Goal: Information Seeking & Learning: Learn about a topic

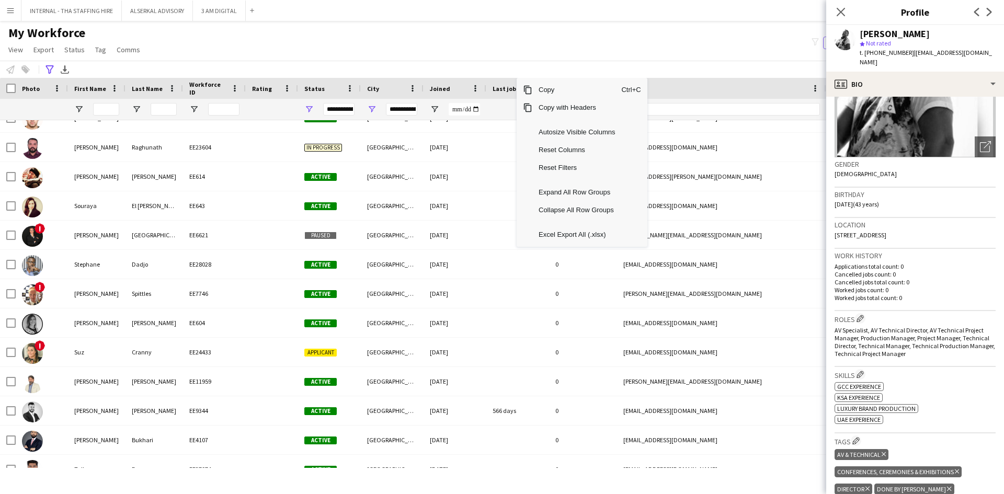
scroll to position [6066, 0]
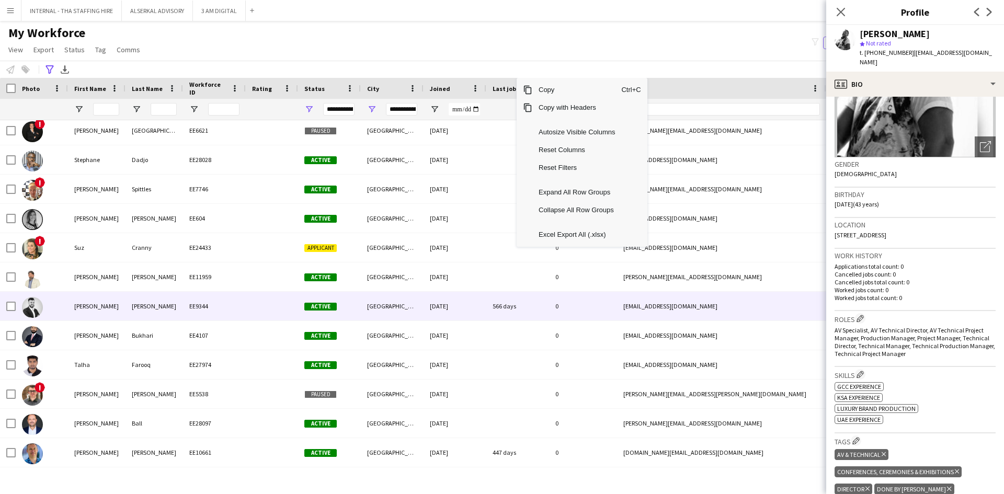
click at [146, 309] on div "[PERSON_NAME]" at bounding box center [155, 306] width 58 height 29
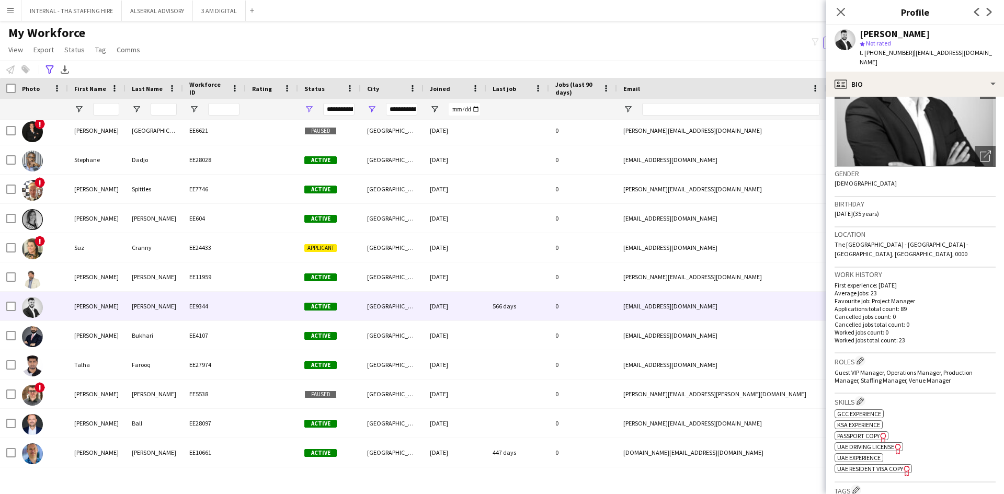
scroll to position [105, 0]
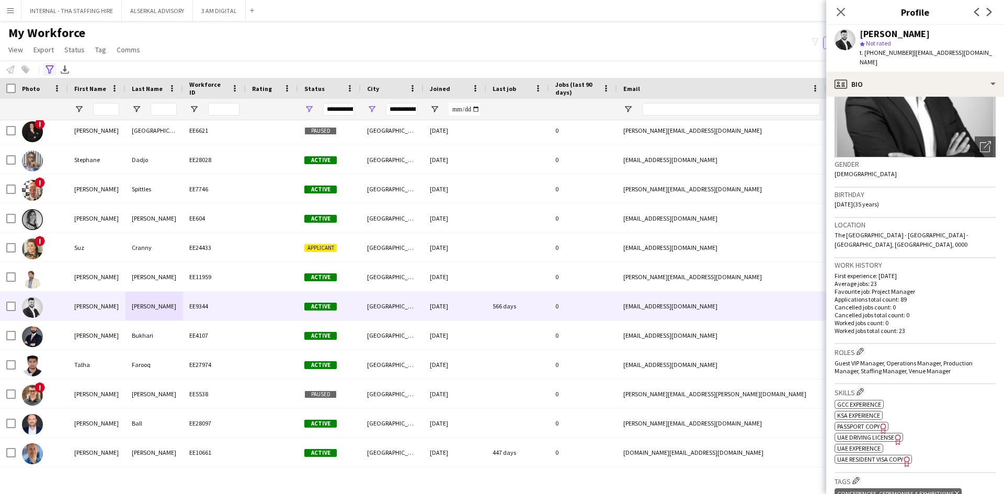
click at [50, 73] on icon at bounding box center [49, 69] width 8 height 8
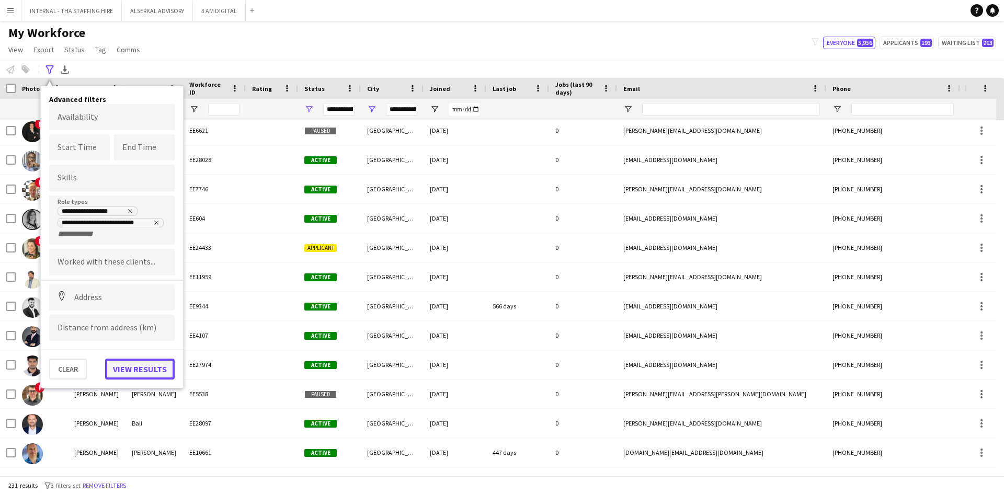
click at [128, 373] on button "View results" at bounding box center [140, 369] width 70 height 21
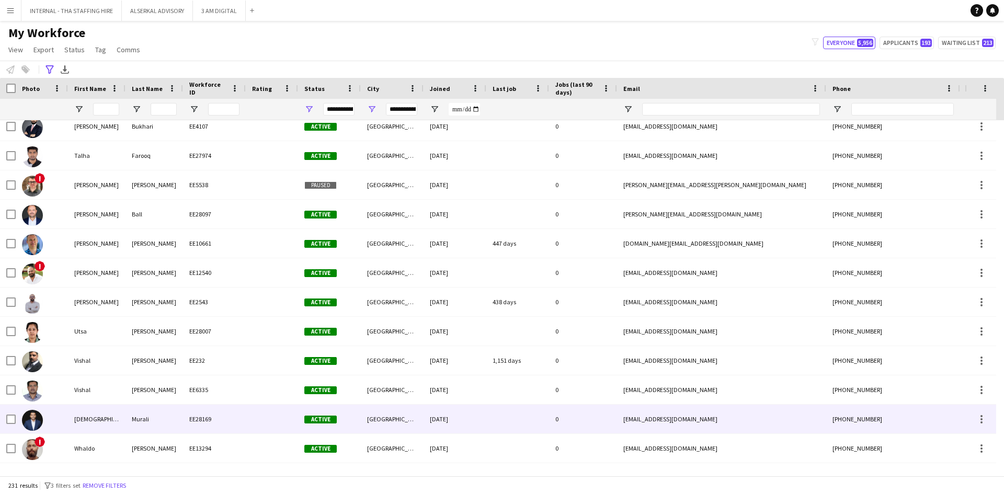
scroll to position [0, 0]
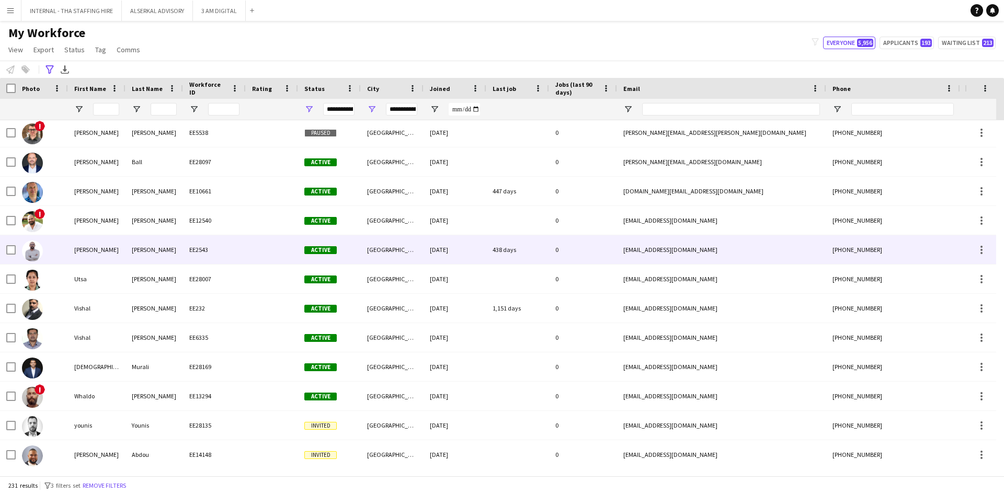
click at [77, 259] on div "[PERSON_NAME]" at bounding box center [97, 249] width 58 height 29
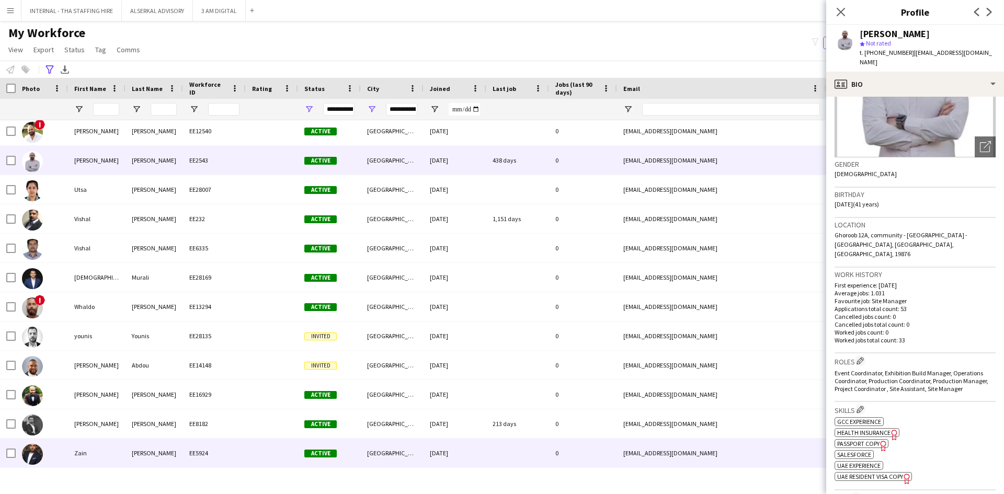
click at [145, 457] on div "[PERSON_NAME]" at bounding box center [155, 453] width 58 height 29
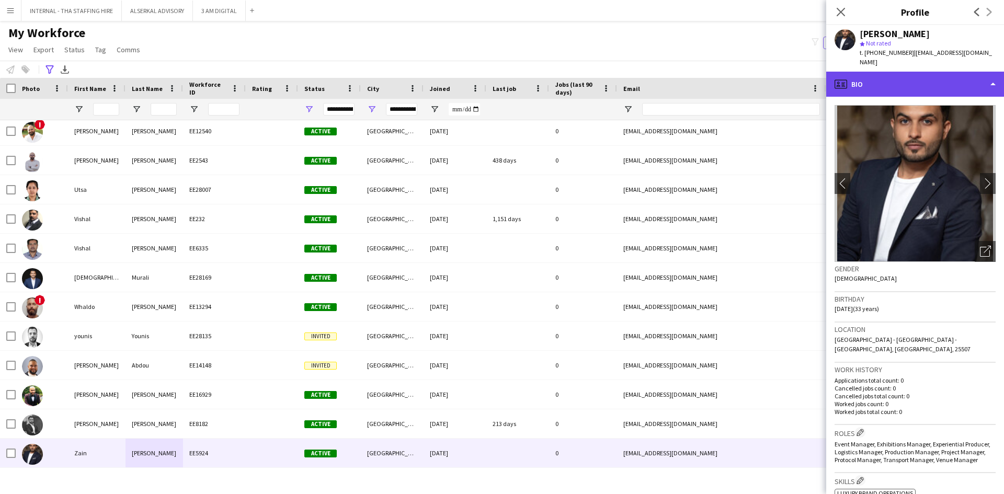
click at [917, 78] on div "profile Bio" at bounding box center [915, 84] width 178 height 25
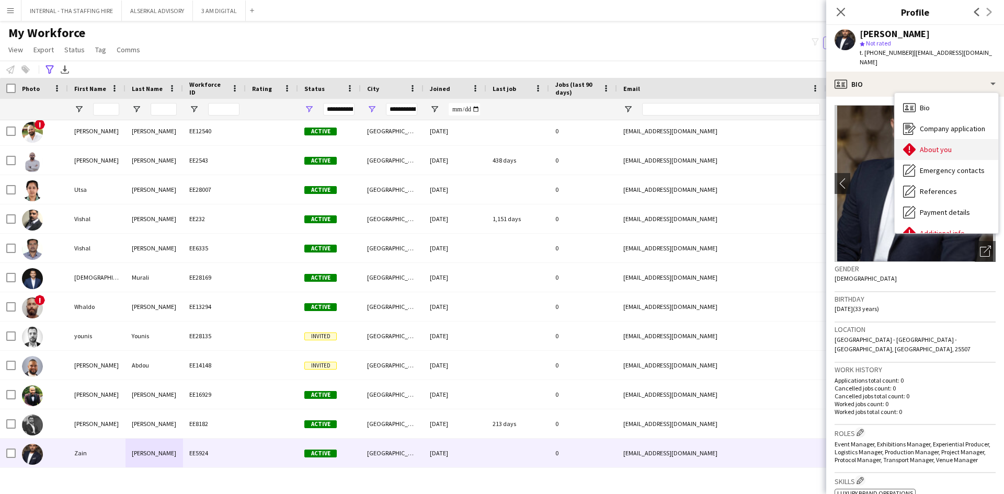
click at [934, 145] on span "About you" at bounding box center [936, 149] width 32 height 9
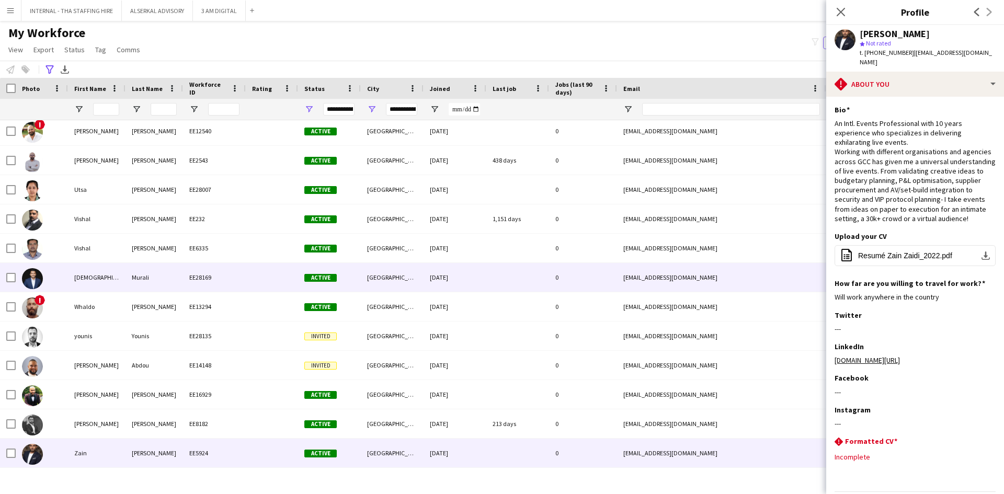
click at [96, 272] on div "[DEMOGRAPHIC_DATA]" at bounding box center [97, 277] width 58 height 29
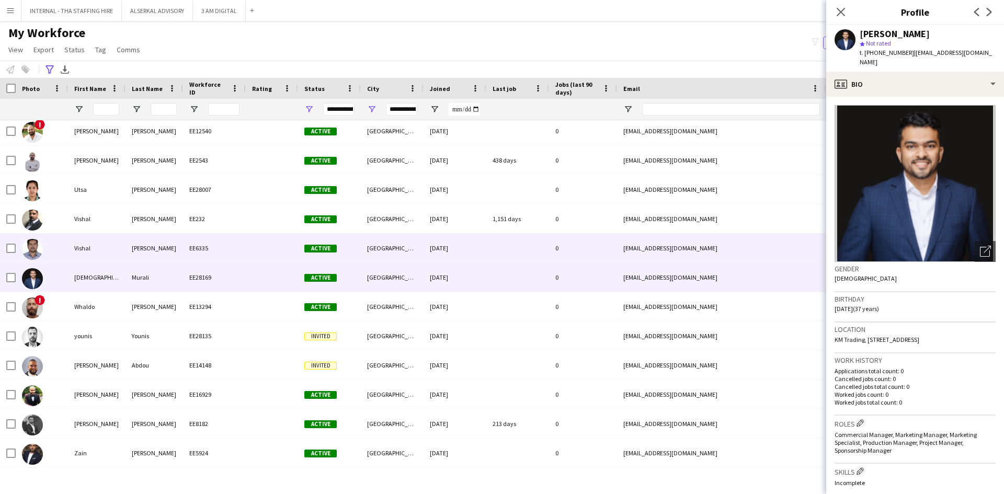
click at [101, 253] on div "Vishal" at bounding box center [97, 248] width 58 height 29
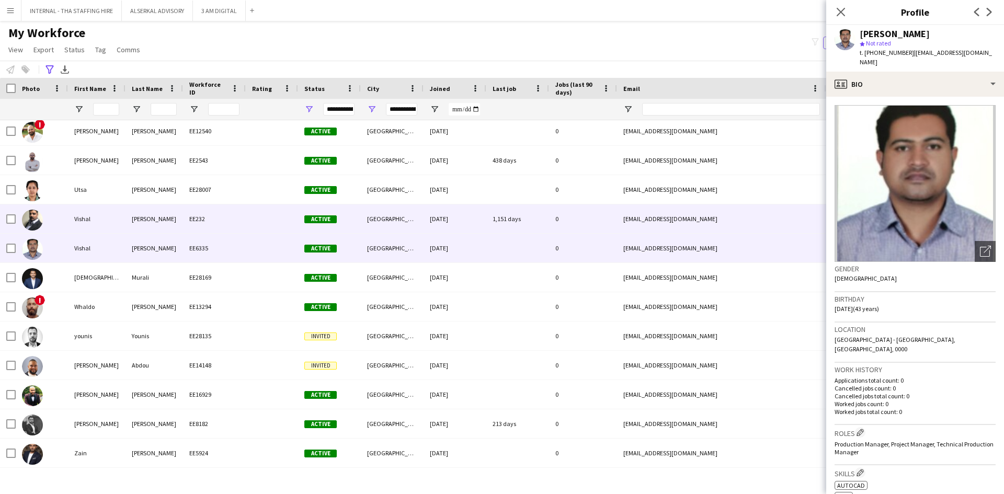
click at [99, 220] on div "Vishal" at bounding box center [97, 218] width 58 height 29
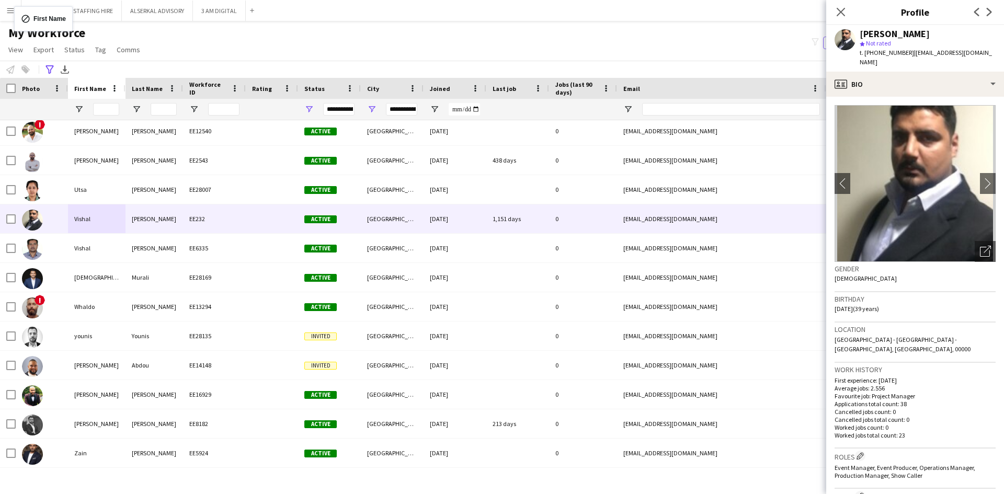
drag, startPoint x: 79, startPoint y: 98, endPoint x: 18, endPoint y: -44, distance: 155.1
click at [18, 0] on html "Menu Boards Boards Boards All jobs Status Workforce Workforce My Workforce Recr…" at bounding box center [502, 247] width 1004 height 494
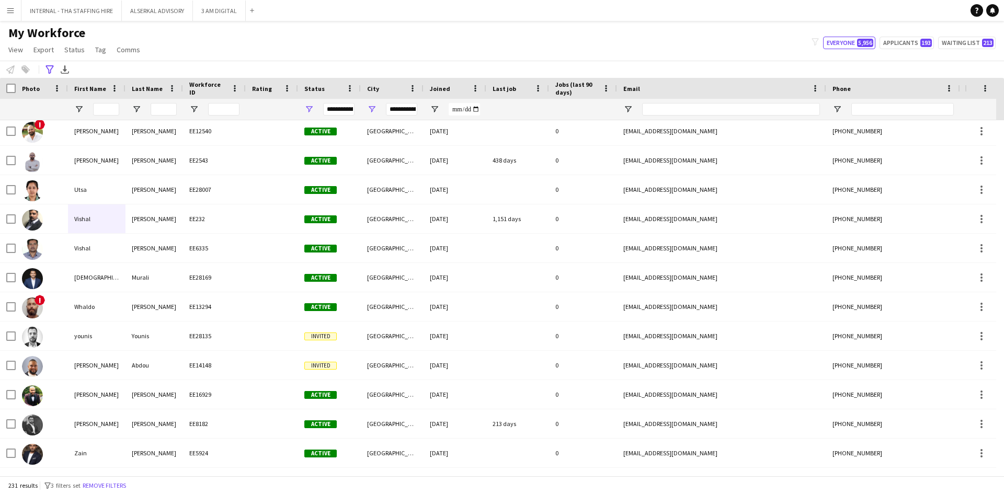
click at [10, 12] on app-icon "Menu" at bounding box center [10, 10] width 8 height 8
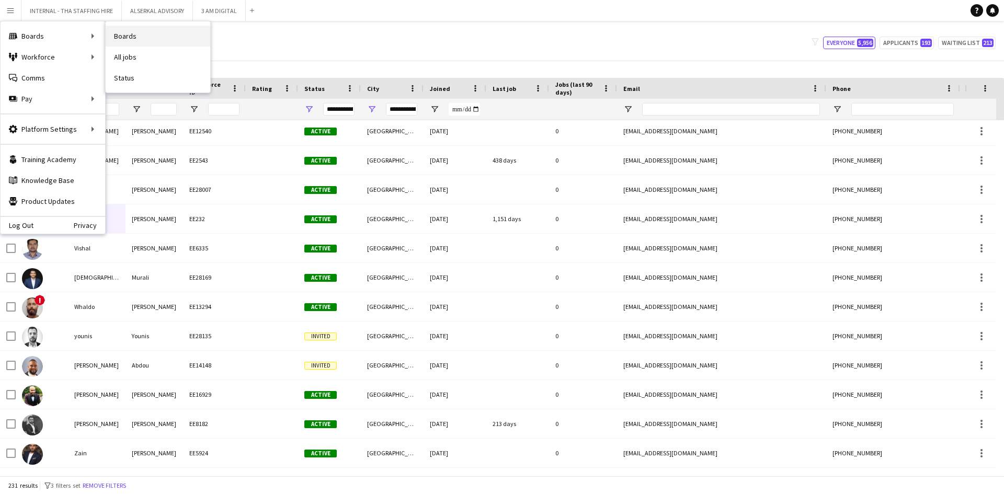
click at [145, 36] on link "Boards" at bounding box center [158, 36] width 105 height 21
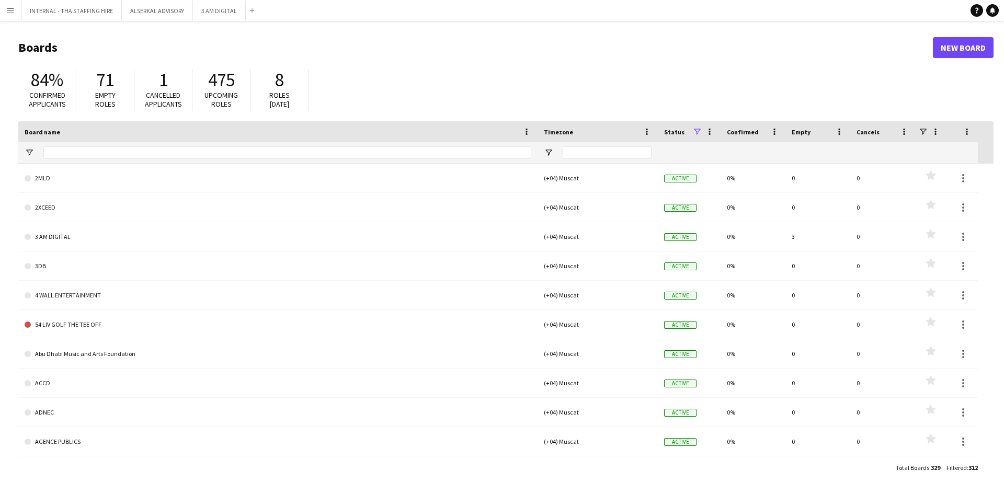
click at [9, 14] on app-icon "Menu" at bounding box center [10, 10] width 8 height 8
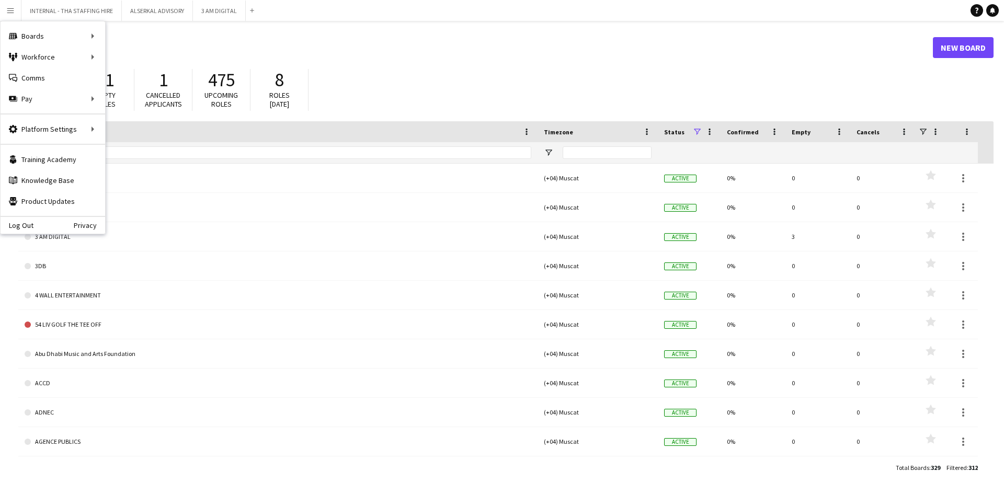
click at [9, 14] on app-icon "Menu" at bounding box center [10, 10] width 8 height 8
click at [178, 52] on h1 "Boards" at bounding box center [475, 48] width 915 height 16
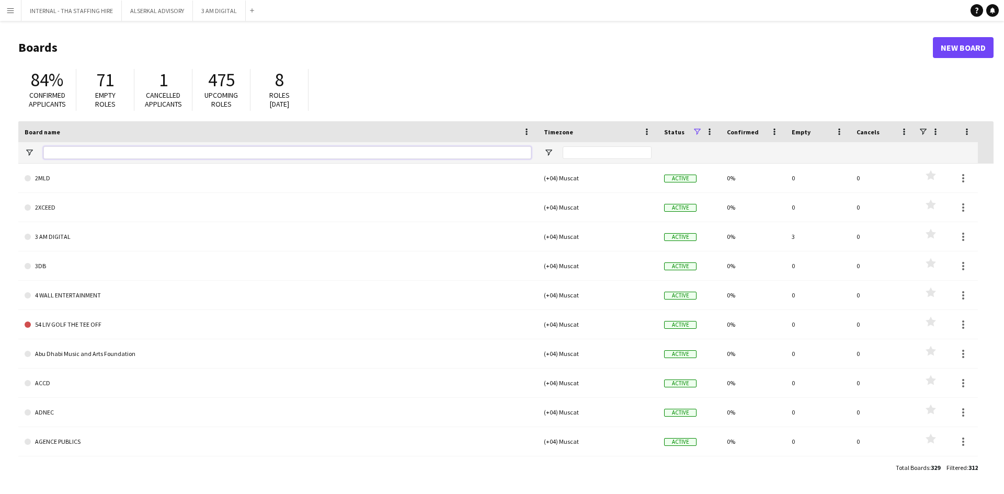
click at [85, 153] on input "Board name Filter Input" at bounding box center [287, 152] width 488 height 13
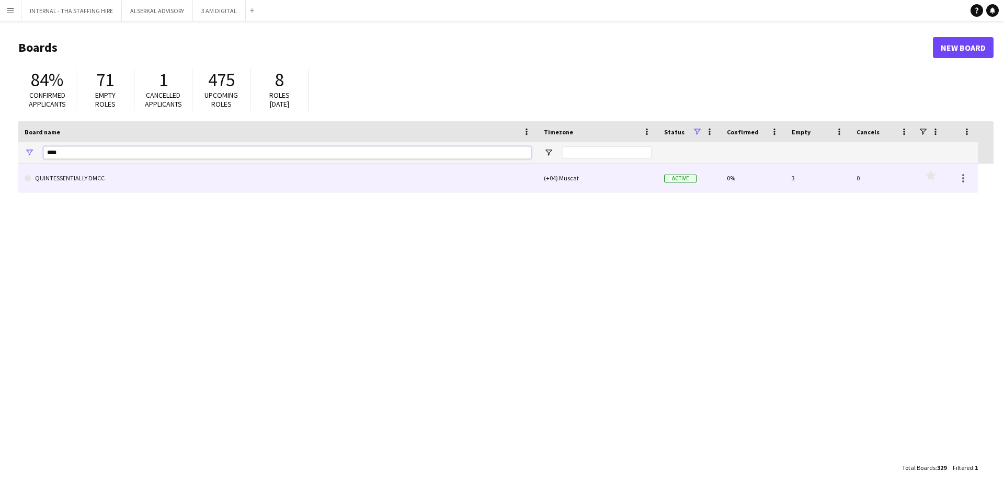
type input "****"
click at [85, 179] on link "QUINTESSENTIALLY DMCC" at bounding box center [278, 178] width 507 height 29
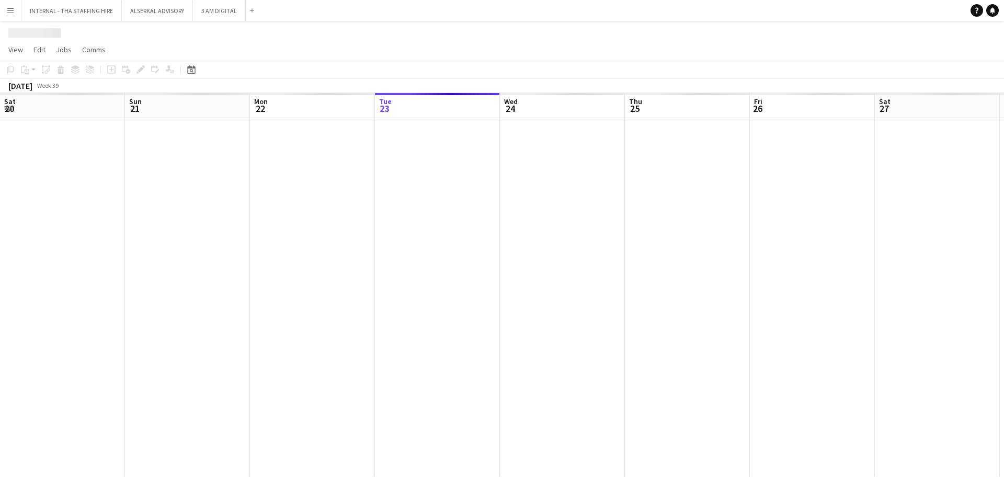
scroll to position [0, 250]
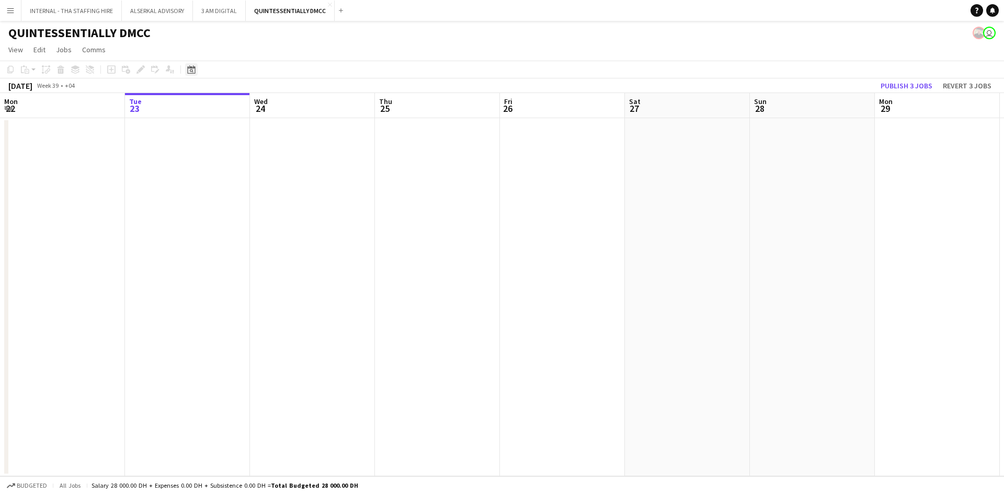
click at [190, 71] on icon at bounding box center [192, 71] width 4 height 4
click at [276, 106] on span "Next month" at bounding box center [276, 105] width 21 height 21
click at [215, 161] on span "1" at bounding box center [221, 159] width 13 height 13
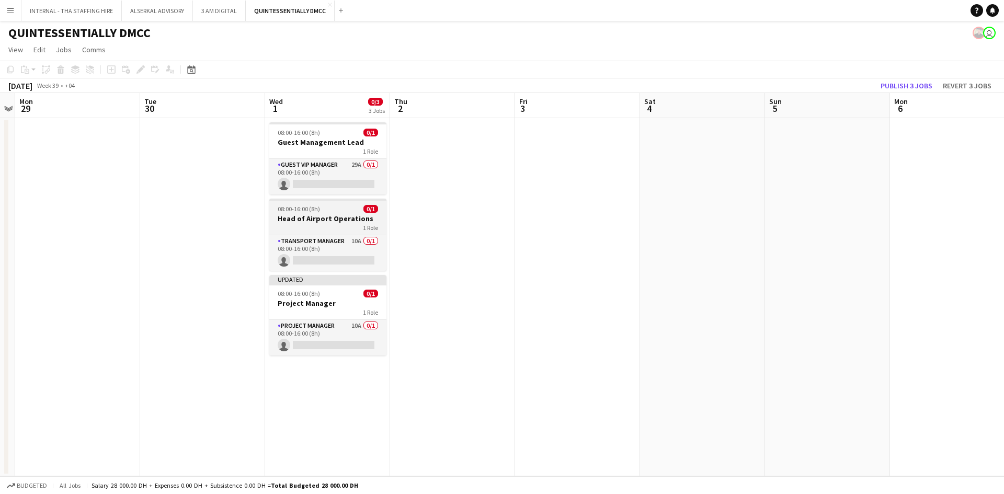
click at [334, 215] on h3 "Head of Airport Operations" at bounding box center [327, 218] width 117 height 9
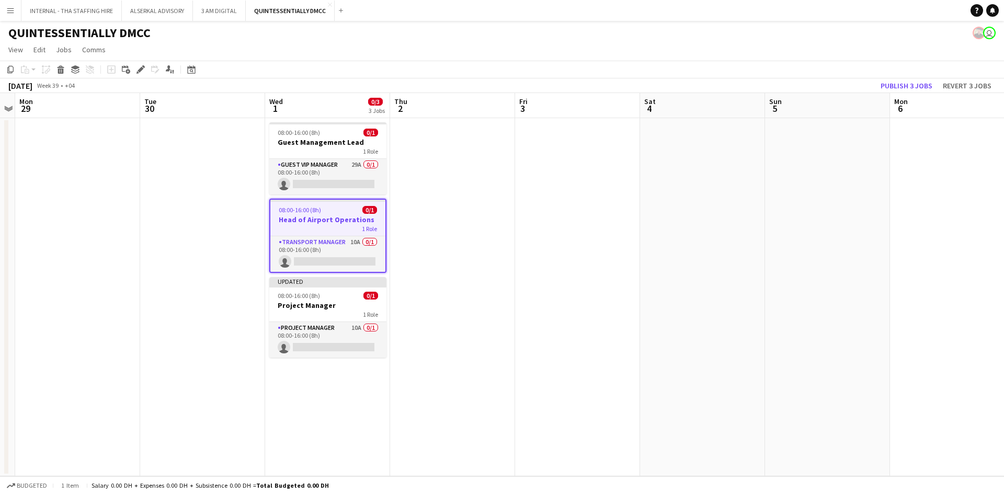
click at [333, 221] on h3 "Head of Airport Operations" at bounding box center [327, 219] width 115 height 9
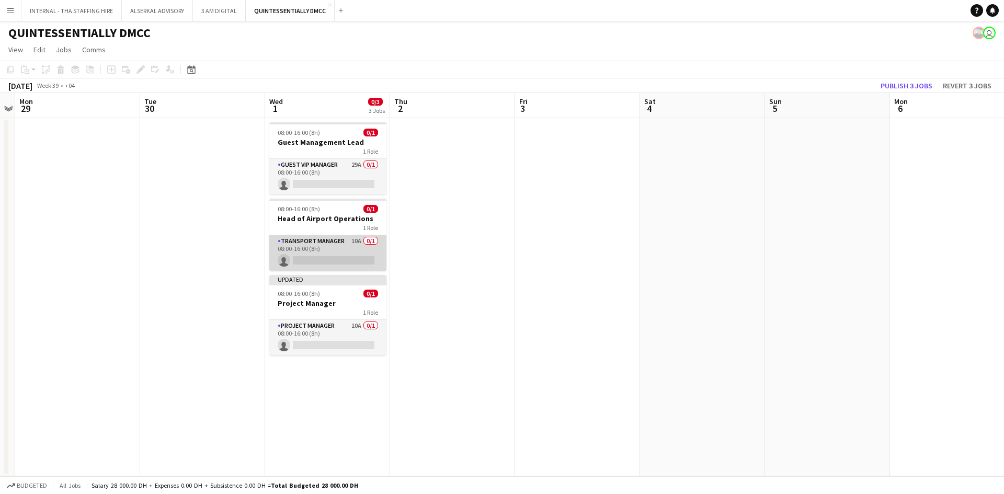
click at [332, 246] on app-card-role "Transport Manager 10A 0/1 08:00-16:00 (8h) single-neutral-actions" at bounding box center [327, 253] width 117 height 36
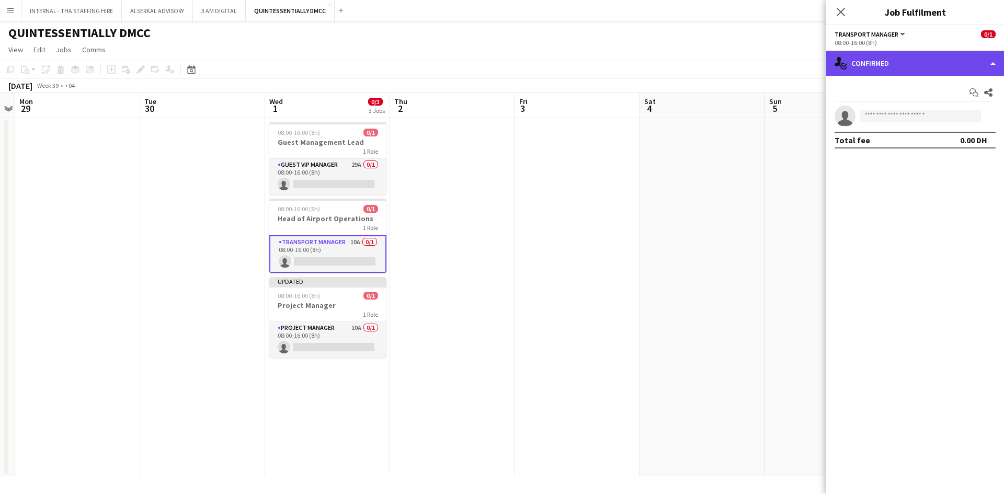
click at [995, 67] on div "single-neutral-actions-check-2 Confirmed" at bounding box center [915, 63] width 178 height 25
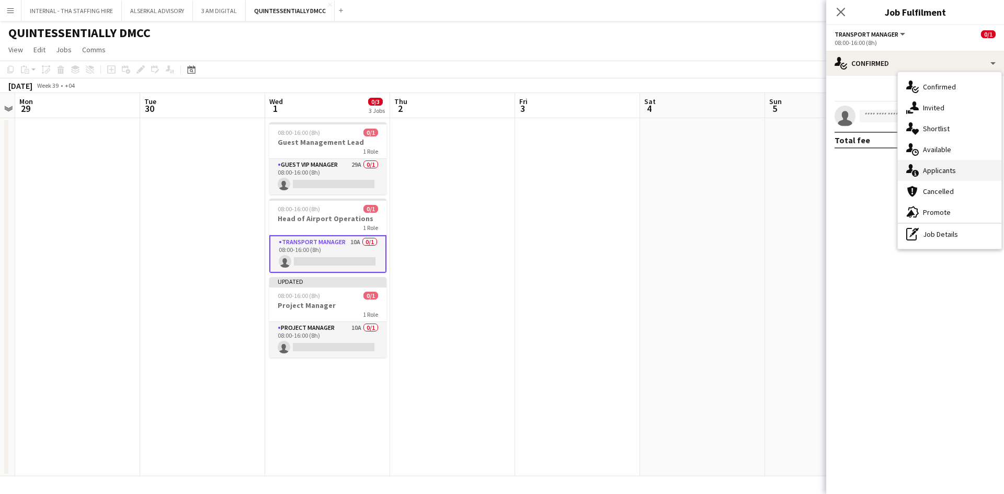
click at [931, 164] on div "single-neutral-actions-information Applicants" at bounding box center [950, 170] width 104 height 21
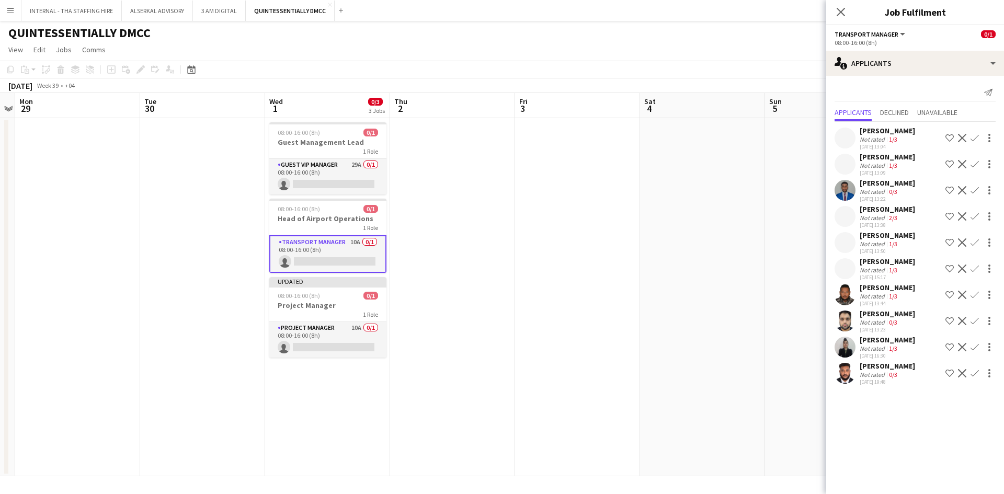
click at [891, 364] on div "[PERSON_NAME]" at bounding box center [887, 365] width 55 height 9
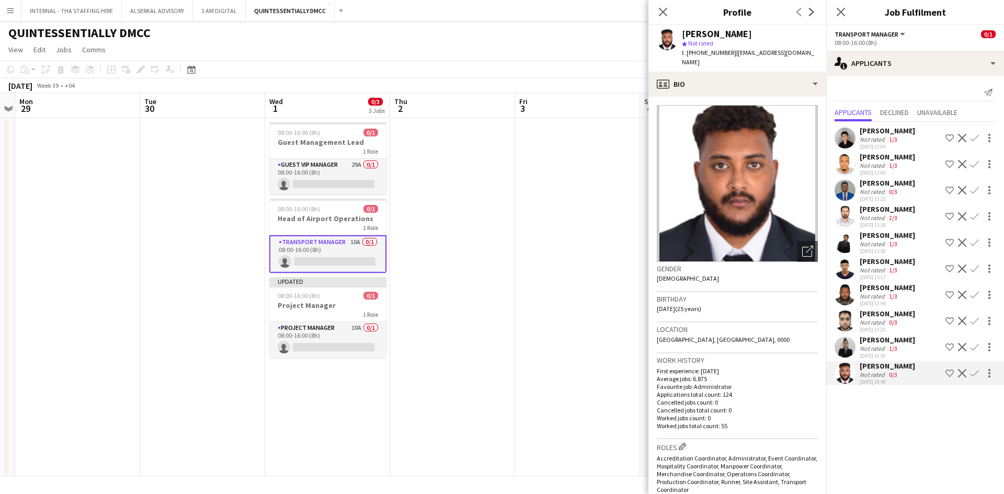
click at [897, 341] on div "[PERSON_NAME]" at bounding box center [887, 339] width 55 height 9
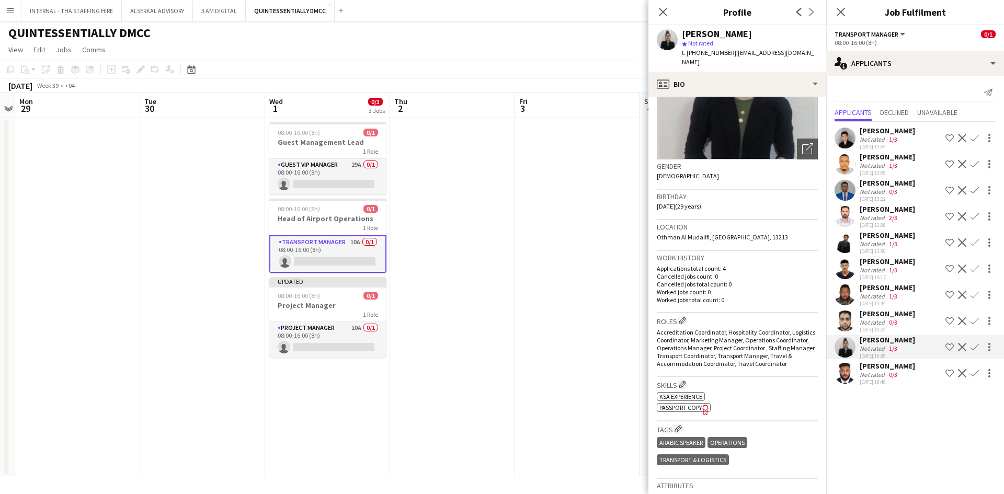
scroll to position [107, 0]
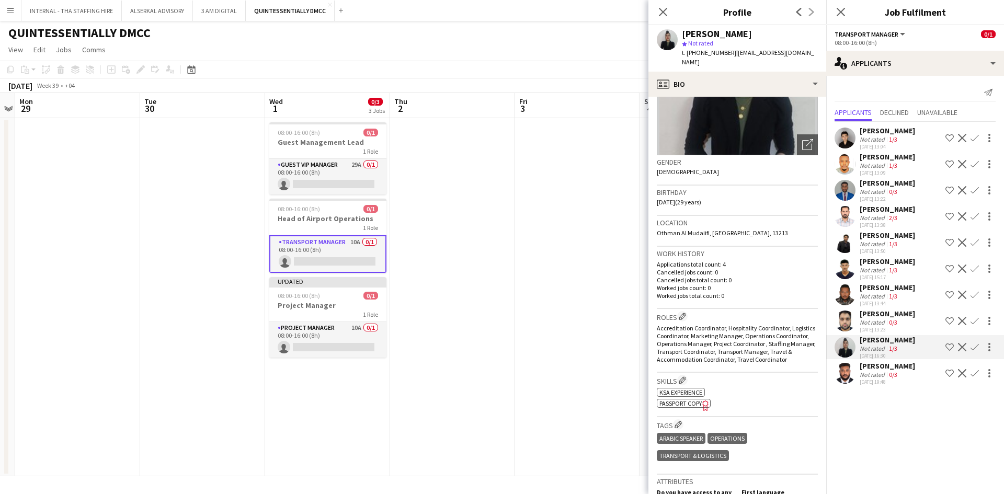
click at [896, 318] on app-skills-label "0/3" at bounding box center [893, 322] width 8 height 8
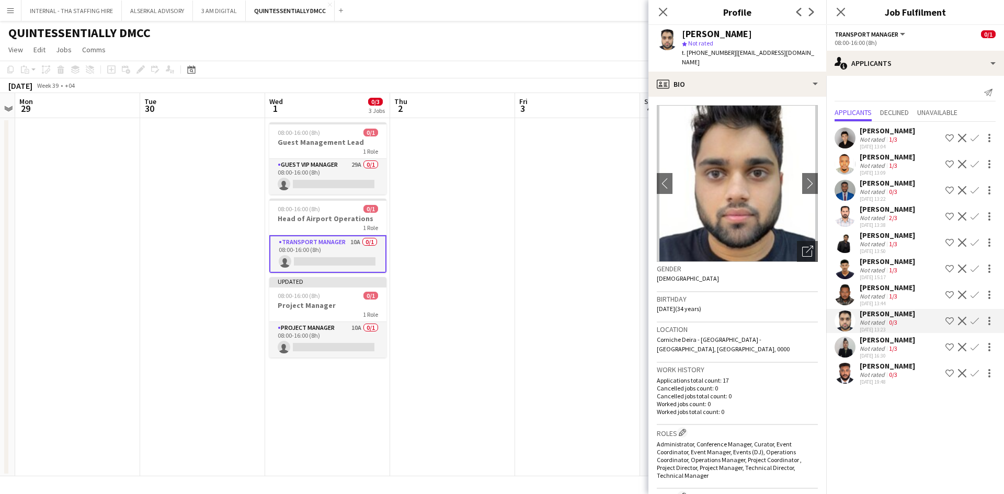
click at [898, 296] on div "1/3" at bounding box center [893, 296] width 13 height 8
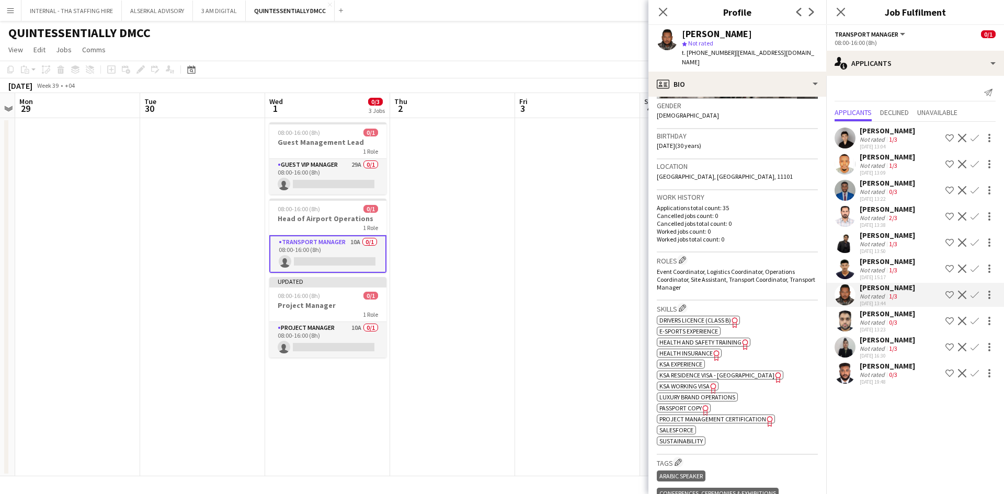
scroll to position [164, 0]
click at [890, 264] on div "[PERSON_NAME]" at bounding box center [887, 261] width 55 height 9
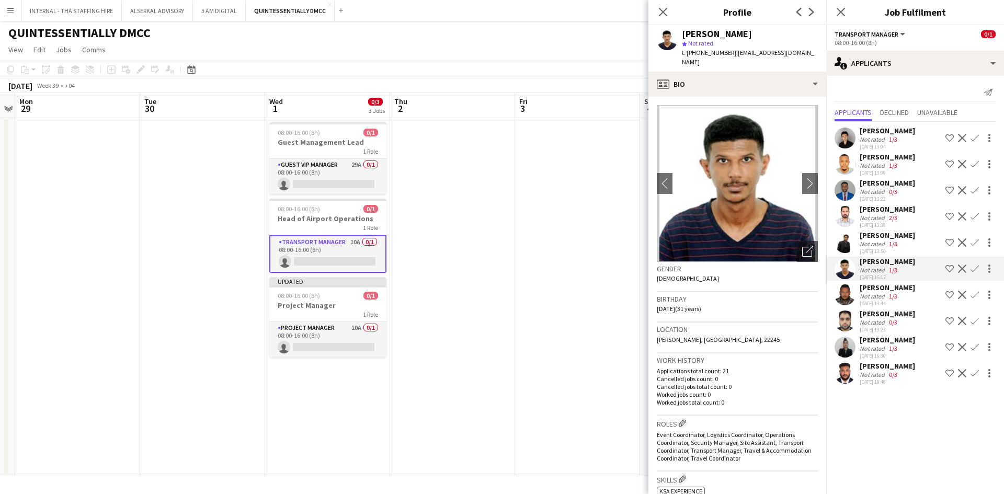
click at [889, 236] on div "[PERSON_NAME]" at bounding box center [887, 235] width 55 height 9
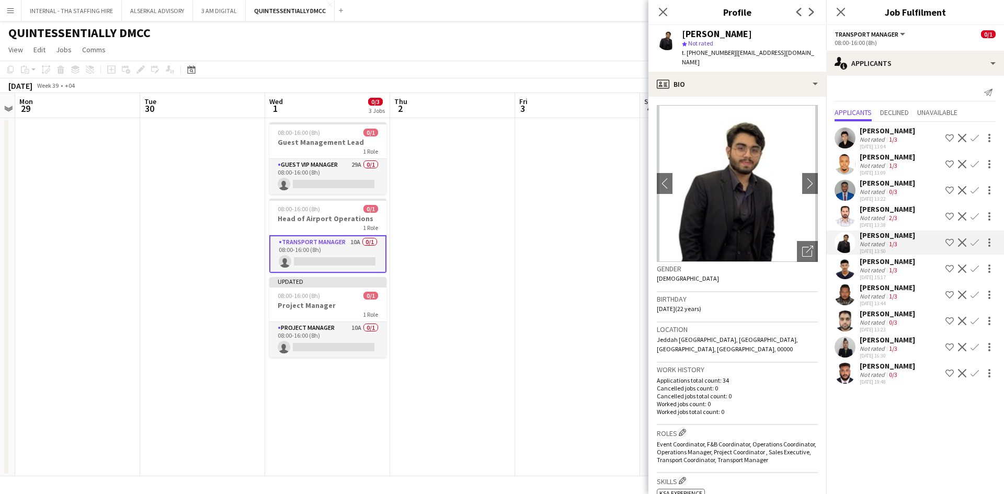
click at [890, 210] on div "[PERSON_NAME]" at bounding box center [887, 208] width 55 height 9
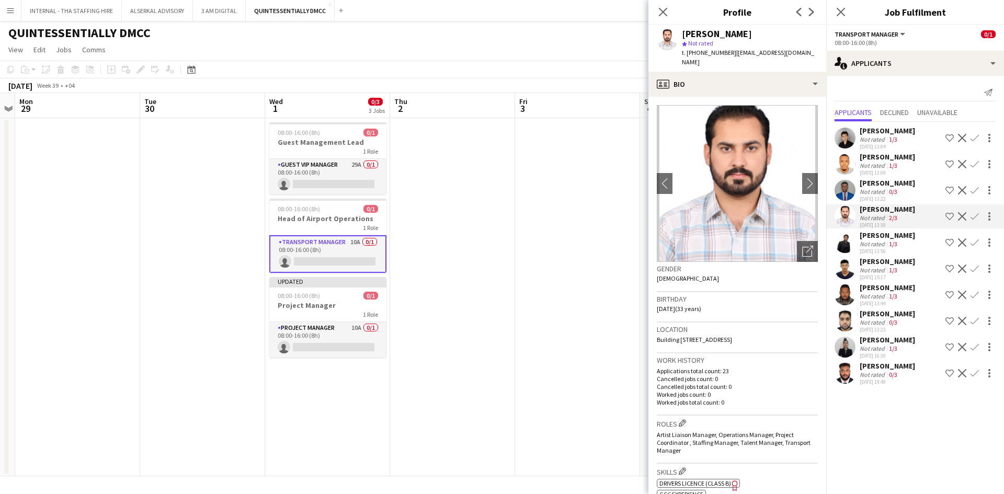
click at [890, 210] on div "[PERSON_NAME]" at bounding box center [887, 208] width 55 height 9
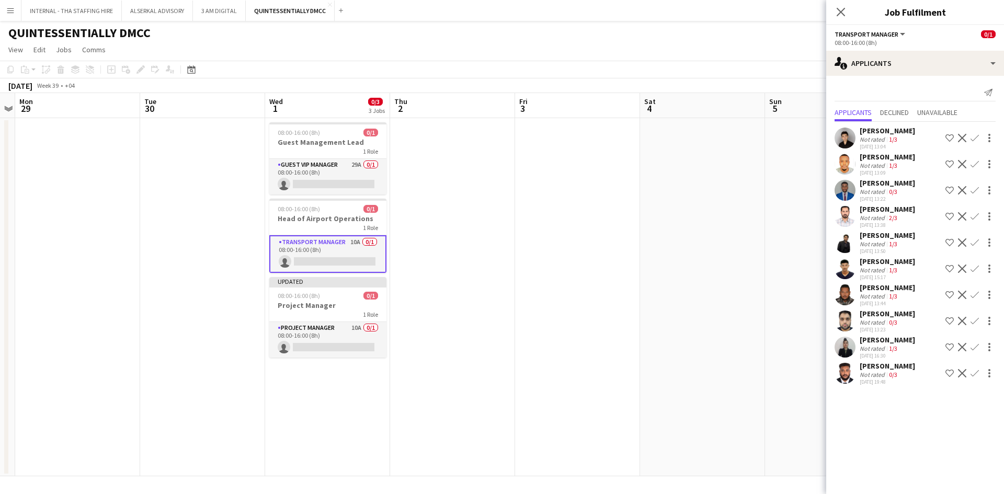
click at [891, 190] on app-skills-label "0/3" at bounding box center [893, 192] width 8 height 8
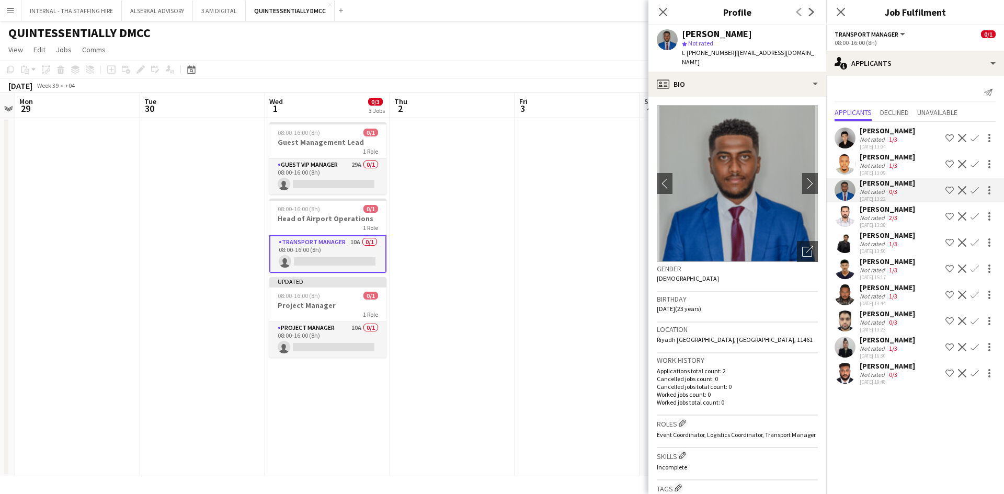
click at [895, 166] on app-skills-label "1/3" at bounding box center [893, 166] width 8 height 8
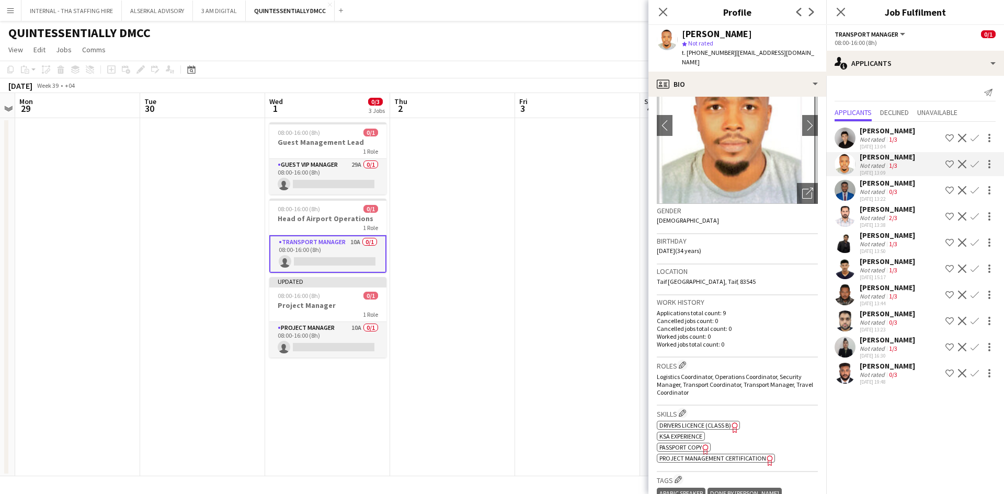
scroll to position [57, 0]
drag, startPoint x: 872, startPoint y: 36, endPoint x: 772, endPoint y: 11, distance: 103.0
click at [772, 11] on body "Menu Boards Boards Boards All jobs Status Workforce Workforce My Workforce Recr…" at bounding box center [502, 247] width 1004 height 494
click at [662, 7] on icon "Close pop-in" at bounding box center [663, 12] width 10 height 10
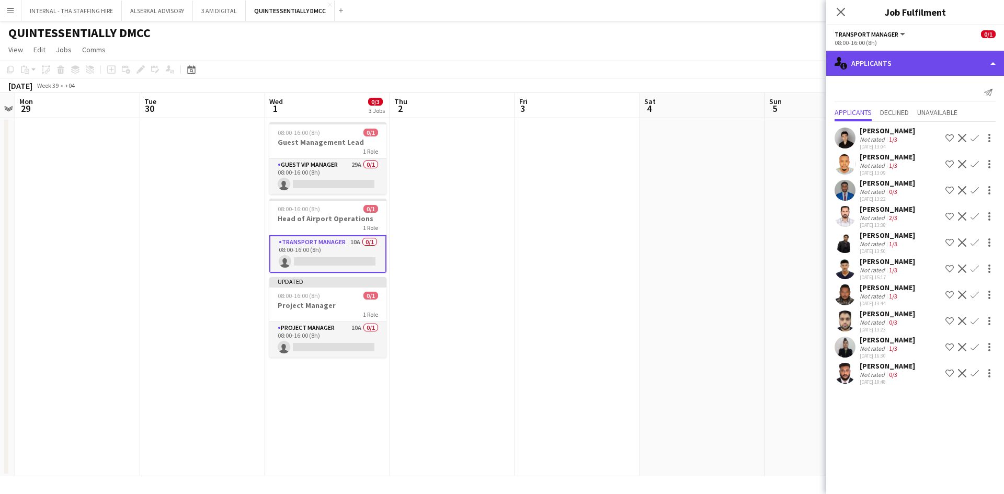
click at [872, 61] on div "single-neutral-actions-information Applicants" at bounding box center [915, 63] width 178 height 25
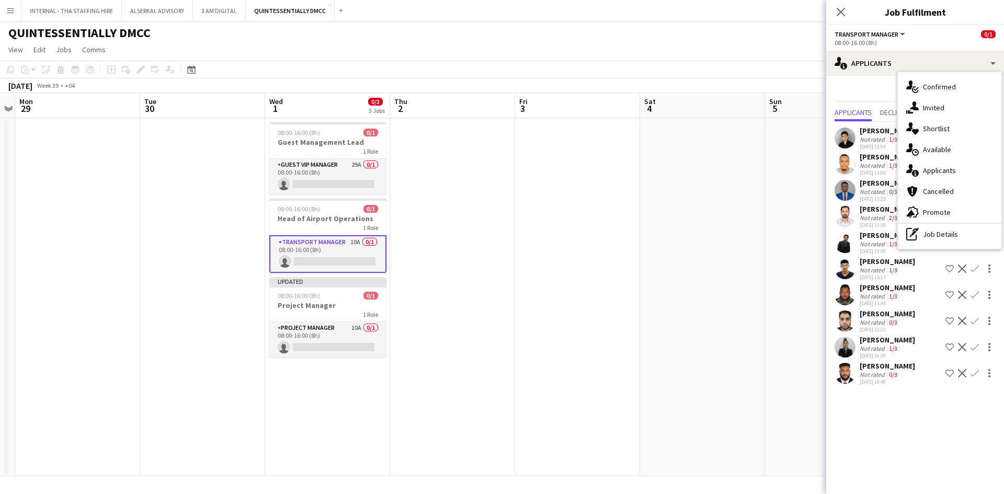
click at [952, 40] on div "08:00-16:00 (8h)" at bounding box center [915, 43] width 161 height 8
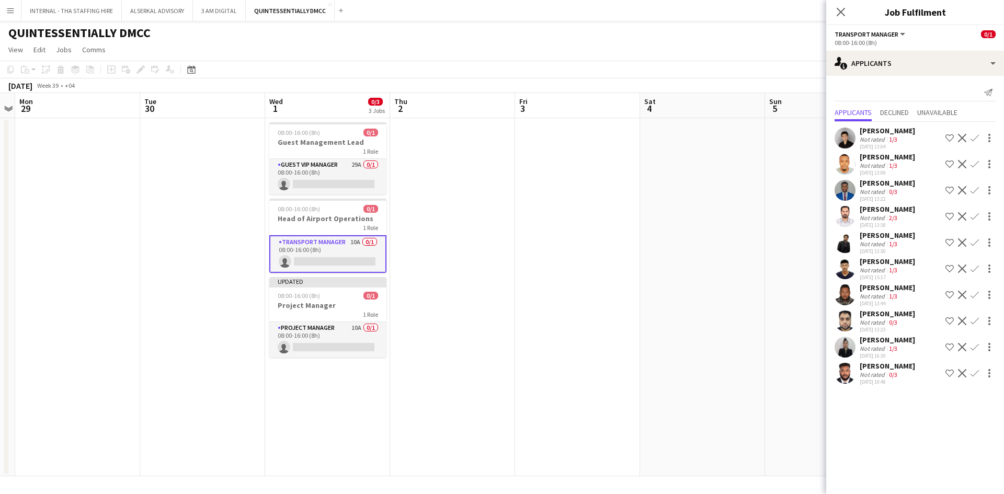
click at [928, 38] on div "Transport Manager All roles Transport Manager 0/1" at bounding box center [915, 33] width 161 height 9
click at [838, 11] on icon "Close pop-in" at bounding box center [841, 12] width 10 height 10
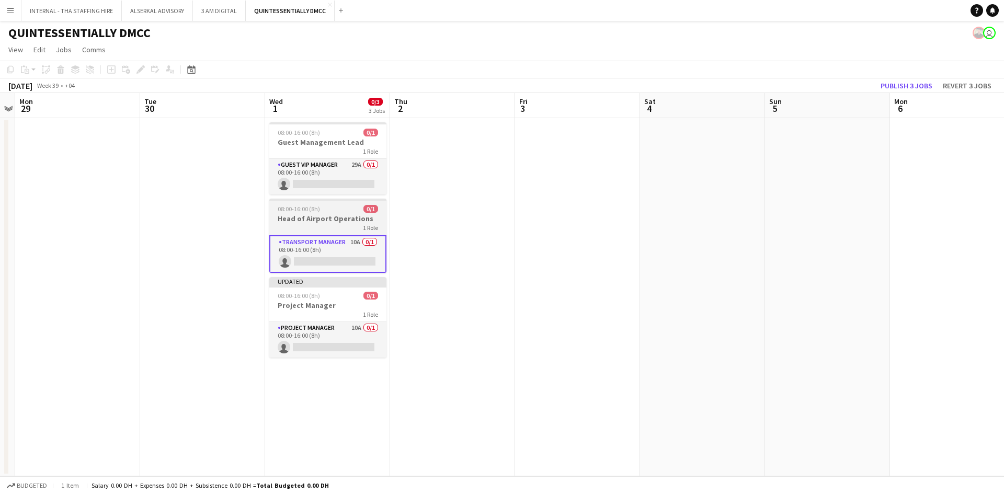
click at [344, 219] on h3 "Head of Airport Operations" at bounding box center [327, 218] width 117 height 9
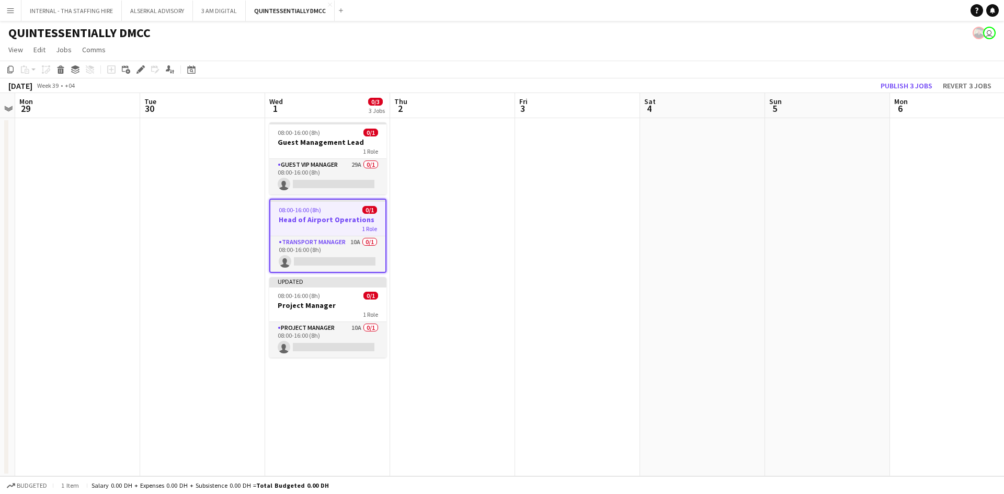
drag, startPoint x: 344, startPoint y: 219, endPoint x: 334, endPoint y: 215, distance: 10.1
click at [334, 215] on h3 "Head of Airport Operations" at bounding box center [327, 219] width 115 height 9
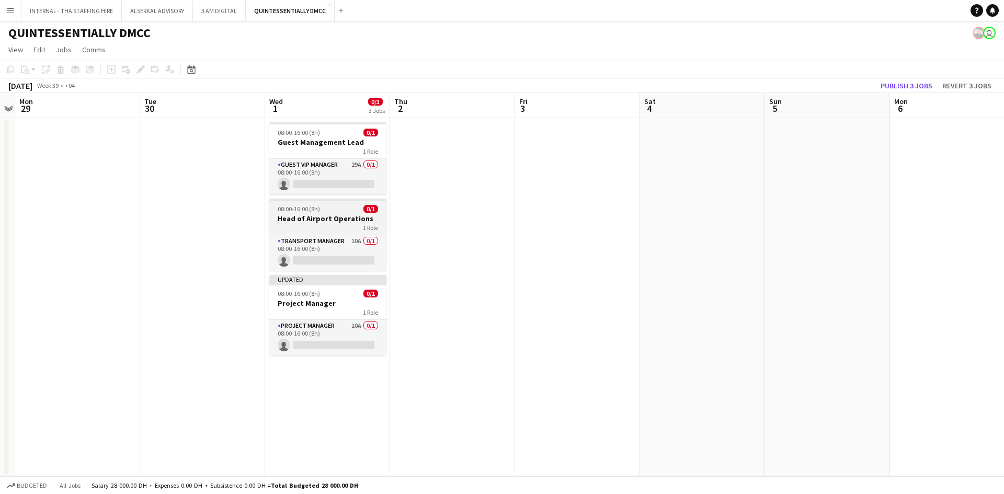
click at [334, 215] on h3 "Head of Airport Operations" at bounding box center [327, 218] width 117 height 9
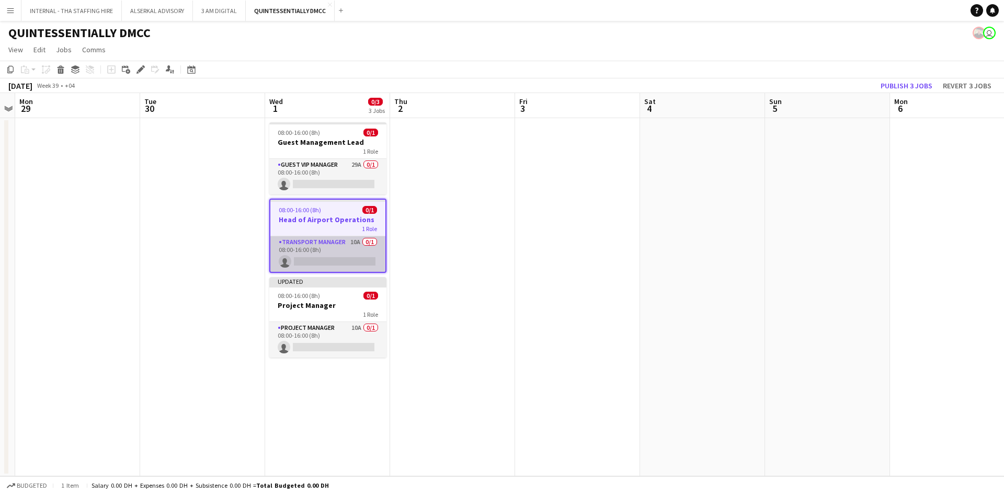
click at [325, 243] on app-card-role "Transport Manager 10A 0/1 08:00-16:00 (8h) single-neutral-actions" at bounding box center [327, 254] width 115 height 36
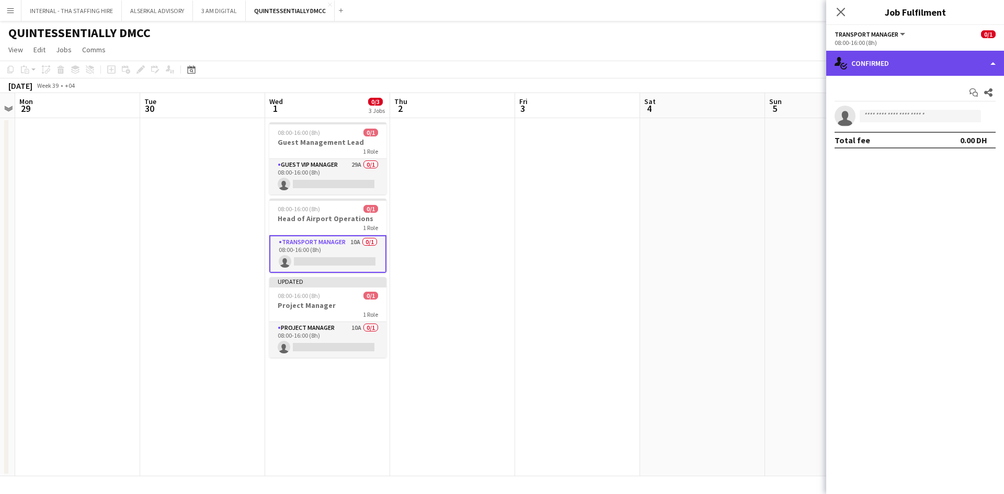
click at [994, 59] on div "single-neutral-actions-check-2 Confirmed" at bounding box center [915, 63] width 178 height 25
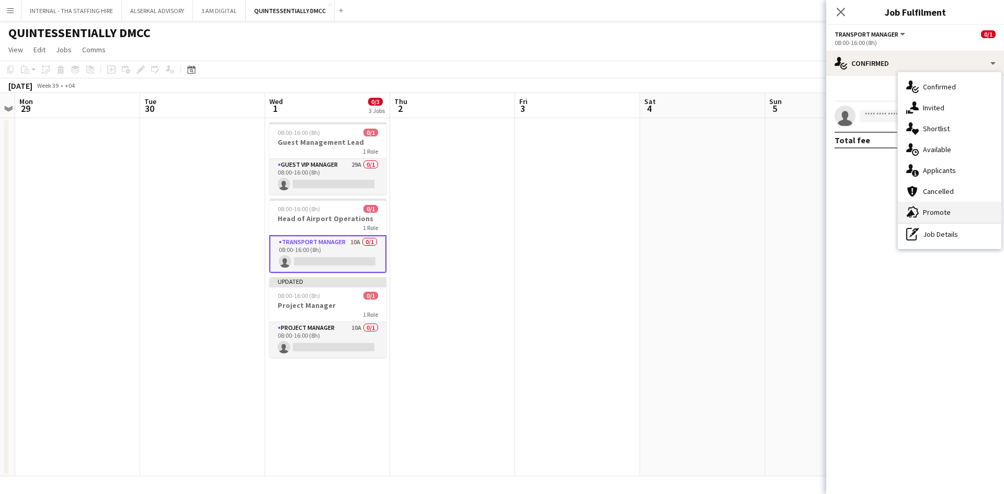
click at [944, 211] on span "Promote" at bounding box center [937, 212] width 28 height 9
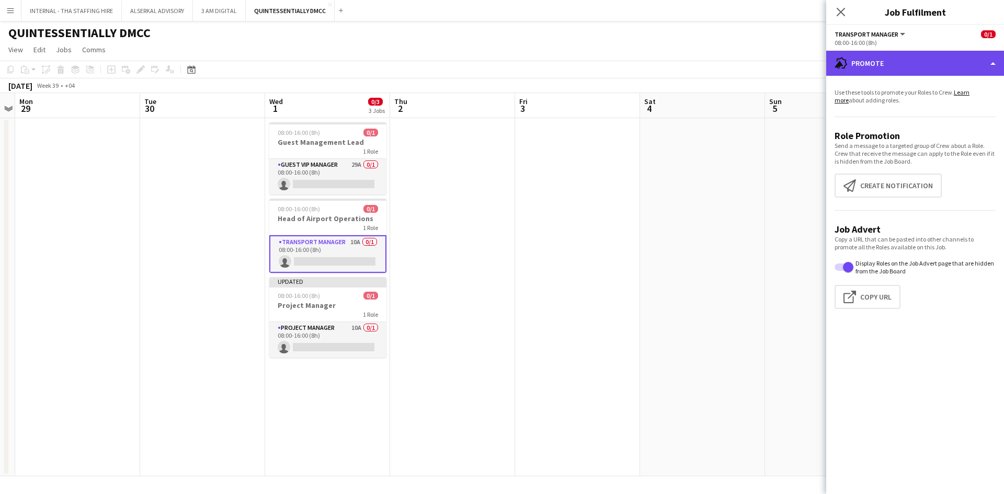
click at [956, 71] on div "advertising-megaphone Promote" at bounding box center [915, 63] width 178 height 25
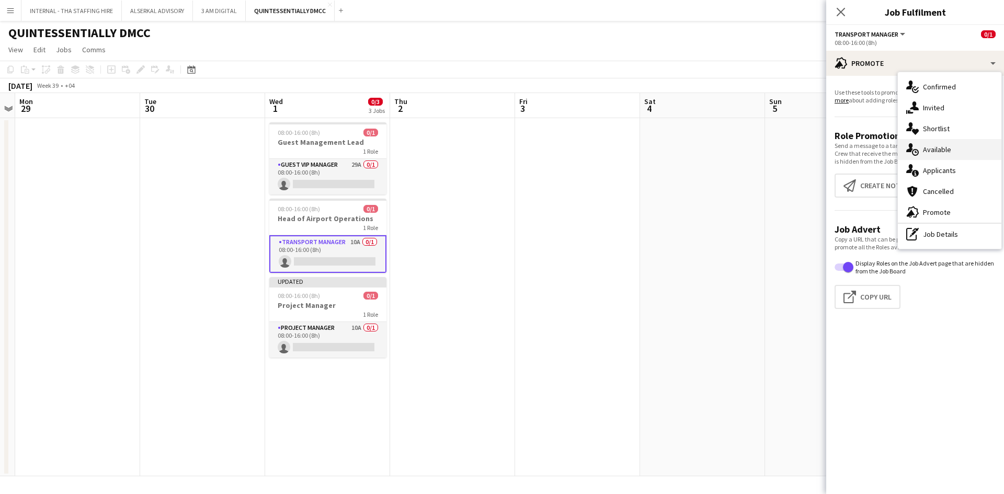
click at [952, 149] on div "single-neutral-actions-upload Available" at bounding box center [950, 149] width 104 height 21
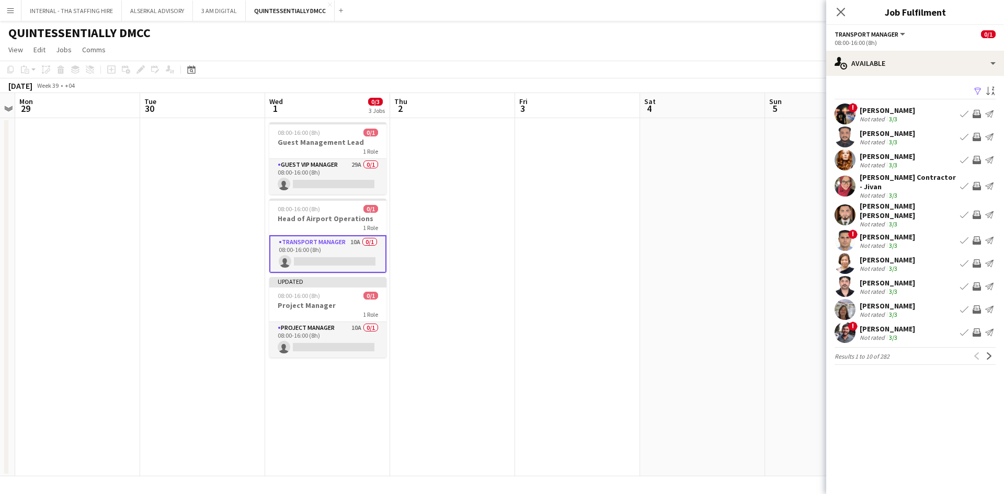
click at [873, 154] on div "[PERSON_NAME]" at bounding box center [887, 156] width 55 height 9
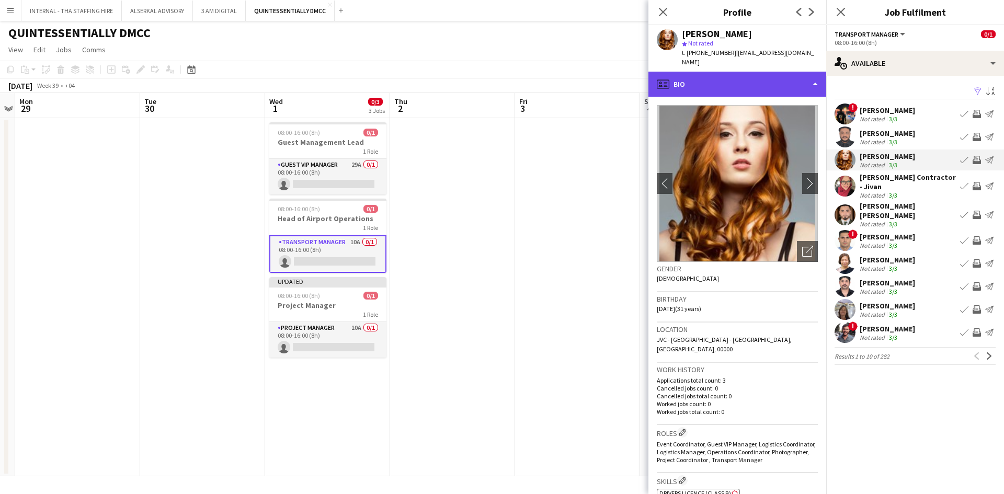
click at [731, 78] on div "profile Bio" at bounding box center [737, 84] width 178 height 25
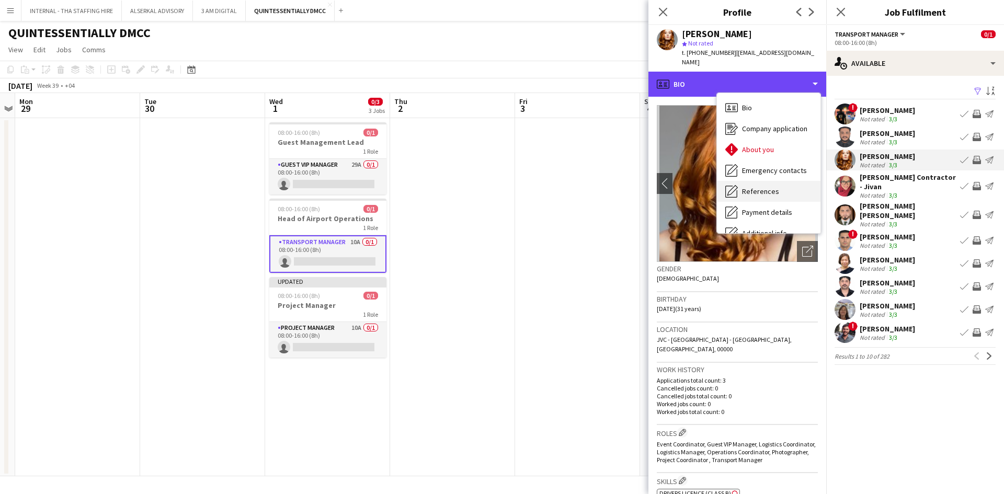
scroll to position [77, 0]
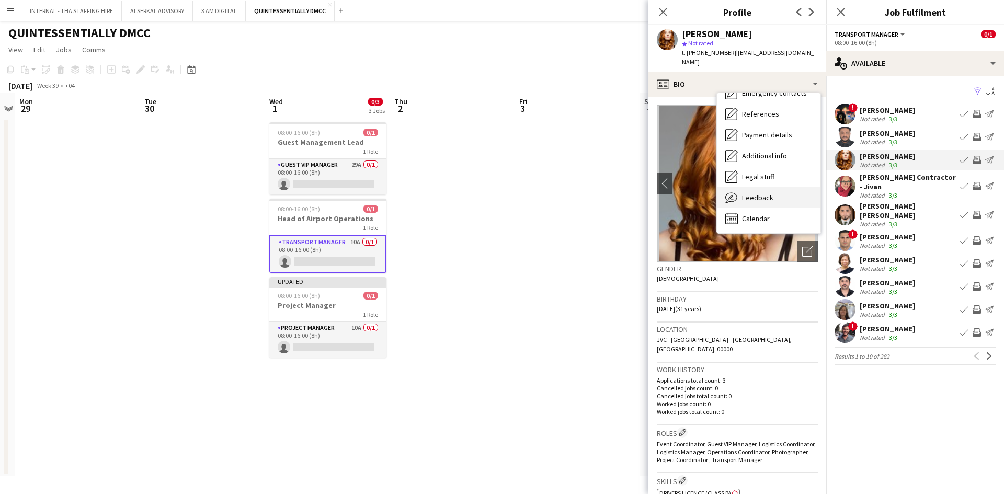
click at [739, 191] on div "Feedback Feedback" at bounding box center [769, 197] width 104 height 21
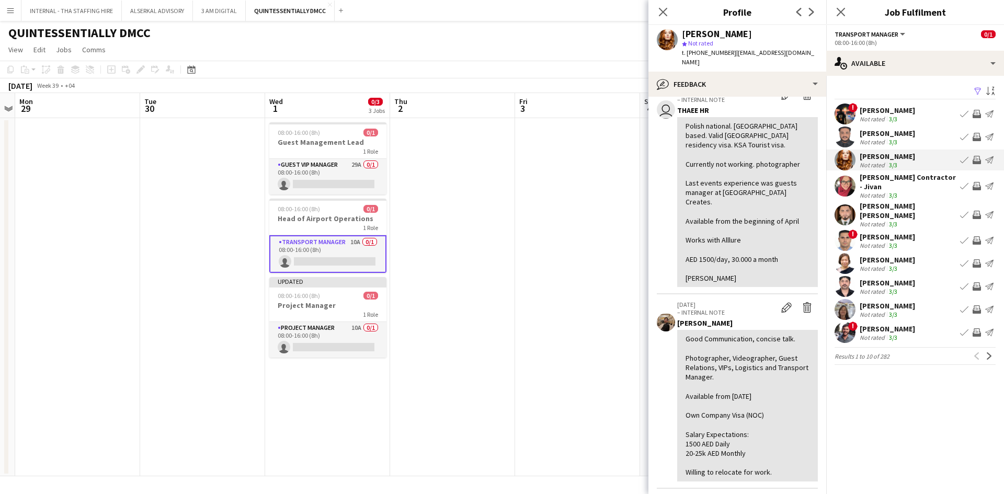
scroll to position [57, 0]
click at [874, 113] on div "[PERSON_NAME]" at bounding box center [887, 110] width 55 height 9
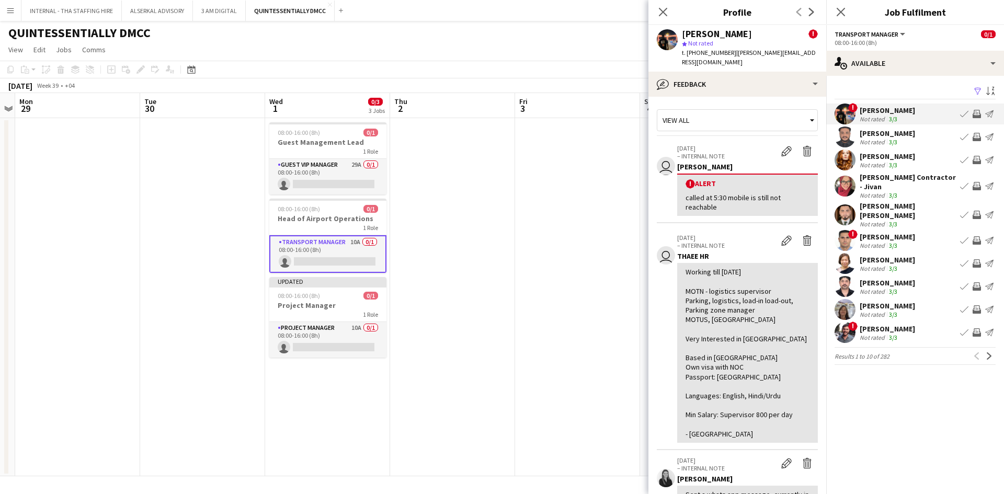
click at [879, 139] on div "Not rated" at bounding box center [873, 142] width 27 height 8
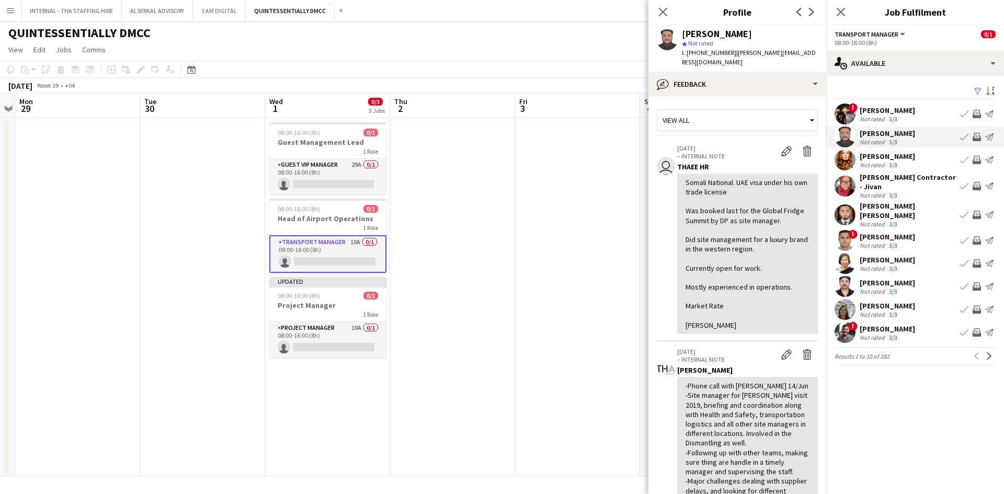
click at [869, 334] on div "Not rated" at bounding box center [873, 338] width 27 height 8
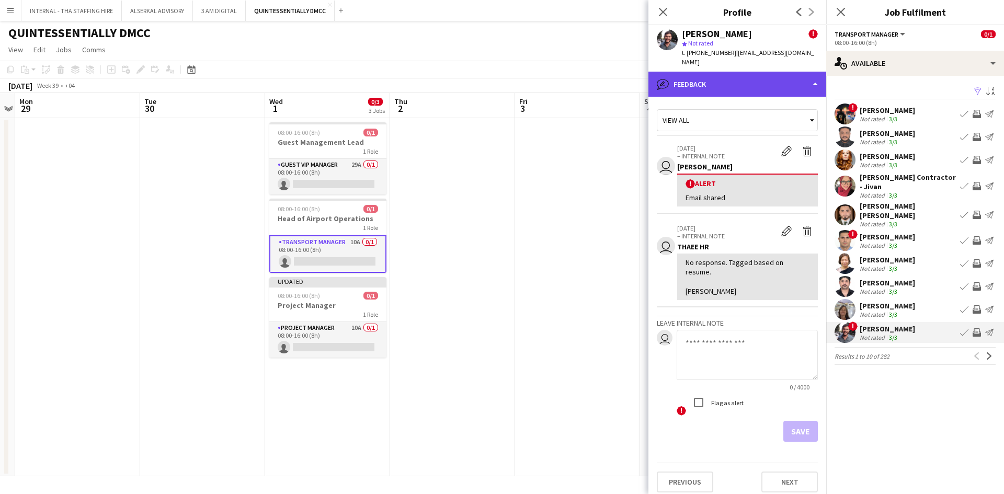
click at [754, 75] on div "bubble-pencil Feedback" at bounding box center [737, 84] width 178 height 25
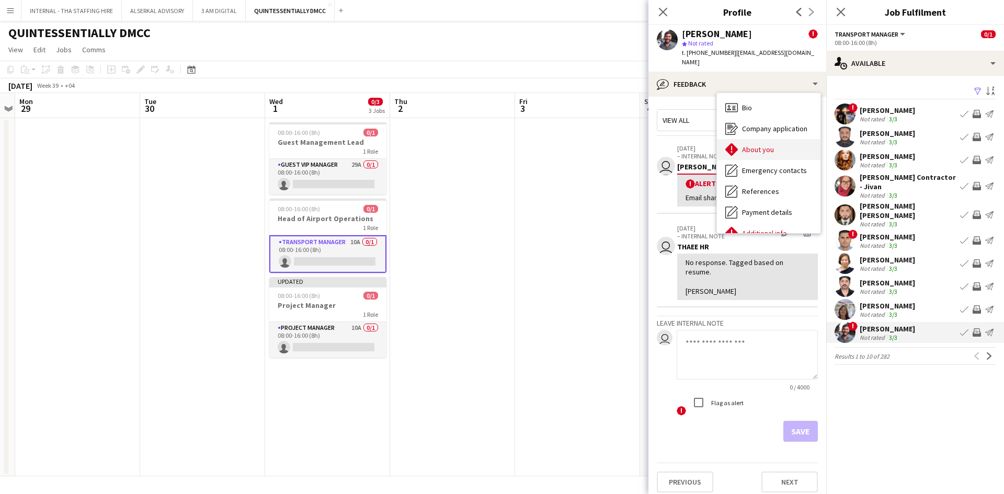
click at [777, 139] on div "About you About you" at bounding box center [769, 149] width 104 height 21
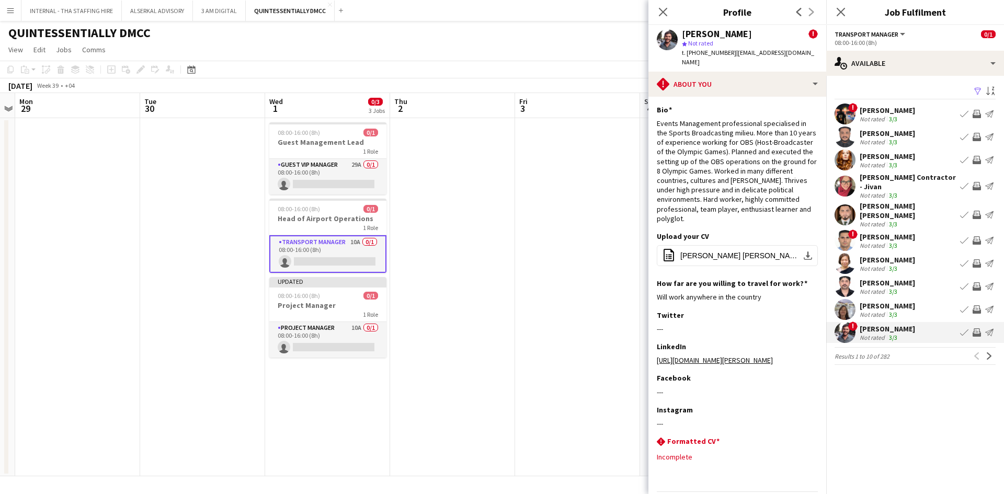
click at [874, 301] on div "[PERSON_NAME]" at bounding box center [887, 305] width 55 height 9
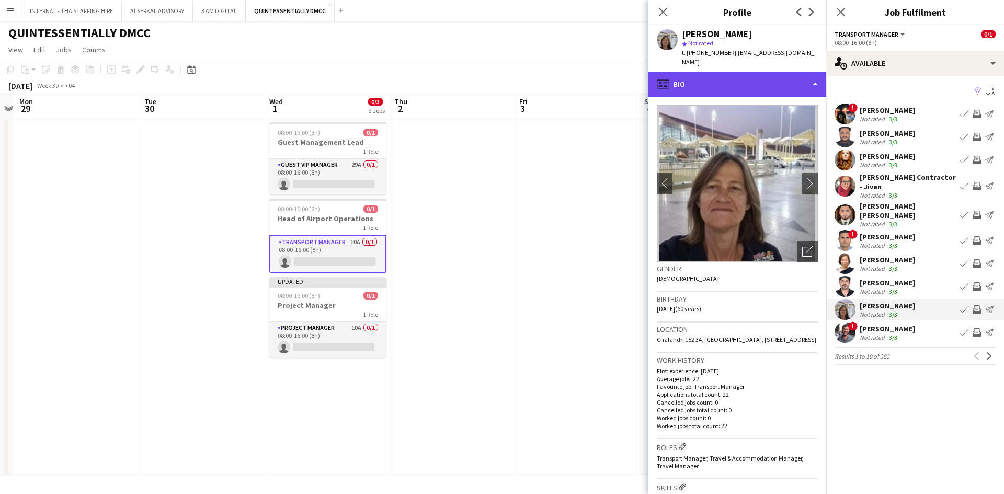
click at [714, 72] on div "profile Bio" at bounding box center [737, 84] width 178 height 25
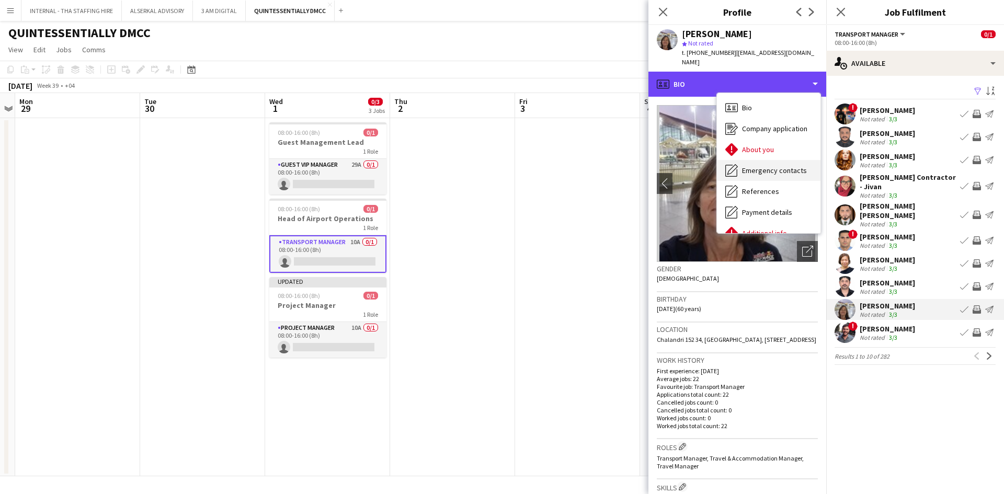
scroll to position [77, 0]
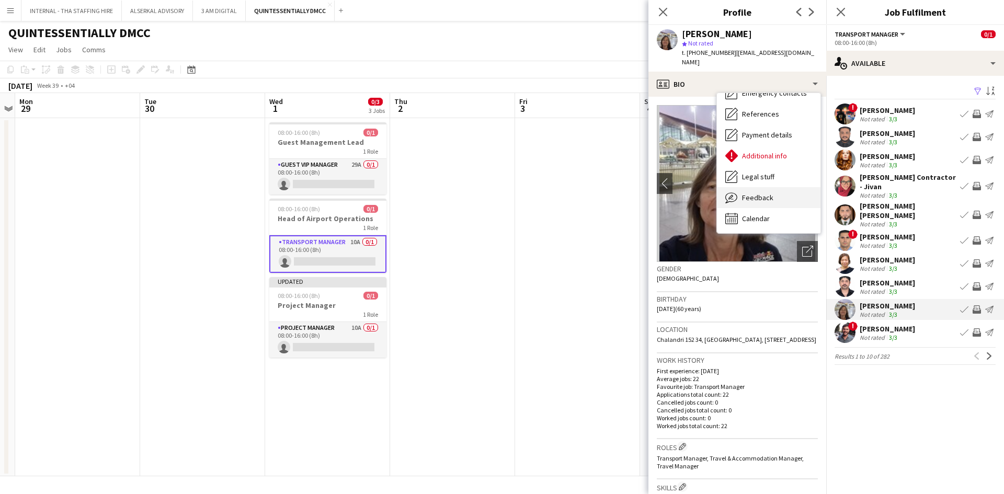
click at [758, 193] on span "Feedback" at bounding box center [757, 197] width 31 height 9
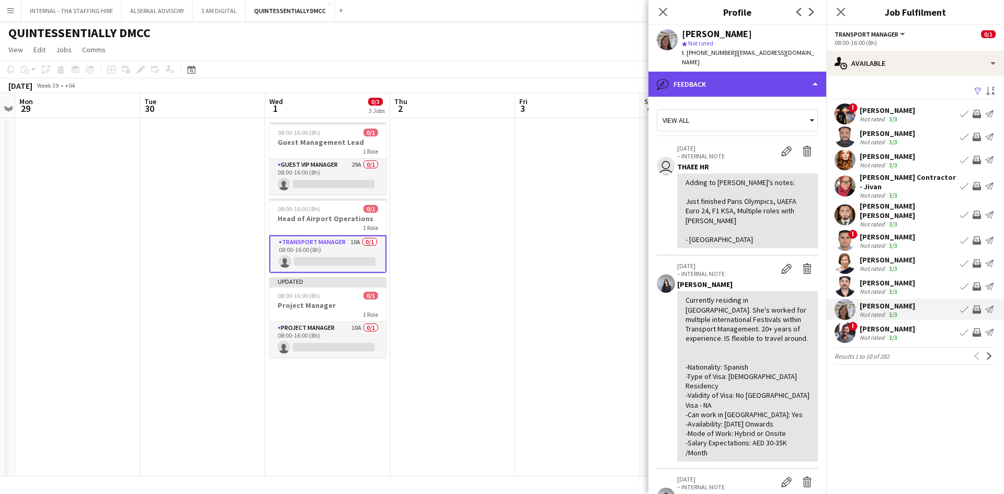
click at [742, 78] on div "bubble-pencil Feedback" at bounding box center [737, 84] width 178 height 25
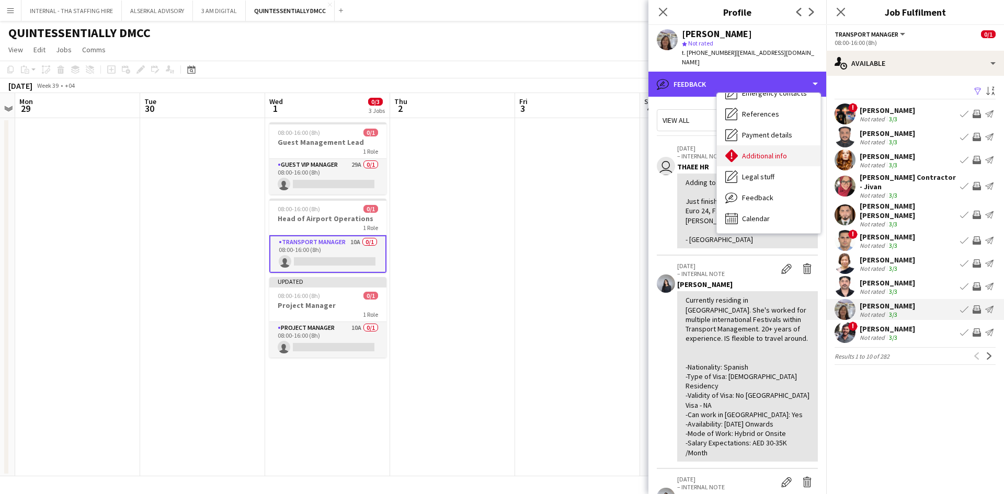
scroll to position [0, 0]
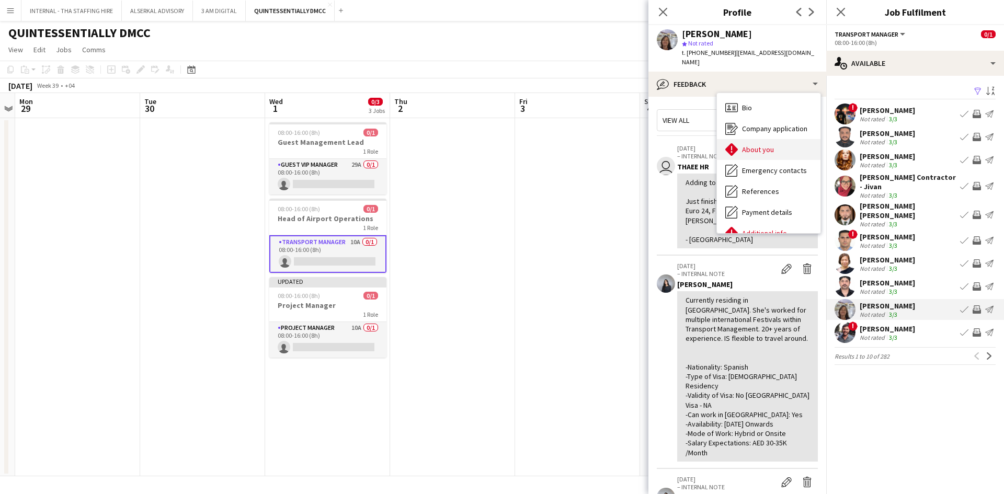
click at [764, 145] on span "About you" at bounding box center [758, 149] width 32 height 9
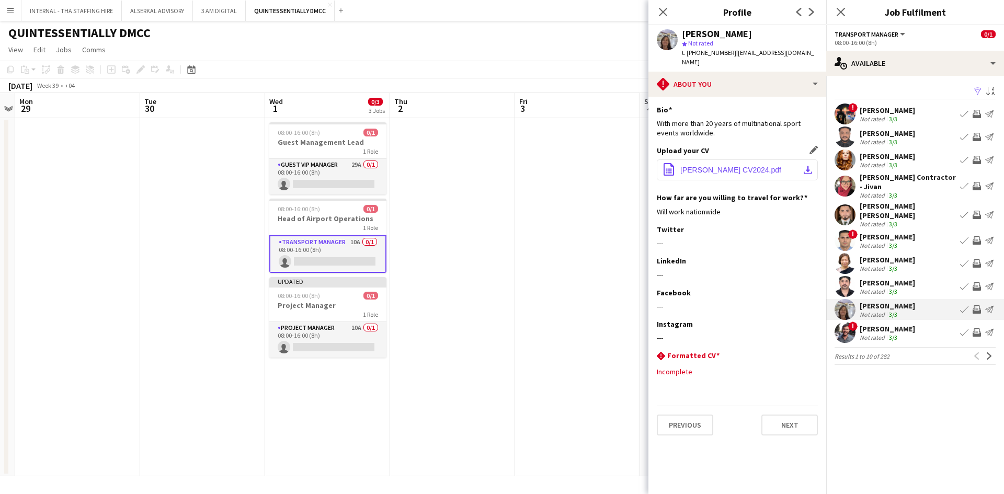
click at [753, 159] on button "office-file-sheet [PERSON_NAME] CV2024.pdf download-bottom" at bounding box center [737, 169] width 161 height 21
click at [866, 232] on div "[PERSON_NAME]" at bounding box center [887, 236] width 55 height 9
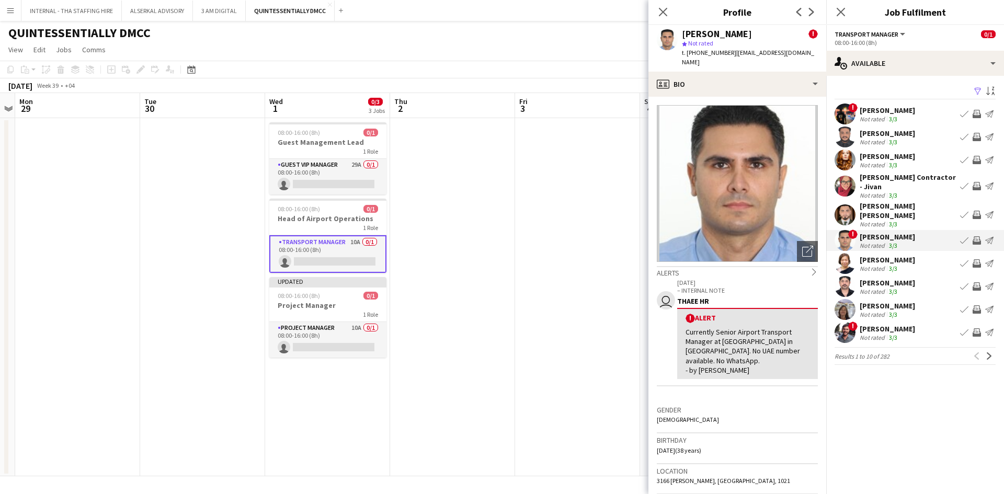
click at [875, 111] on div "[PERSON_NAME]" at bounding box center [887, 110] width 55 height 9
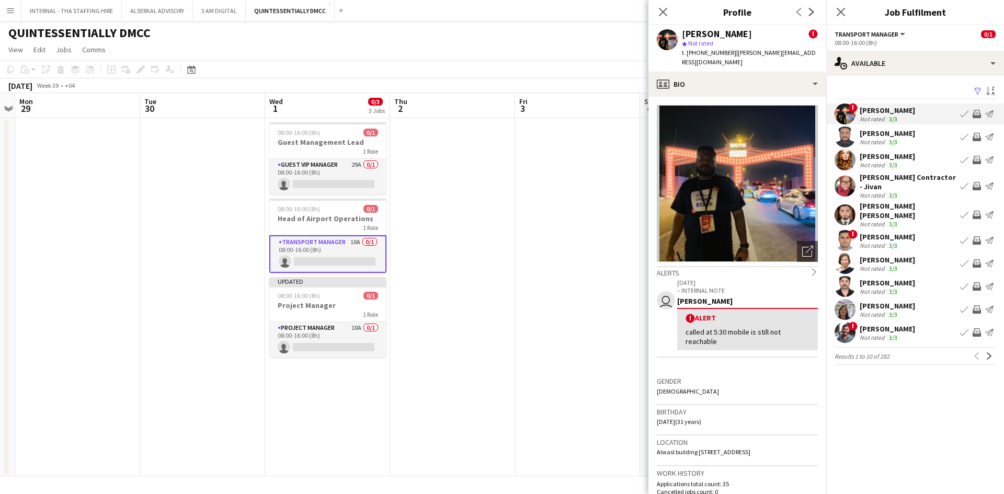
click at [874, 136] on div "[PERSON_NAME]" at bounding box center [887, 133] width 55 height 9
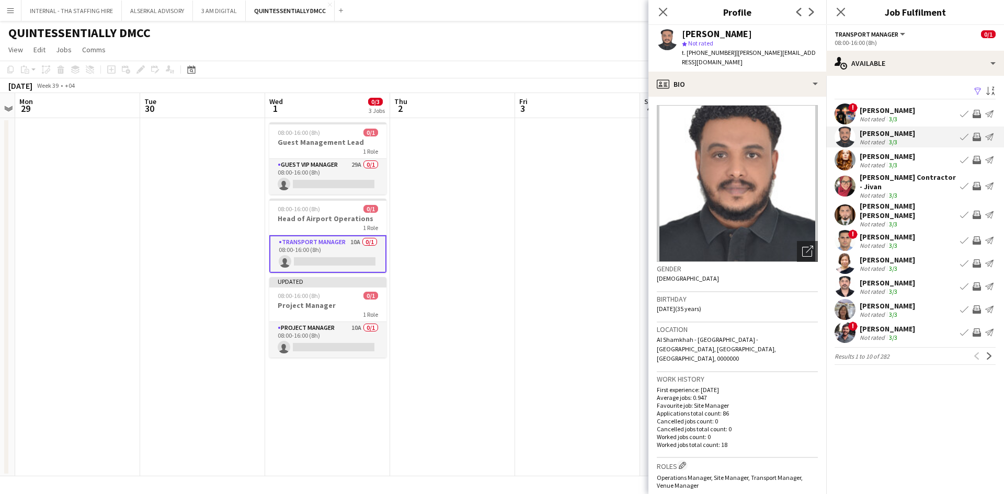
click at [872, 159] on div "[PERSON_NAME]" at bounding box center [887, 156] width 55 height 9
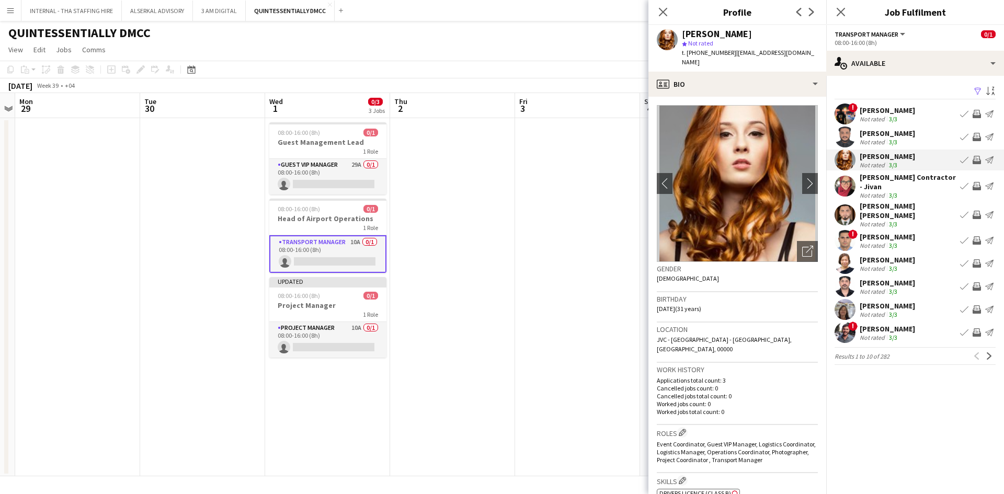
click at [873, 180] on div "[PERSON_NAME] Contractor - Jivan" at bounding box center [908, 182] width 96 height 19
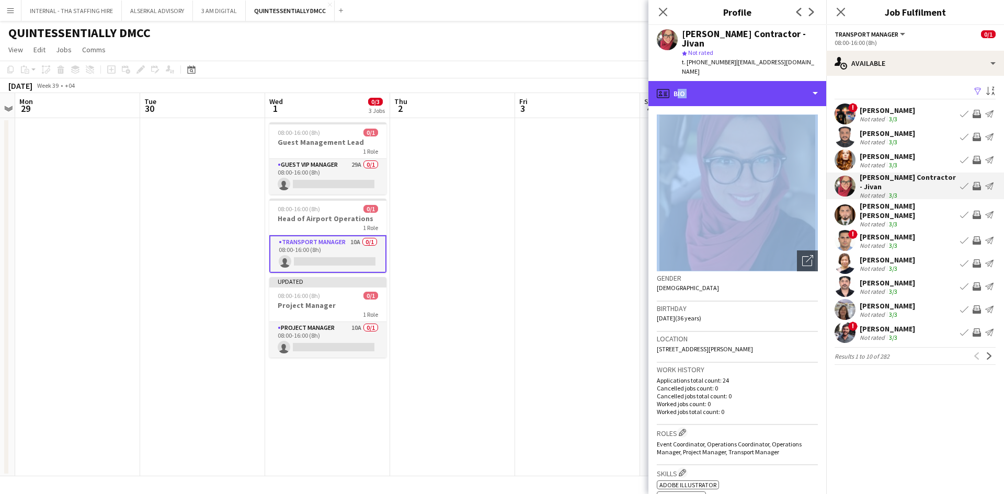
drag, startPoint x: 767, startPoint y: 74, endPoint x: 760, endPoint y: 190, distance: 116.3
click at [760, 190] on div "profile Bio Bio Bio Company application Company application About you About you…" at bounding box center [737, 287] width 178 height 413
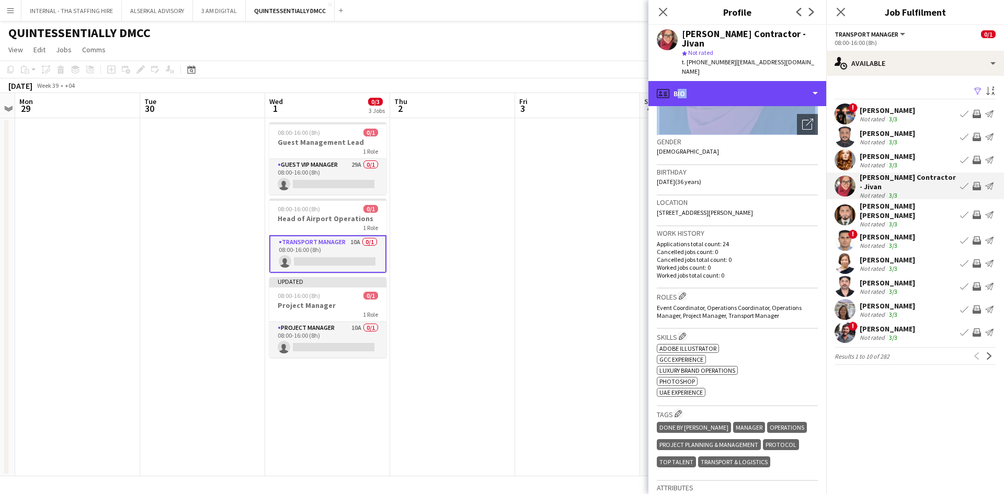
scroll to position [138, 0]
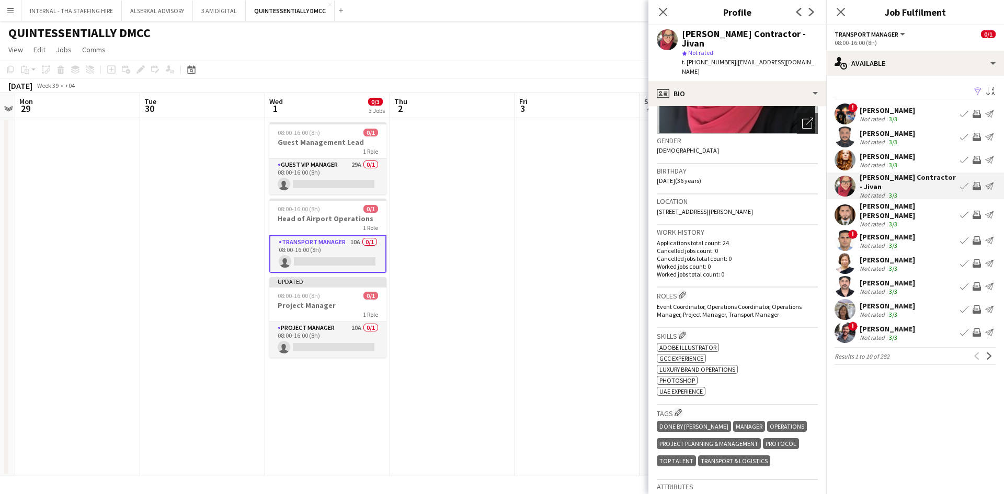
click at [768, 356] on div "ok-circled2 background Layer 1 cross-circle-red background Layer 1 Adobe Illust…" at bounding box center [737, 368] width 161 height 55
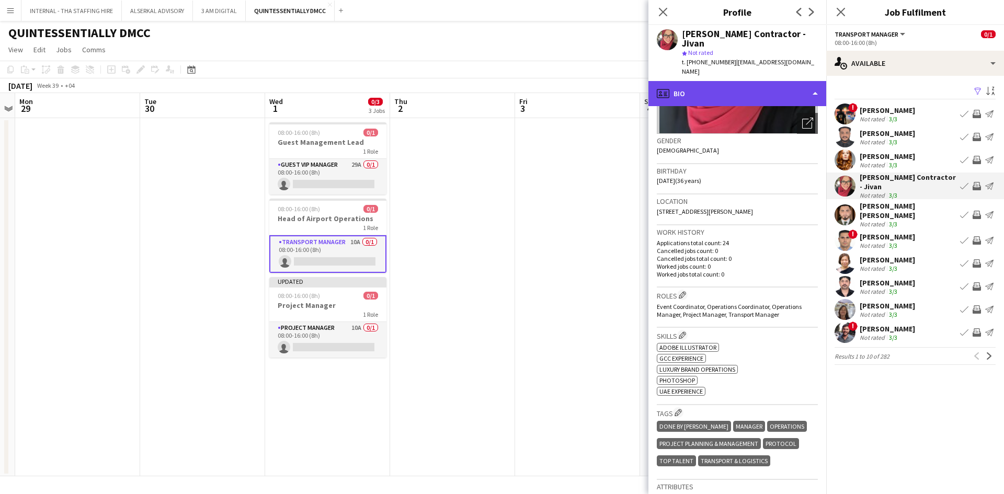
click at [771, 81] on div "profile Bio" at bounding box center [737, 93] width 178 height 25
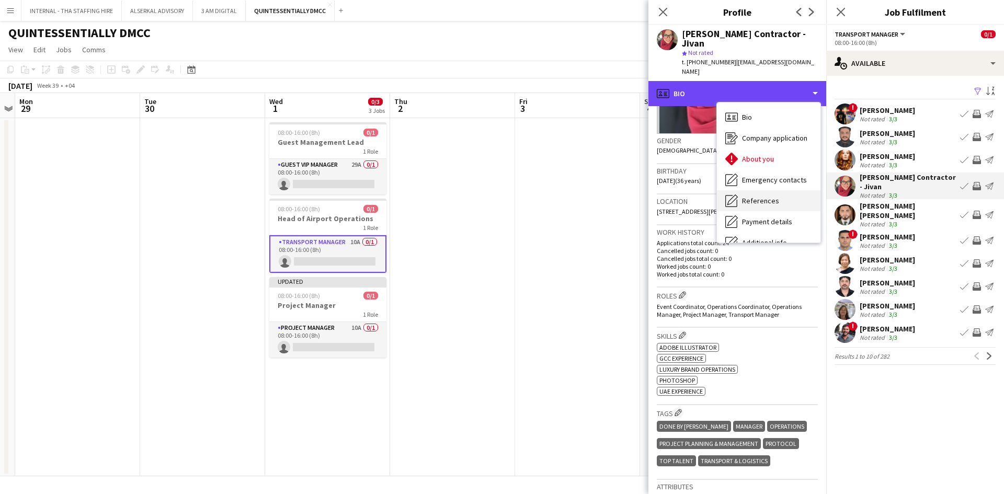
scroll to position [77, 0]
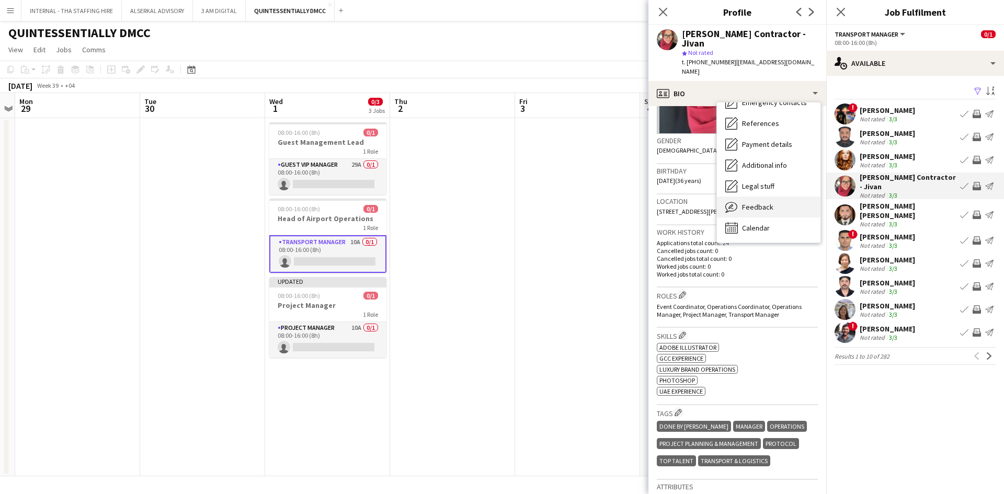
click at [752, 202] on span "Feedback" at bounding box center [757, 206] width 31 height 9
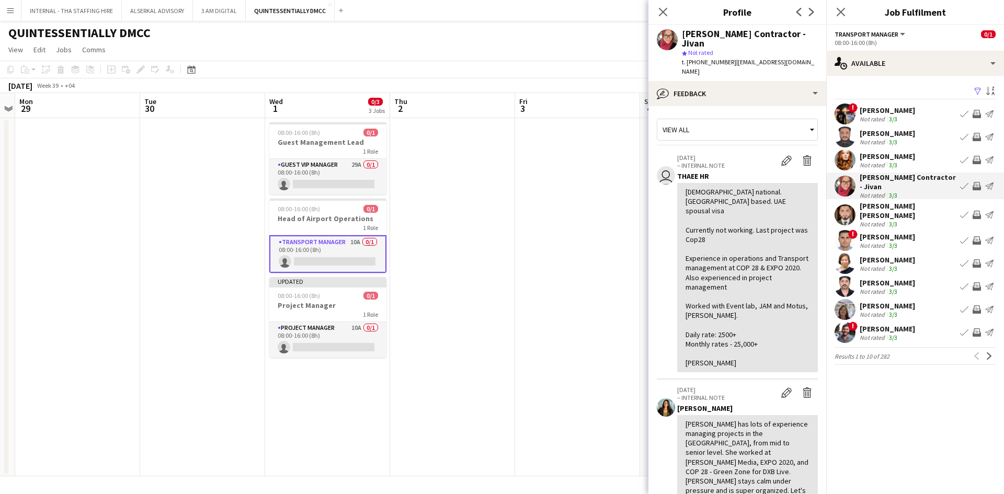
click at [861, 203] on div "[PERSON_NAME] [PERSON_NAME]" at bounding box center [908, 210] width 96 height 19
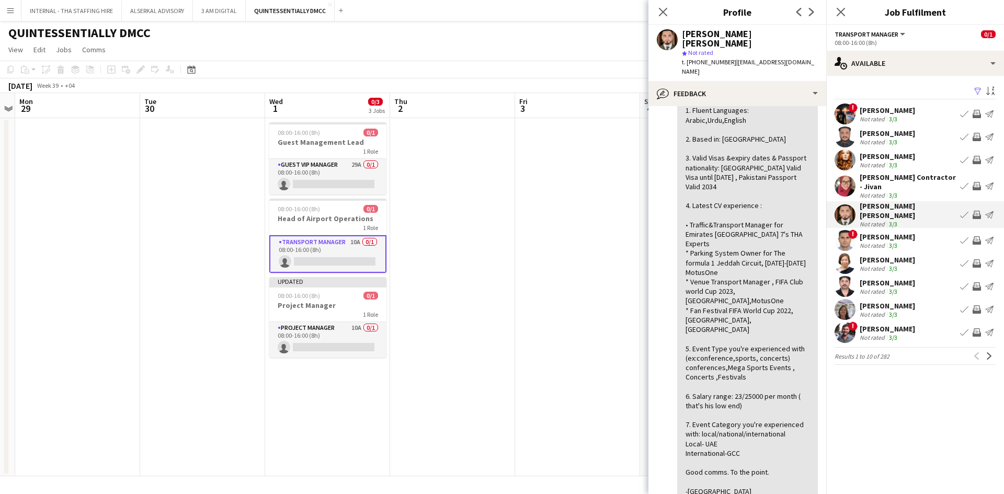
scroll to position [110, 0]
click at [875, 201] on div "[PERSON_NAME] [PERSON_NAME]" at bounding box center [908, 210] width 96 height 19
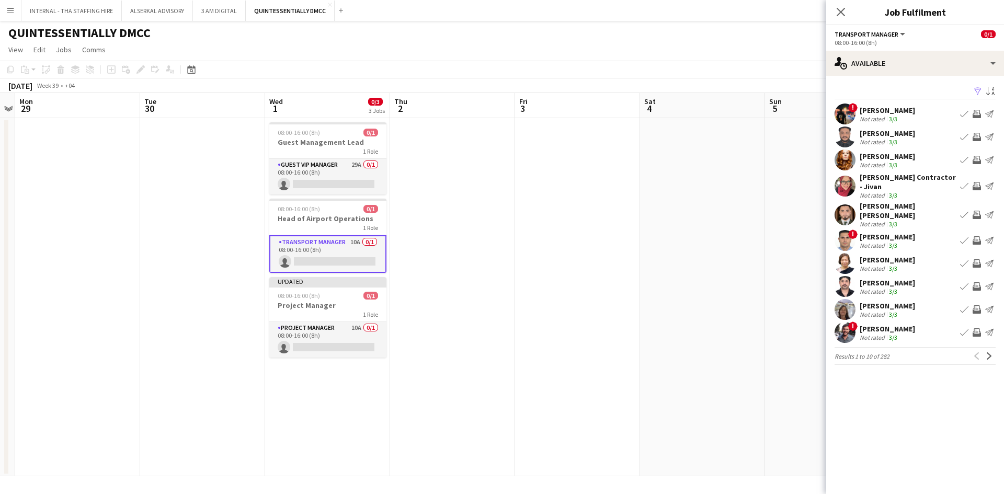
click at [12, 9] on app-icon "Menu" at bounding box center [10, 10] width 8 height 8
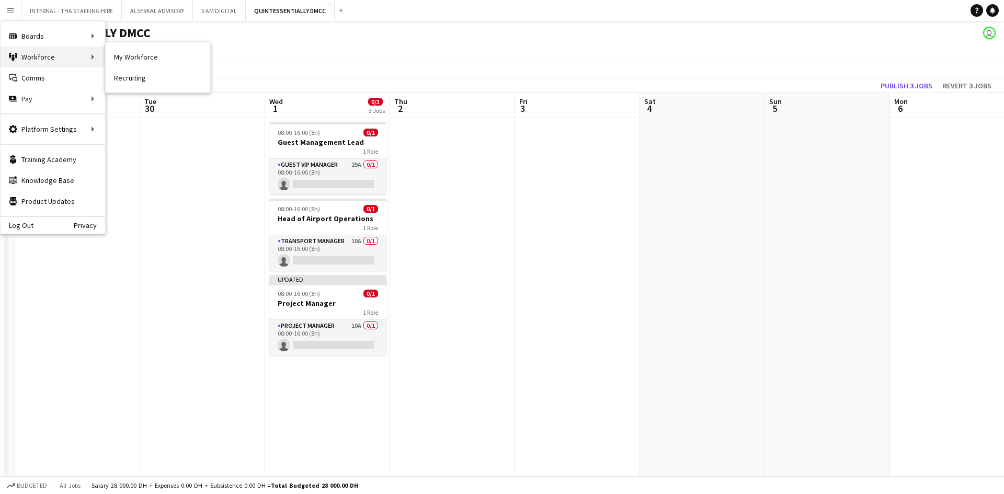
click at [37, 53] on div "Workforce Workforce" at bounding box center [53, 57] width 105 height 21
click at [36, 60] on div "Workforce Workforce" at bounding box center [53, 57] width 105 height 21
click at [72, 55] on div "Workforce Workforce" at bounding box center [53, 57] width 105 height 21
click at [141, 58] on link "My Workforce" at bounding box center [158, 57] width 105 height 21
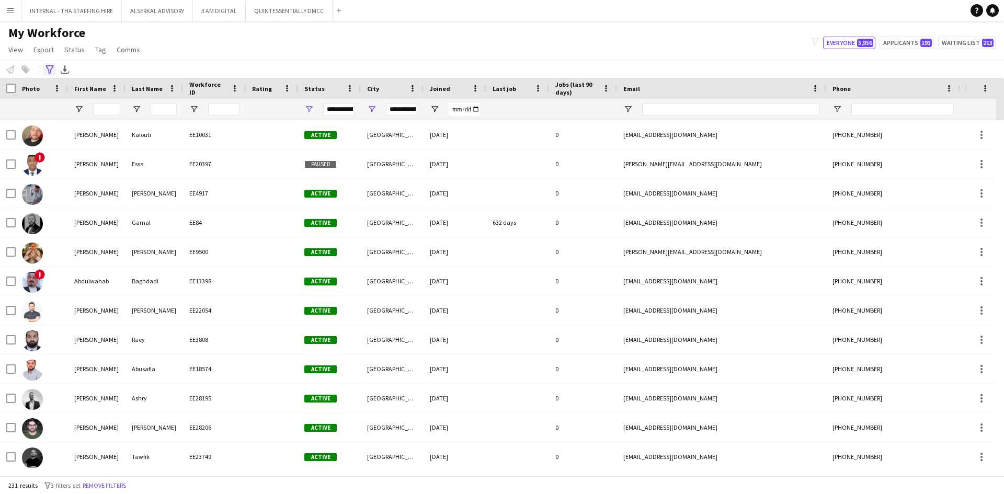
click at [47, 68] on icon "Advanced filters" at bounding box center [49, 69] width 8 height 8
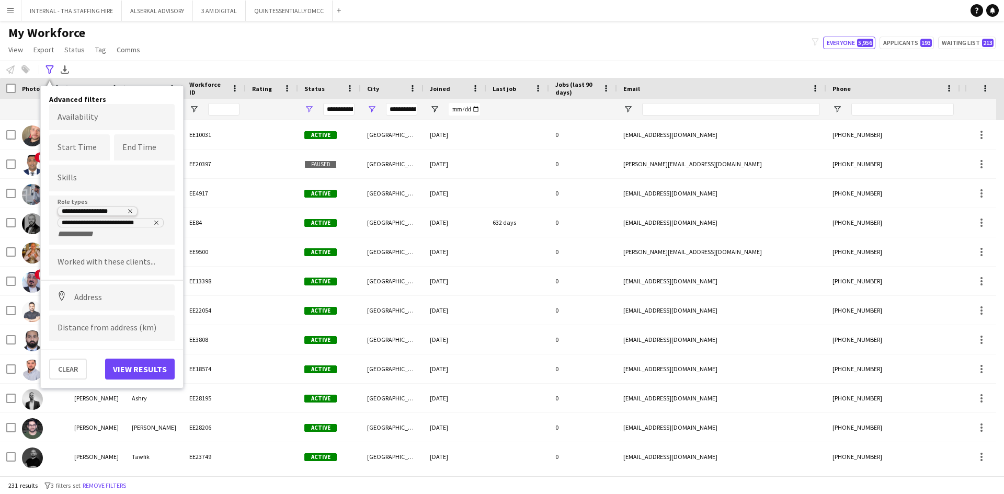
click at [131, 209] on icon "Remove tag" at bounding box center [130, 211] width 6 height 6
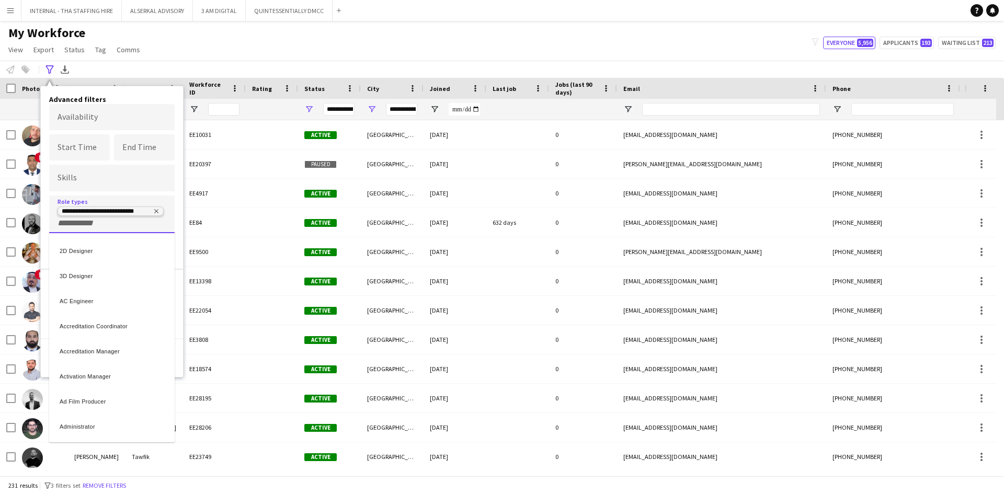
click at [157, 209] on div at bounding box center [502, 247] width 1004 height 494
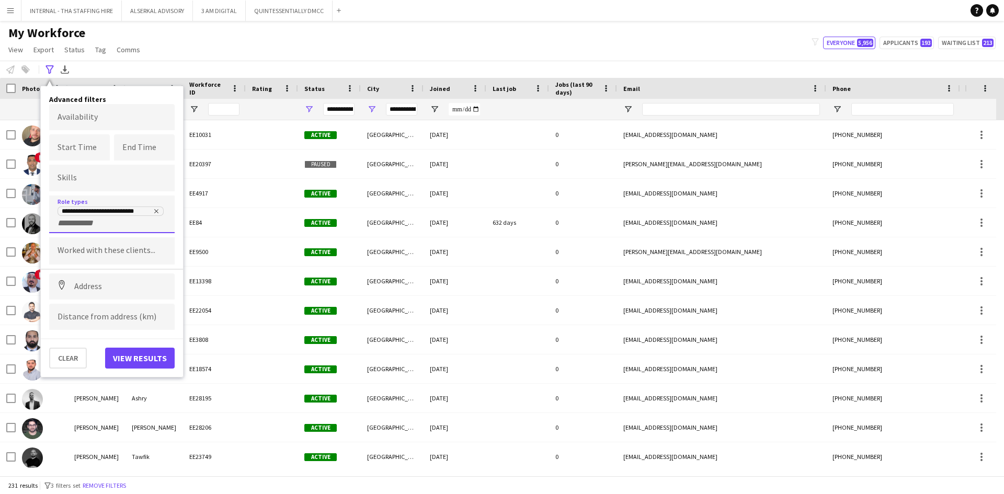
click at [158, 206] on div "**********" at bounding box center [112, 217] width 109 height 22
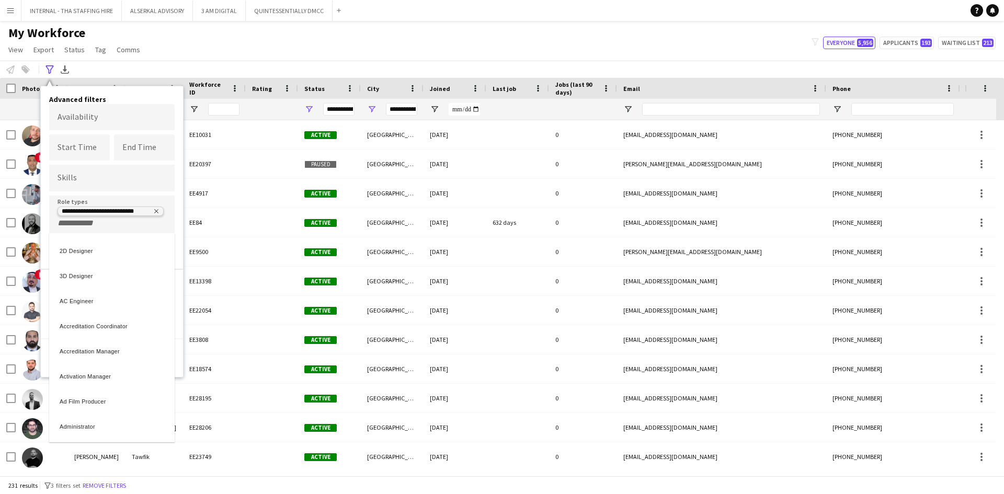
click at [155, 211] on div at bounding box center [502, 247] width 1004 height 494
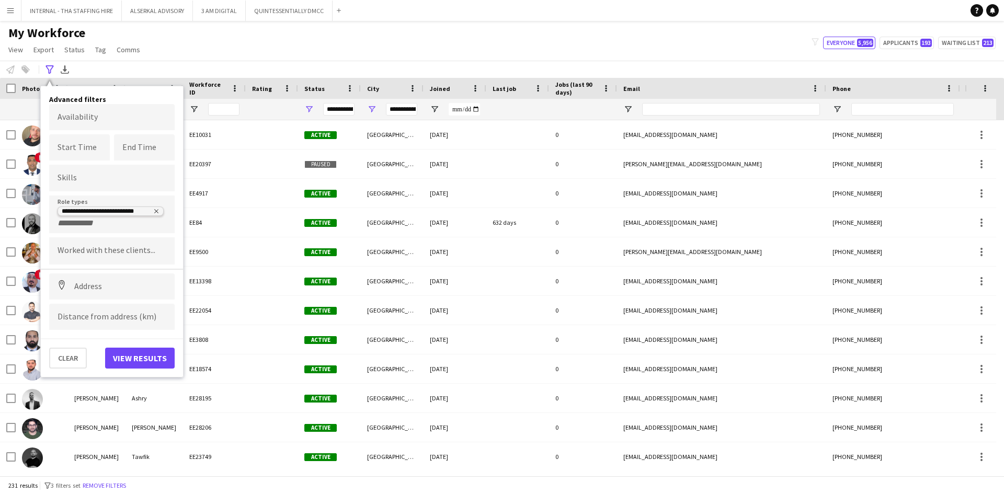
click at [158, 210] on icon "Remove tag" at bounding box center [156, 212] width 4 height 4
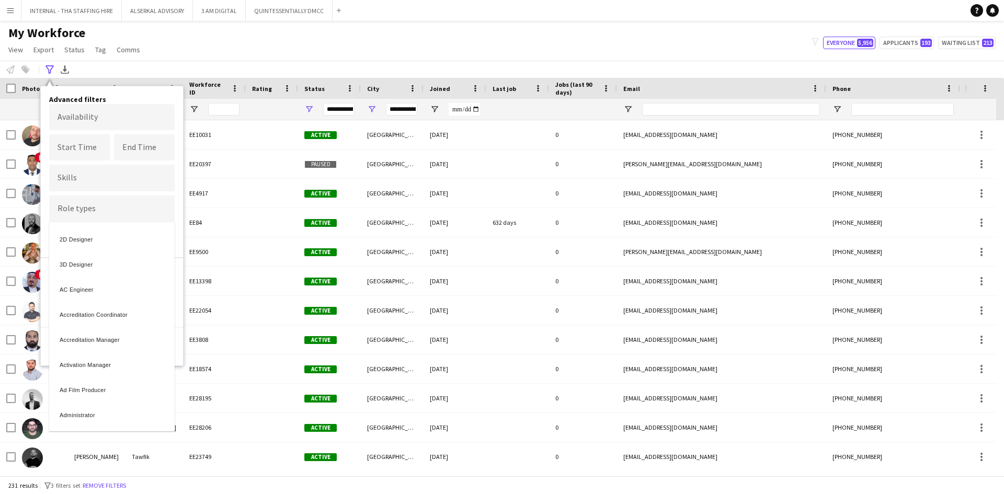
click at [134, 210] on div at bounding box center [502, 247] width 1004 height 494
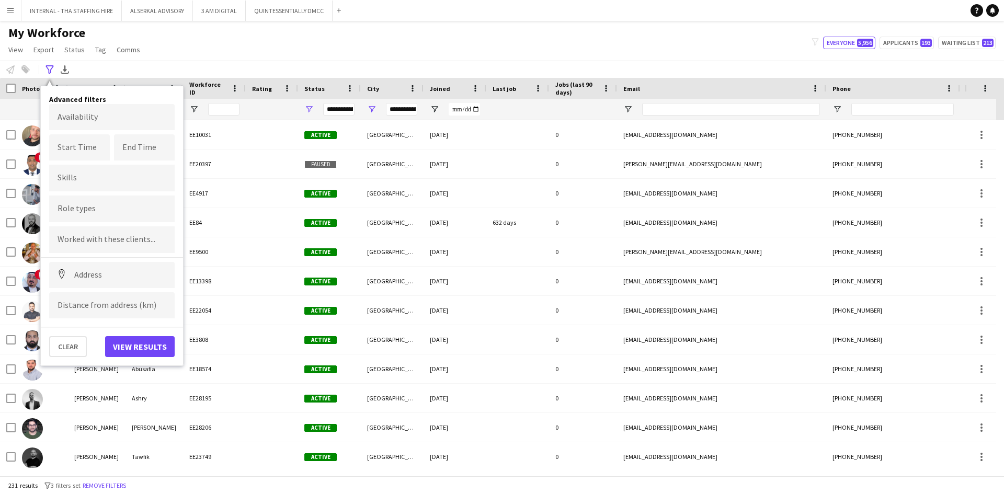
click at [88, 239] on input "Type to search clients..." at bounding box center [112, 239] width 109 height 9
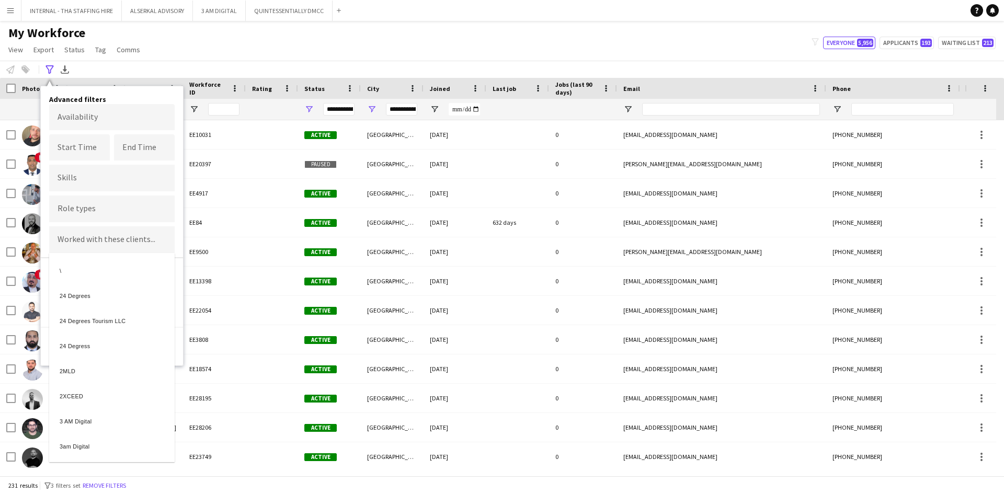
click at [85, 207] on div at bounding box center [502, 247] width 1004 height 494
click at [59, 207] on div at bounding box center [502, 247] width 1004 height 494
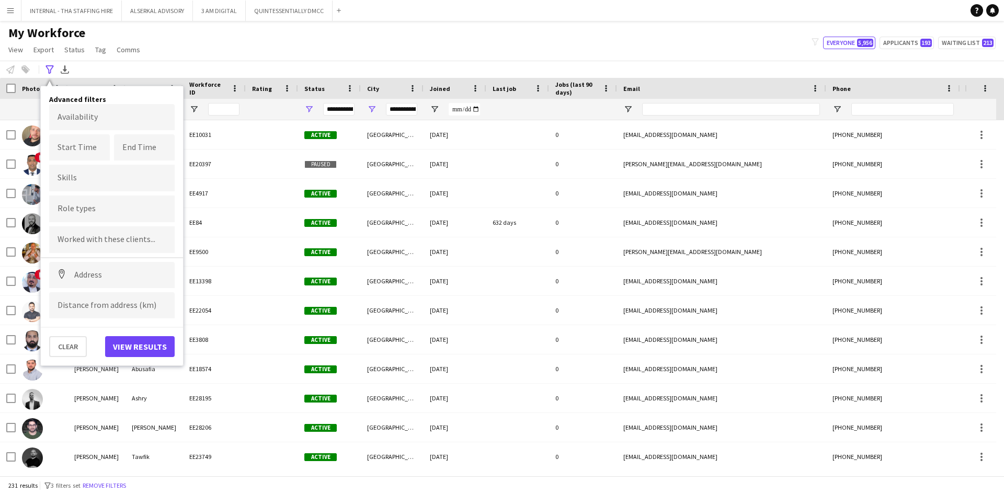
click at [80, 208] on input "Type to search role types..." at bounding box center [112, 208] width 109 height 9
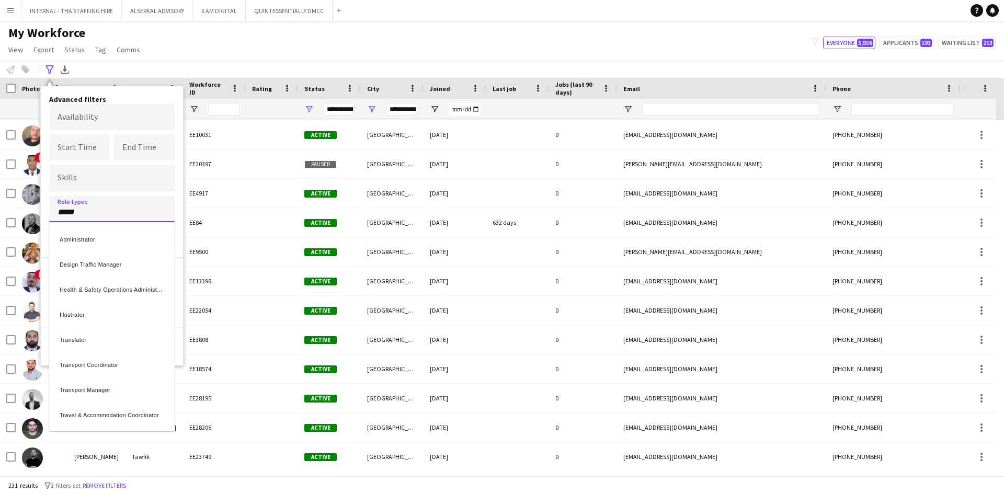
type input "*****"
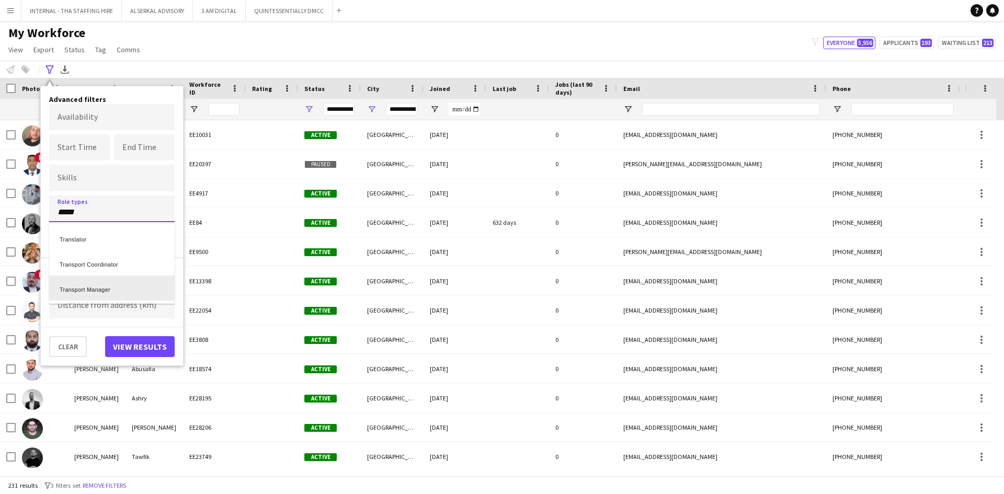
click at [95, 291] on div "Transport Manager" at bounding box center [112, 288] width 126 height 25
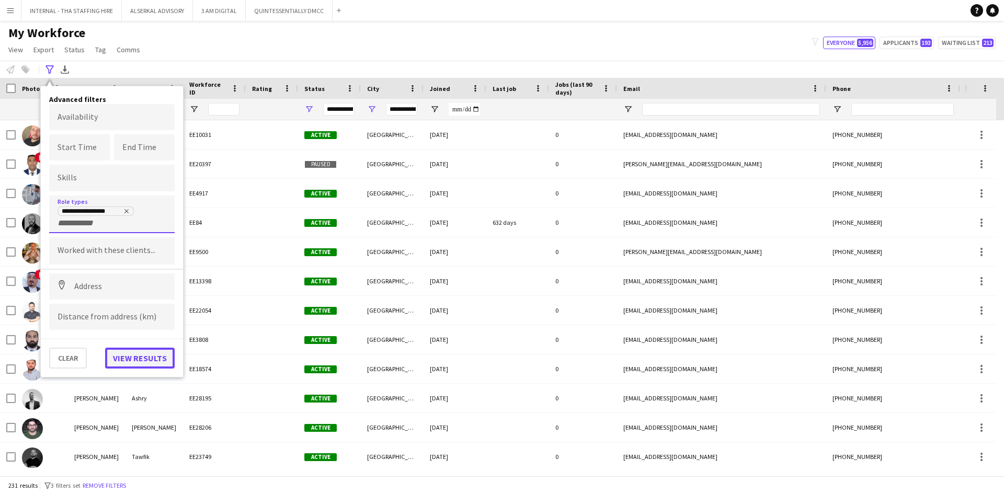
click at [136, 356] on button "View results" at bounding box center [140, 358] width 70 height 21
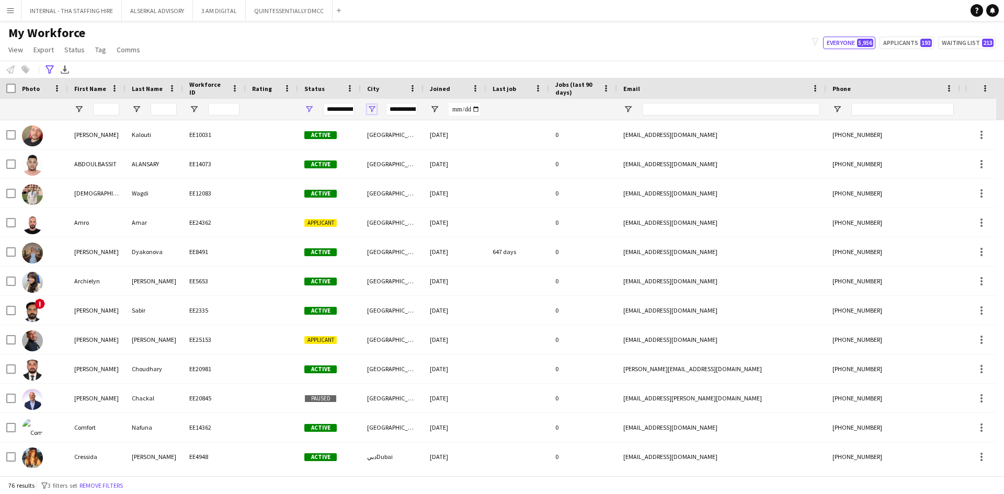
click at [371, 108] on span "Open Filter Menu" at bounding box center [371, 109] width 9 height 9
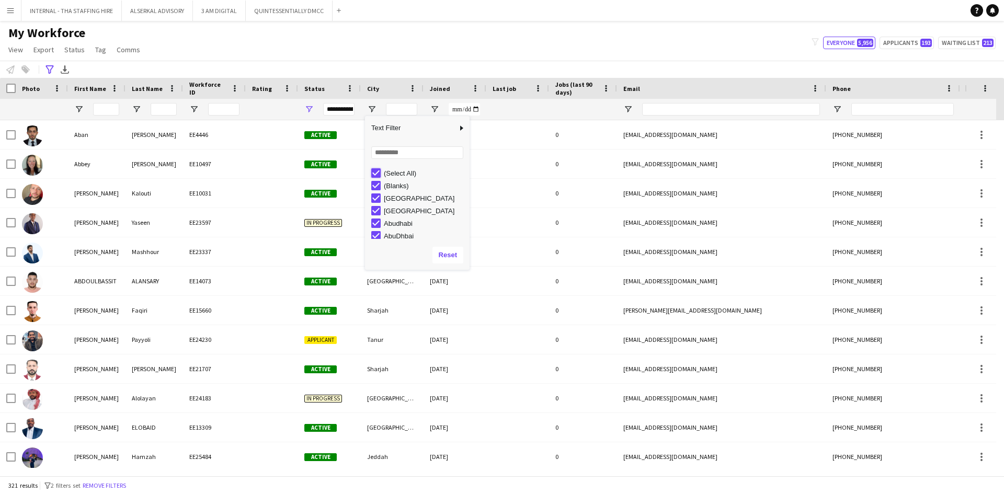
type input "***"
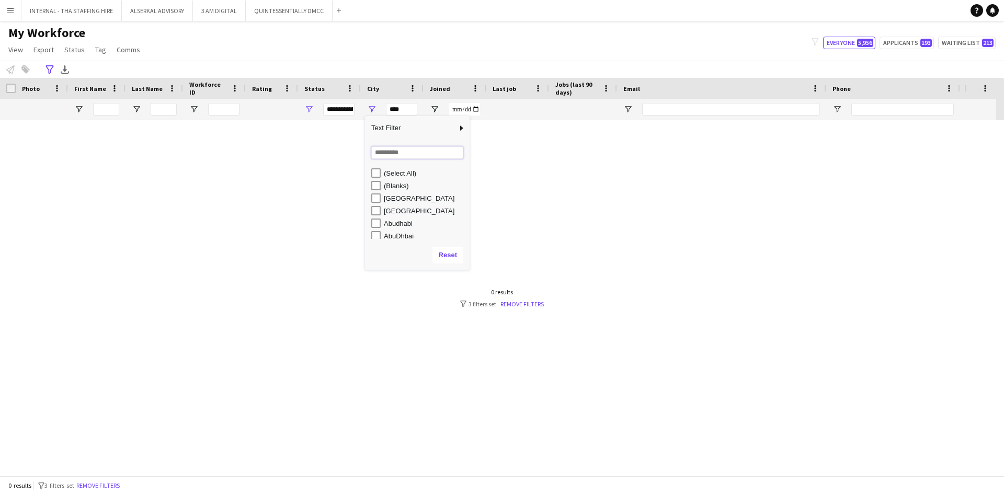
click at [378, 151] on input "Search filter values" at bounding box center [417, 152] width 92 height 13
type input "***"
click at [406, 188] on div "[GEOGRAPHIC_DATA]/[GEOGRAPHIC_DATA]" at bounding box center [425, 186] width 83 height 8
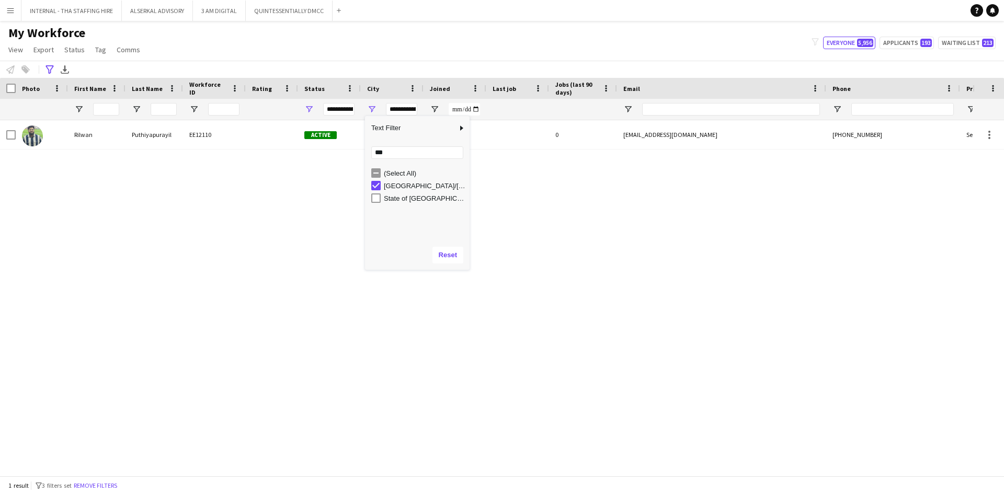
click at [403, 198] on div "State of [GEOGRAPHIC_DATA]" at bounding box center [425, 199] width 83 height 8
click at [401, 184] on div "[GEOGRAPHIC_DATA]/[GEOGRAPHIC_DATA]" at bounding box center [425, 186] width 83 height 8
type input "***"
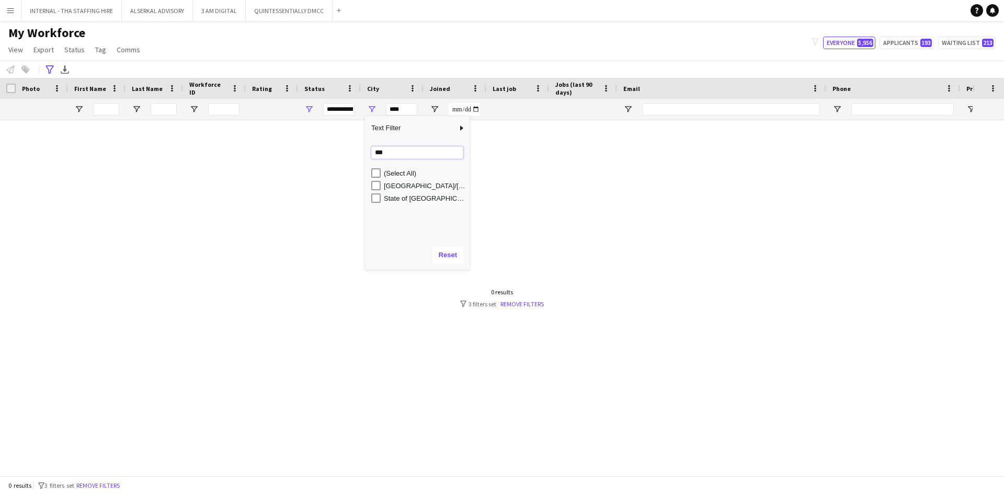
drag, startPoint x: 387, startPoint y: 148, endPoint x: 335, endPoint y: 150, distance: 52.8
click at [335, 150] on div "Drag here to set row groups Photo Title Full Name First Name Last Name Workforc…" at bounding box center [502, 277] width 1004 height 398
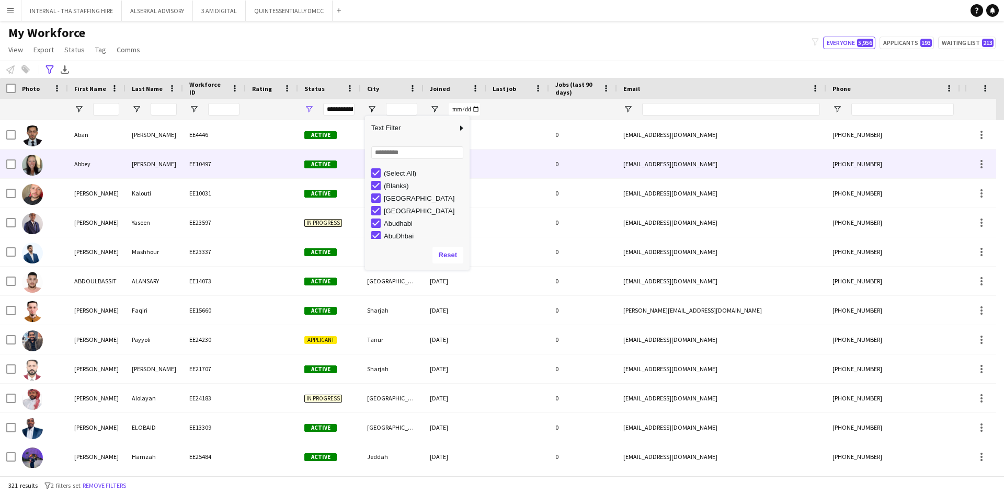
click at [158, 162] on div "[PERSON_NAME]" at bounding box center [155, 164] width 58 height 29
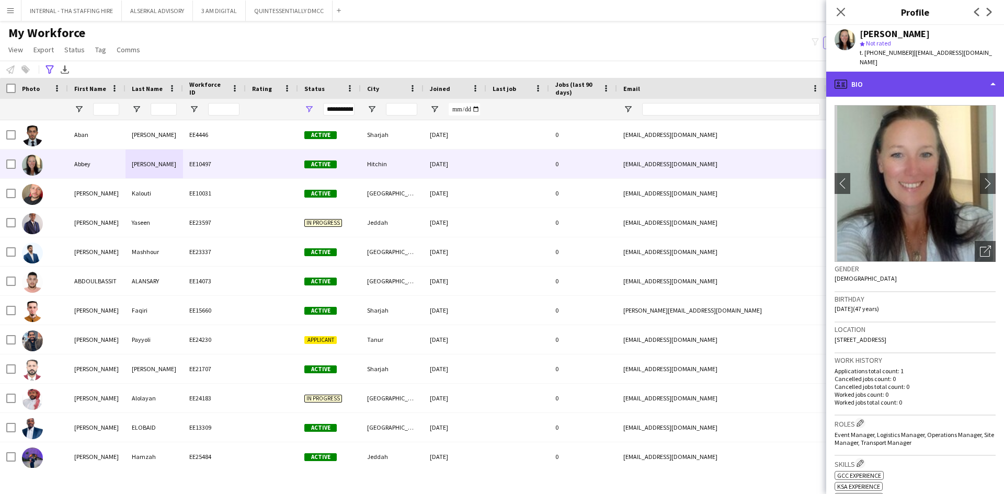
click at [895, 81] on div "profile Bio" at bounding box center [915, 84] width 178 height 25
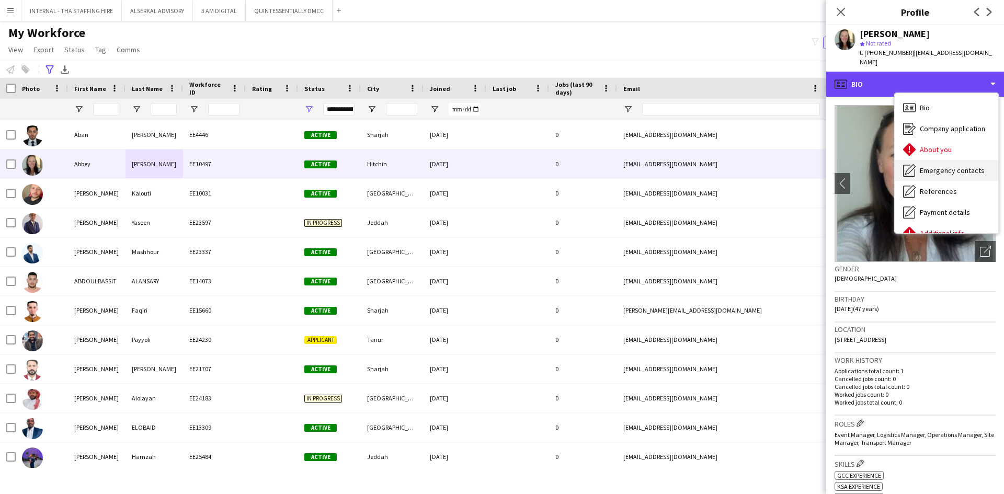
scroll to position [77, 0]
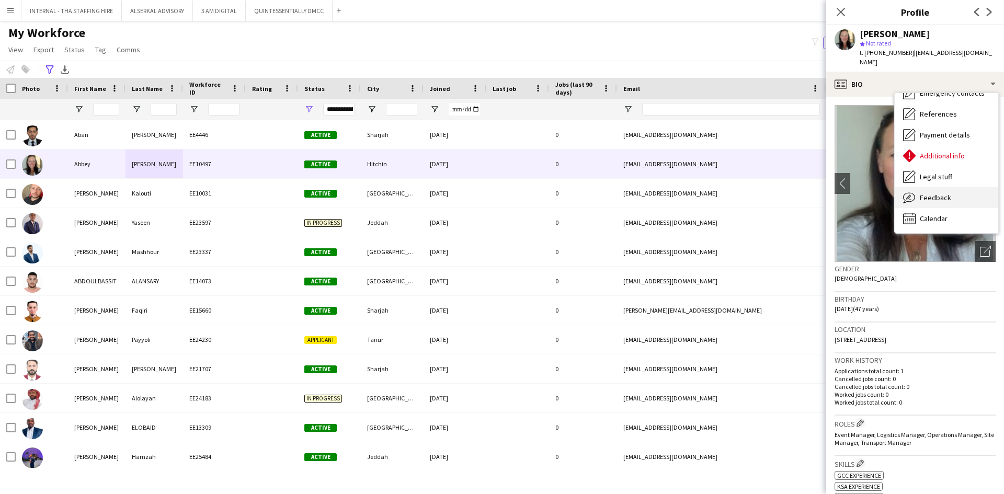
click at [928, 193] on span "Feedback" at bounding box center [935, 197] width 31 height 9
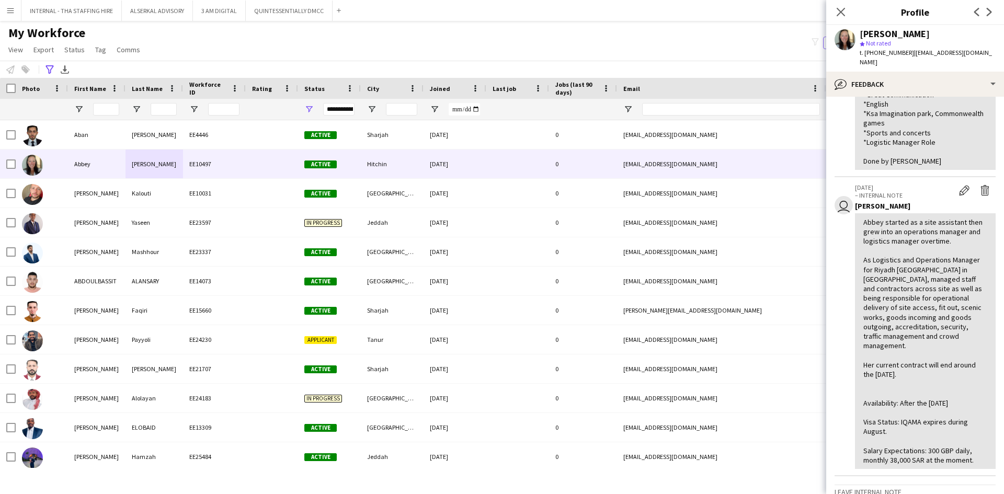
scroll to position [105, 0]
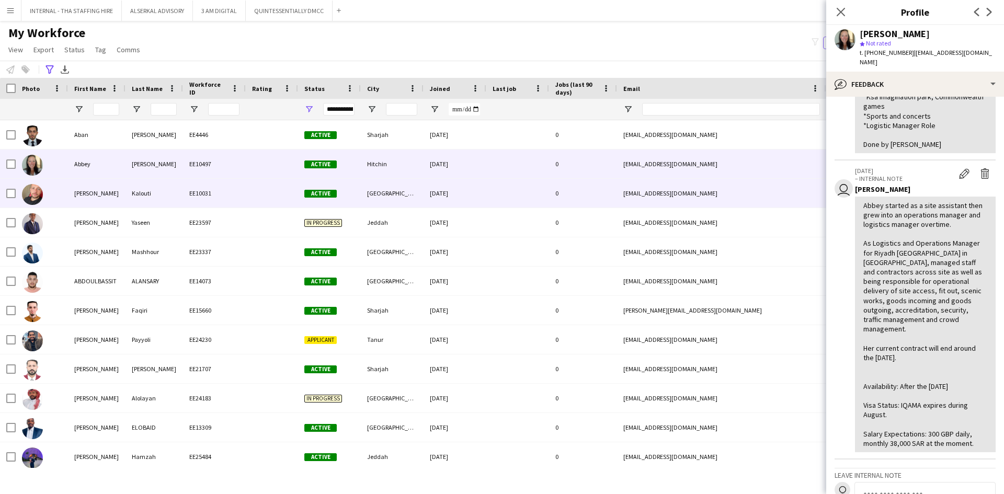
click at [90, 198] on div "[PERSON_NAME]" at bounding box center [97, 193] width 58 height 29
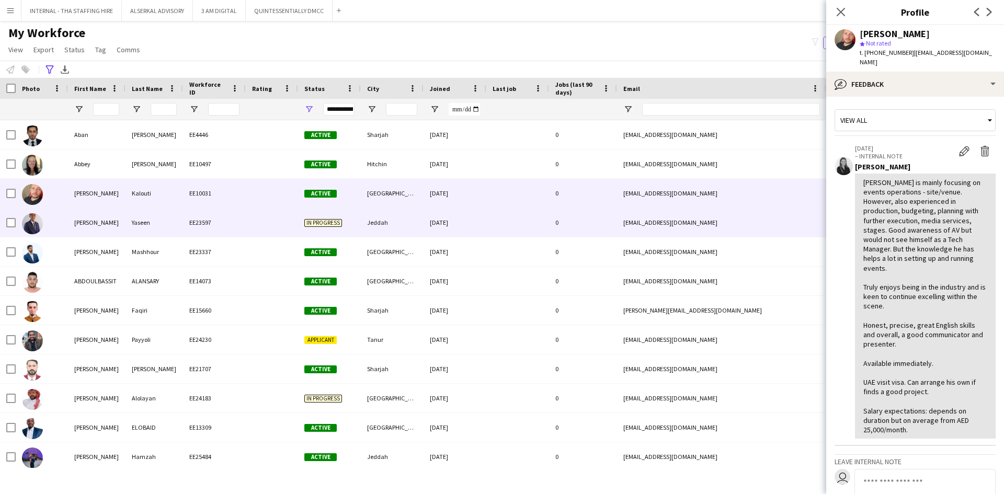
click at [76, 221] on div "[PERSON_NAME]" at bounding box center [97, 222] width 58 height 29
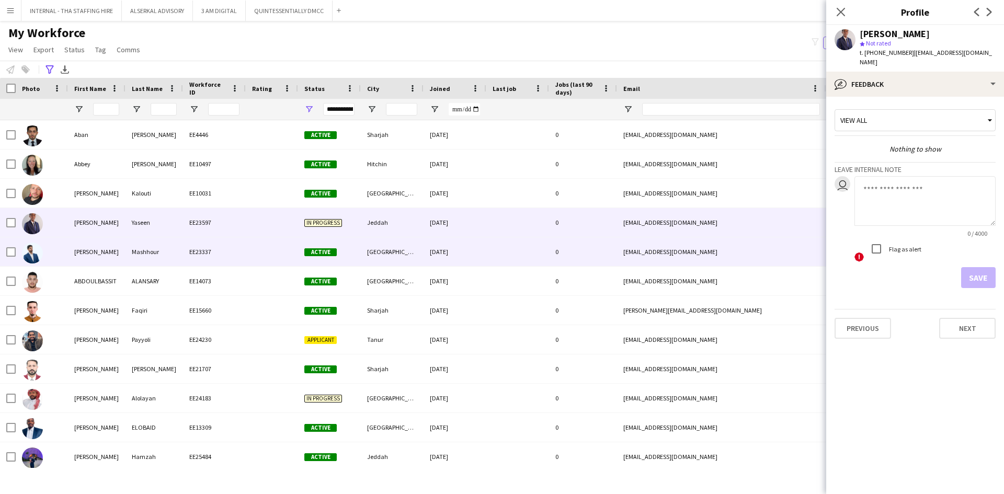
click at [161, 252] on div "Mashhour" at bounding box center [155, 251] width 58 height 29
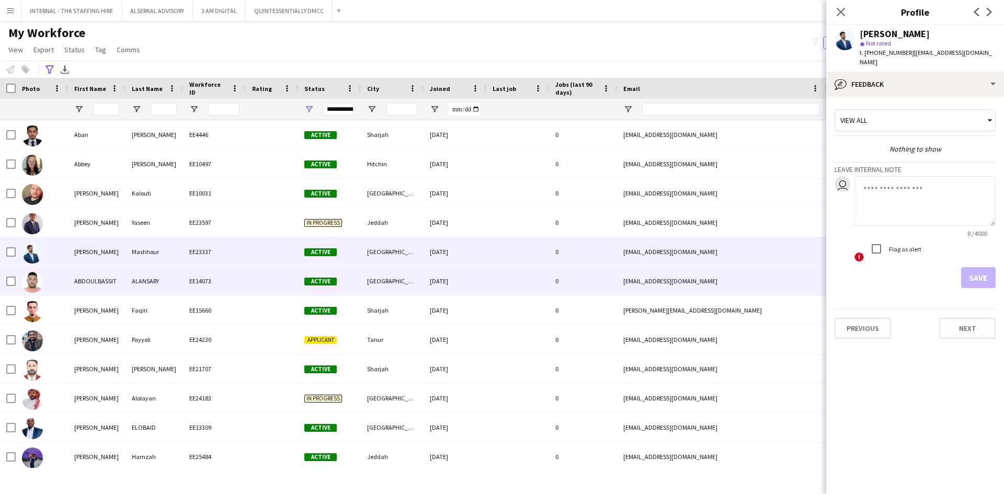
click at [159, 278] on div "ALANSARY" at bounding box center [155, 281] width 58 height 29
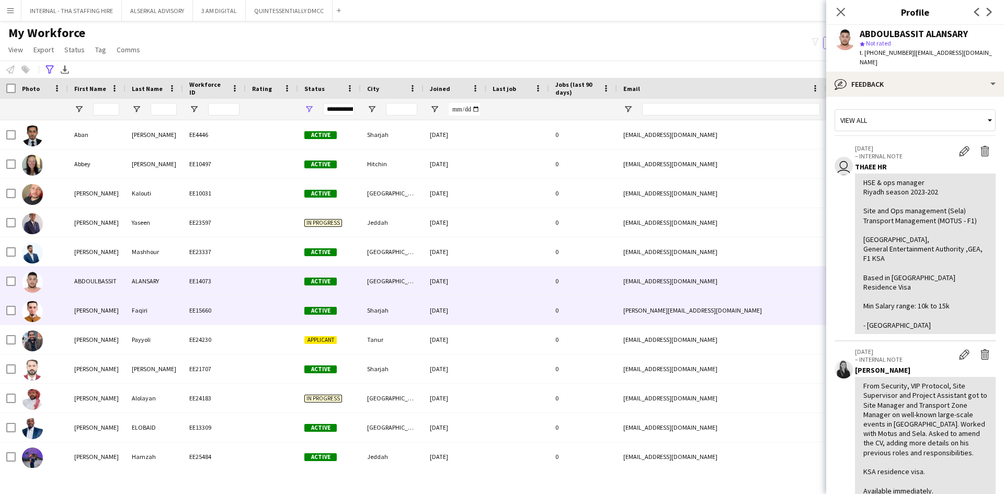
click at [126, 310] on div "Faqiri" at bounding box center [155, 310] width 58 height 29
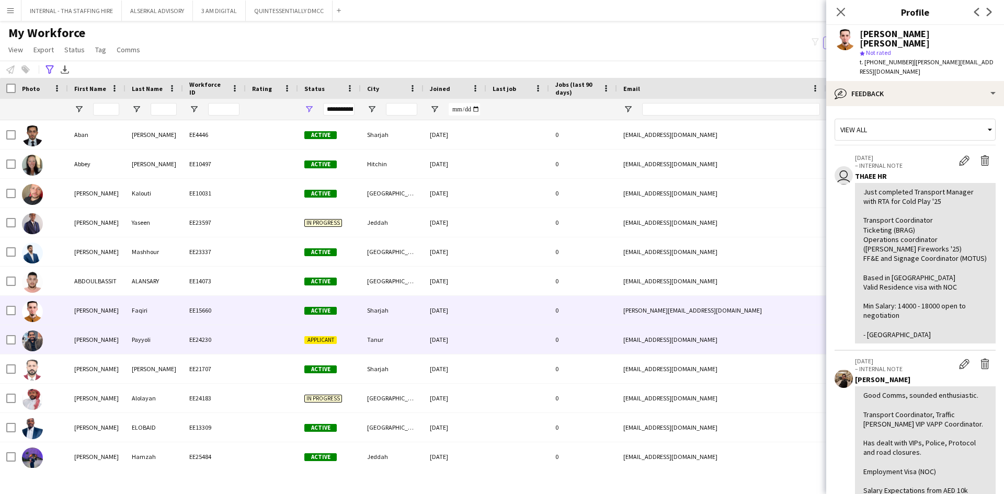
click at [108, 339] on div "[PERSON_NAME]" at bounding box center [97, 339] width 58 height 29
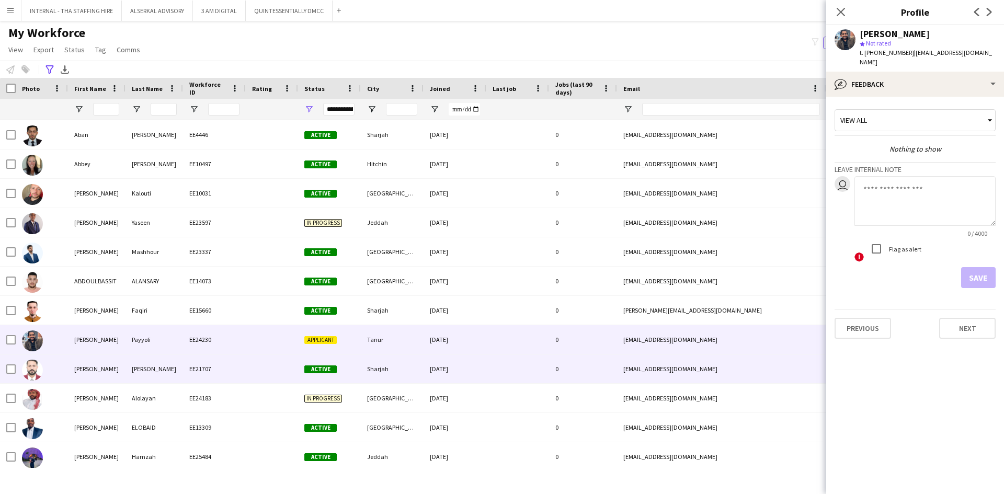
click at [98, 367] on div "[PERSON_NAME]" at bounding box center [97, 369] width 58 height 29
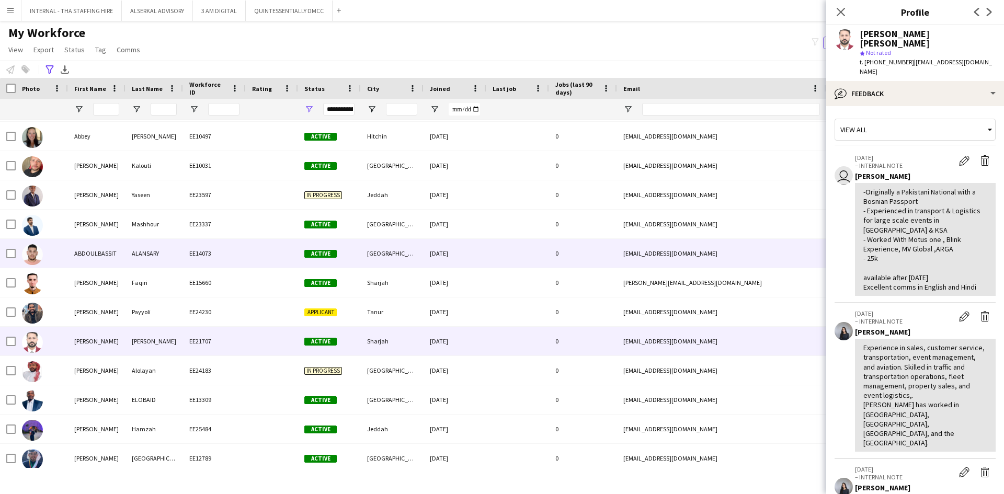
scroll to position [52, 0]
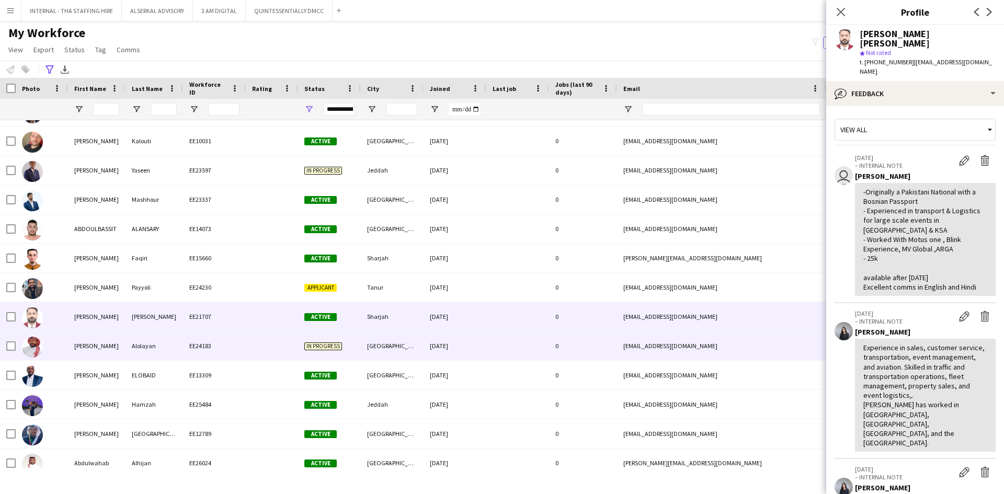
click at [100, 348] on div "[PERSON_NAME]" at bounding box center [97, 346] width 58 height 29
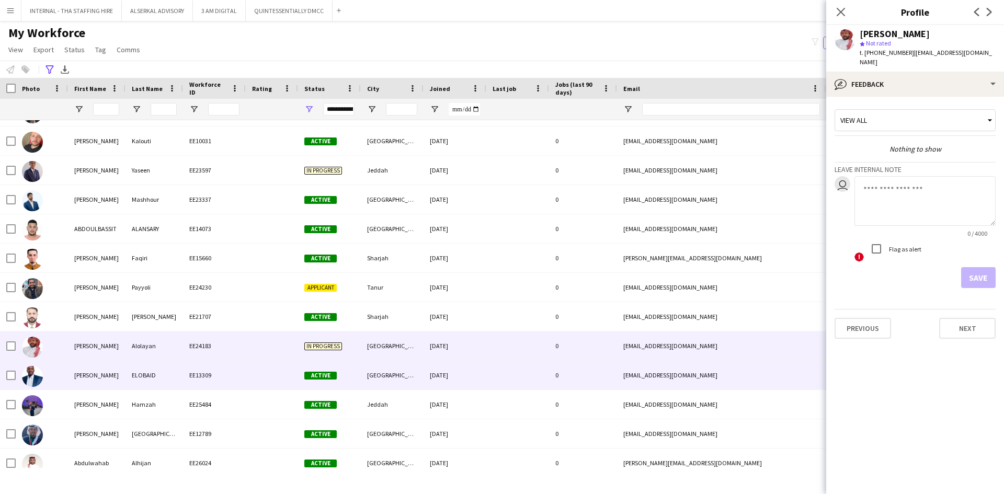
click at [86, 372] on div "[PERSON_NAME]" at bounding box center [97, 375] width 58 height 29
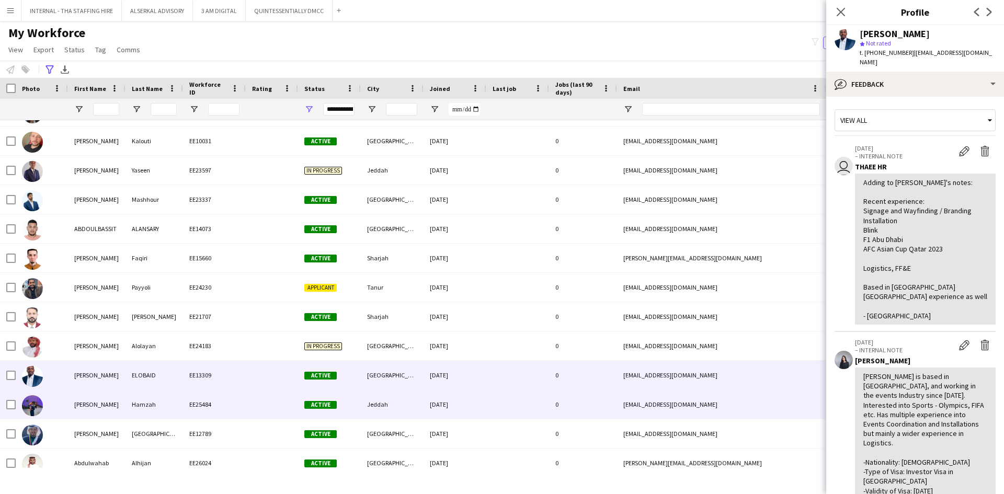
click at [82, 393] on div "[PERSON_NAME]" at bounding box center [97, 404] width 58 height 29
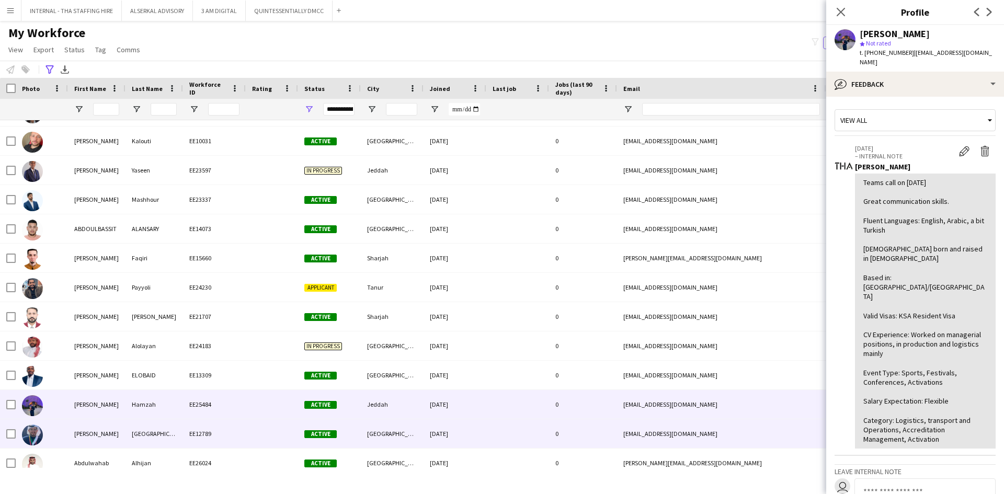
click at [79, 431] on div "[PERSON_NAME]" at bounding box center [97, 433] width 58 height 29
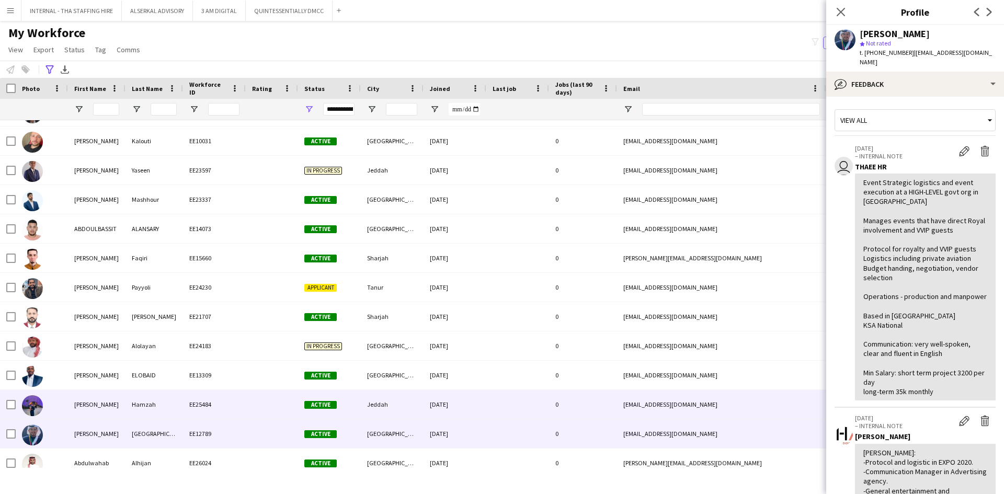
click at [86, 402] on div "[PERSON_NAME]" at bounding box center [97, 404] width 58 height 29
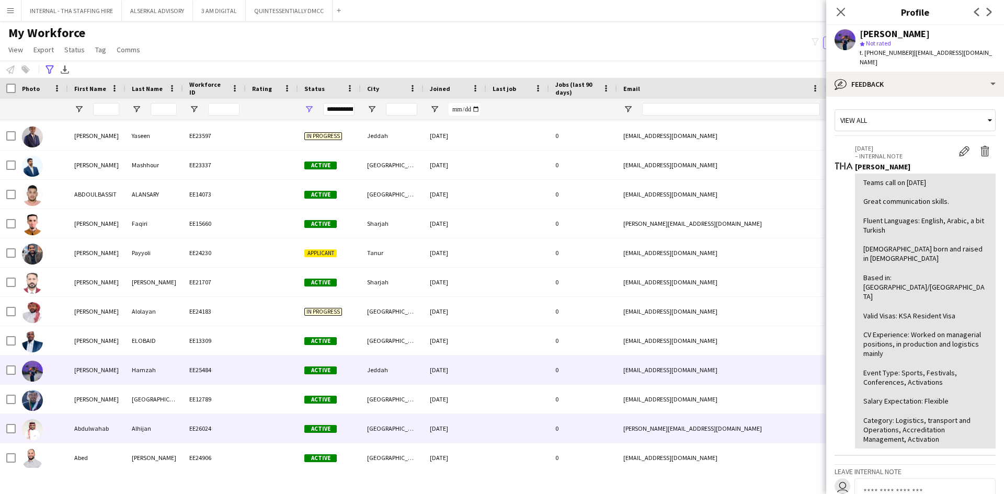
scroll to position [105, 0]
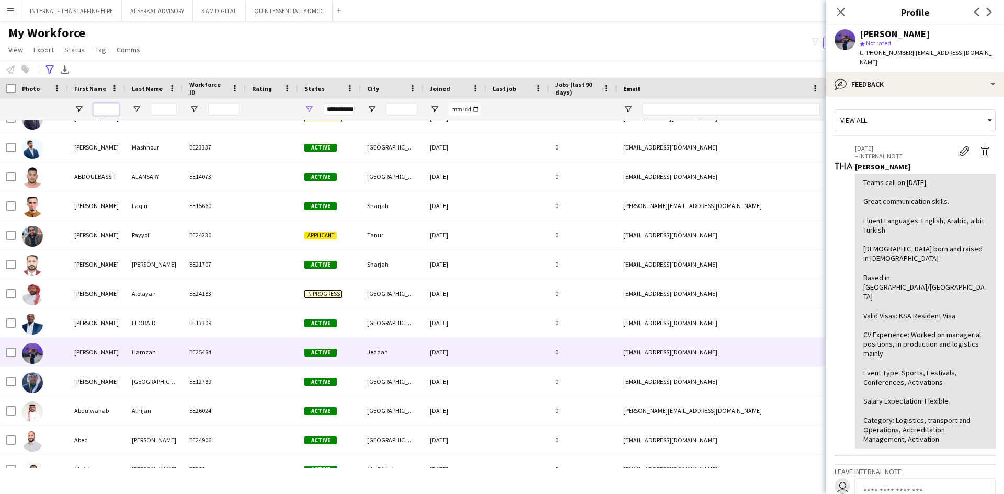
click at [113, 108] on input "First Name Filter Input" at bounding box center [106, 109] width 26 height 13
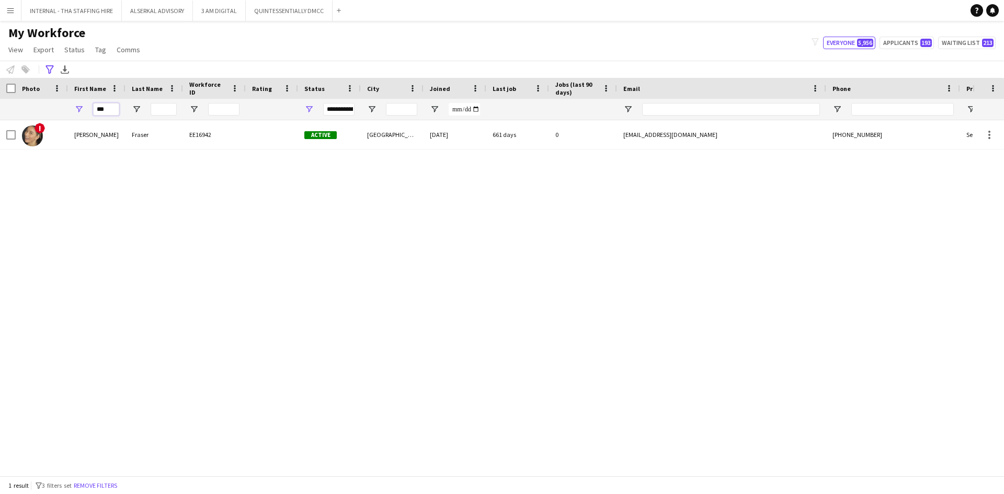
type input "***"
click at [168, 109] on input "Last Name Filter Input" at bounding box center [164, 109] width 26 height 13
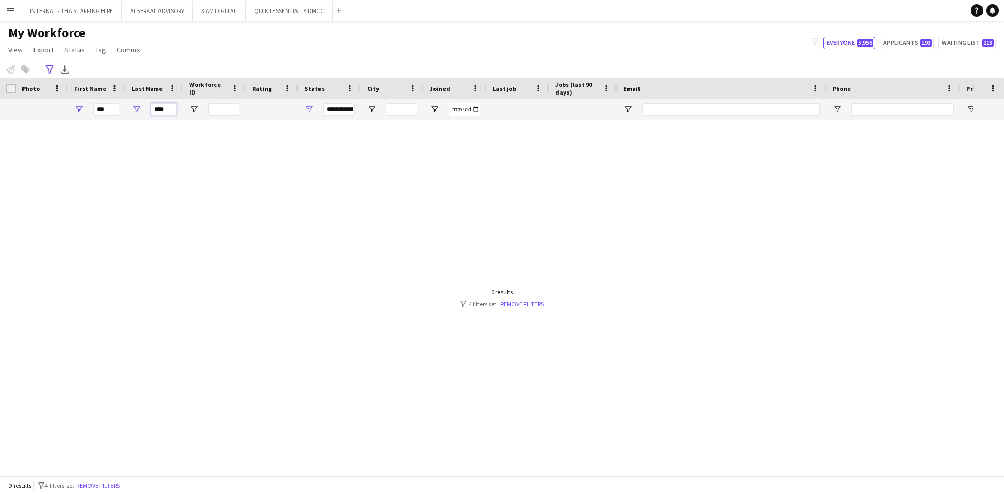
type input "****"
drag, startPoint x: 113, startPoint y: 106, endPoint x: 60, endPoint y: 107, distance: 53.3
click at [60, 107] on div "*** ****" at bounding box center [567, 109] width 1134 height 21
click at [169, 109] on input "****" at bounding box center [164, 109] width 26 height 13
type input "*"
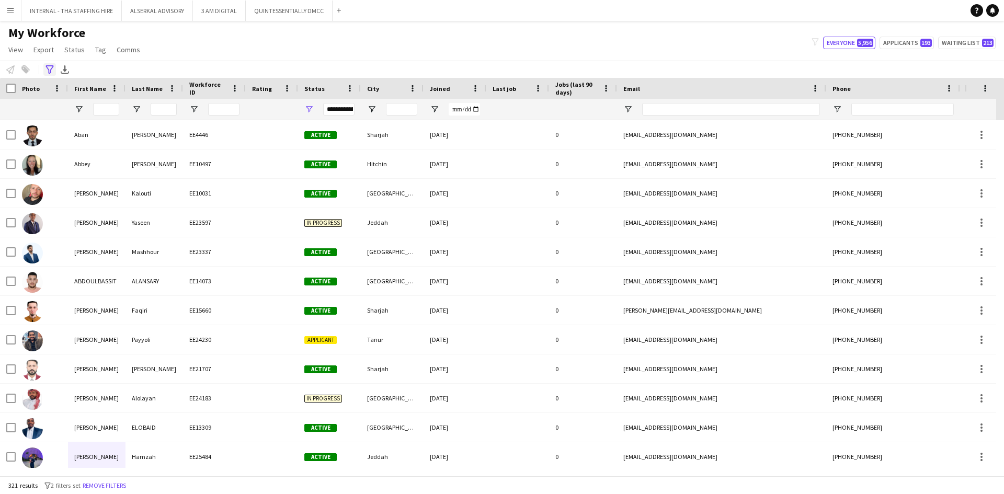
click at [48, 73] on icon "Advanced filters" at bounding box center [49, 69] width 8 height 8
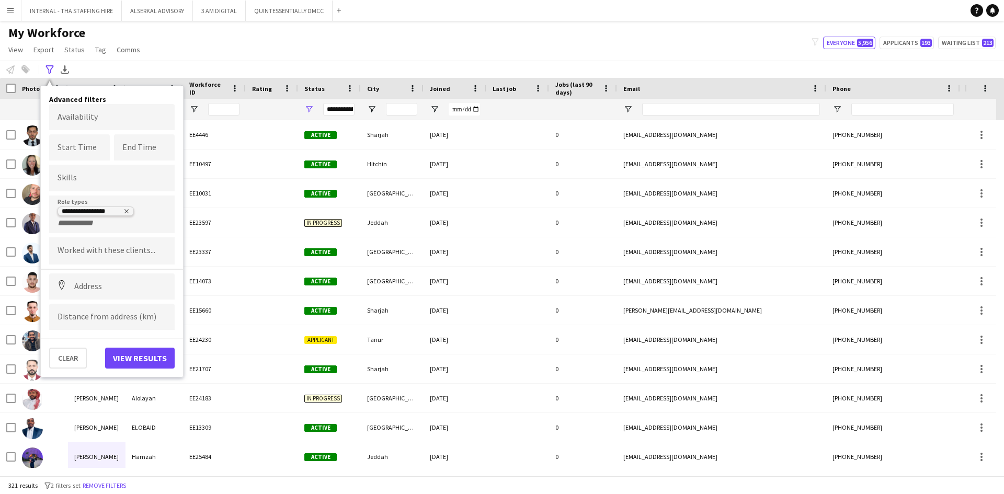
click at [122, 210] on delete-icon "Remove tag" at bounding box center [125, 212] width 8 height 8
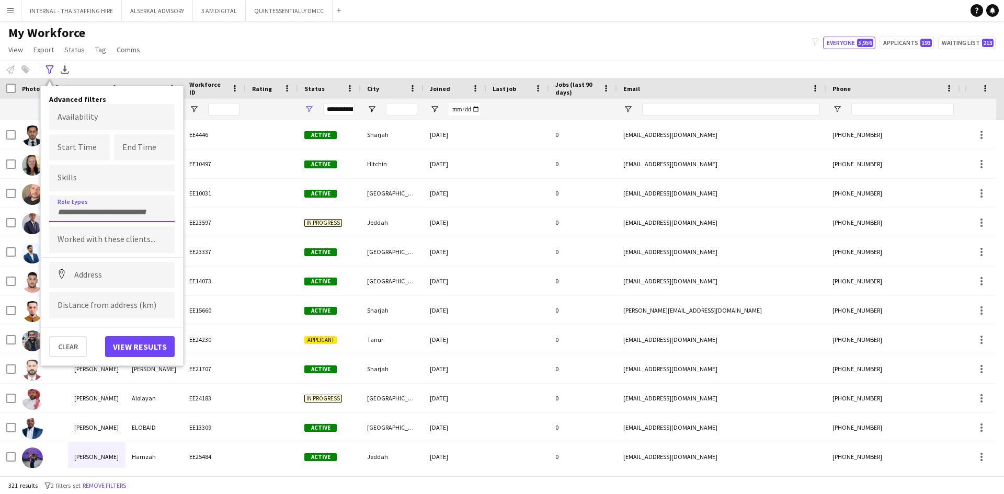
click at [103, 214] on input "Type to search role types..." at bounding box center [112, 212] width 109 height 9
type input "****"
click at [102, 238] on div "Logistics Coordinator" at bounding box center [112, 237] width 126 height 25
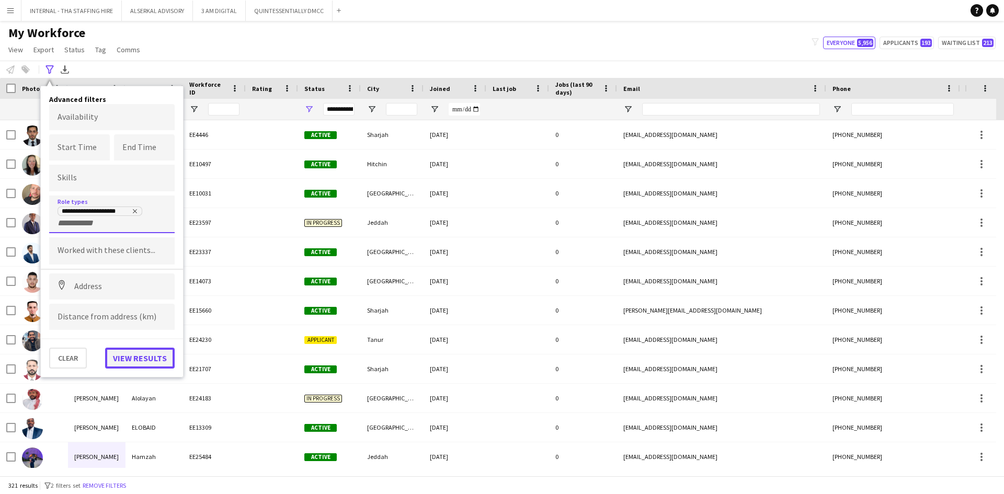
click at [126, 358] on button "View results" at bounding box center [140, 358] width 70 height 21
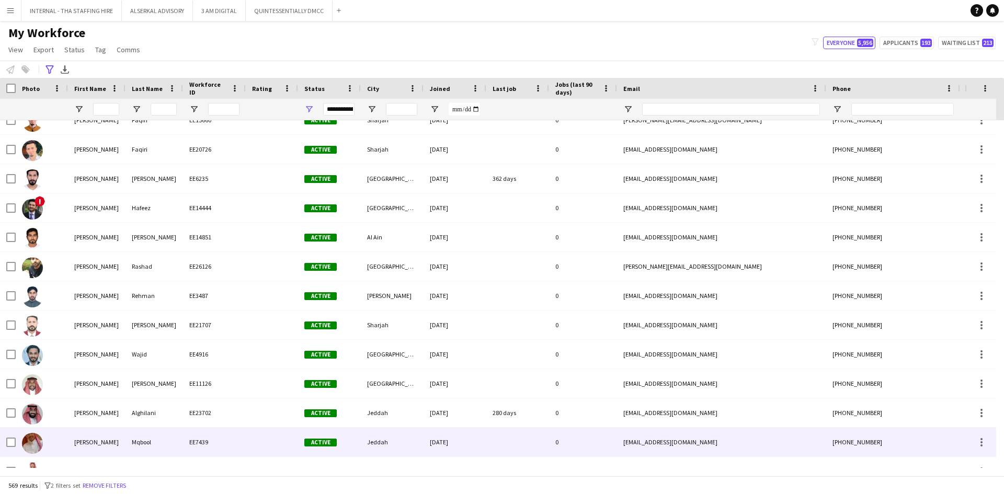
scroll to position [471, 0]
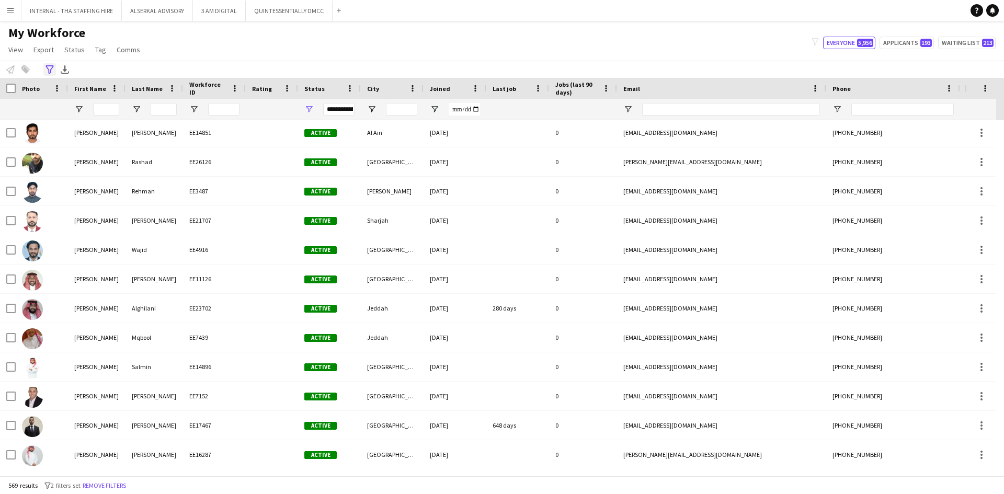
click at [51, 70] on icon "Advanced filters" at bounding box center [49, 69] width 8 height 8
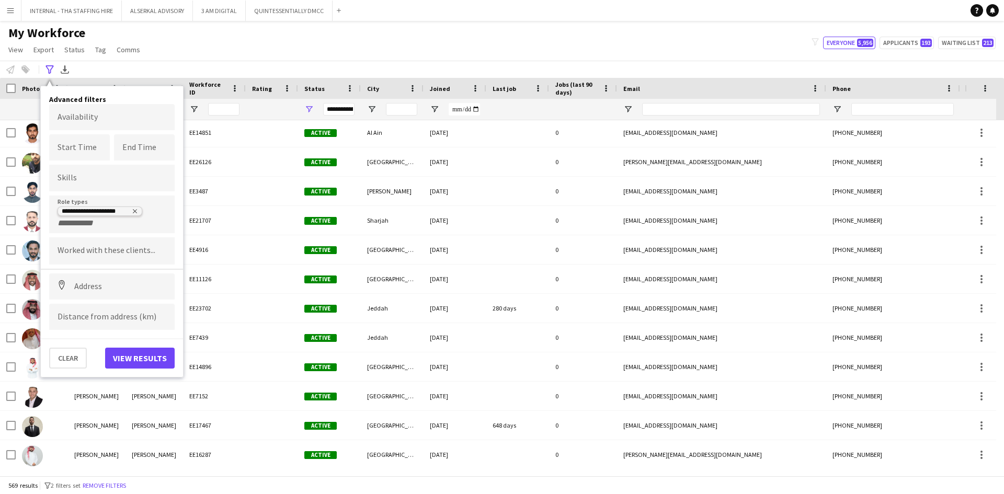
click at [133, 209] on icon "Remove tag" at bounding box center [135, 211] width 6 height 6
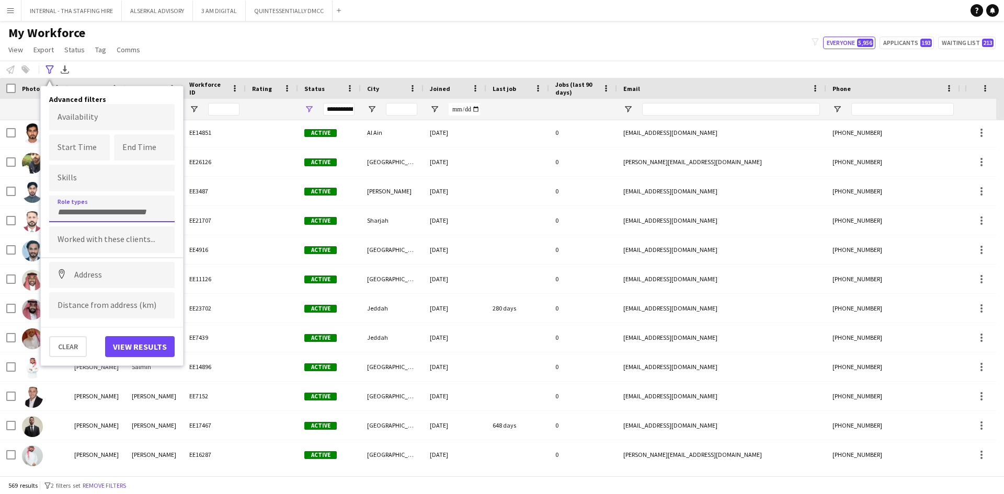
click at [81, 210] on input "Type to search role types..." at bounding box center [112, 212] width 109 height 9
type input "***"
click at [99, 260] on div "Logistics Director" at bounding box center [112, 262] width 126 height 25
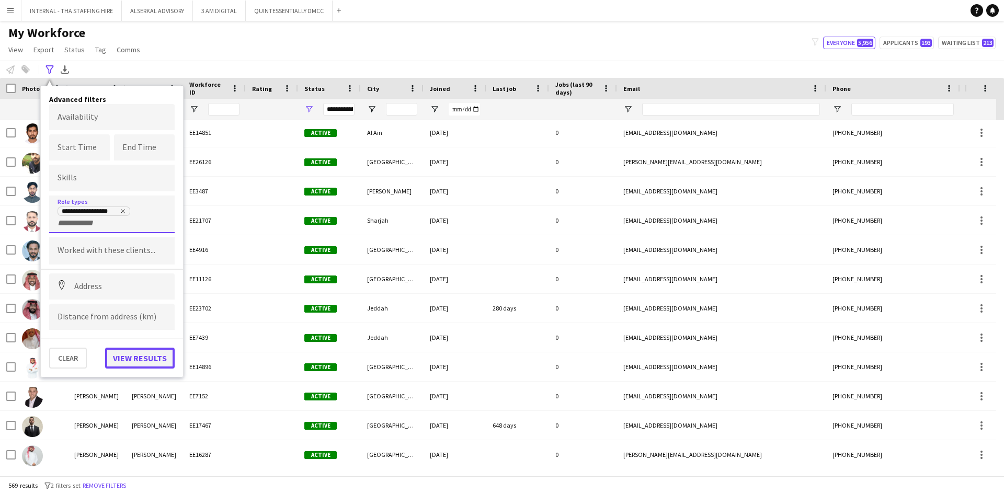
click at [139, 357] on button "View results" at bounding box center [140, 358] width 70 height 21
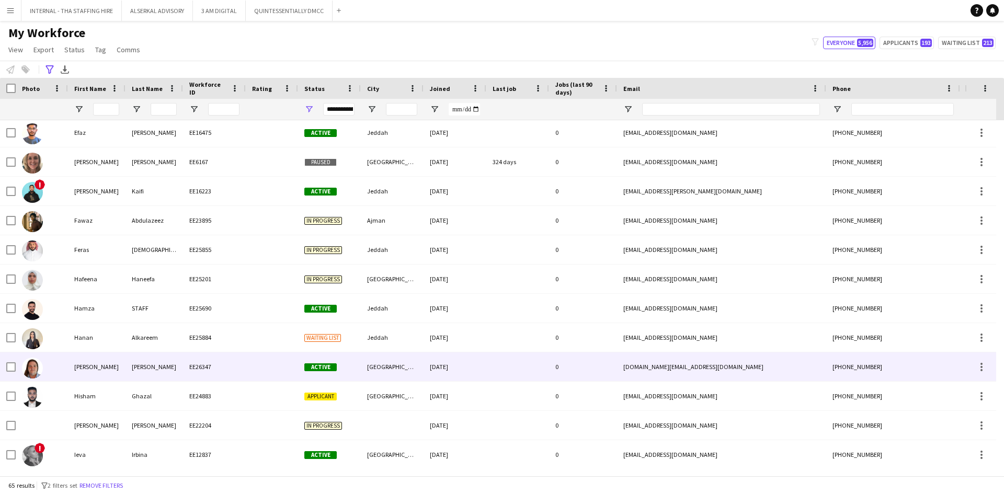
click at [127, 365] on div "[PERSON_NAME]" at bounding box center [155, 366] width 58 height 29
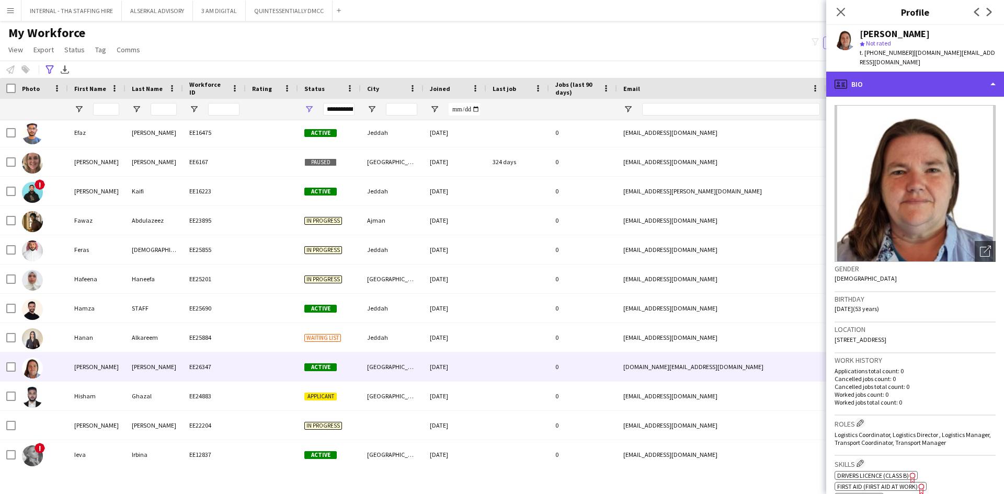
click at [890, 73] on div "profile Bio" at bounding box center [915, 84] width 178 height 25
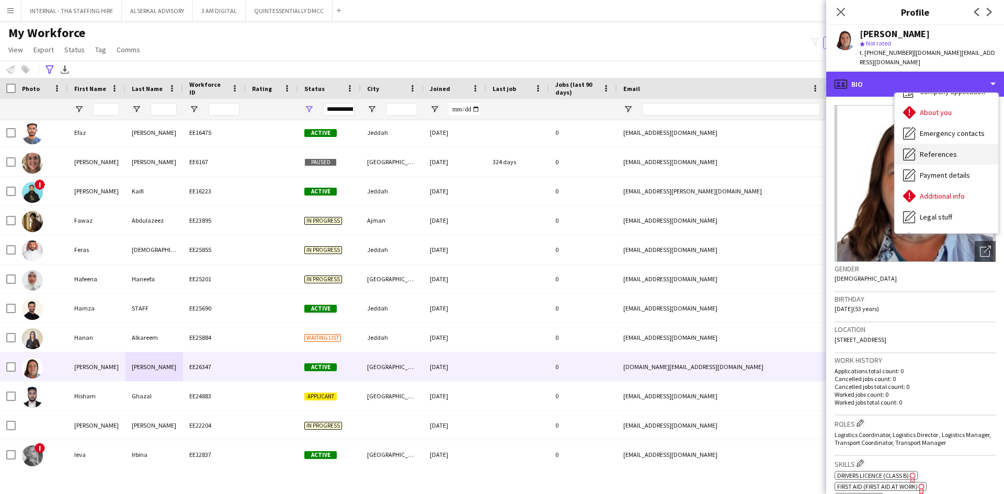
scroll to position [77, 0]
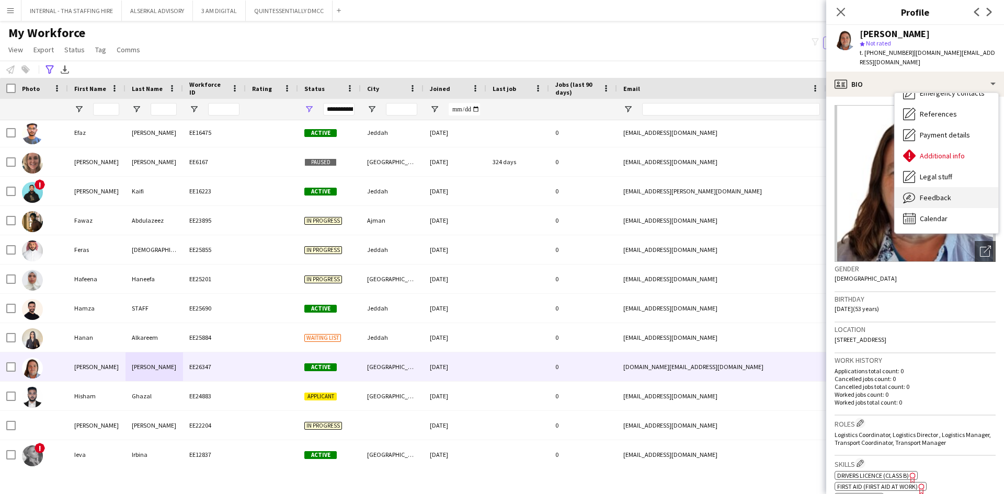
click at [929, 193] on span "Feedback" at bounding box center [935, 197] width 31 height 9
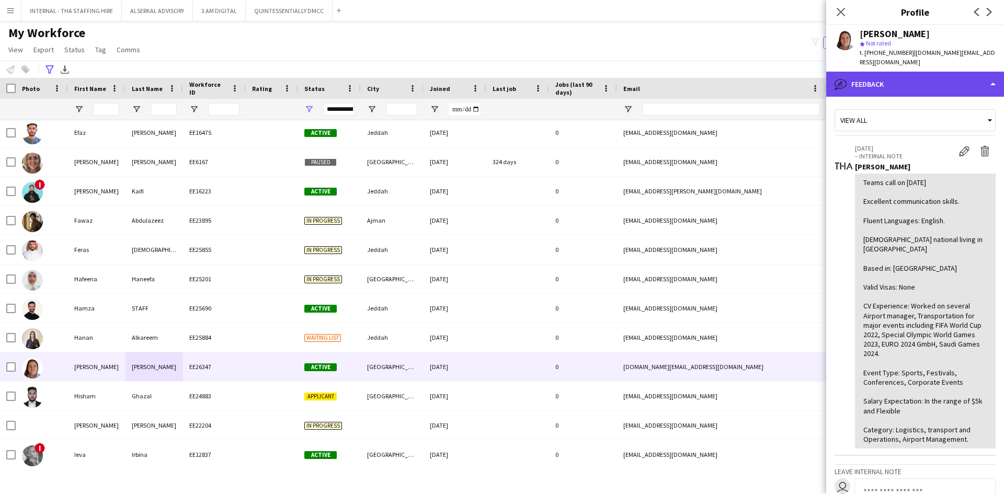
click at [898, 76] on div "bubble-pencil Feedback" at bounding box center [915, 84] width 178 height 25
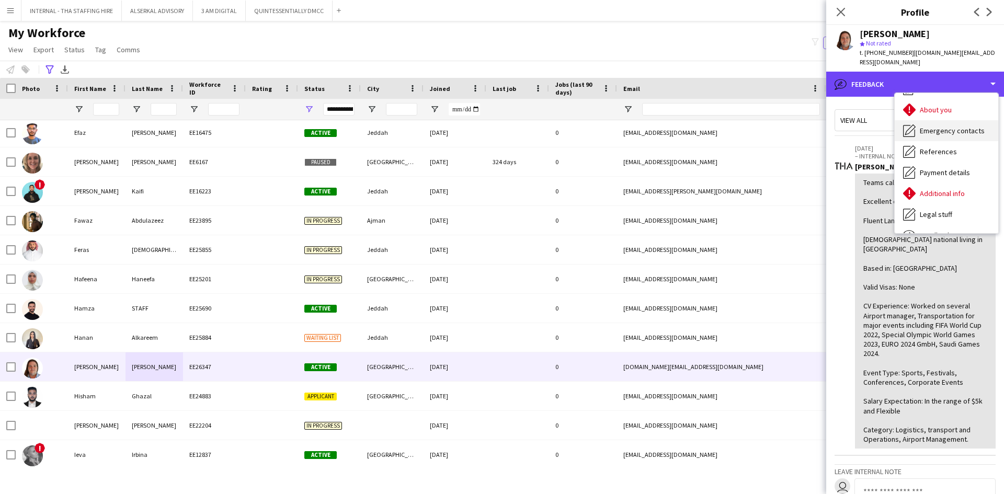
scroll to position [0, 0]
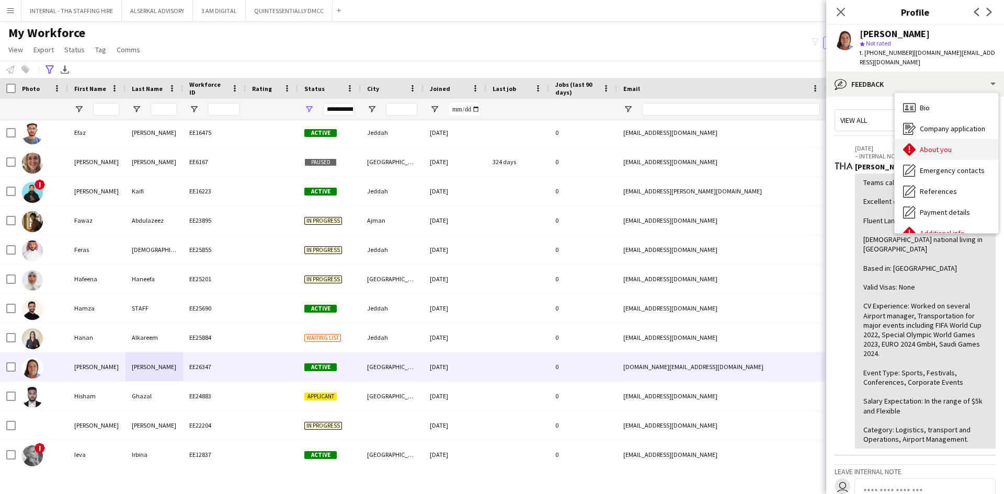
click at [928, 145] on span "About you" at bounding box center [936, 149] width 32 height 9
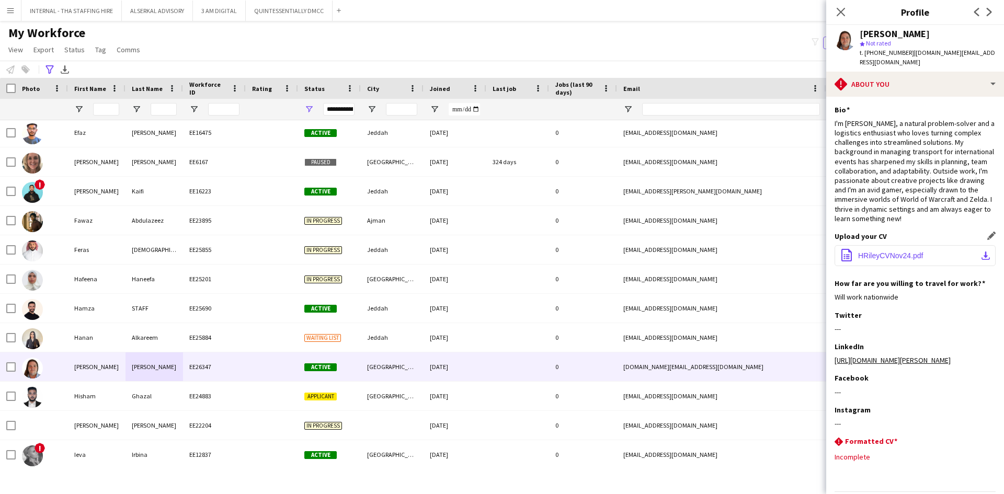
click at [871, 253] on span "HRileyCVNov24.pdf" at bounding box center [890, 256] width 65 height 8
click at [866, 256] on span "HRileyCVNov24.pdf" at bounding box center [890, 256] width 65 height 8
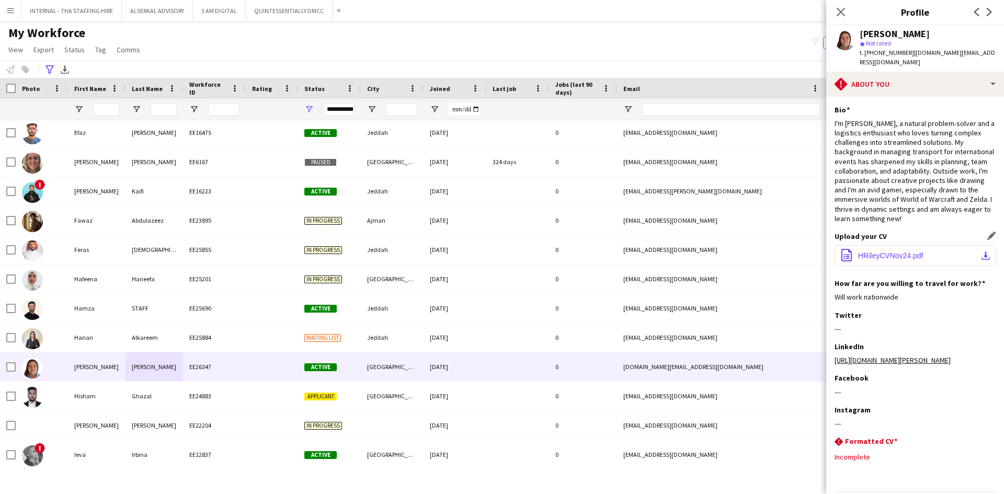
click at [866, 256] on span "HRileyCVNov24.pdf" at bounding box center [890, 256] width 65 height 8
click at [982, 255] on app-icon "download-bottom" at bounding box center [986, 256] width 8 height 8
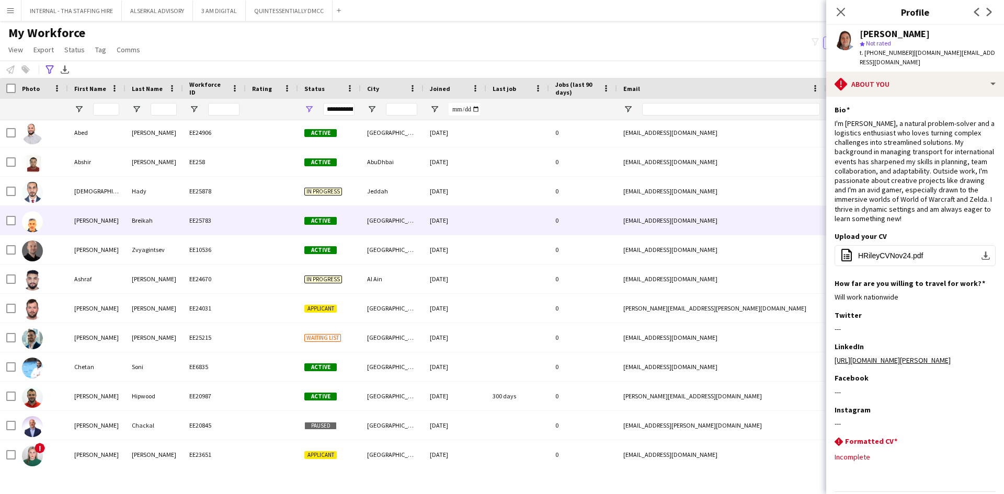
scroll to position [52, 0]
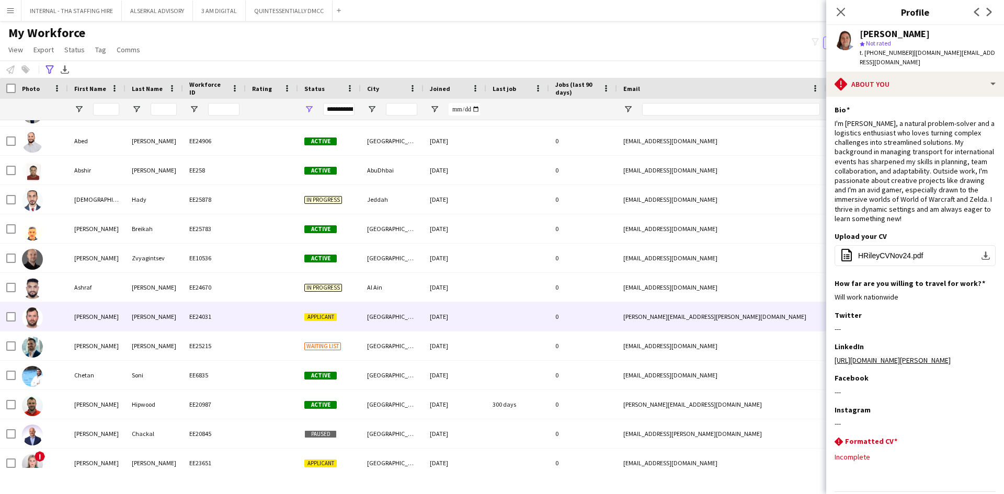
click at [98, 323] on div "[PERSON_NAME]" at bounding box center [97, 316] width 58 height 29
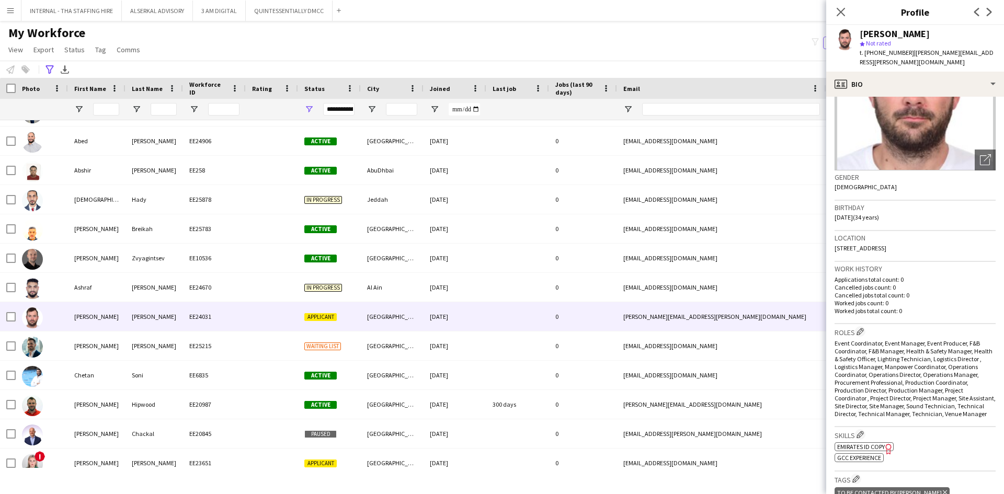
scroll to position [105, 0]
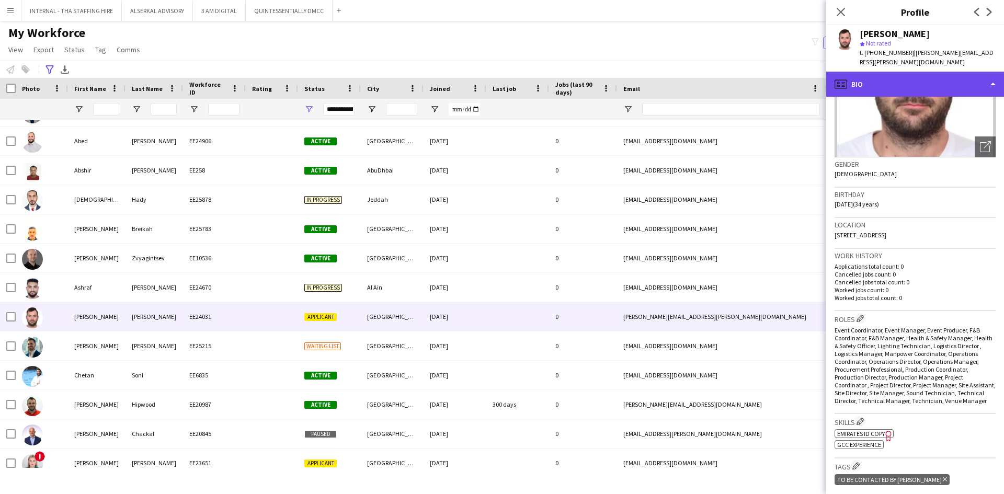
click at [892, 73] on div "profile Bio" at bounding box center [915, 84] width 178 height 25
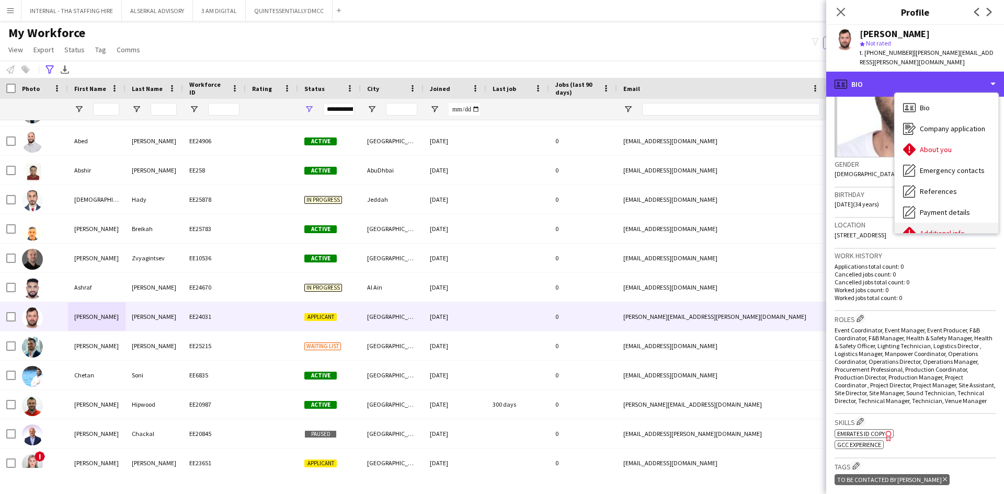
scroll to position [77, 0]
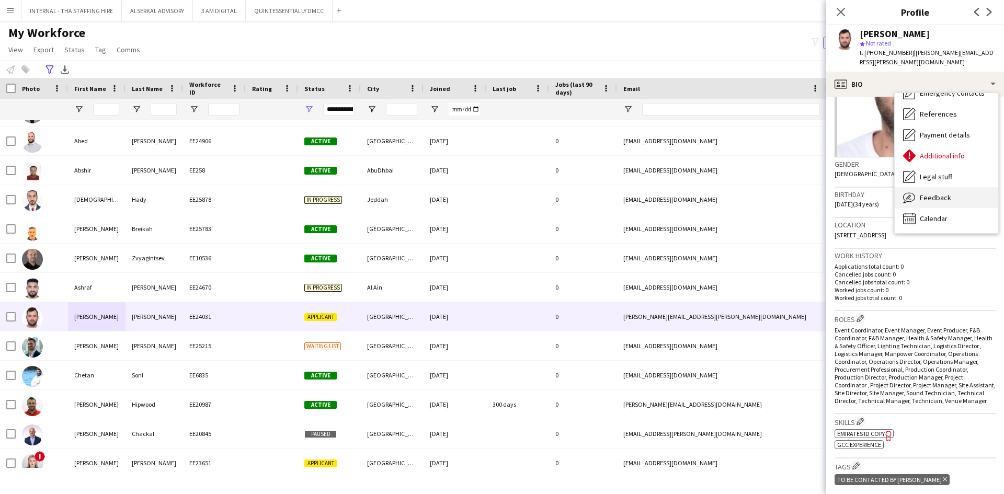
click at [937, 193] on span "Feedback" at bounding box center [935, 197] width 31 height 9
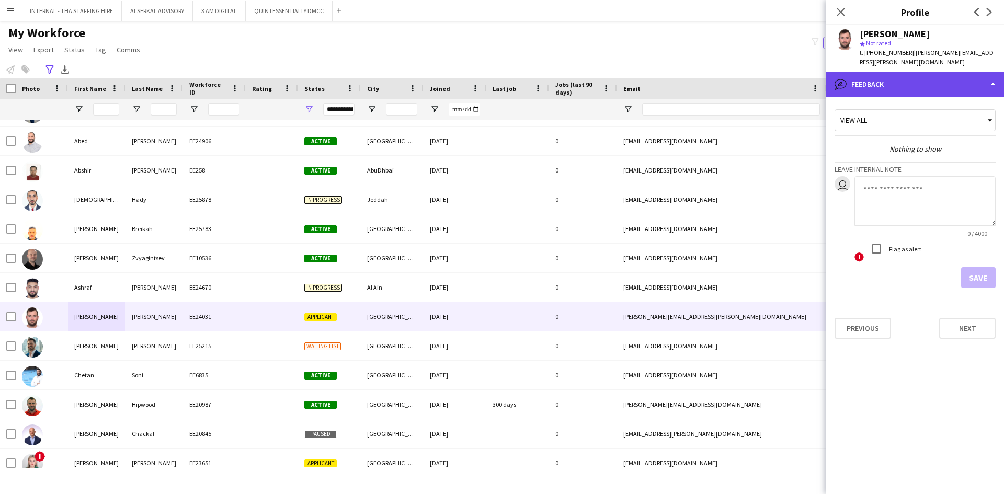
click at [908, 72] on div "bubble-pencil Feedback" at bounding box center [915, 84] width 178 height 25
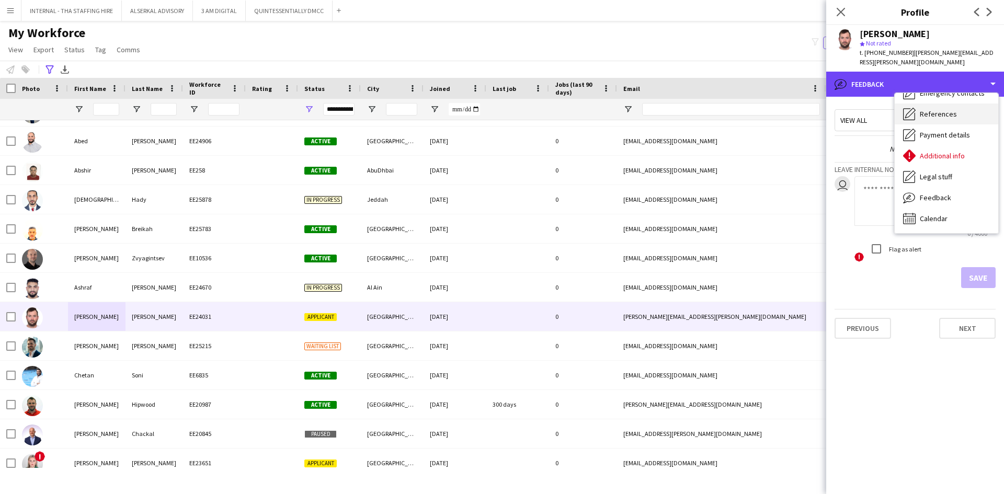
scroll to position [35, 0]
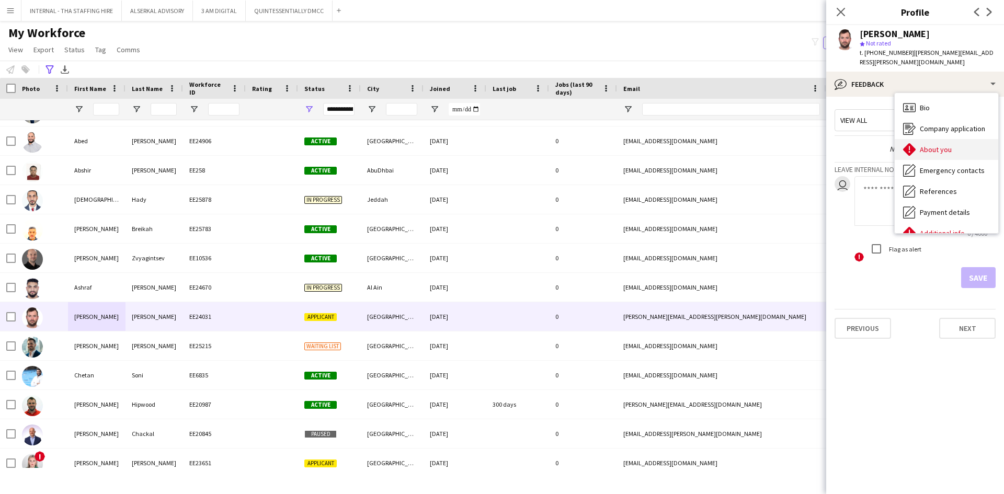
click at [936, 145] on span "About you" at bounding box center [936, 149] width 32 height 9
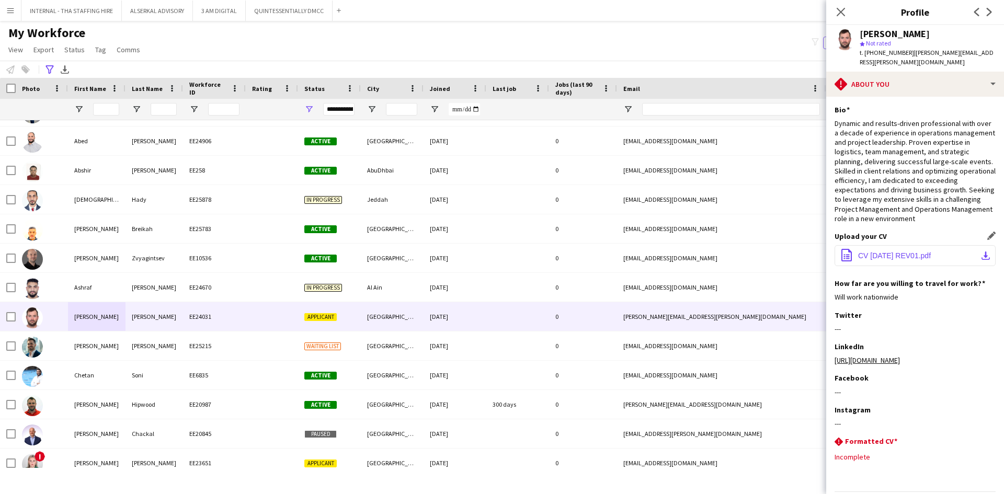
click at [891, 256] on span "CV [DATE] REV01.pdf" at bounding box center [894, 256] width 73 height 8
click at [890, 257] on span "CV [DATE] REV01.pdf" at bounding box center [894, 256] width 73 height 8
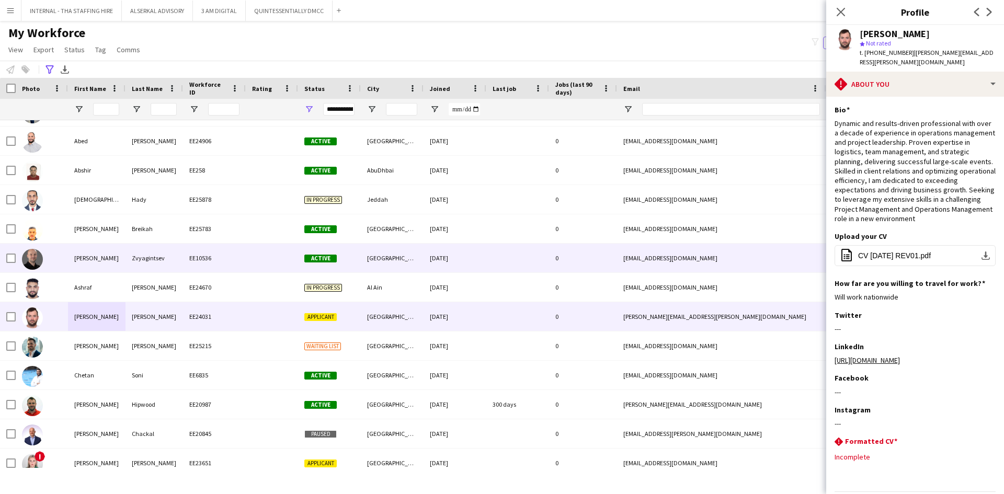
click at [104, 261] on div "[PERSON_NAME]" at bounding box center [97, 258] width 58 height 29
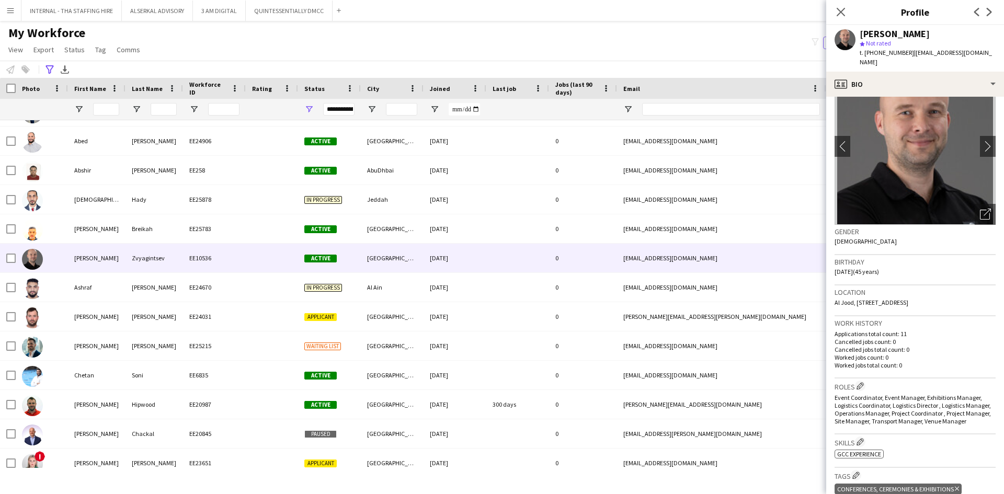
scroll to position [52, 0]
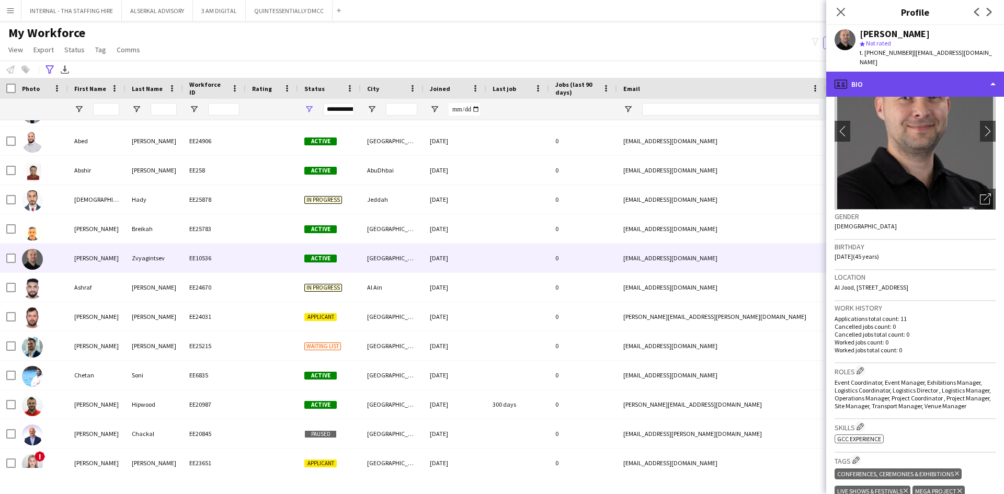
click at [909, 75] on div "profile Bio" at bounding box center [915, 84] width 178 height 25
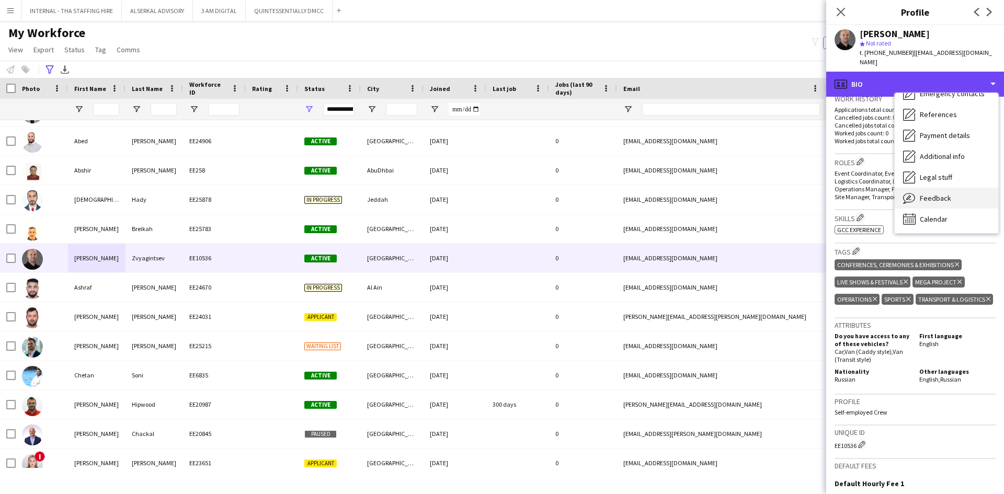
scroll to position [77, 0]
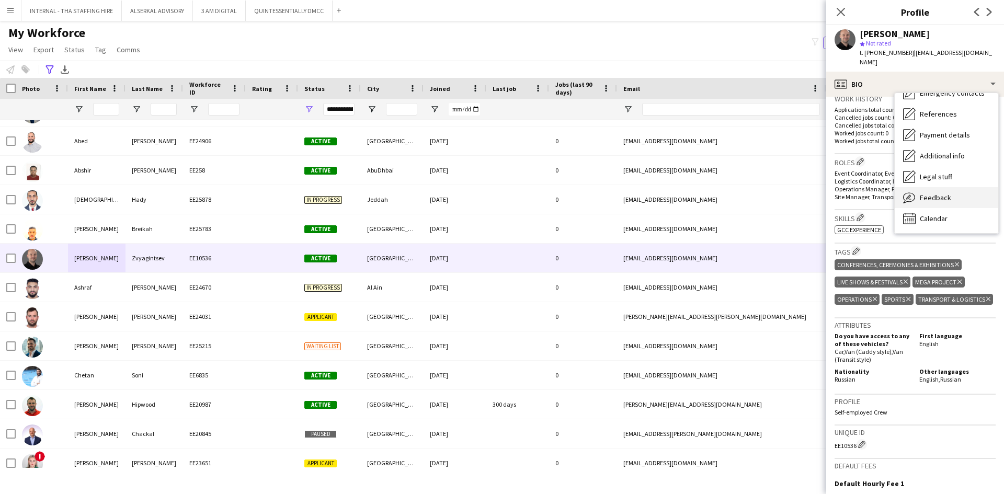
click at [939, 193] on span "Feedback" at bounding box center [935, 197] width 31 height 9
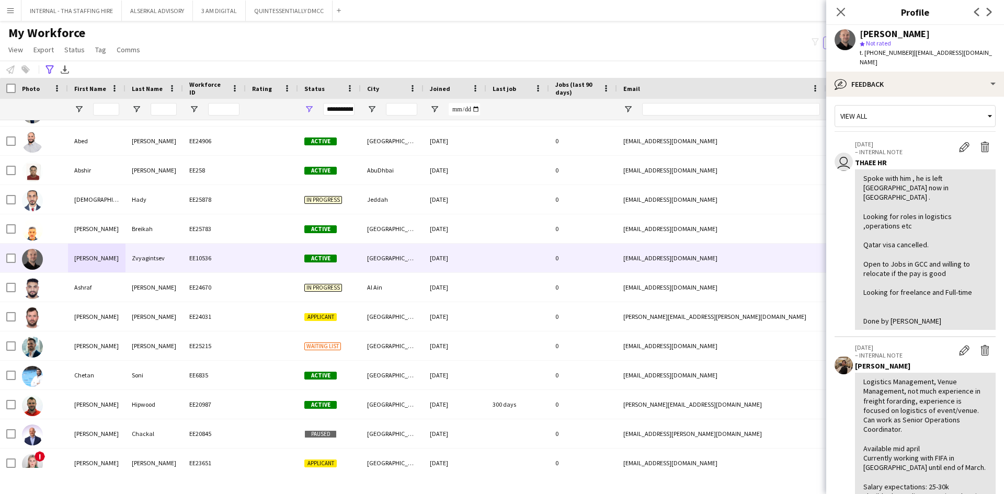
scroll to position [0, 0]
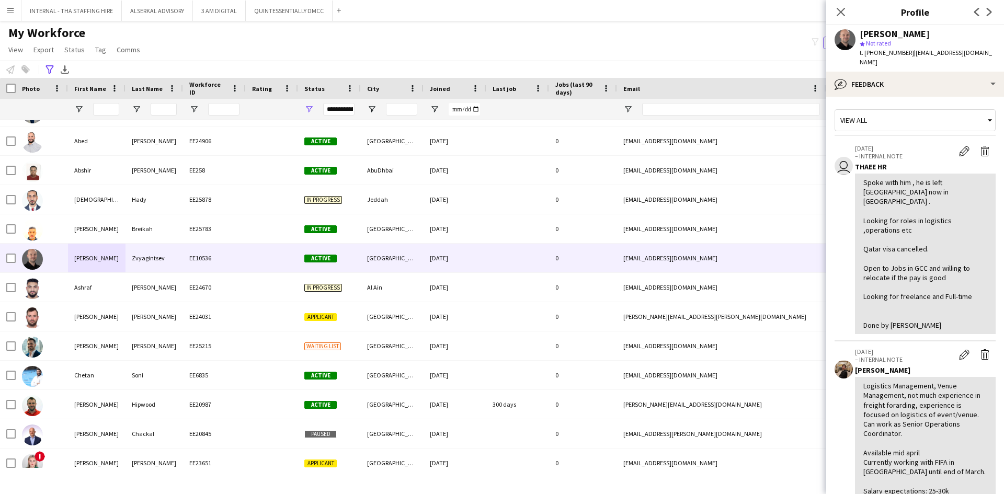
drag, startPoint x: 901, startPoint y: 51, endPoint x: 864, endPoint y: 52, distance: 36.6
click at [864, 52] on span "t. [PHONE_NUMBER]" at bounding box center [887, 53] width 54 height 8
copy span "[PHONE_NUMBER]"
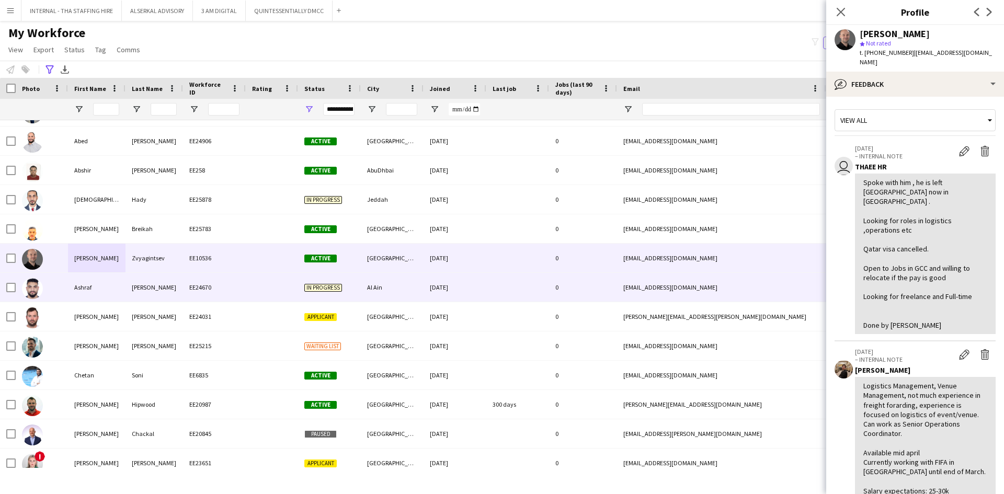
click at [127, 280] on div "[PERSON_NAME]" at bounding box center [155, 287] width 58 height 29
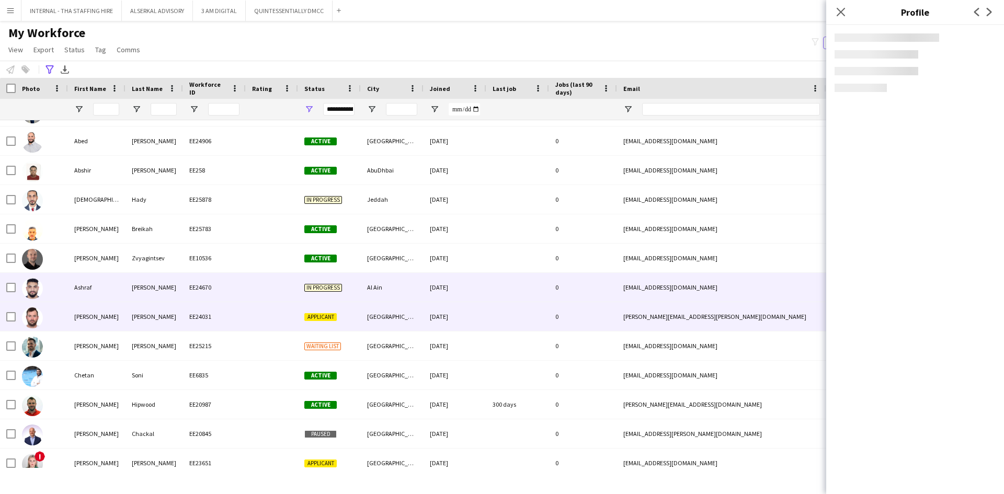
click at [123, 319] on div "[PERSON_NAME]" at bounding box center [97, 316] width 58 height 29
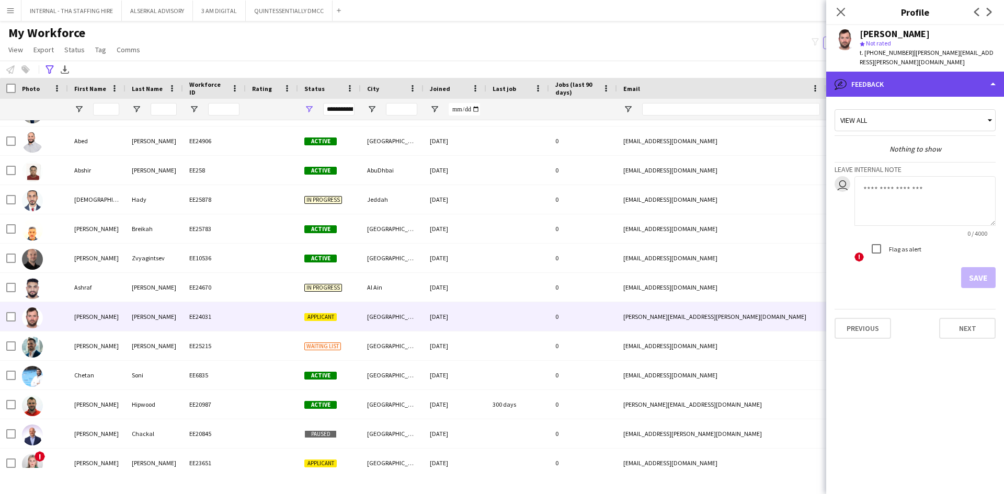
click at [918, 72] on div "bubble-pencil Feedback" at bounding box center [915, 84] width 178 height 25
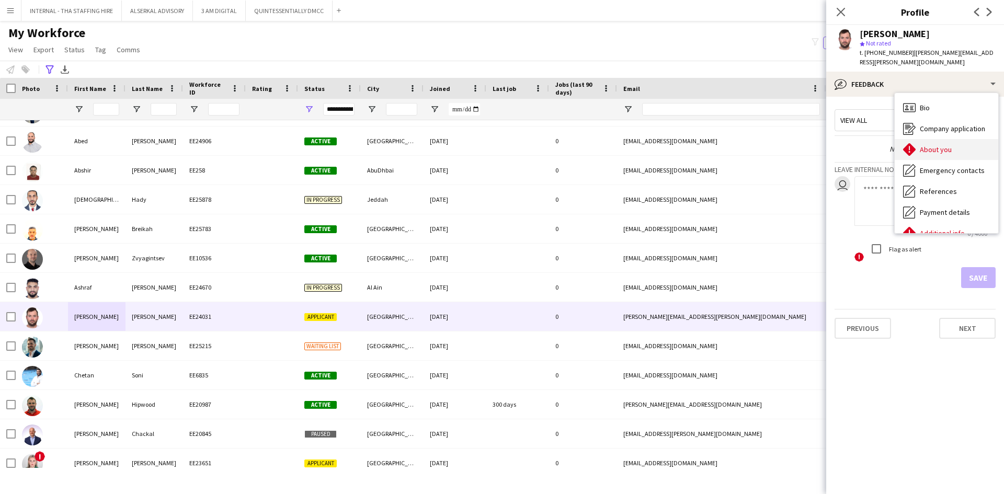
click at [929, 145] on span "About you" at bounding box center [936, 149] width 32 height 9
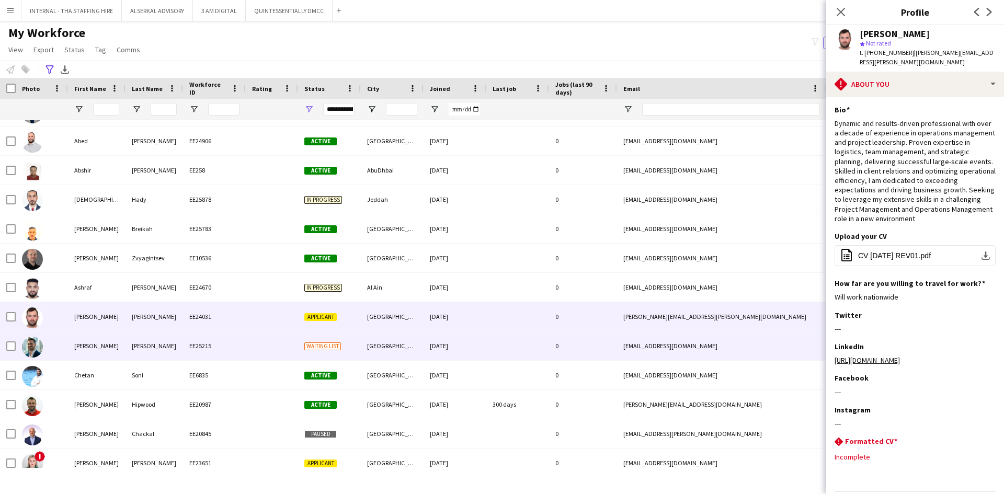
click at [101, 341] on div "[PERSON_NAME]" at bounding box center [97, 346] width 58 height 29
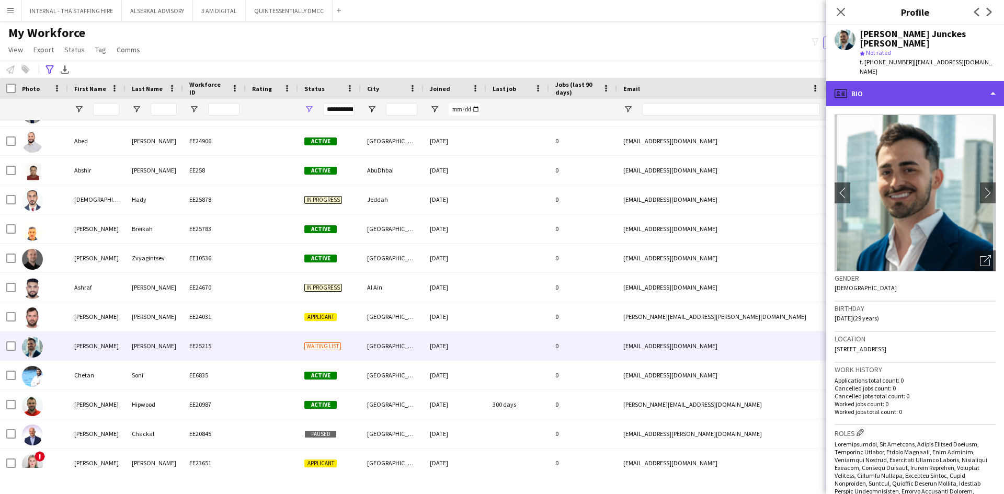
click at [917, 81] on div "profile Bio" at bounding box center [915, 93] width 178 height 25
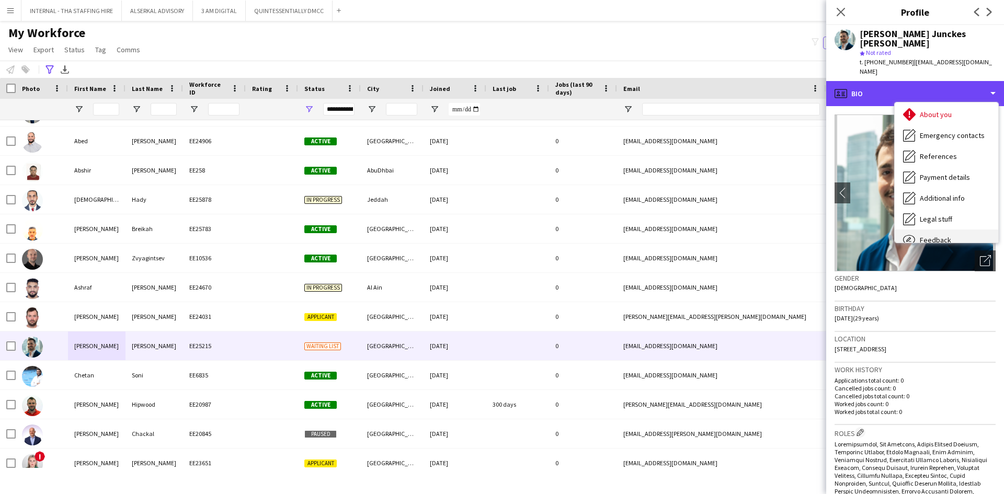
scroll to position [77, 0]
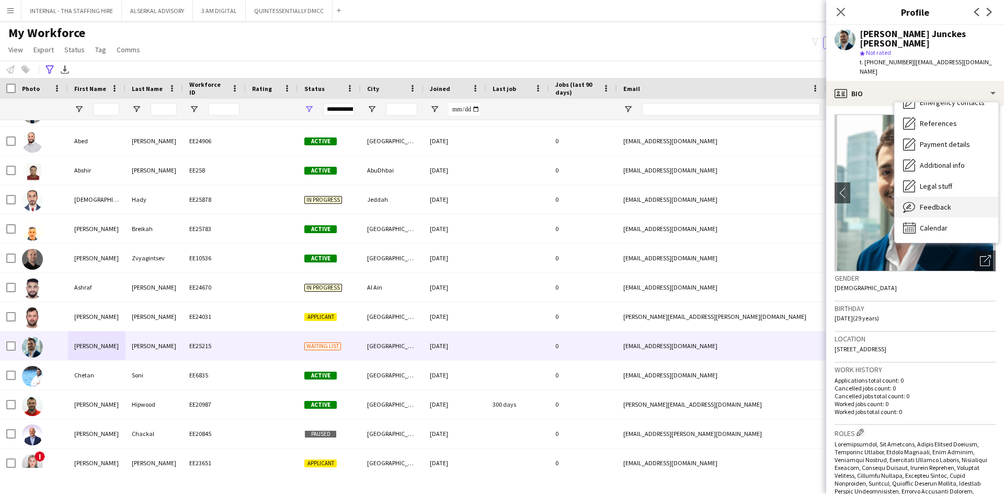
click at [931, 202] on span "Feedback" at bounding box center [935, 206] width 31 height 9
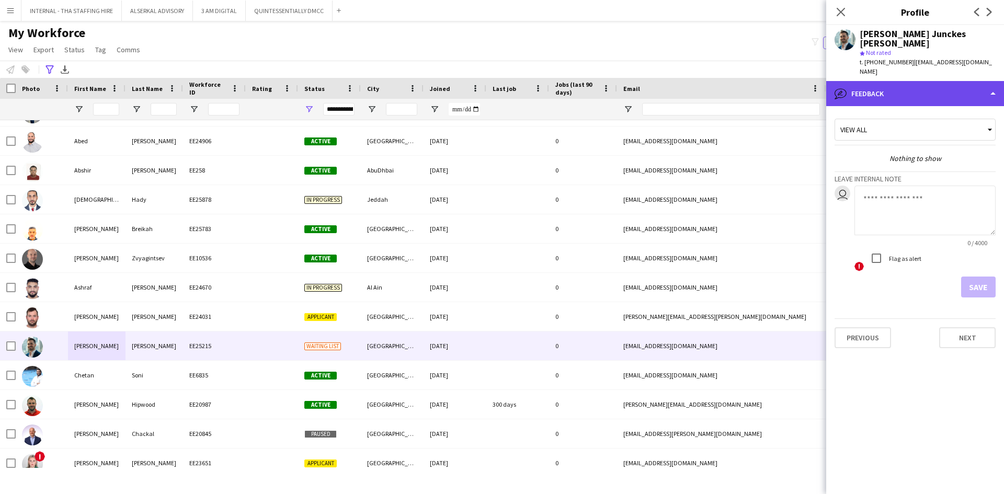
click at [895, 81] on div "bubble-pencil Feedback" at bounding box center [915, 93] width 178 height 25
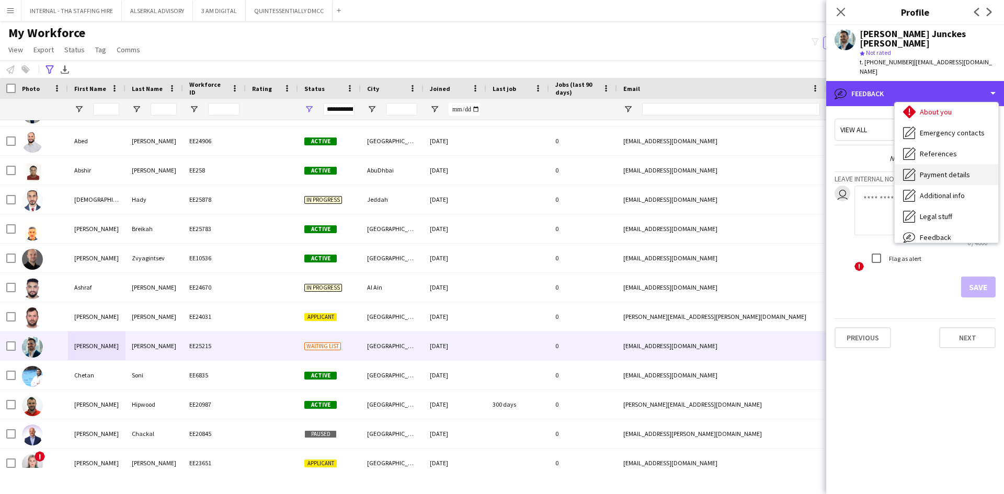
scroll to position [0, 0]
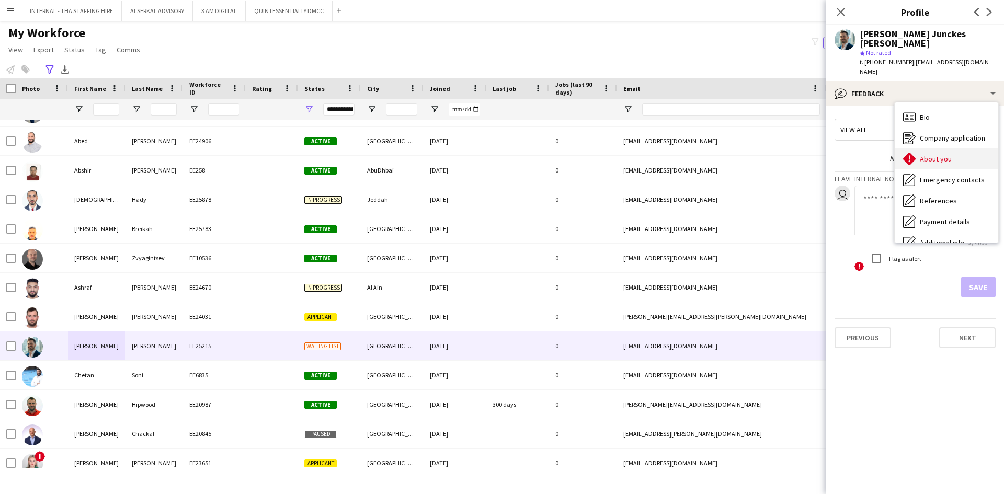
click at [930, 149] on div "About you About you" at bounding box center [947, 159] width 104 height 21
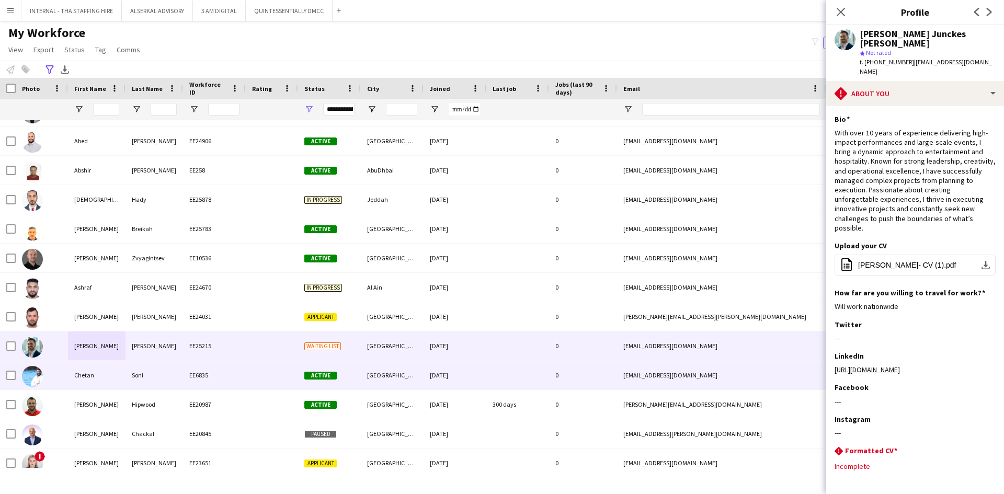
click at [116, 375] on div "Chetan" at bounding box center [97, 375] width 58 height 29
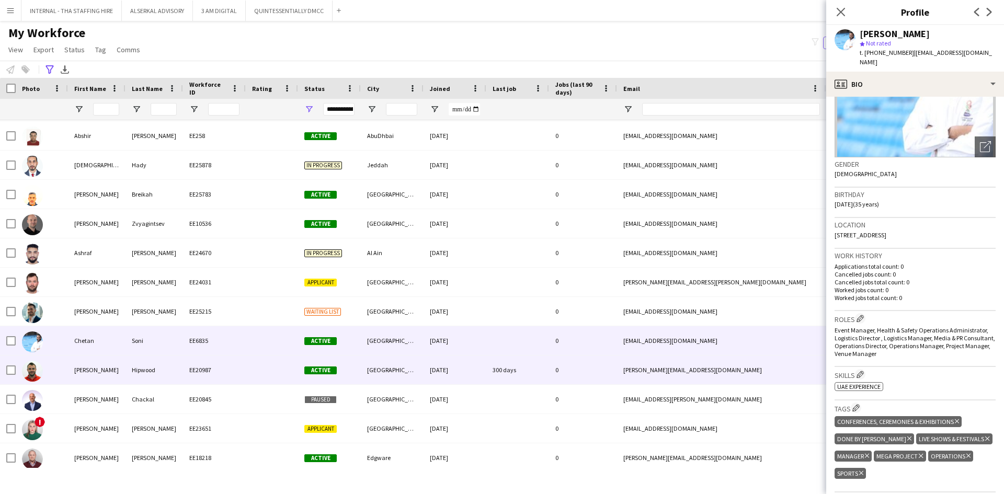
scroll to position [105, 0]
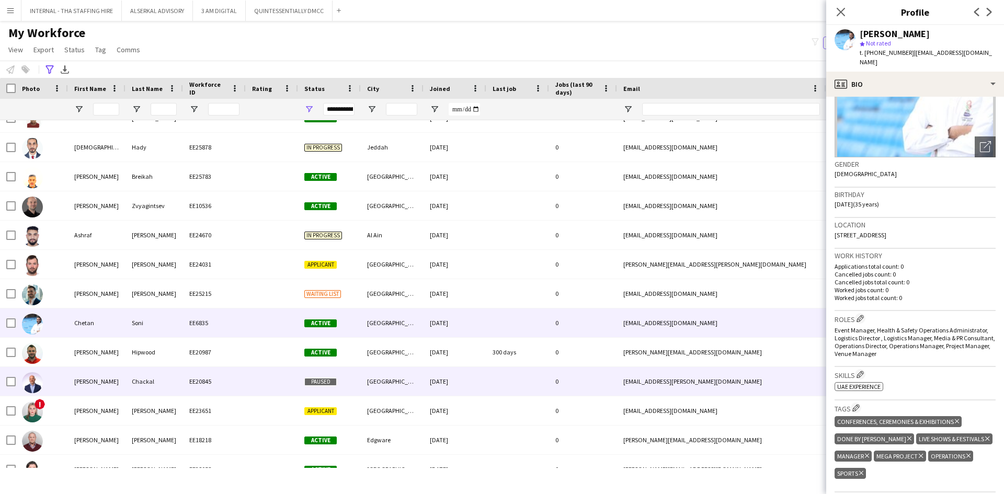
click at [84, 391] on div "[PERSON_NAME]" at bounding box center [97, 381] width 58 height 29
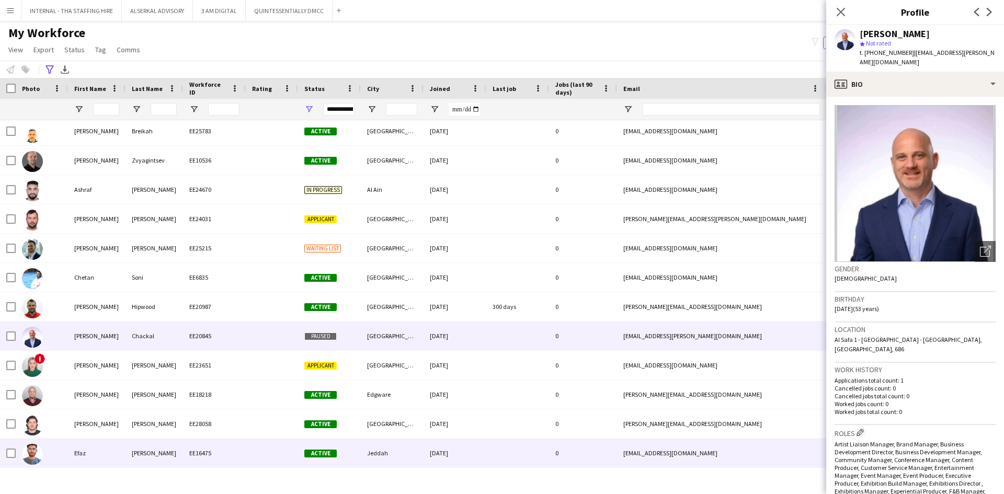
scroll to position [209, 0]
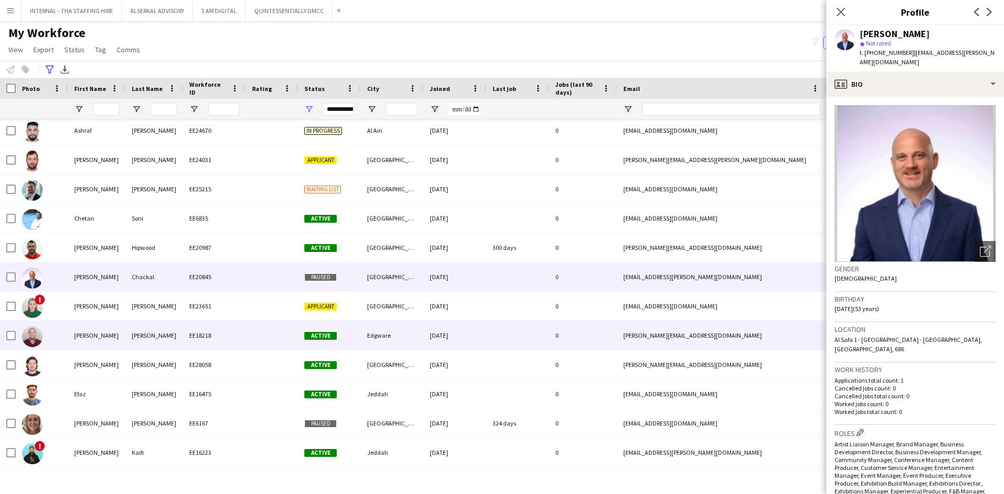
click at [125, 337] on div "[PERSON_NAME]" at bounding box center [97, 335] width 58 height 29
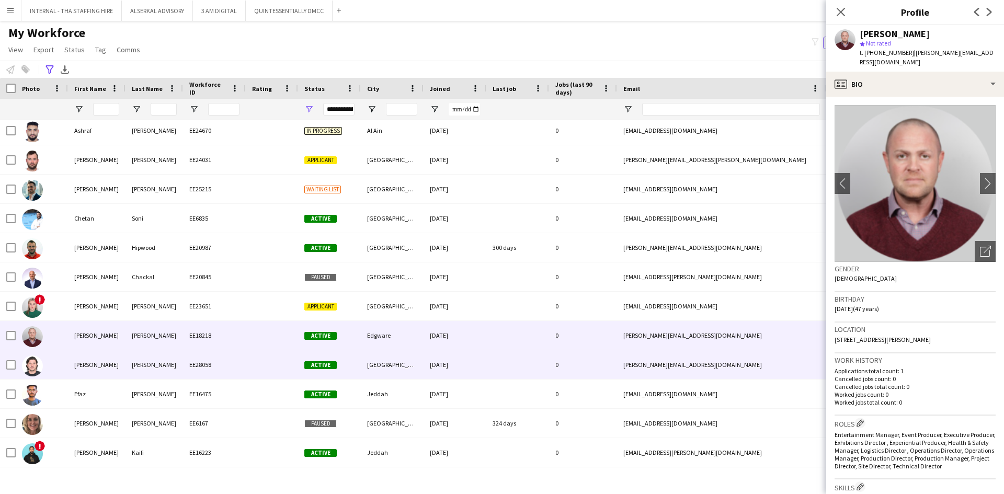
click at [110, 368] on div "[PERSON_NAME]" at bounding box center [97, 364] width 58 height 29
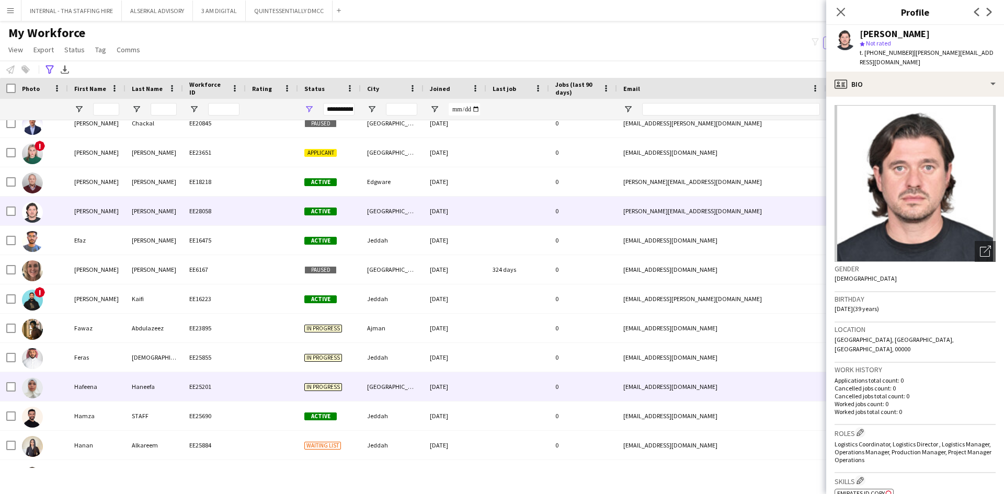
scroll to position [366, 0]
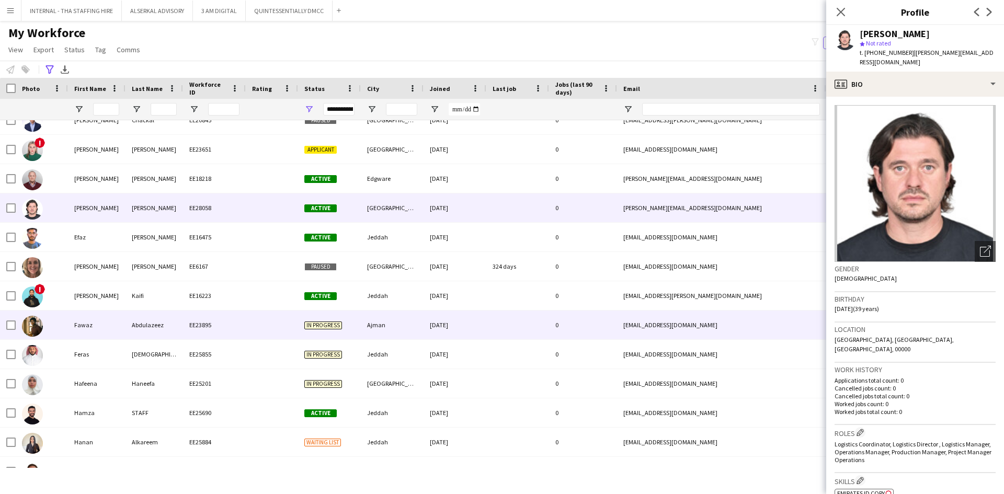
click at [64, 326] on div at bounding box center [42, 325] width 52 height 29
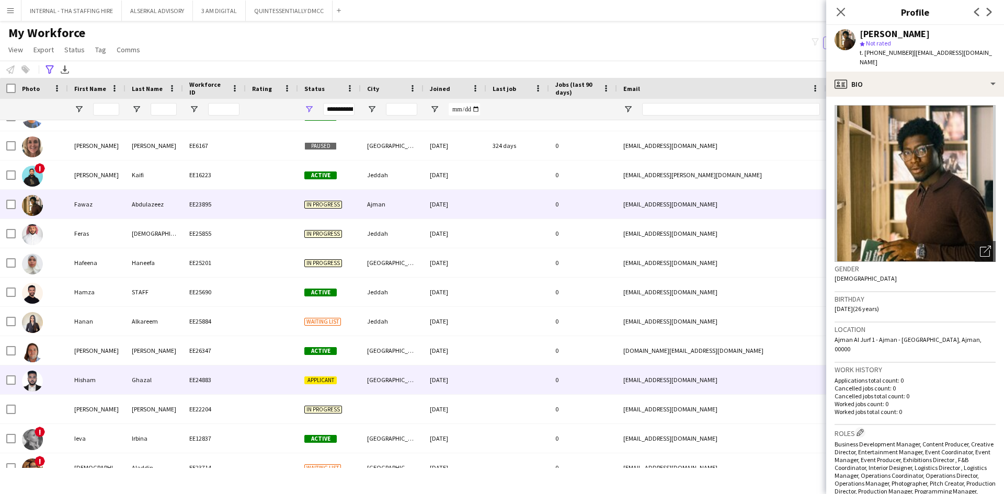
scroll to position [523, 0]
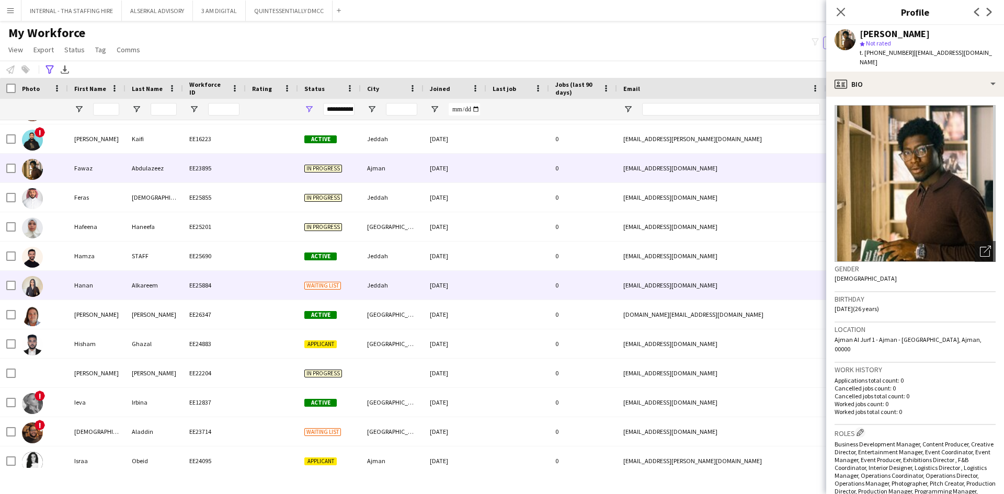
click at [94, 282] on div "Hanan" at bounding box center [97, 285] width 58 height 29
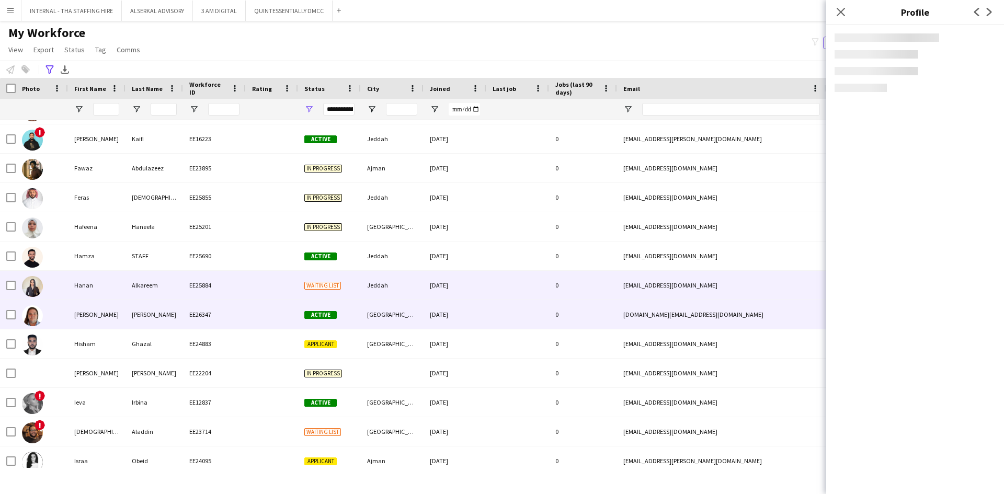
click at [89, 320] on div "[PERSON_NAME]" at bounding box center [97, 314] width 58 height 29
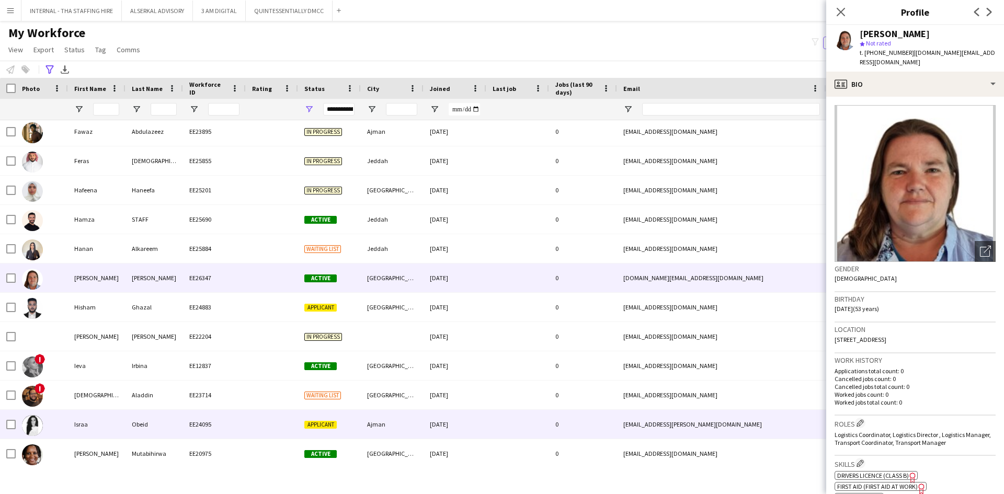
scroll to position [575, 0]
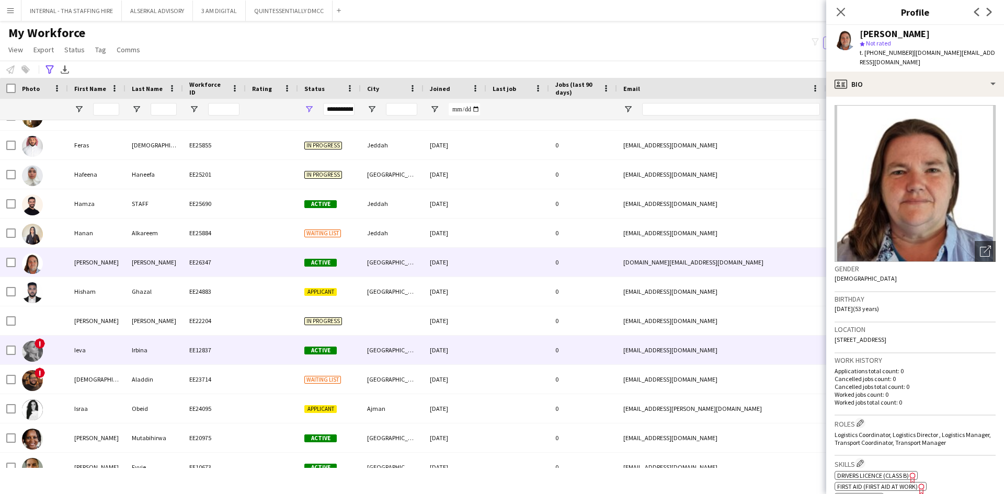
click at [117, 354] on div "Ieva" at bounding box center [97, 350] width 58 height 29
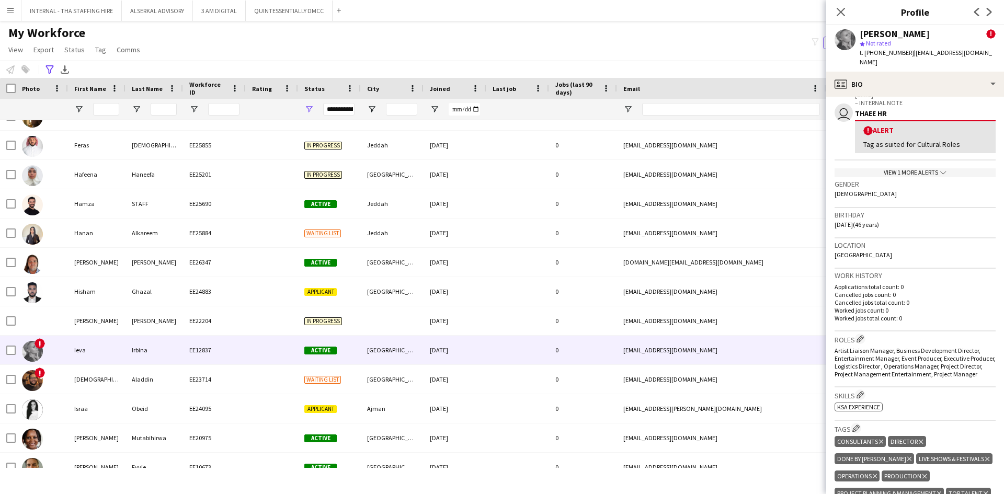
scroll to position [209, 0]
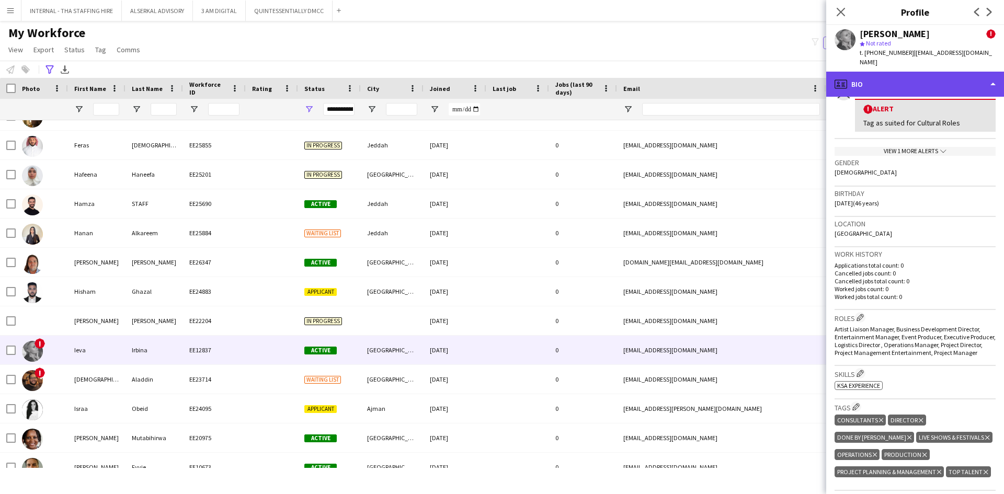
click at [907, 76] on div "profile Bio" at bounding box center [915, 84] width 178 height 25
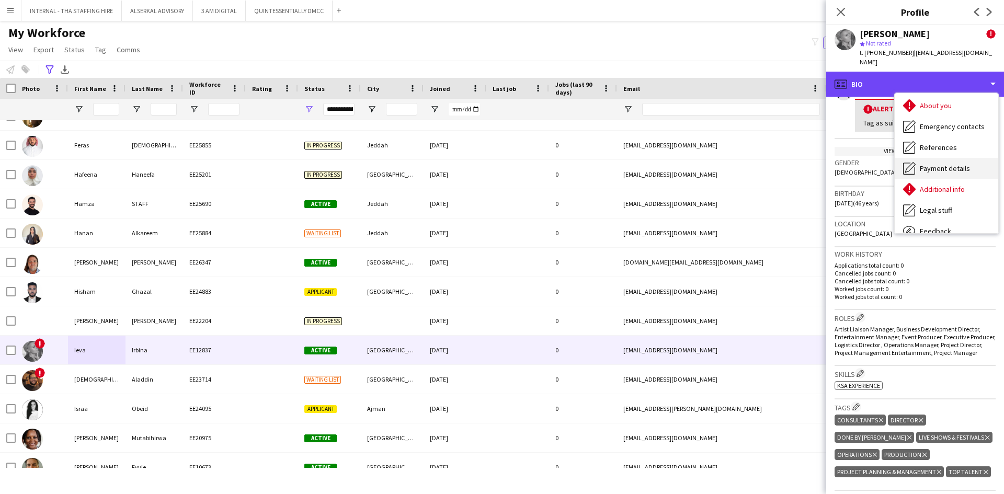
scroll to position [77, 0]
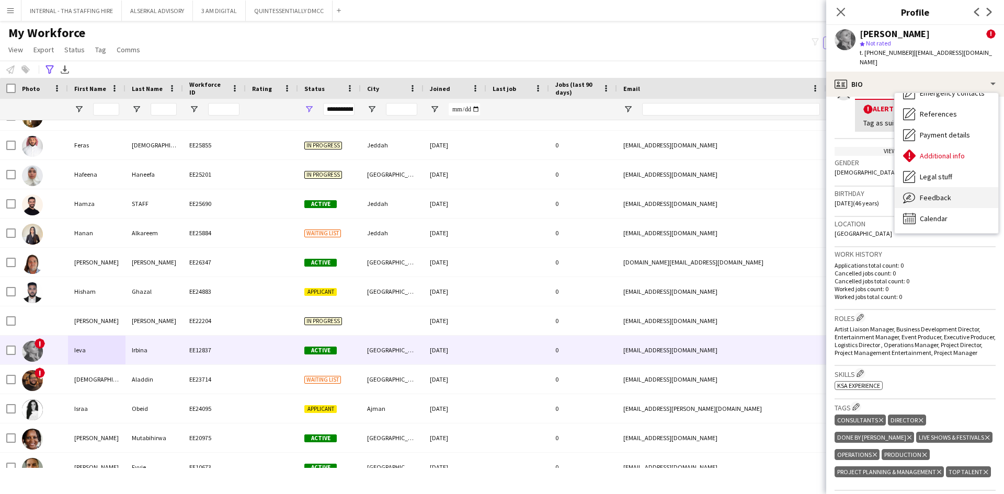
click at [936, 193] on span "Feedback" at bounding box center [935, 197] width 31 height 9
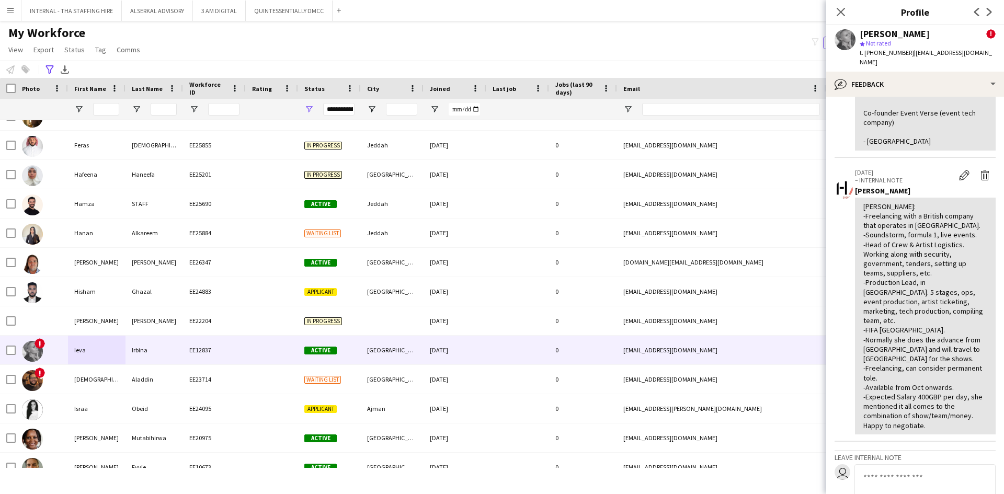
scroll to position [209, 0]
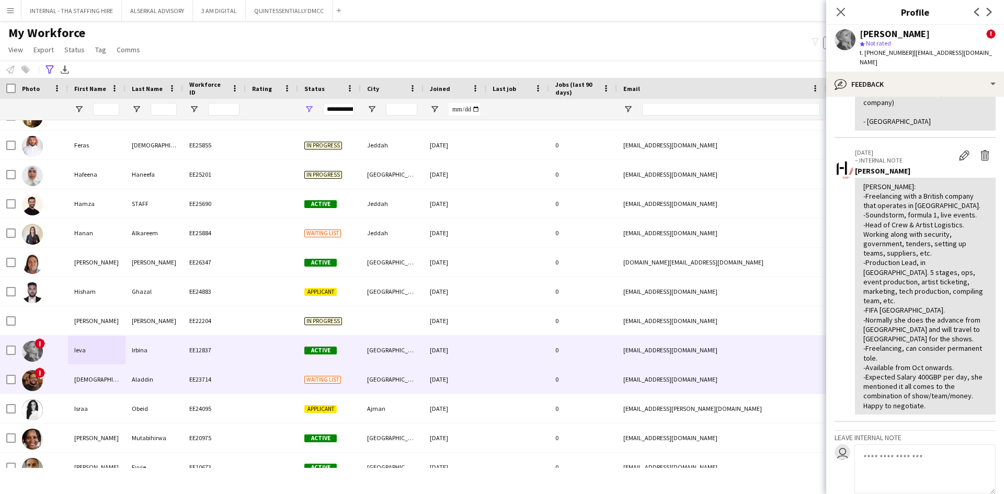
click at [95, 381] on div "[DEMOGRAPHIC_DATA]" at bounding box center [97, 379] width 58 height 29
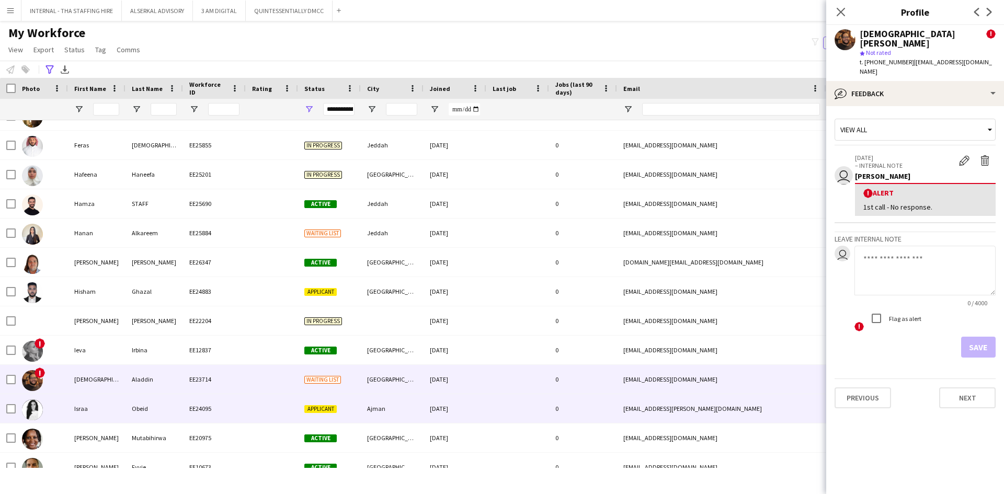
click at [97, 412] on div "Israa" at bounding box center [97, 408] width 58 height 29
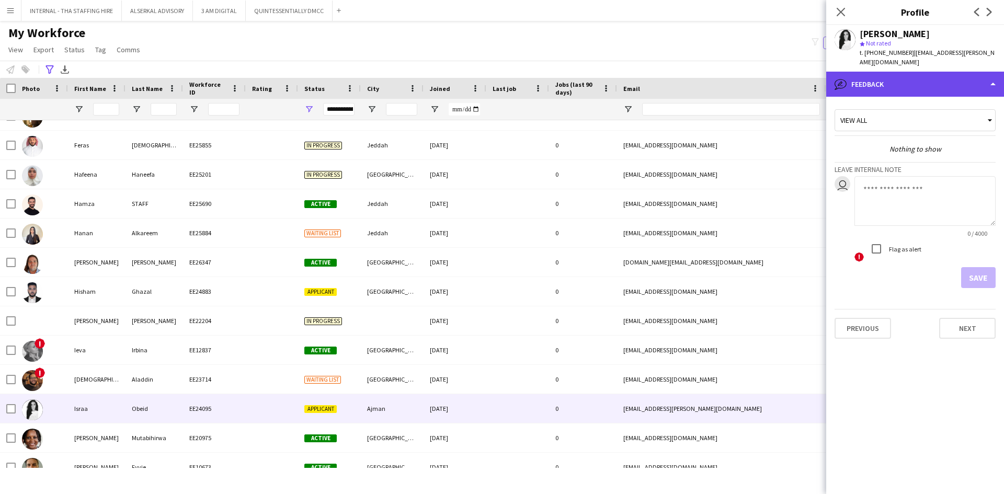
click at [930, 82] on div "bubble-pencil Feedback" at bounding box center [915, 84] width 178 height 25
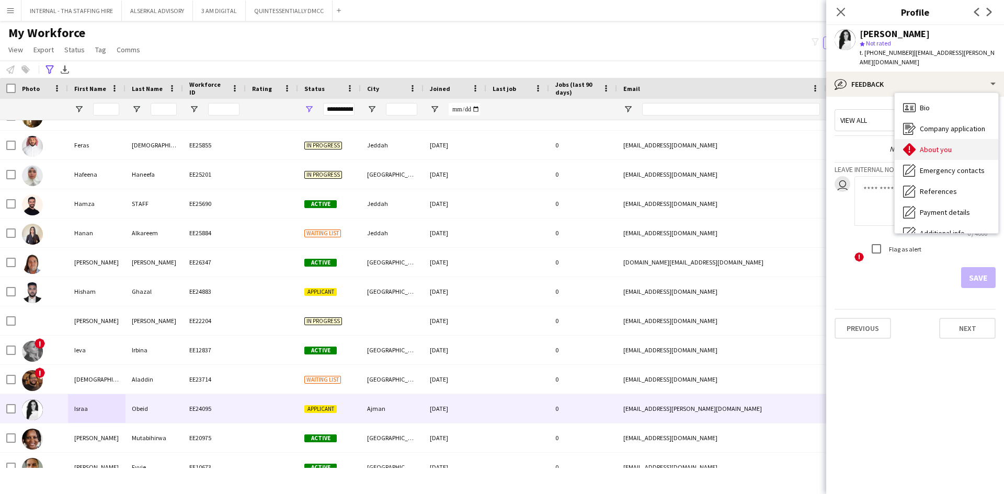
click at [934, 145] on span "About you" at bounding box center [936, 149] width 32 height 9
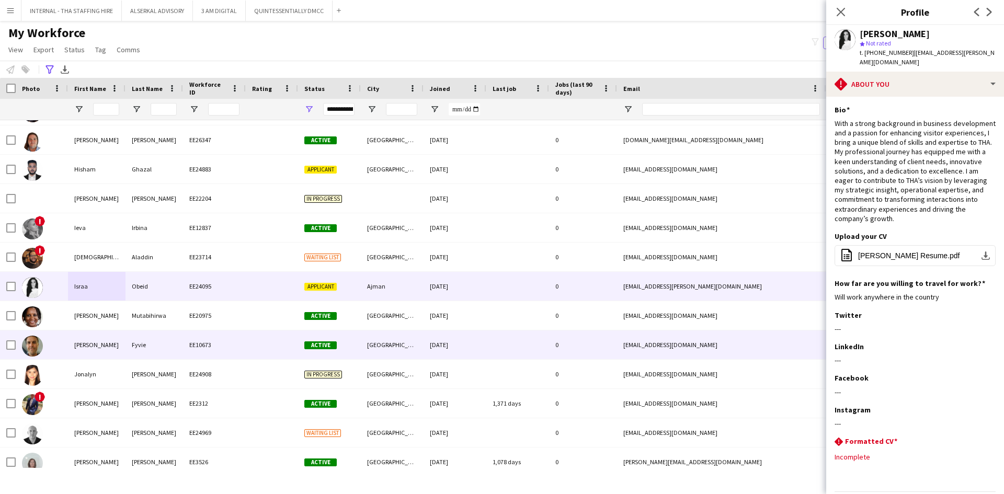
scroll to position [732, 0]
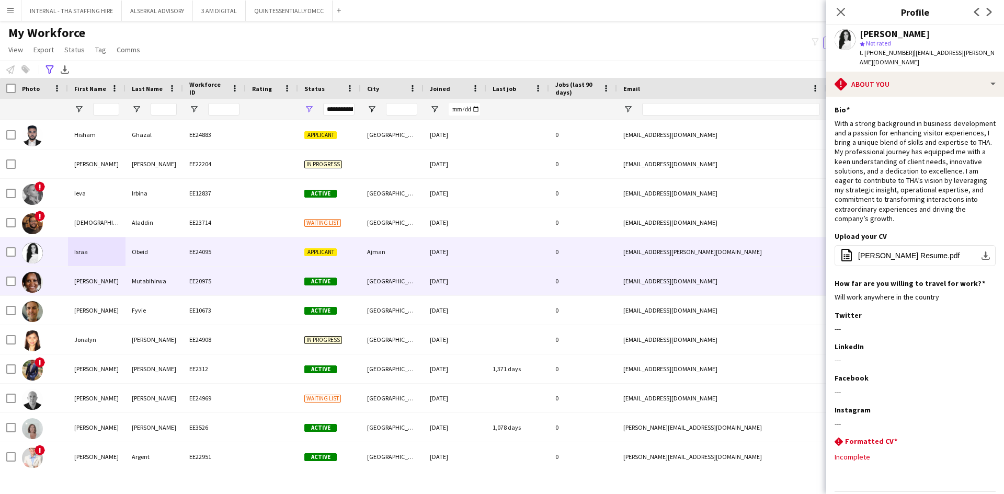
click at [116, 289] on div "[PERSON_NAME]" at bounding box center [97, 281] width 58 height 29
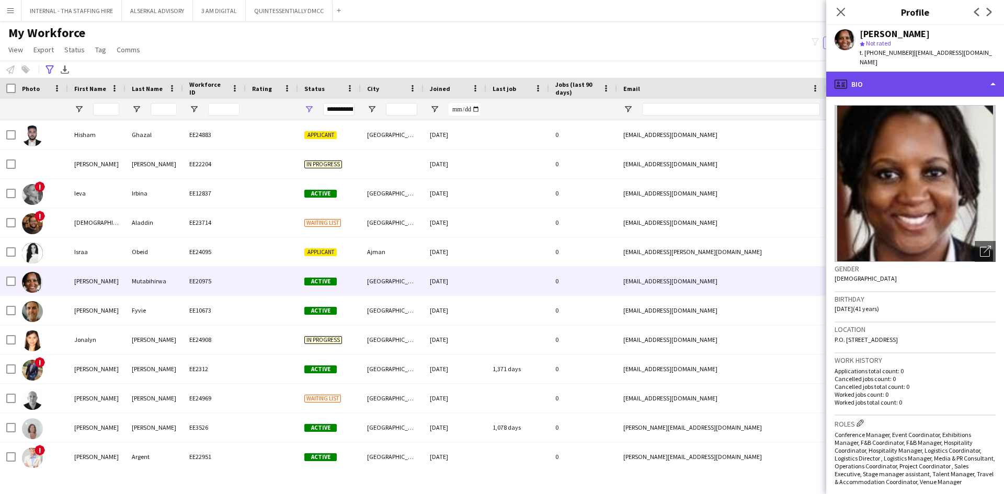
click at [916, 72] on div "profile Bio" at bounding box center [915, 84] width 178 height 25
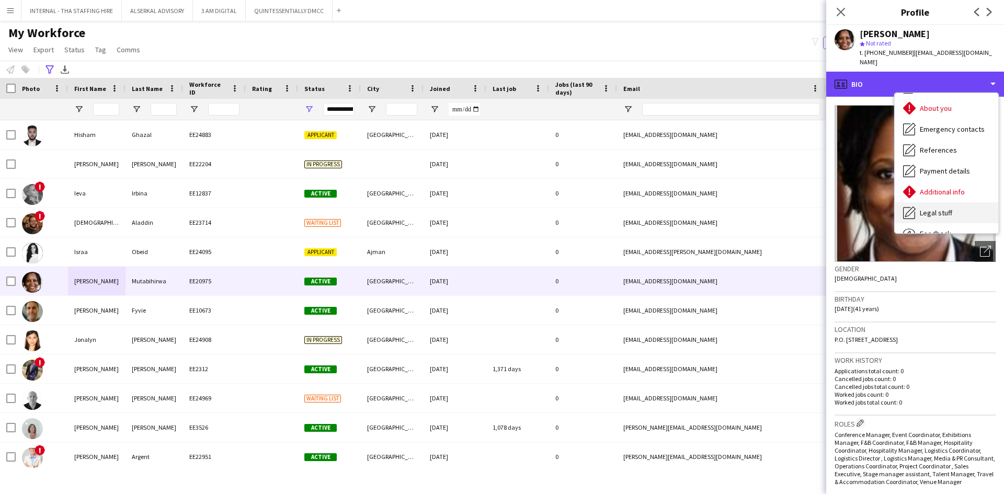
scroll to position [77, 0]
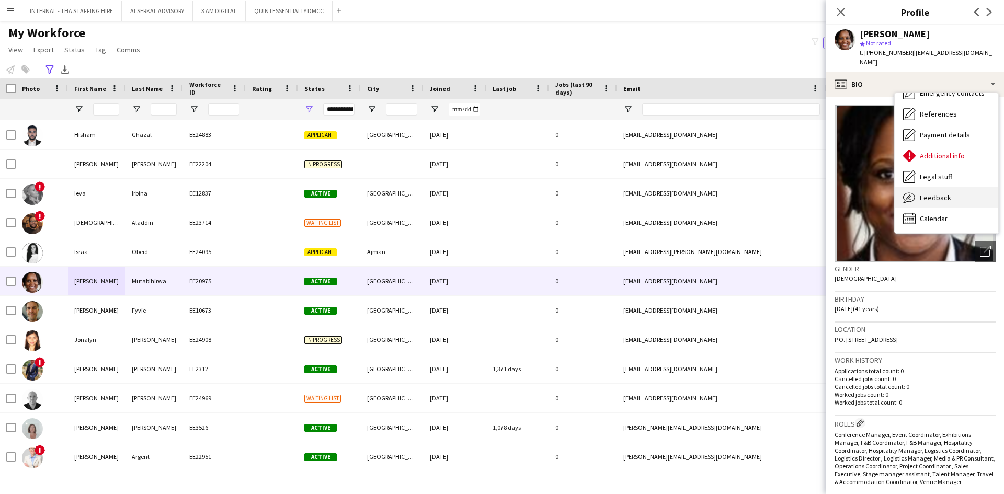
click at [942, 193] on span "Feedback" at bounding box center [935, 197] width 31 height 9
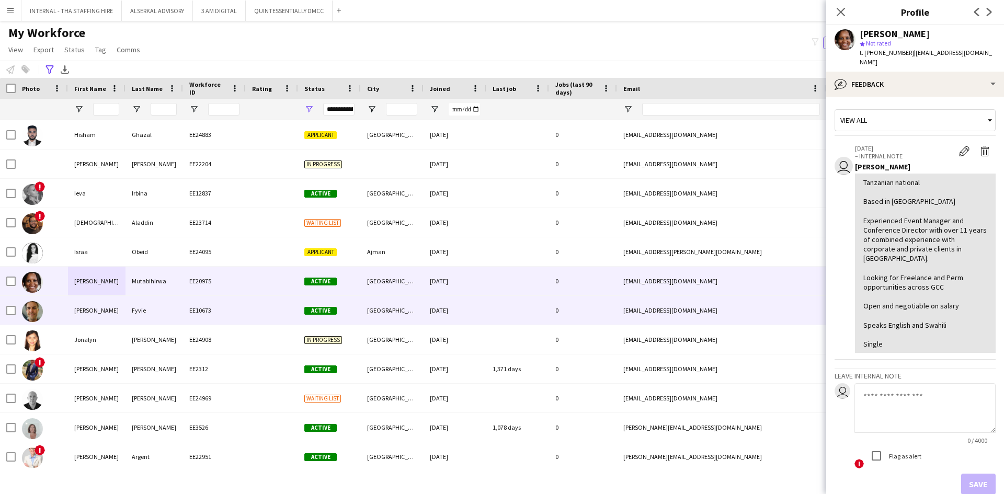
click at [133, 312] on div "Fyvie" at bounding box center [155, 310] width 58 height 29
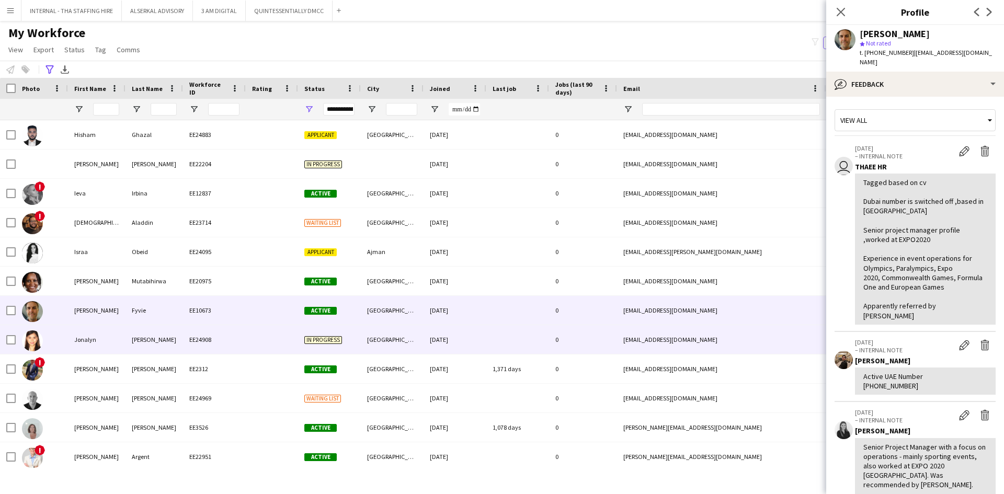
click at [131, 334] on div "[PERSON_NAME]" at bounding box center [155, 339] width 58 height 29
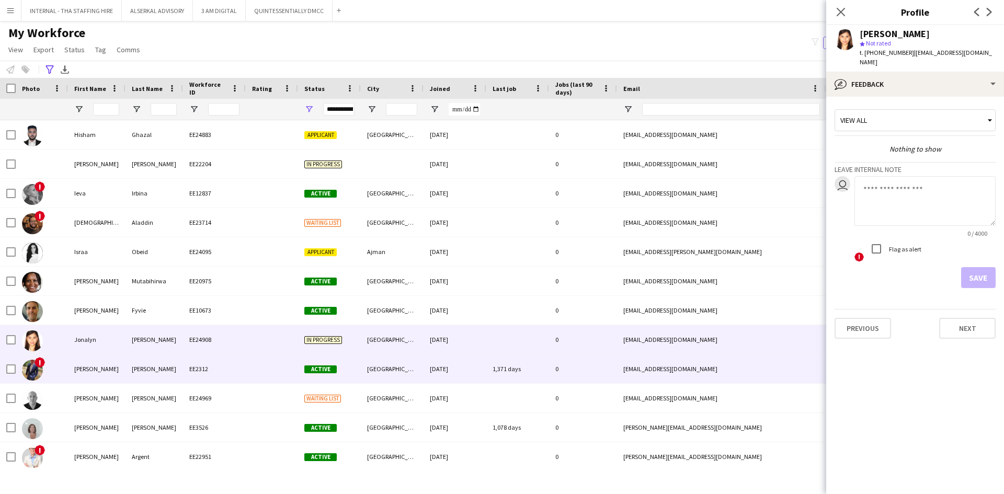
click at [106, 374] on div "[PERSON_NAME]" at bounding box center [97, 369] width 58 height 29
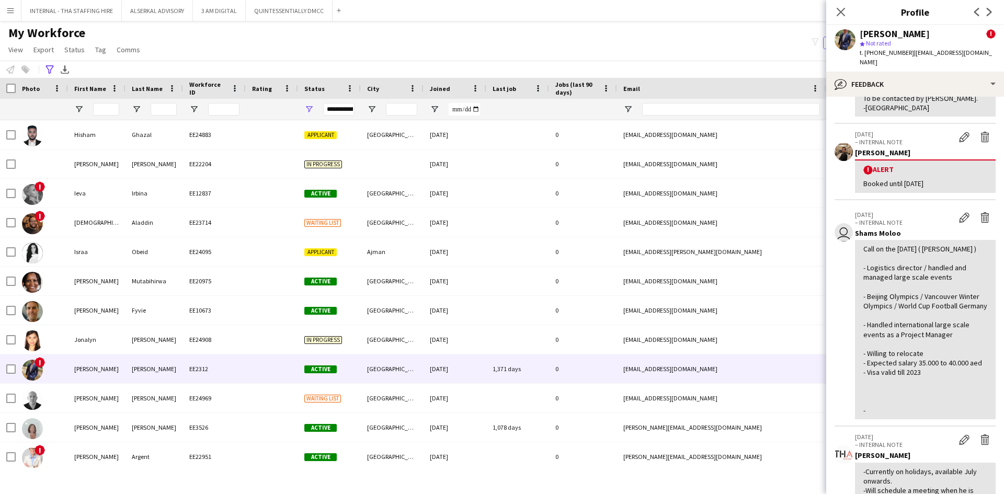
scroll to position [105, 0]
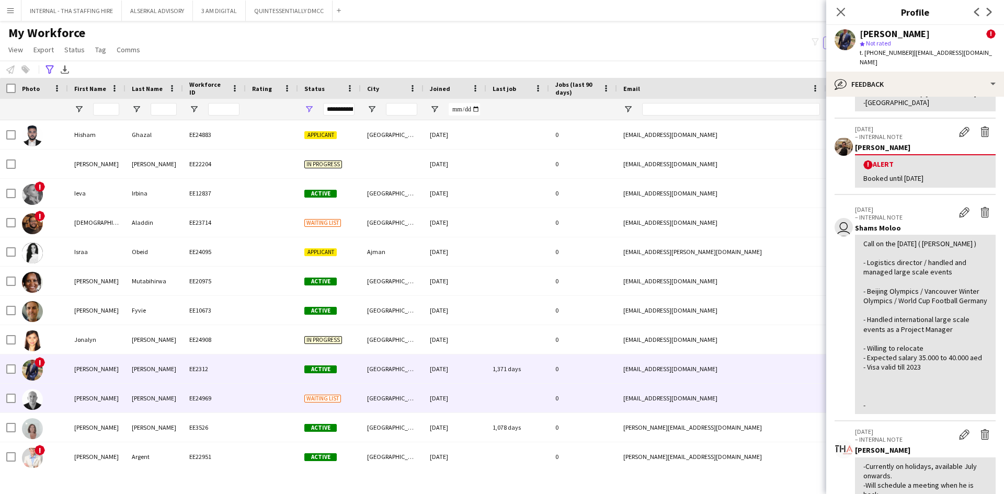
click at [147, 396] on div "[PERSON_NAME]" at bounding box center [155, 398] width 58 height 29
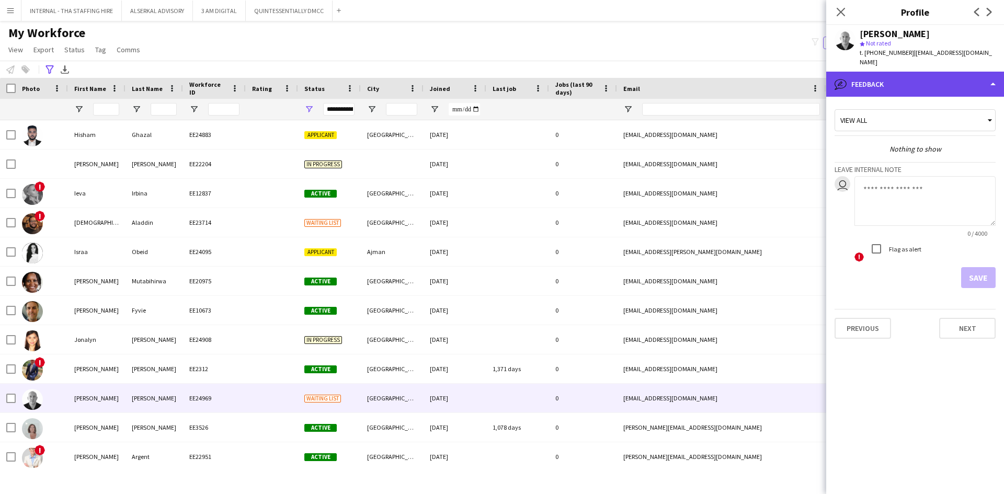
click at [888, 74] on div "bubble-pencil Feedback" at bounding box center [915, 84] width 178 height 25
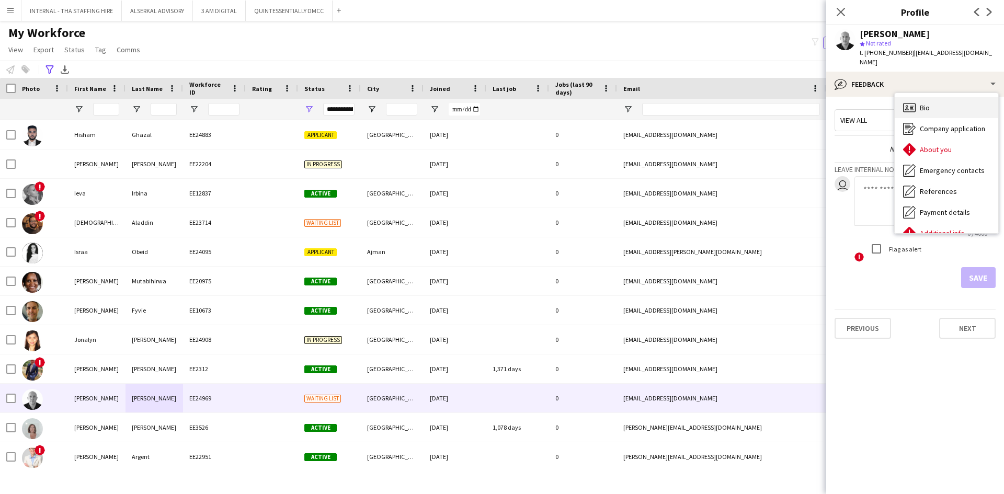
click at [929, 103] on span "Bio" at bounding box center [925, 107] width 10 height 9
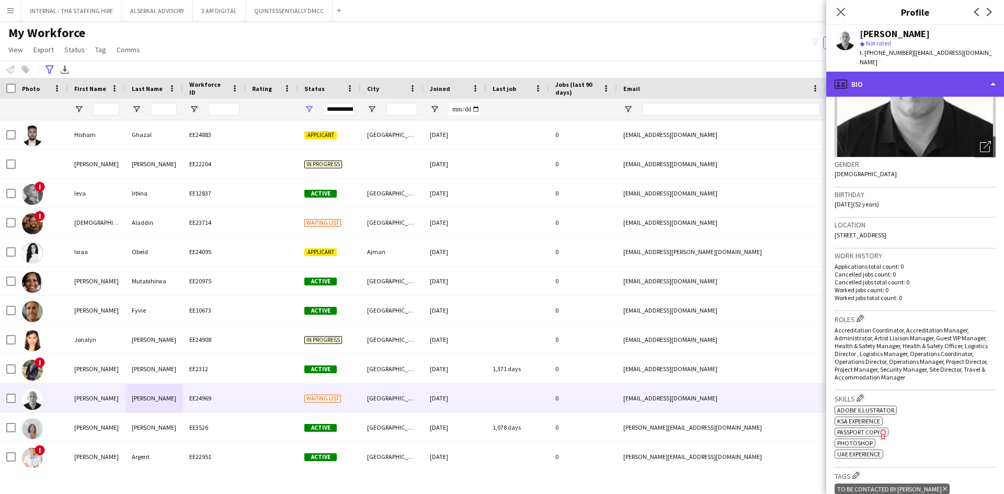
click at [876, 72] on div "profile Bio" at bounding box center [915, 84] width 178 height 25
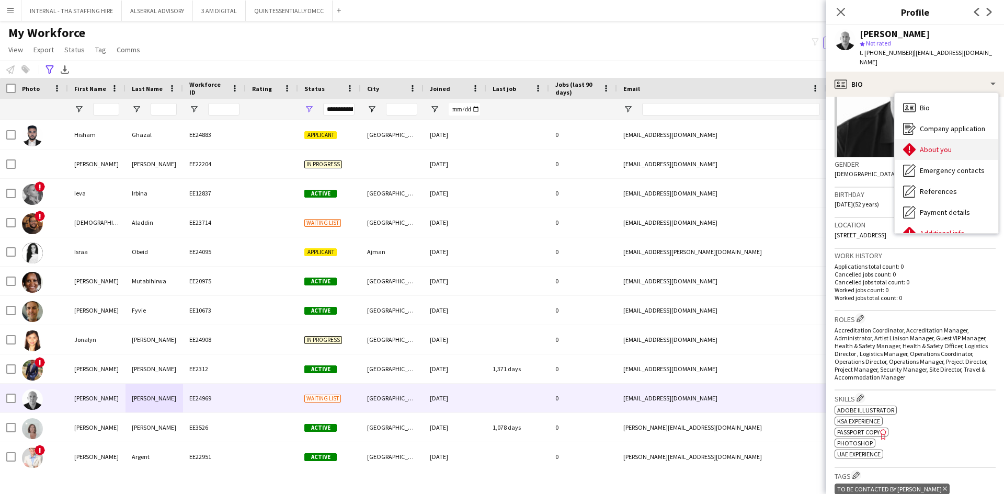
click at [927, 145] on span "About you" at bounding box center [936, 149] width 32 height 9
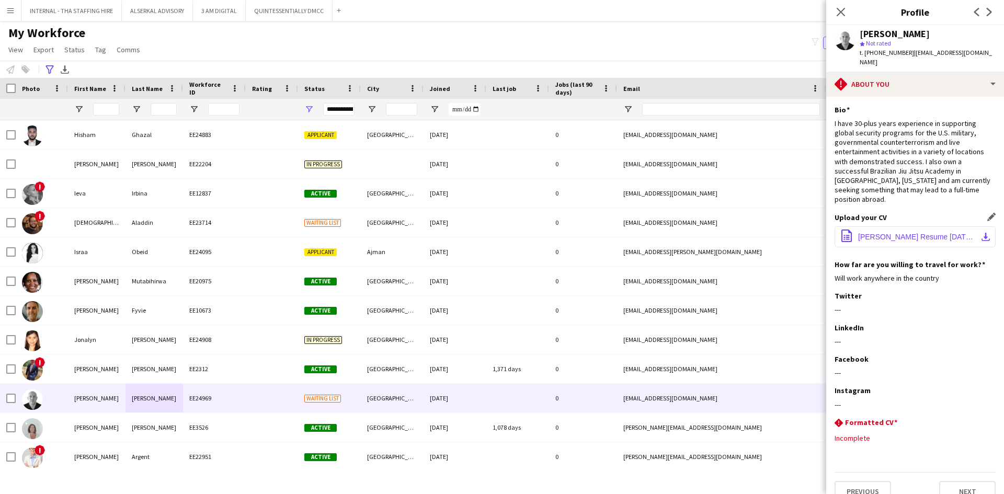
click at [891, 233] on span "[PERSON_NAME] Resume [DATE].pdf" at bounding box center [917, 237] width 118 height 8
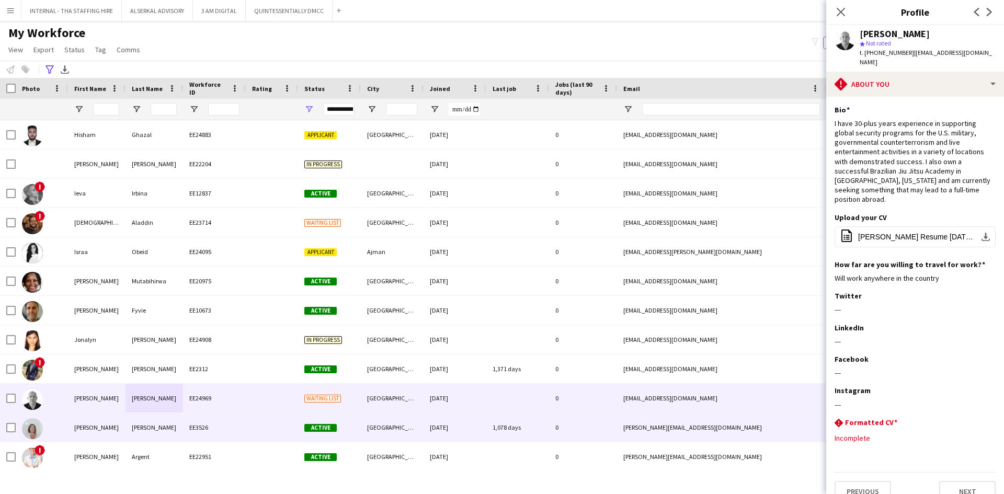
click at [84, 433] on div "[PERSON_NAME]" at bounding box center [97, 427] width 58 height 29
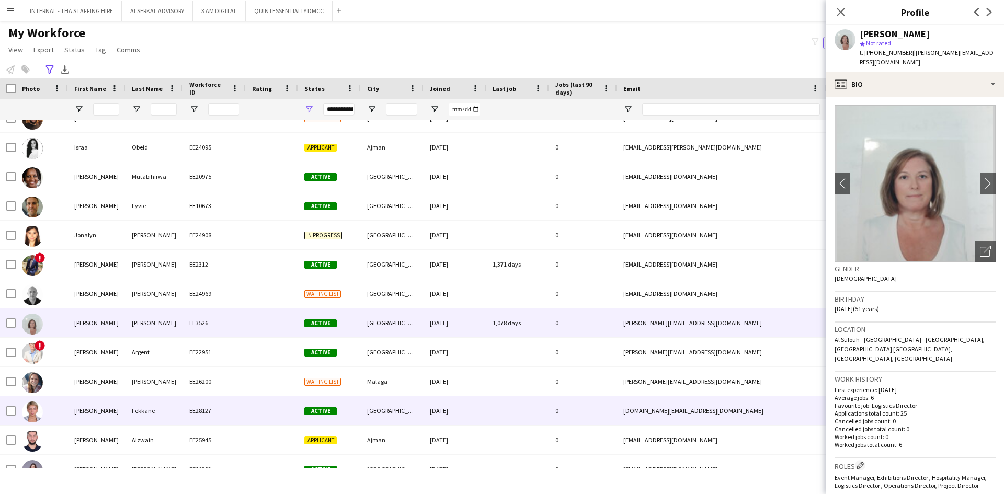
scroll to position [872, 0]
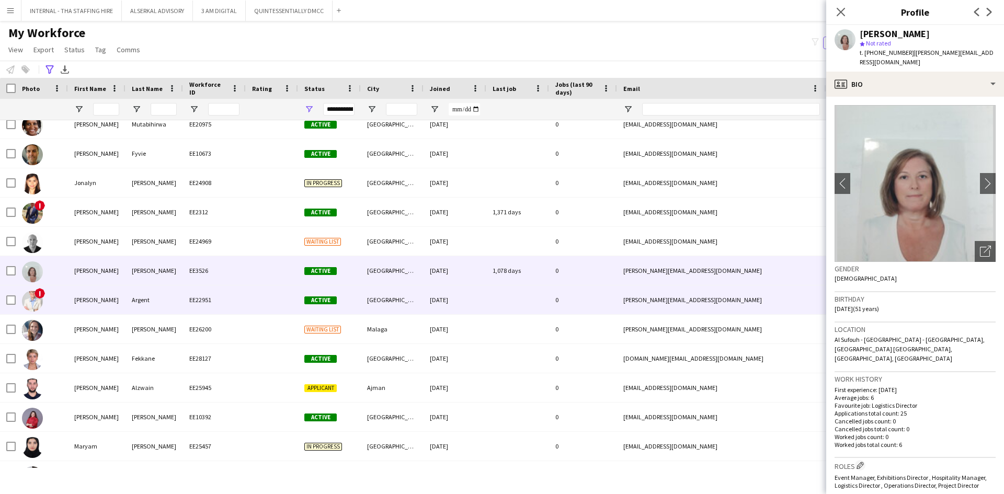
click at [86, 302] on div "[PERSON_NAME]" at bounding box center [97, 300] width 58 height 29
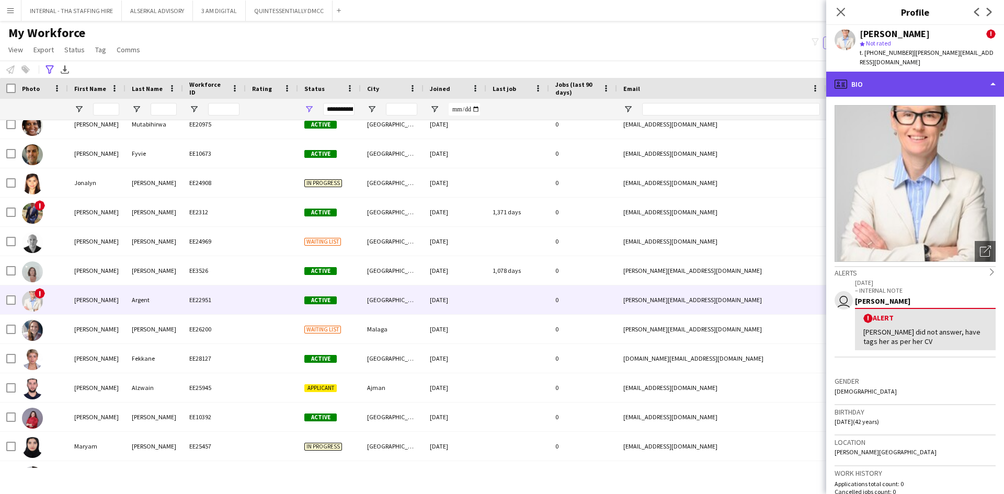
click at [922, 72] on div "profile Bio" at bounding box center [915, 84] width 178 height 25
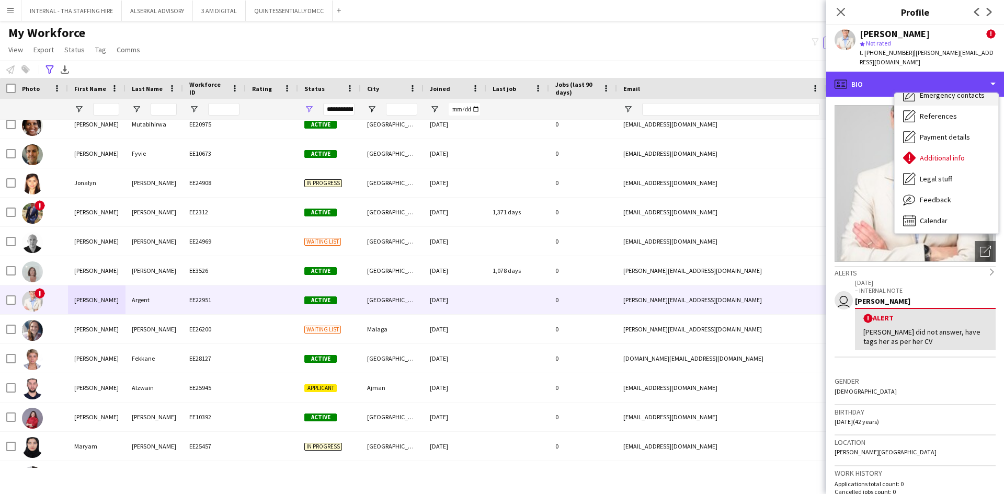
scroll to position [77, 0]
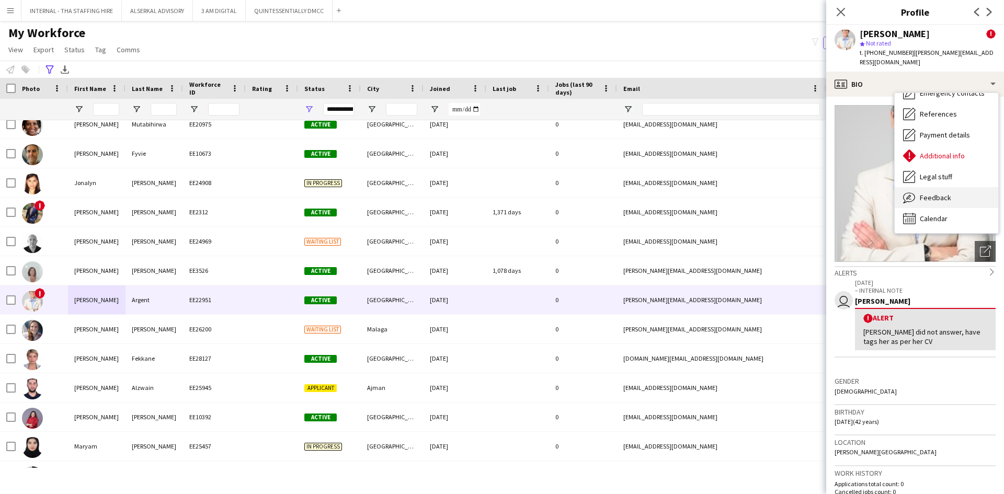
click at [937, 193] on span "Feedback" at bounding box center [935, 197] width 31 height 9
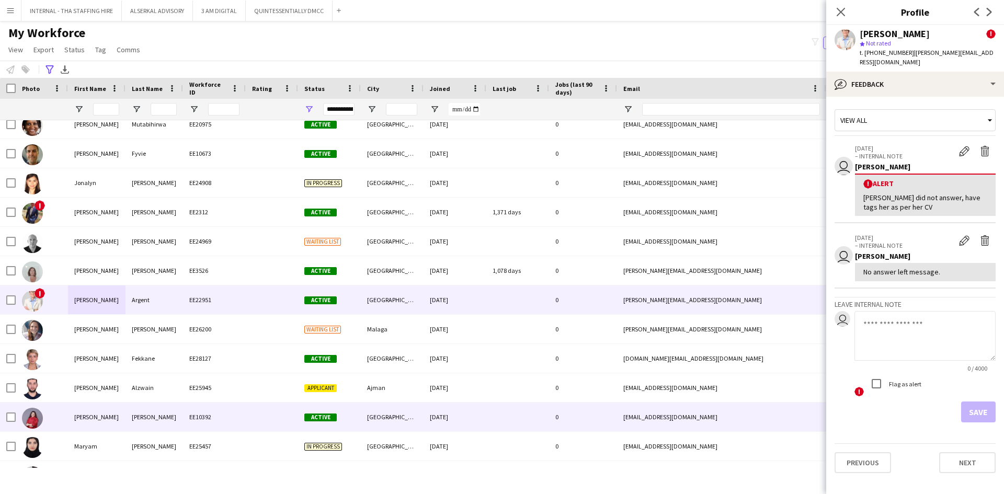
click at [152, 423] on div "[PERSON_NAME]" at bounding box center [155, 417] width 58 height 29
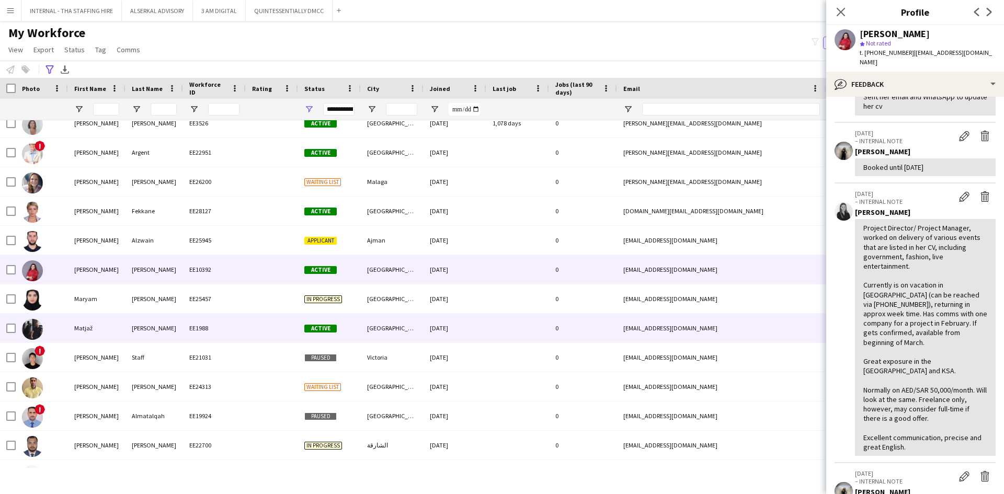
scroll to position [1046, 0]
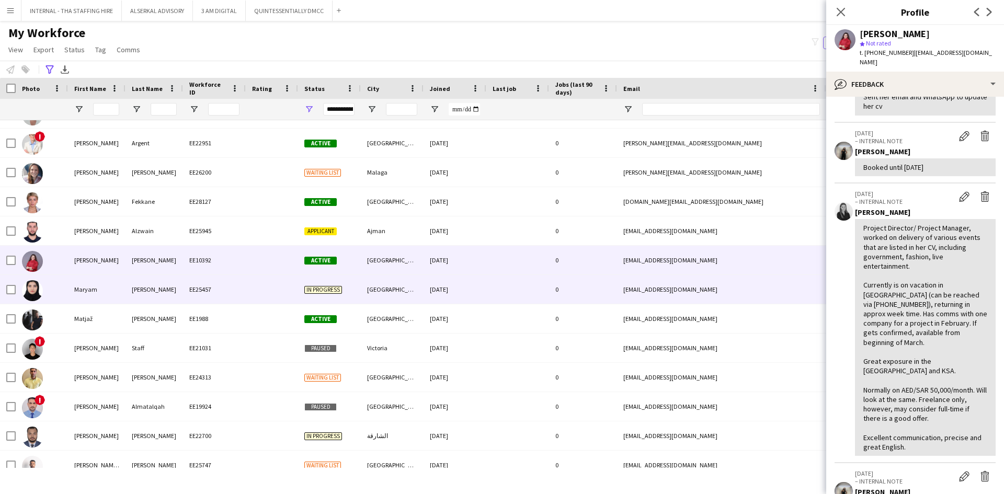
click at [85, 283] on div "Maryam" at bounding box center [97, 289] width 58 height 29
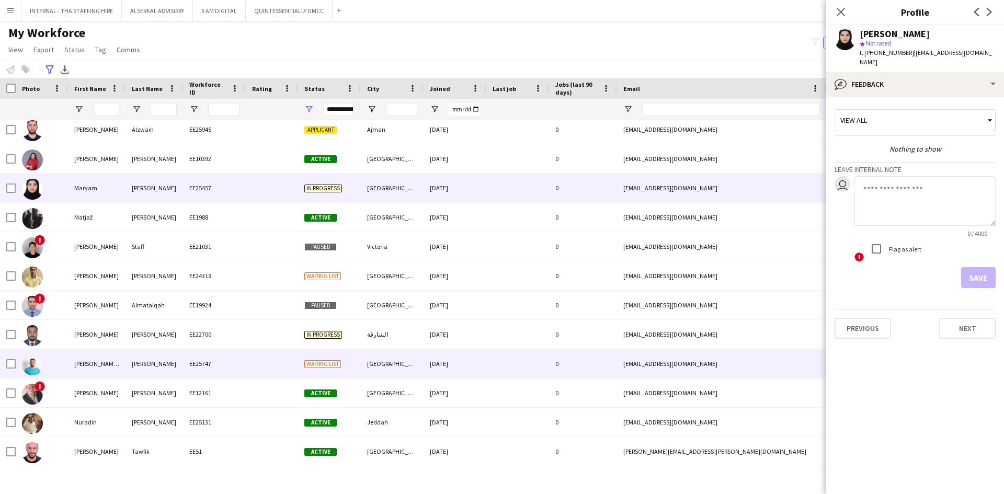
scroll to position [1203, 0]
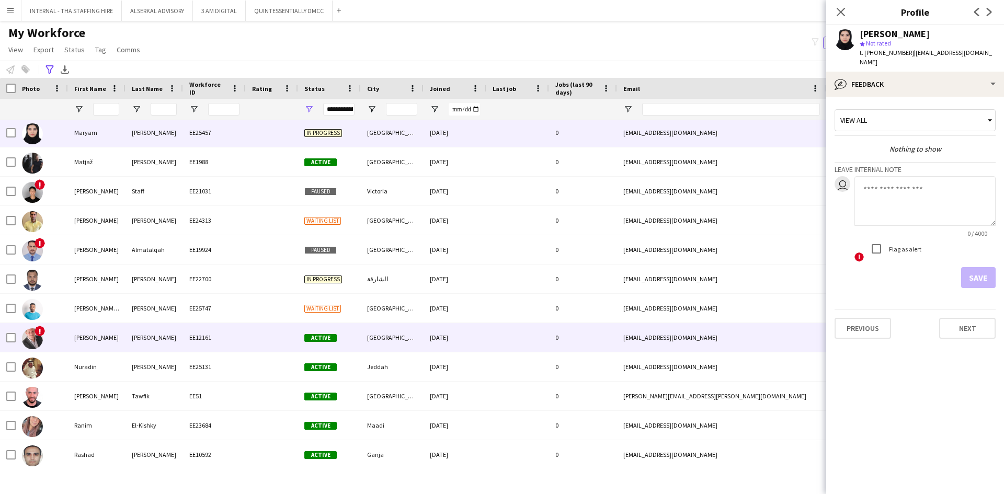
click at [161, 340] on div "[PERSON_NAME]" at bounding box center [155, 337] width 58 height 29
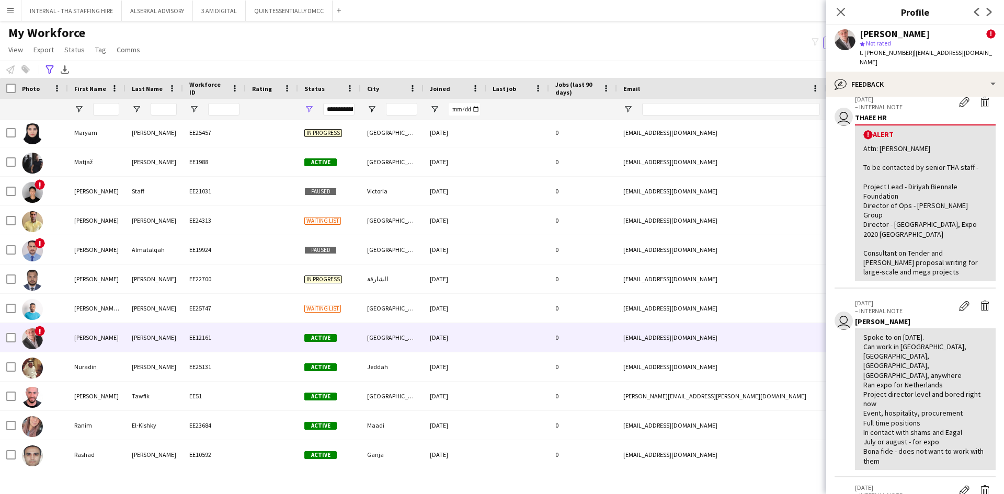
scroll to position [157, 0]
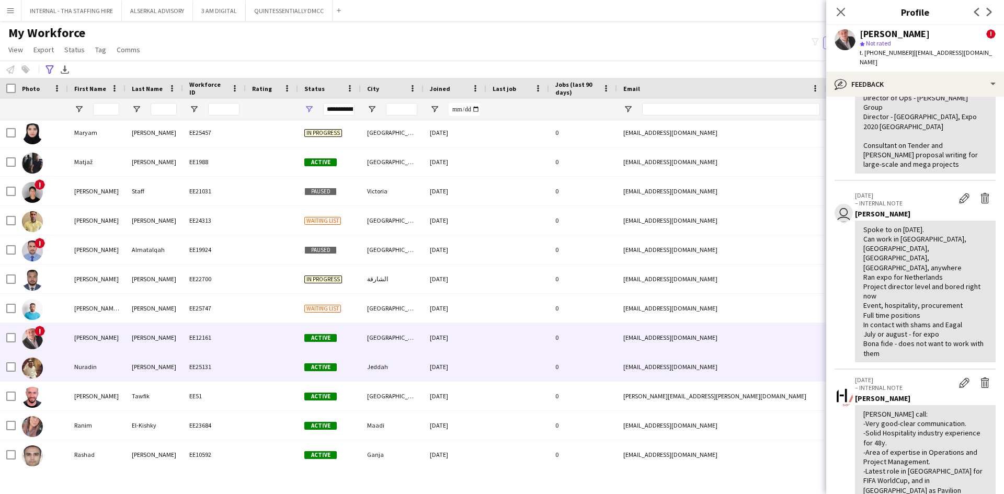
click at [94, 370] on div "Nuradin" at bounding box center [97, 366] width 58 height 29
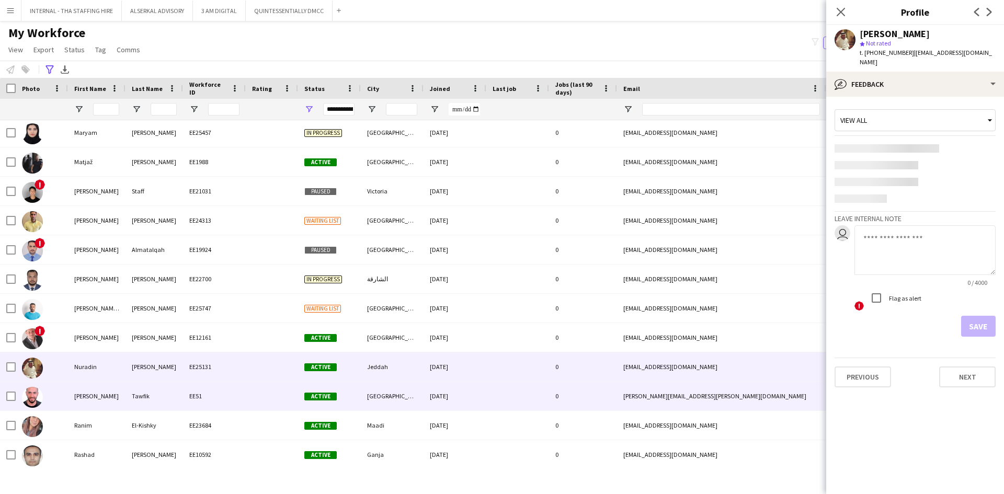
click at [77, 392] on div "[PERSON_NAME]" at bounding box center [97, 396] width 58 height 29
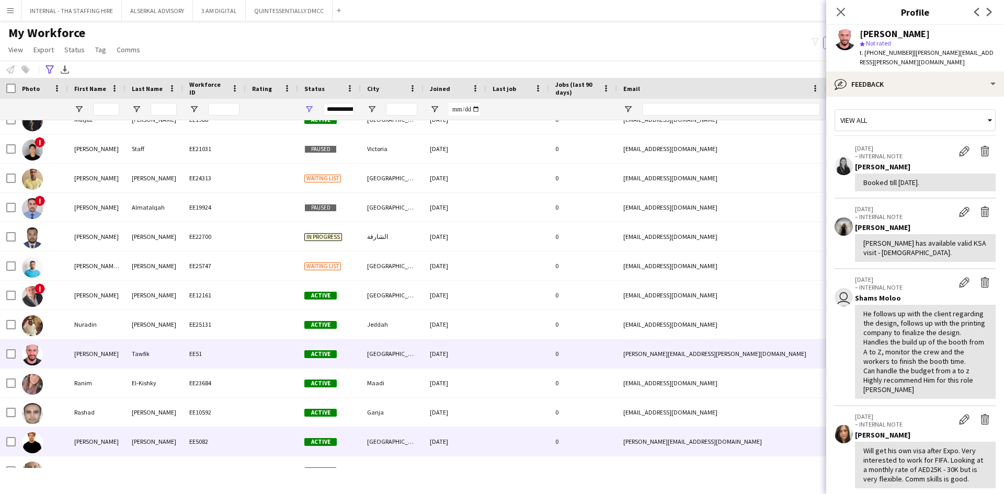
scroll to position [1307, 0]
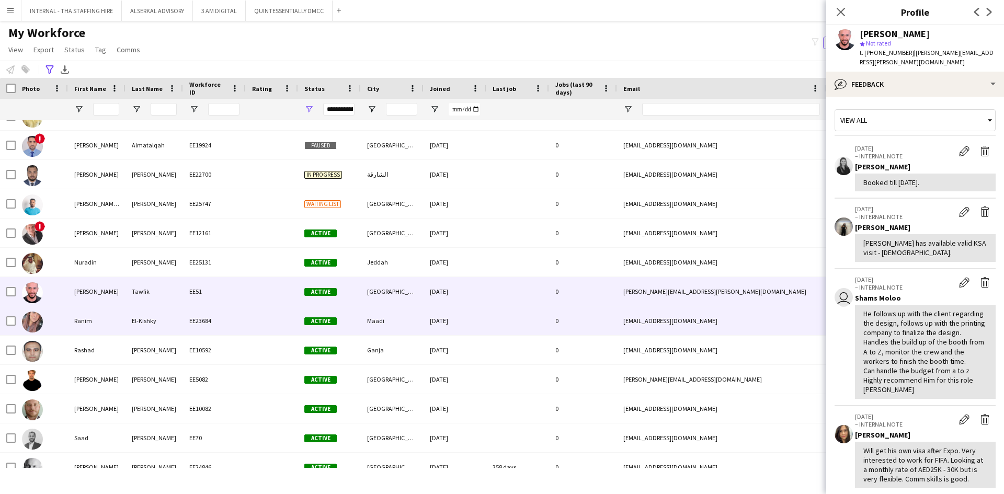
click at [94, 322] on div "Ranim" at bounding box center [97, 320] width 58 height 29
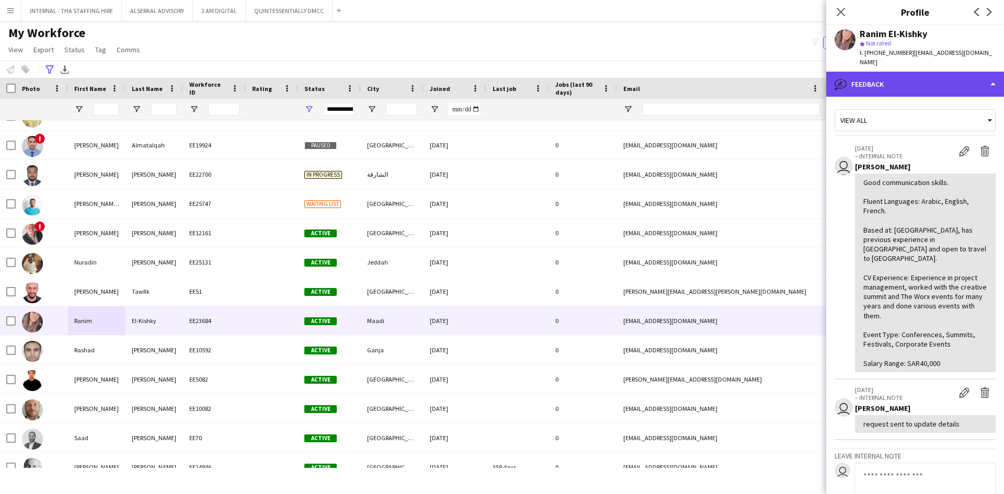
click at [900, 74] on div "bubble-pencil Feedback" at bounding box center [915, 84] width 178 height 25
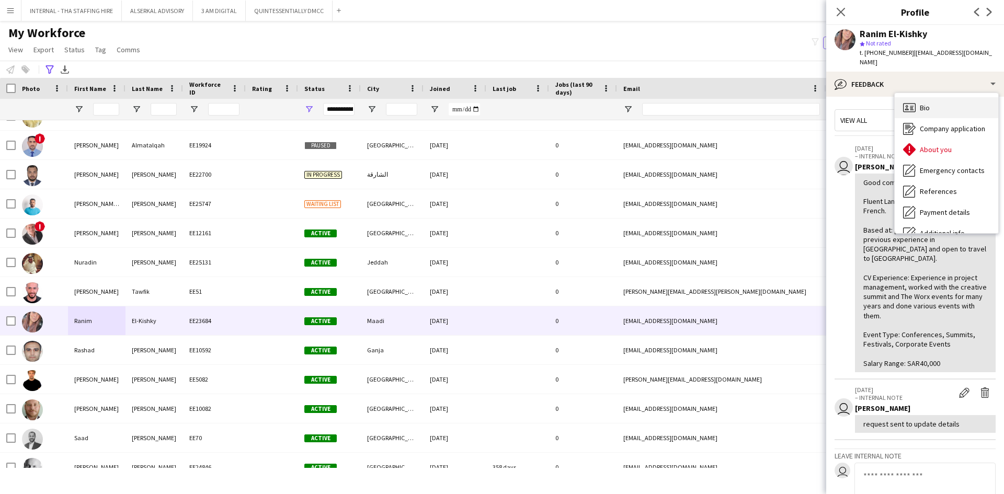
click at [934, 101] on div "Bio Bio" at bounding box center [947, 107] width 104 height 21
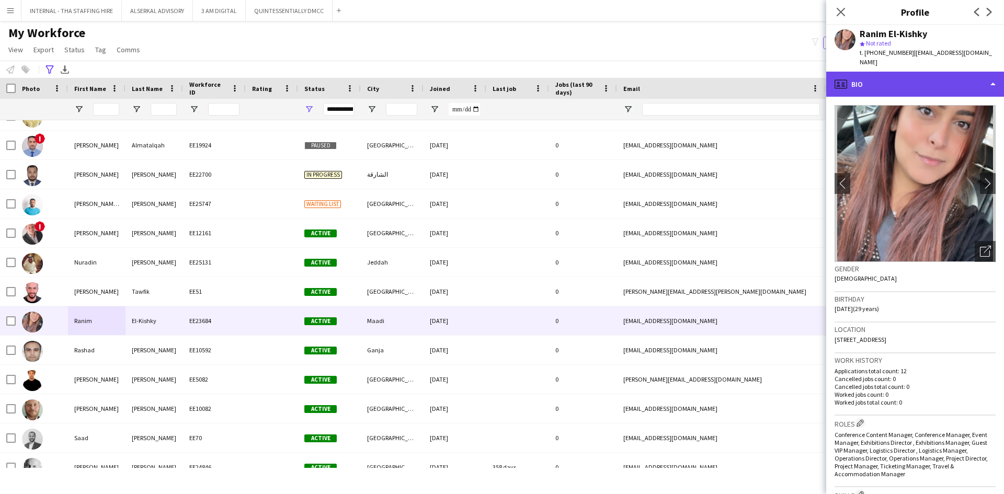
click at [922, 78] on div "profile Bio" at bounding box center [915, 84] width 178 height 25
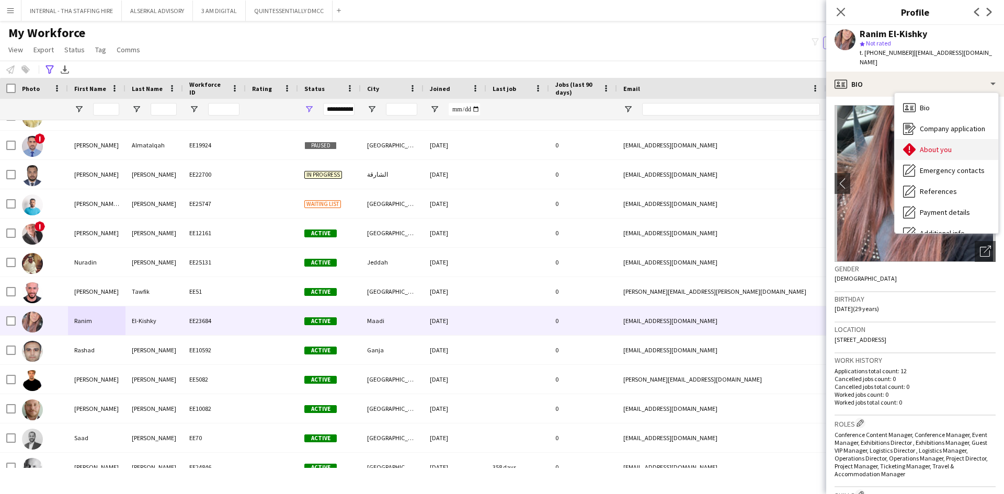
click at [931, 145] on span "About you" at bounding box center [936, 149] width 32 height 9
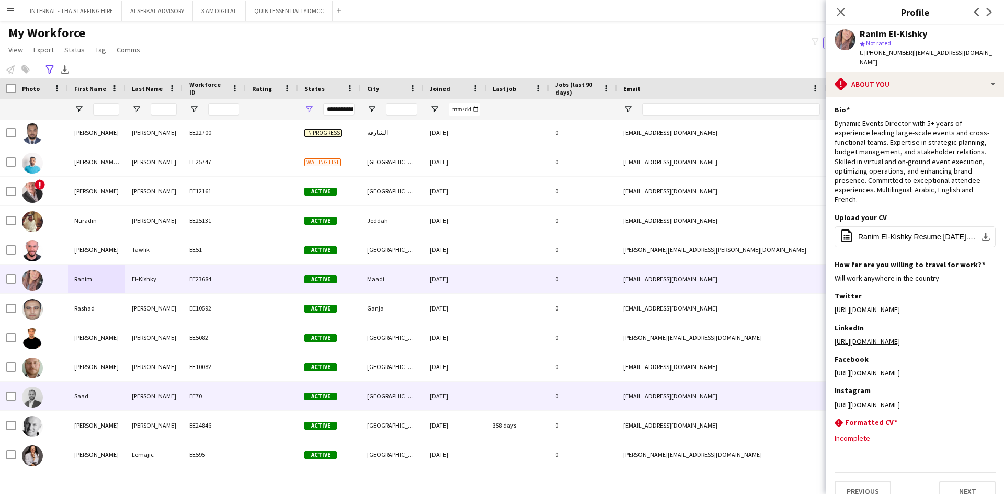
scroll to position [1412, 0]
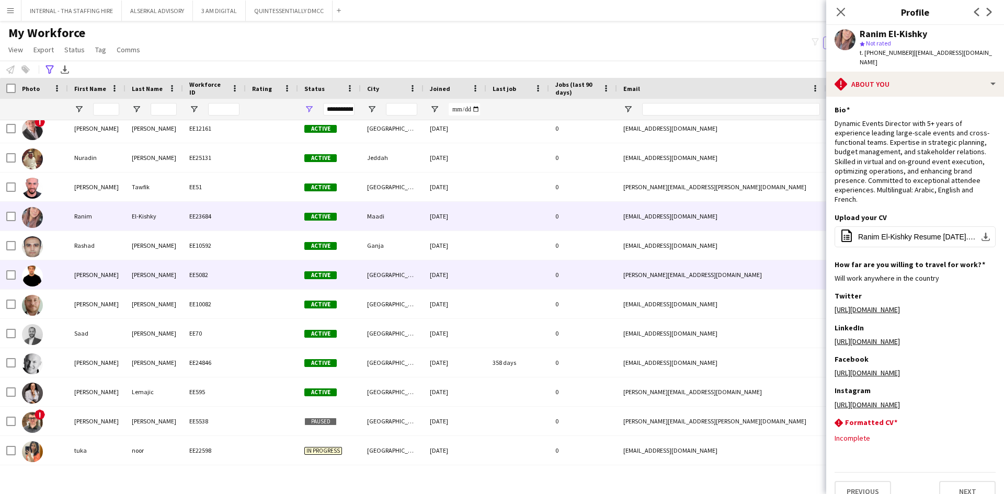
click at [88, 272] on div "[PERSON_NAME]" at bounding box center [97, 274] width 58 height 29
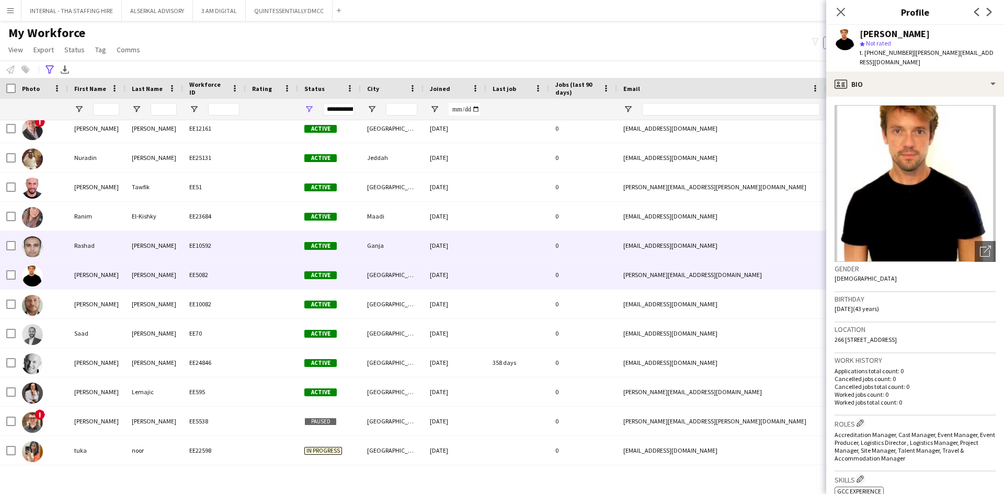
click at [93, 236] on div "Rashad" at bounding box center [97, 245] width 58 height 29
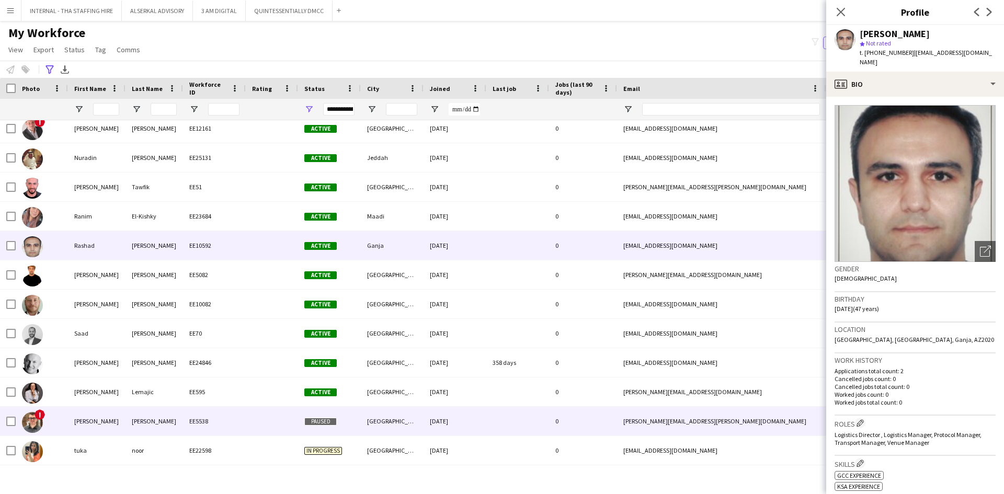
click at [109, 420] on div "[PERSON_NAME]" at bounding box center [97, 421] width 58 height 29
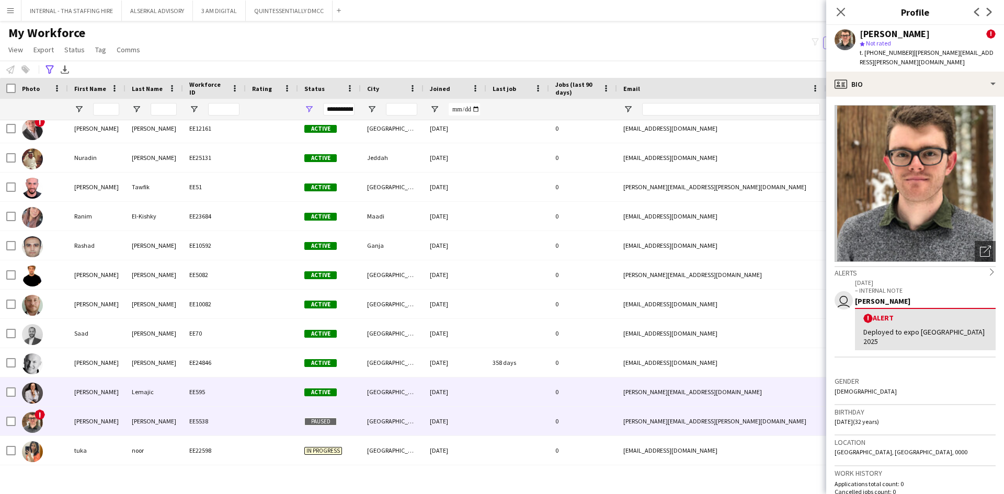
click at [99, 390] on div "[PERSON_NAME]" at bounding box center [97, 392] width 58 height 29
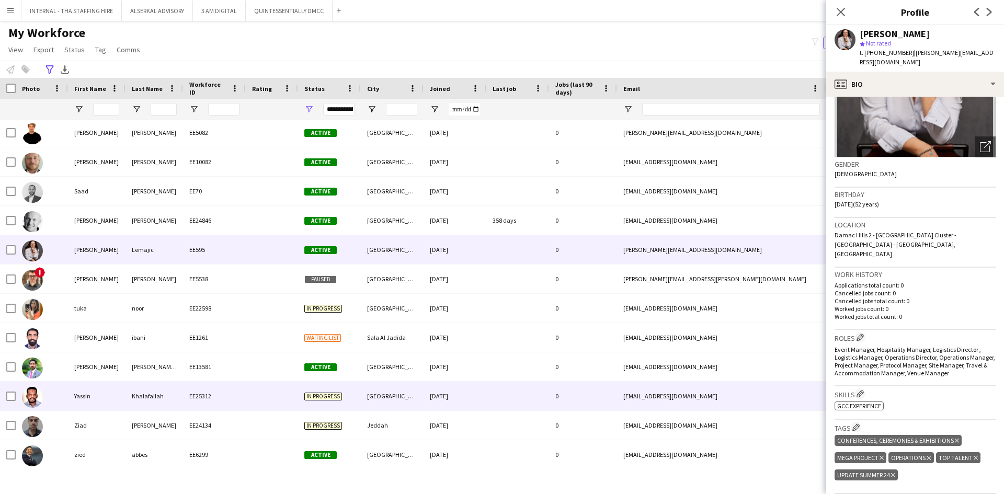
scroll to position [1556, 0]
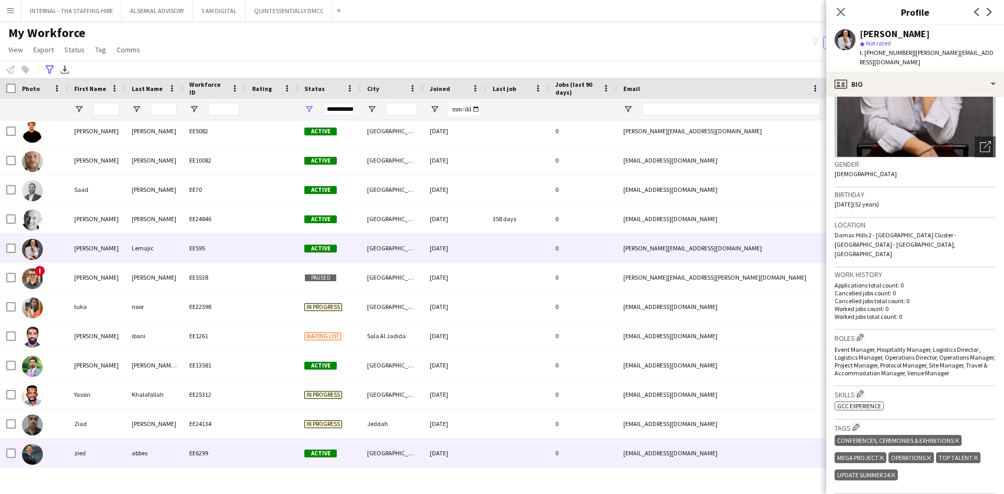
click at [107, 447] on div "zied" at bounding box center [97, 453] width 58 height 29
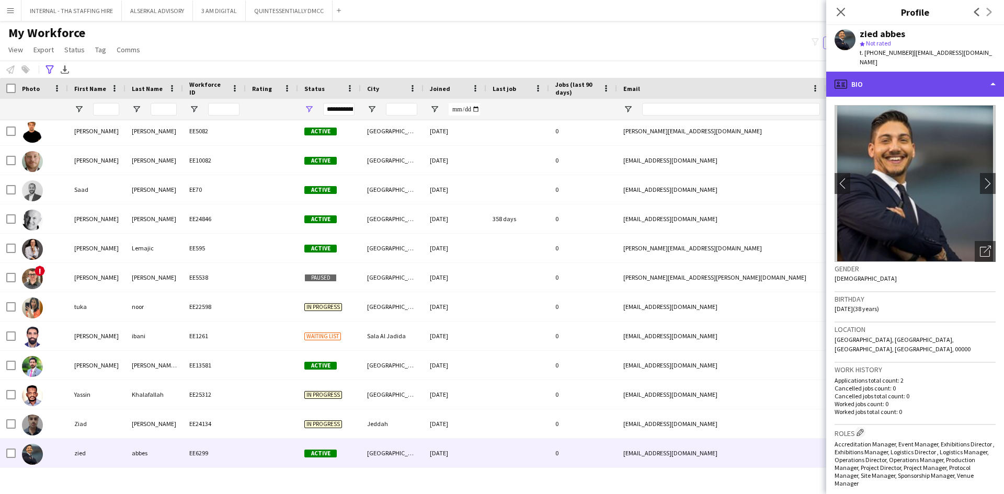
click at [872, 74] on div "profile Bio" at bounding box center [915, 84] width 178 height 25
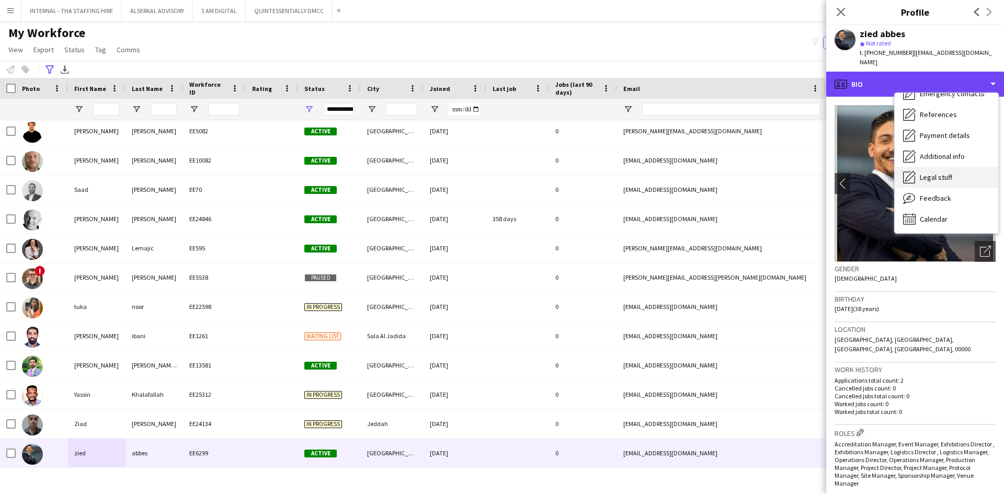
scroll to position [77, 0]
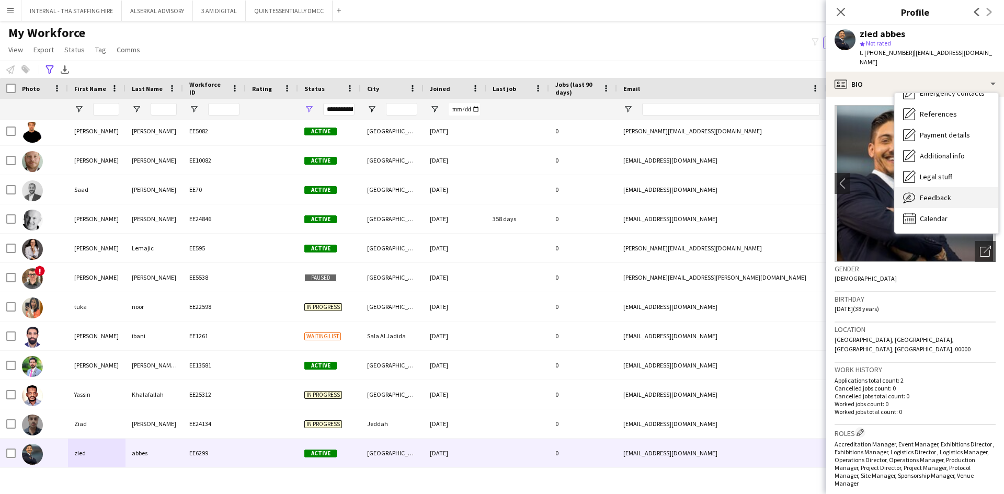
click at [930, 193] on span "Feedback" at bounding box center [935, 197] width 31 height 9
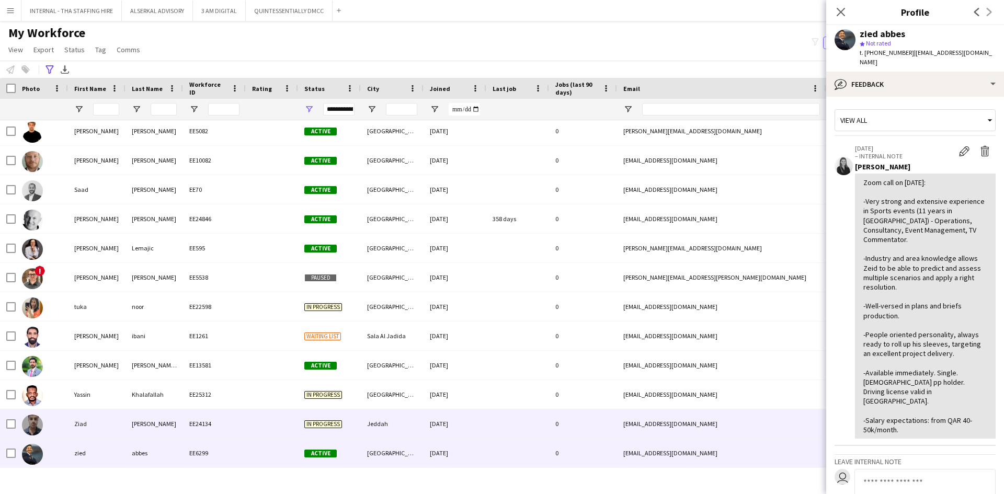
click at [111, 426] on div "Ziad" at bounding box center [97, 423] width 58 height 29
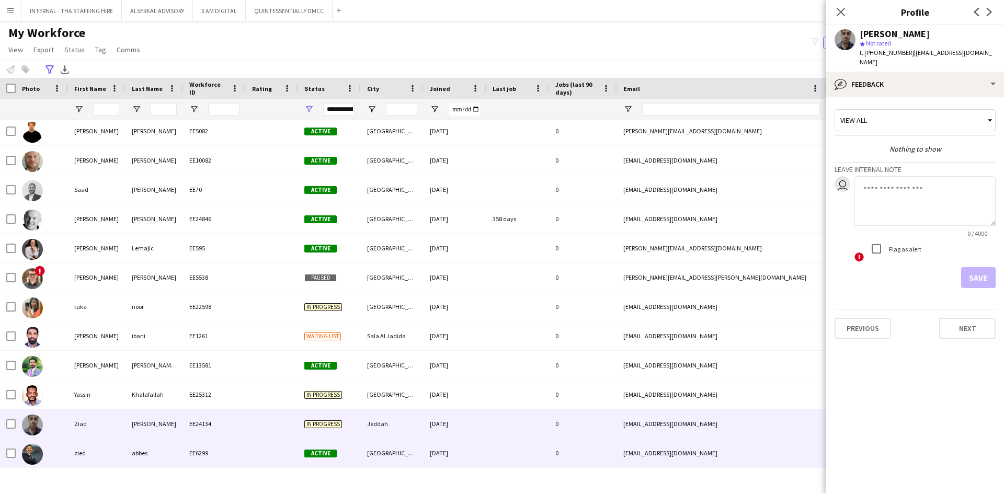
click at [82, 450] on div "zied" at bounding box center [97, 453] width 58 height 29
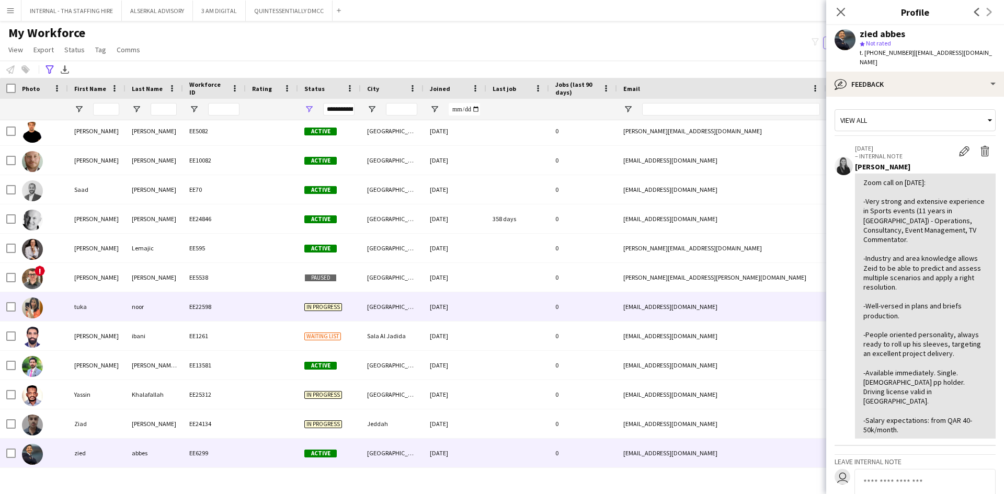
click at [85, 313] on div "tuka" at bounding box center [97, 306] width 58 height 29
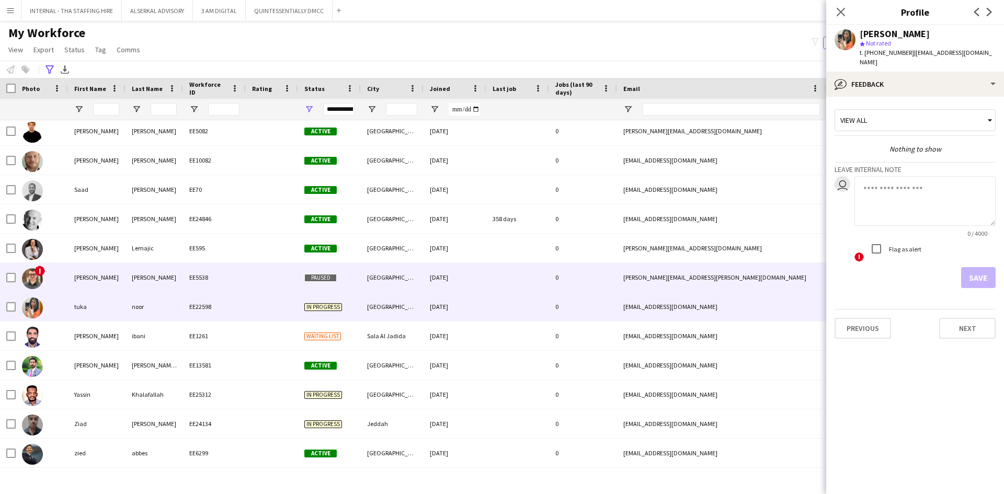
click at [75, 279] on div "[PERSON_NAME]" at bounding box center [97, 277] width 58 height 29
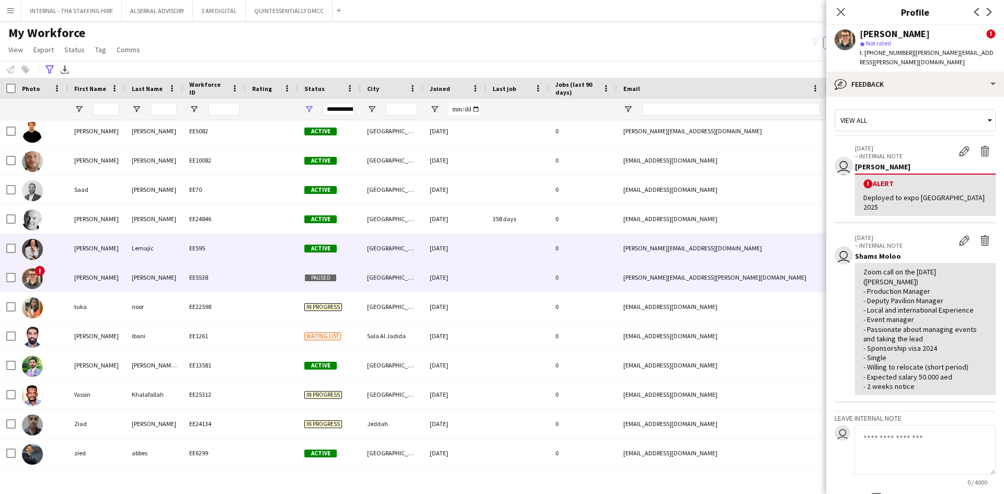
click at [97, 248] on div "[PERSON_NAME]" at bounding box center [97, 248] width 58 height 29
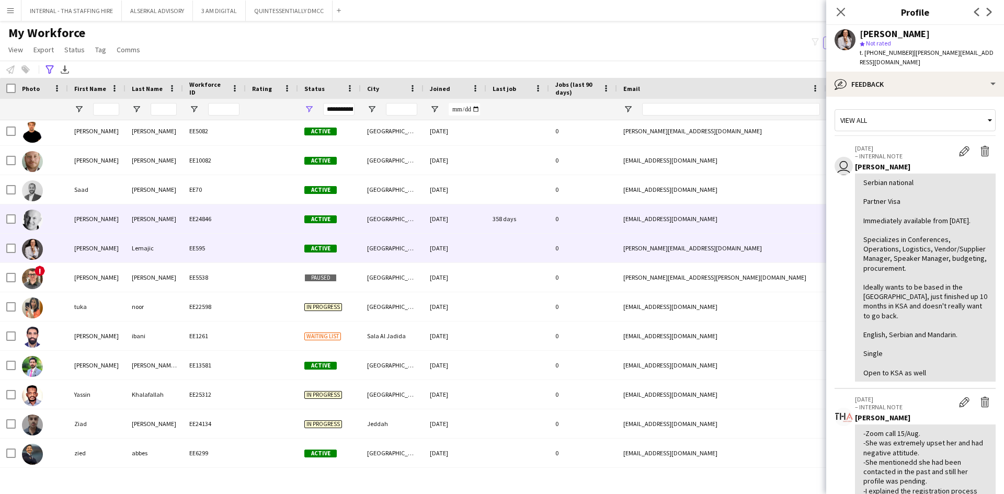
click at [86, 216] on div "[PERSON_NAME]" at bounding box center [97, 218] width 58 height 29
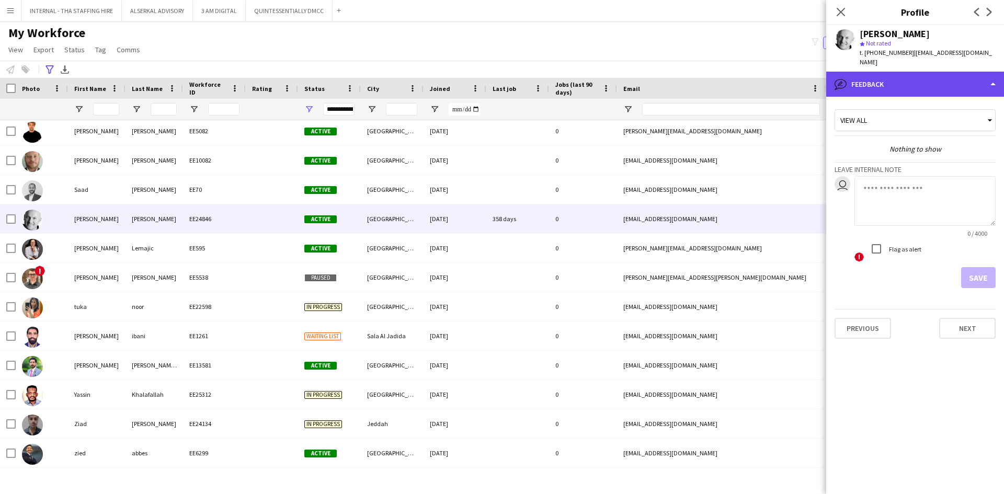
click at [917, 72] on div "bubble-pencil Feedback" at bounding box center [915, 84] width 178 height 25
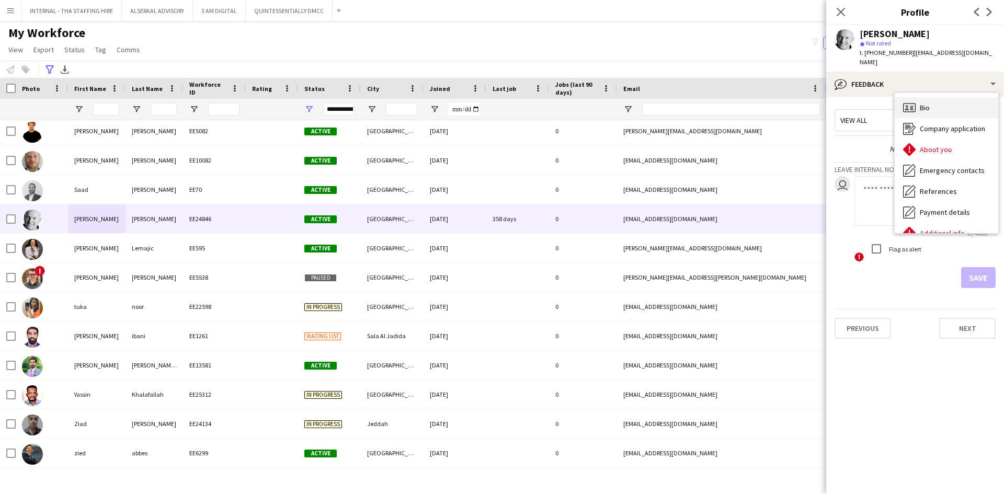
click at [934, 100] on div "Bio Bio" at bounding box center [947, 107] width 104 height 21
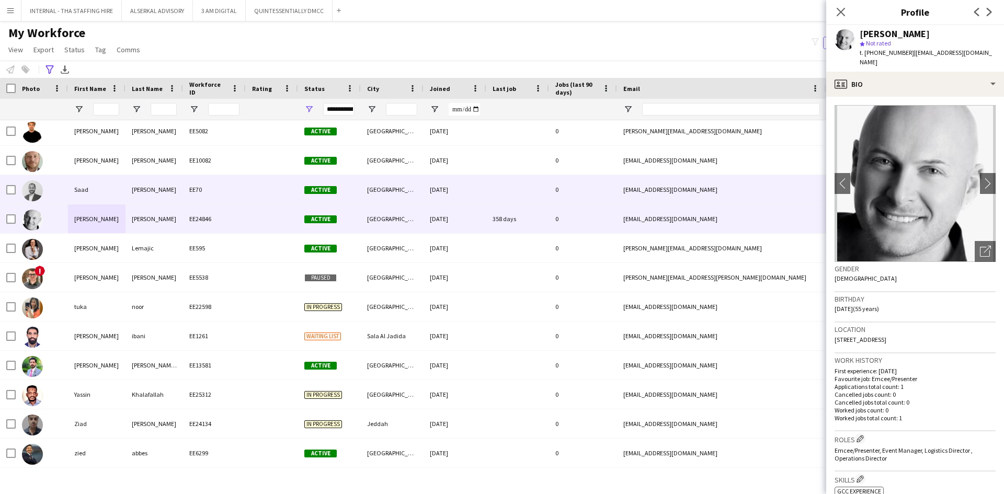
click at [112, 187] on div "Saad" at bounding box center [97, 189] width 58 height 29
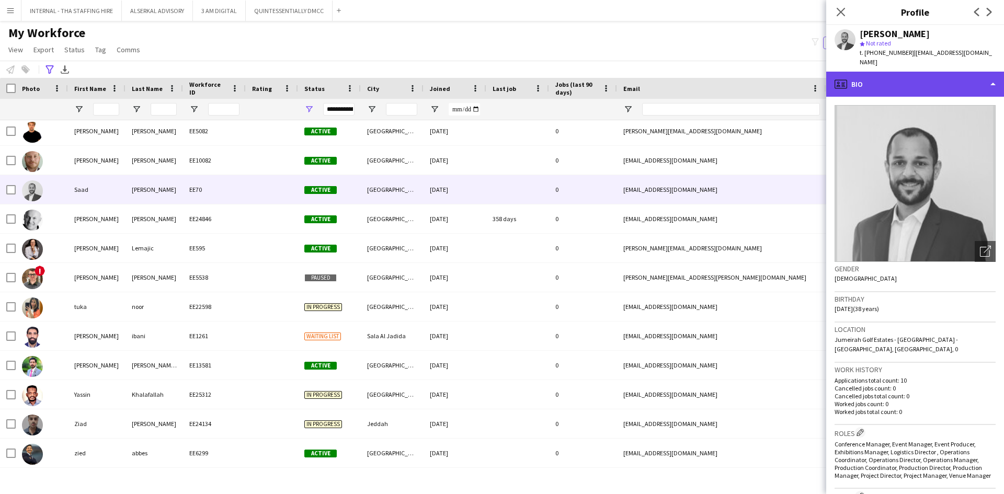
click at [890, 79] on div "profile Bio" at bounding box center [915, 84] width 178 height 25
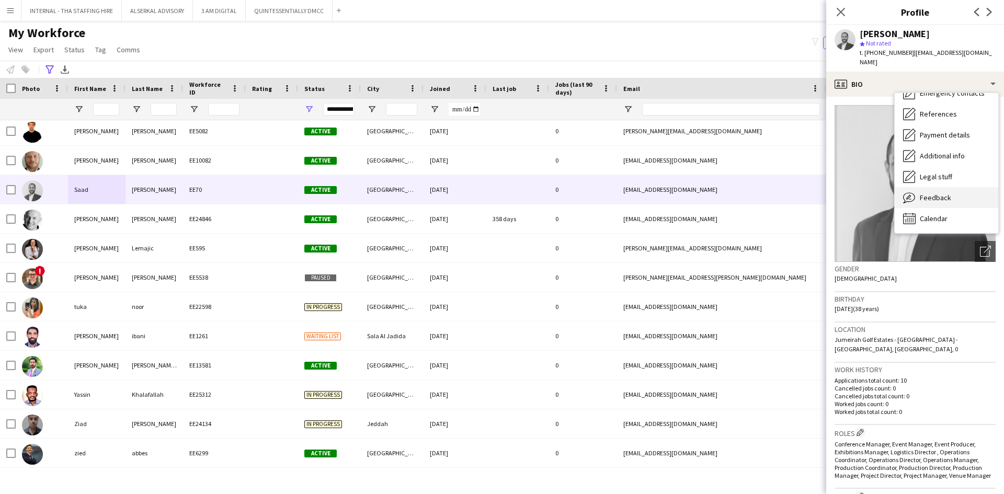
click at [933, 187] on div "Feedback Feedback" at bounding box center [947, 197] width 104 height 21
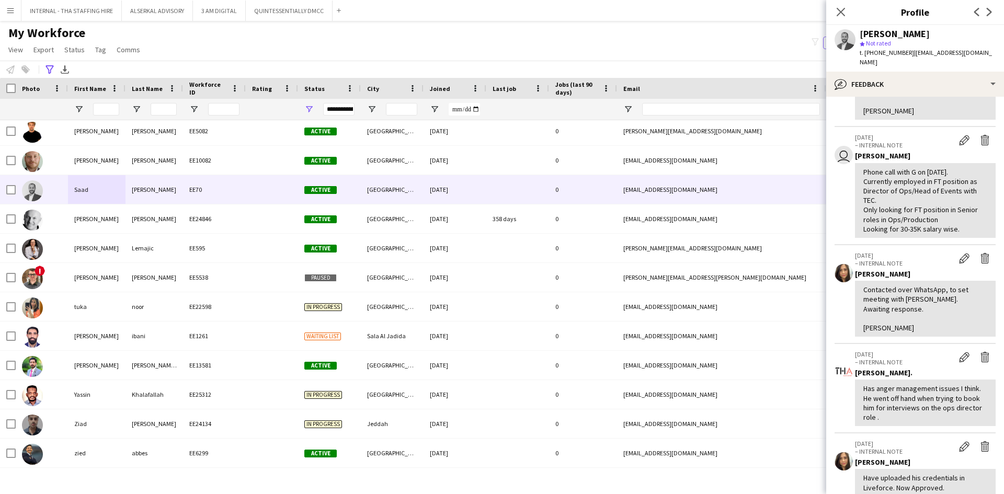
scroll to position [157, 0]
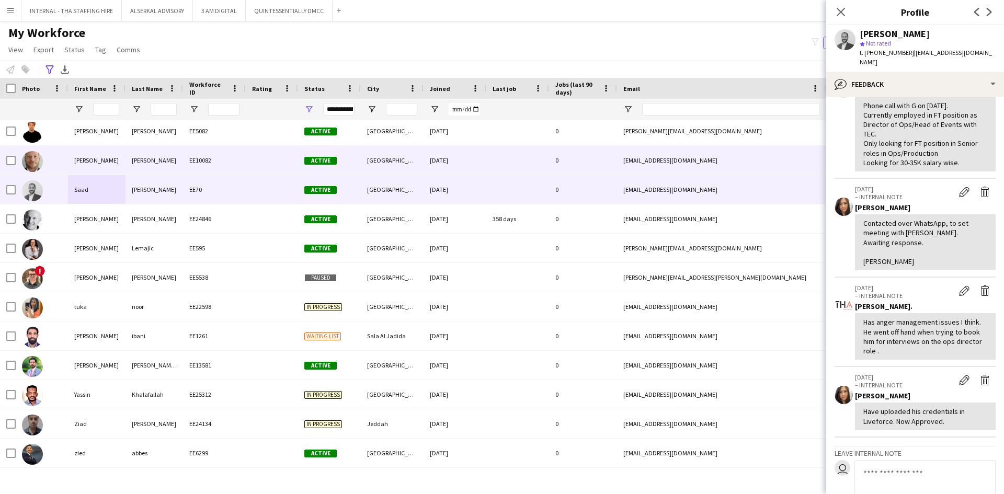
click at [91, 161] on div "[PERSON_NAME]" at bounding box center [97, 160] width 58 height 29
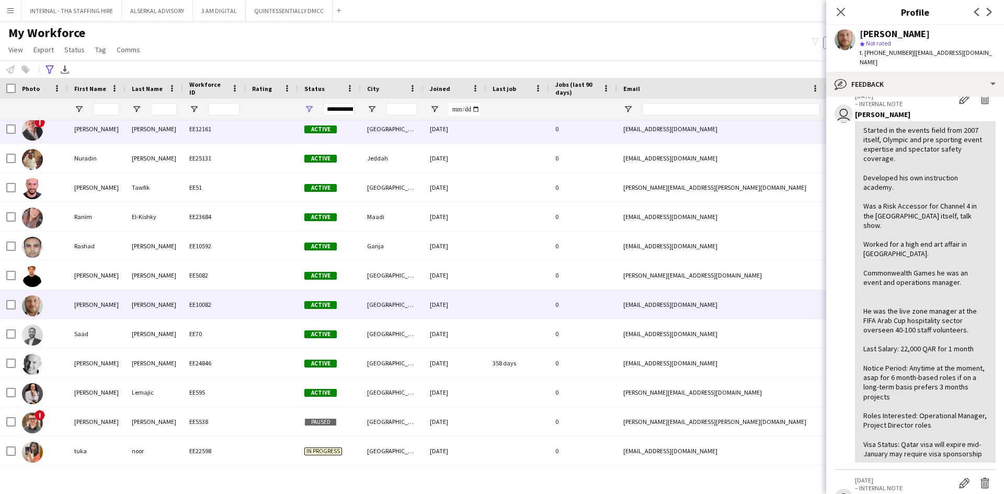
scroll to position [1399, 0]
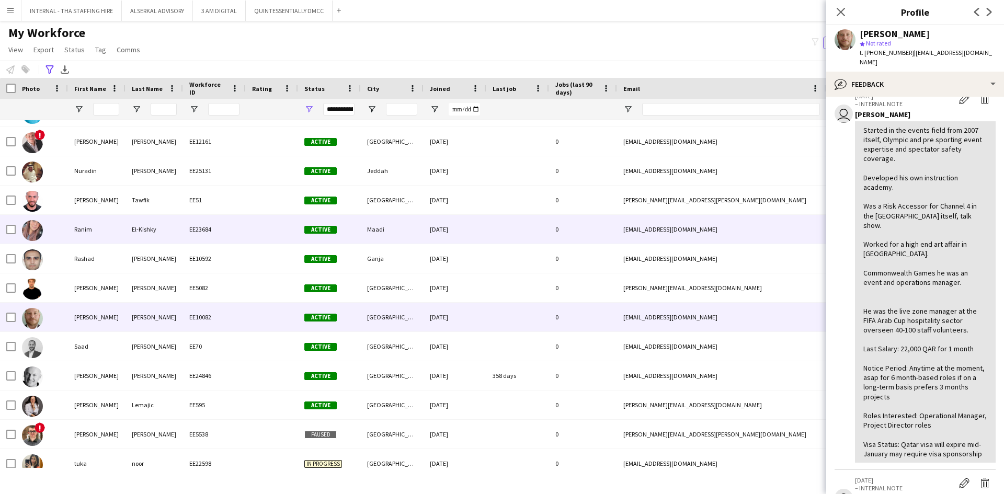
click at [103, 227] on div "Ranim" at bounding box center [97, 229] width 58 height 29
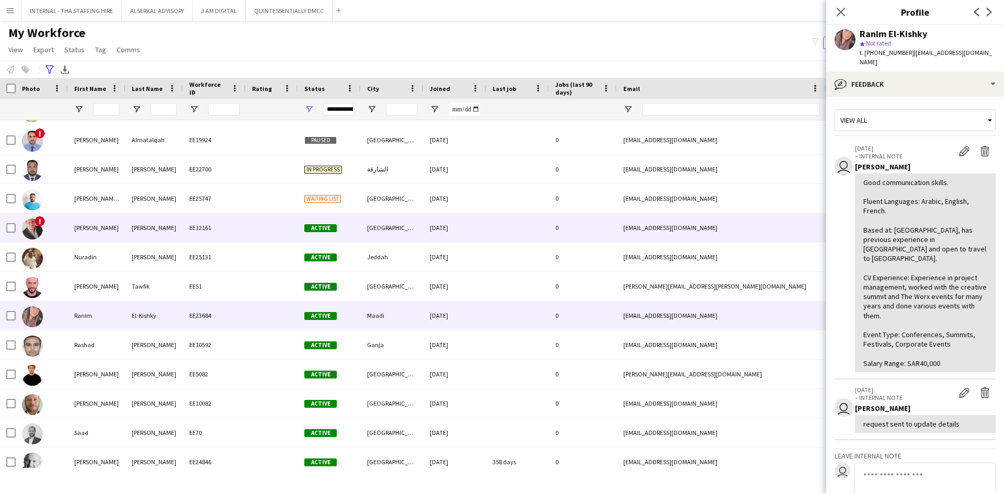
scroll to position [1294, 0]
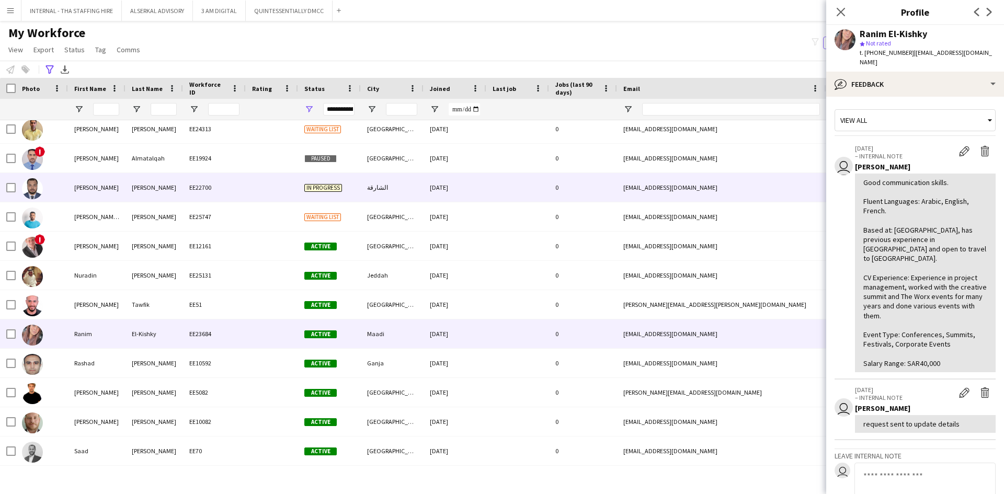
click at [118, 184] on div "[PERSON_NAME]" at bounding box center [97, 187] width 58 height 29
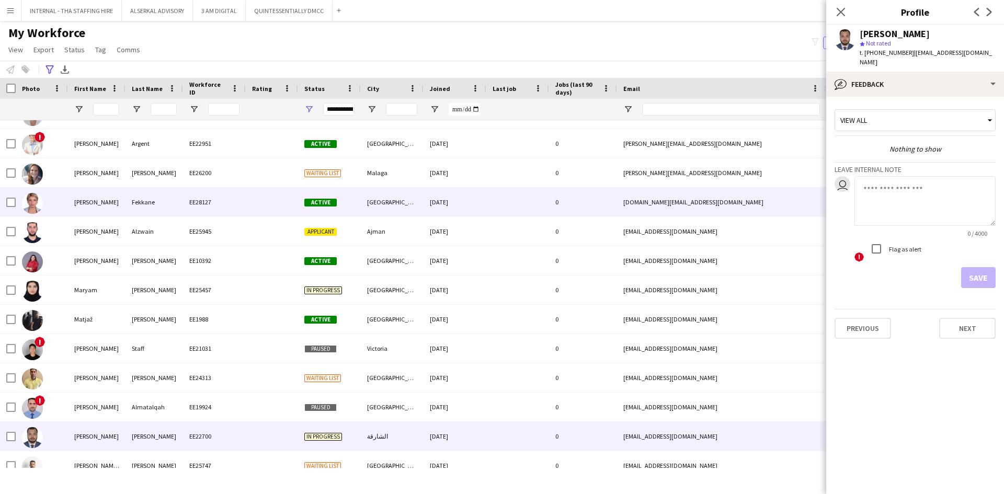
scroll to position [1033, 0]
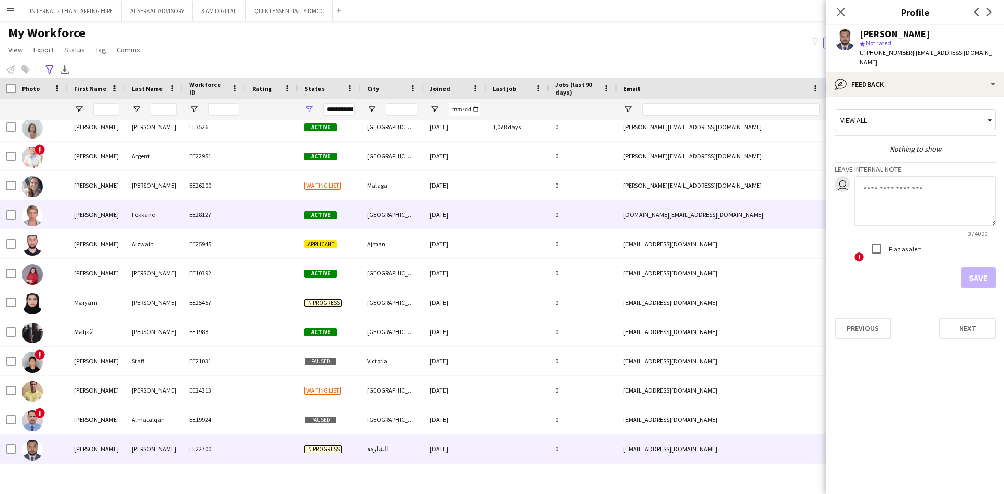
click at [113, 216] on div "[PERSON_NAME]" at bounding box center [97, 214] width 58 height 29
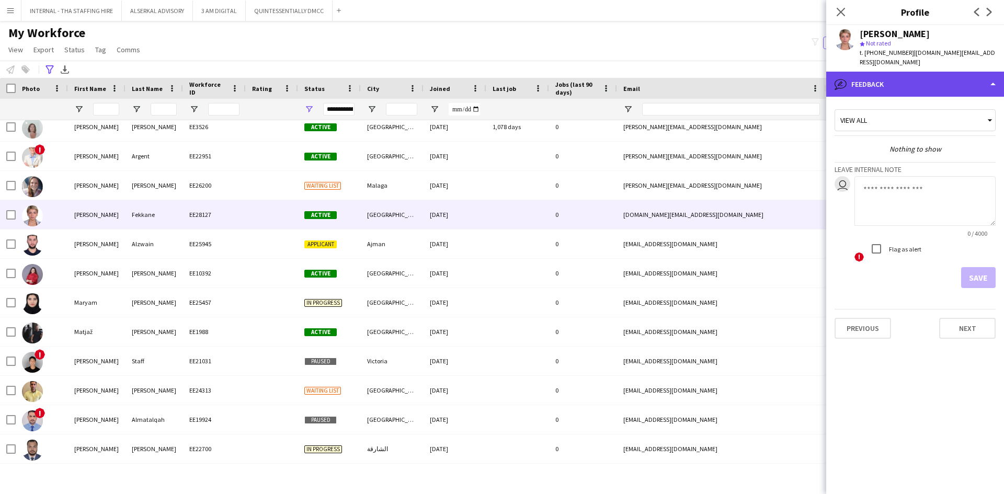
click at [906, 72] on div "bubble-pencil Feedback" at bounding box center [915, 84] width 178 height 25
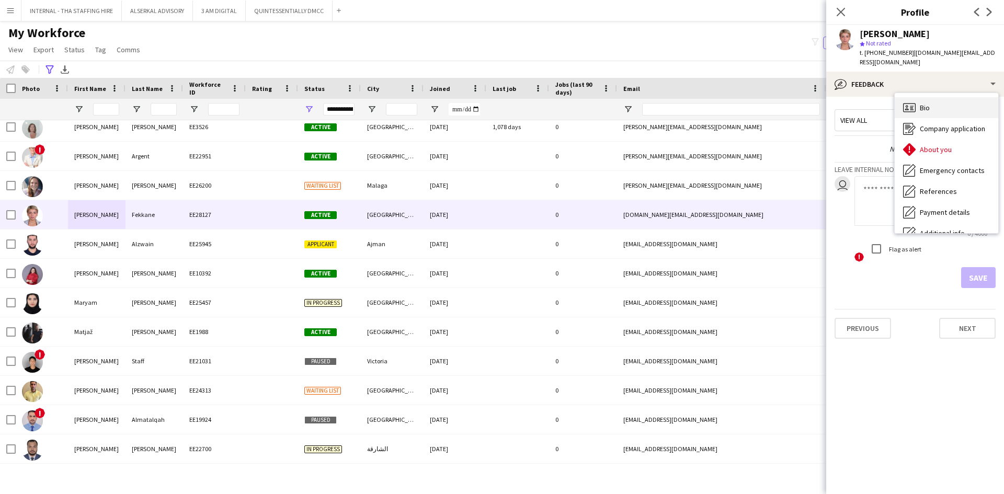
click at [938, 97] on div "Bio Bio" at bounding box center [947, 107] width 104 height 21
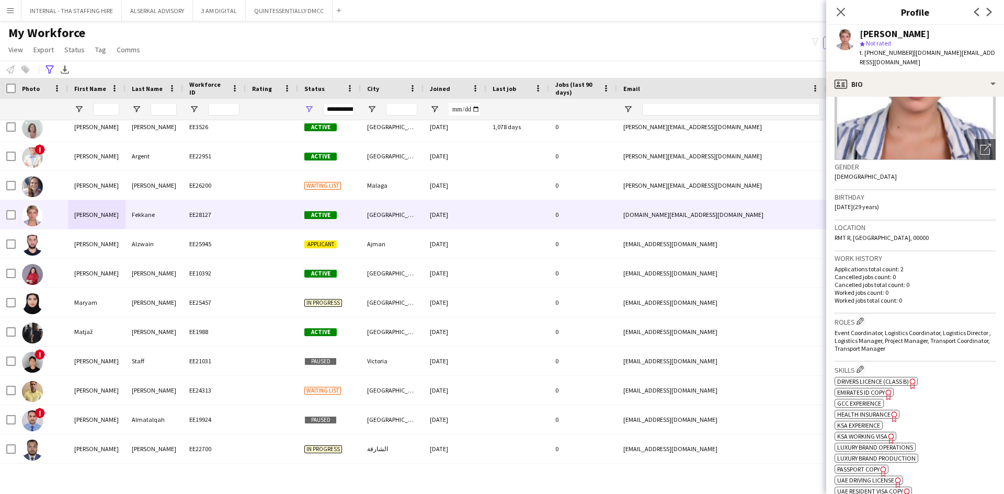
scroll to position [105, 0]
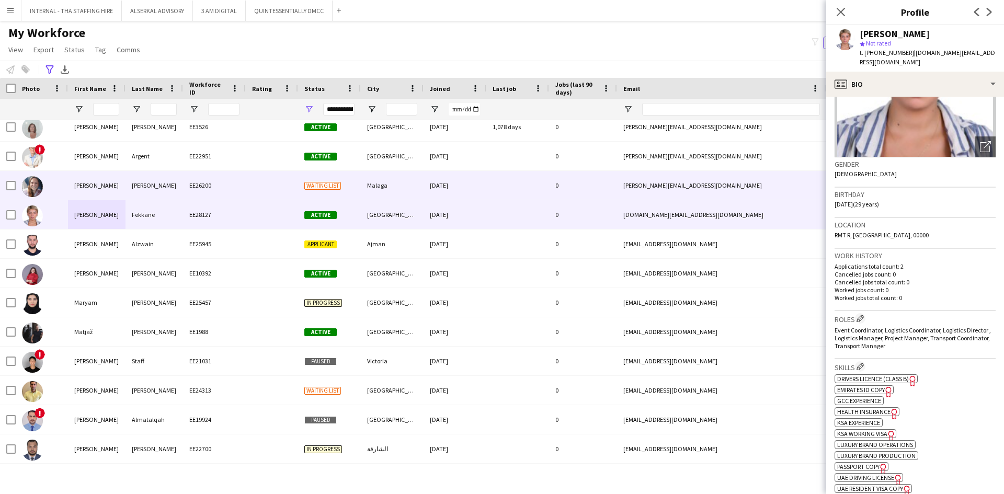
click at [74, 182] on div "[PERSON_NAME]" at bounding box center [97, 185] width 58 height 29
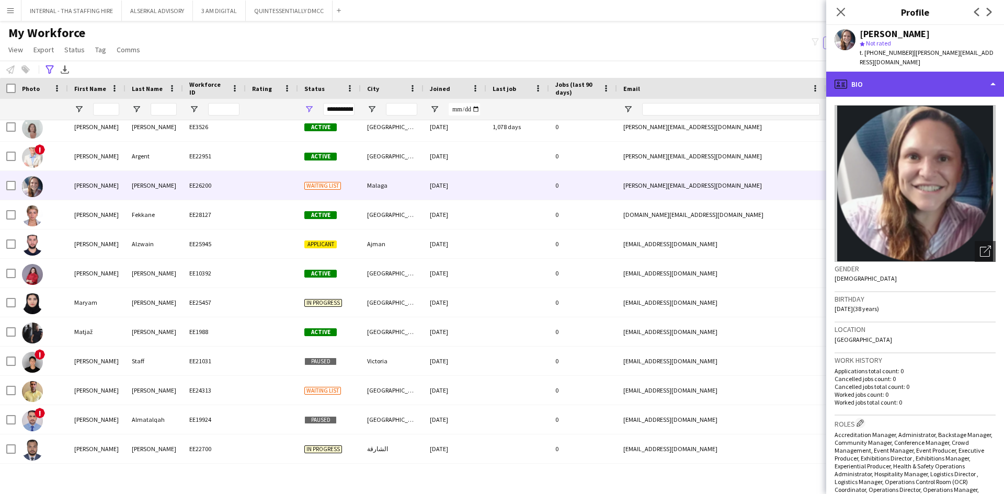
click at [904, 73] on div "profile Bio" at bounding box center [915, 84] width 178 height 25
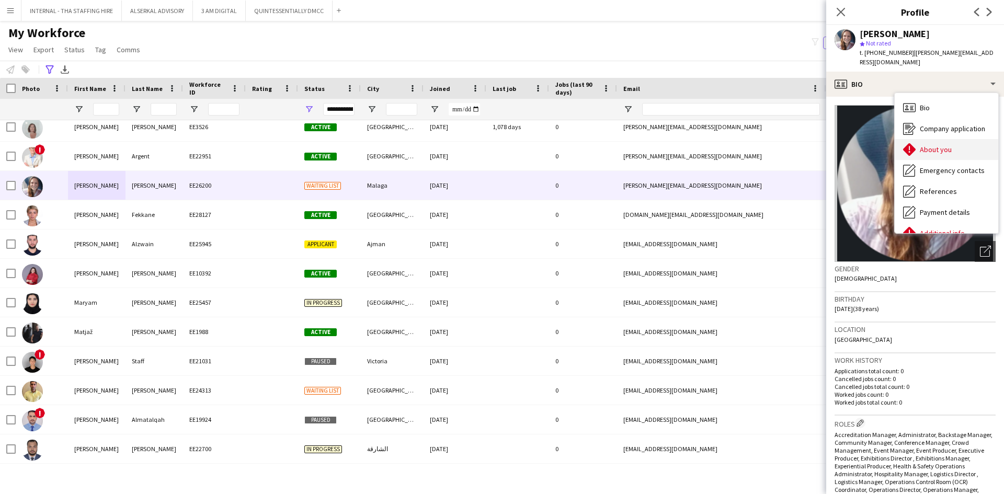
click at [917, 145] on div "About you About you" at bounding box center [947, 149] width 104 height 21
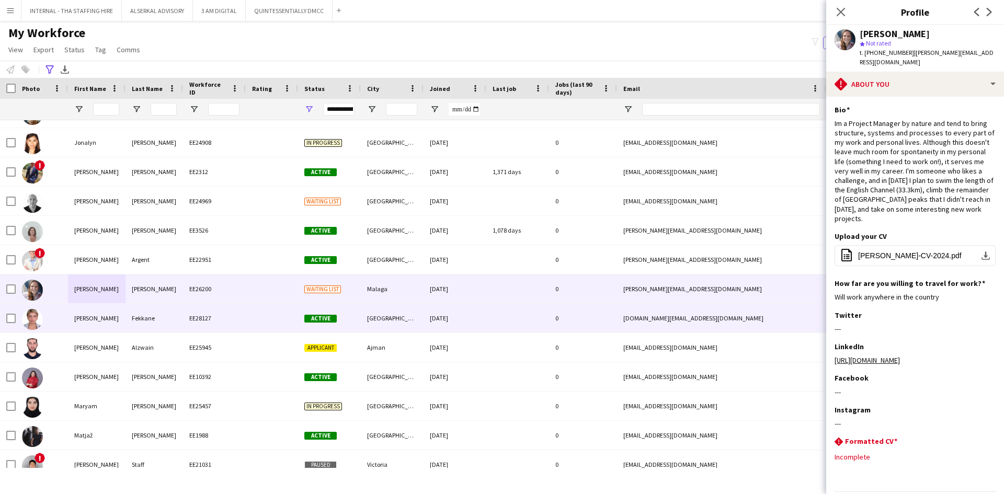
scroll to position [928, 0]
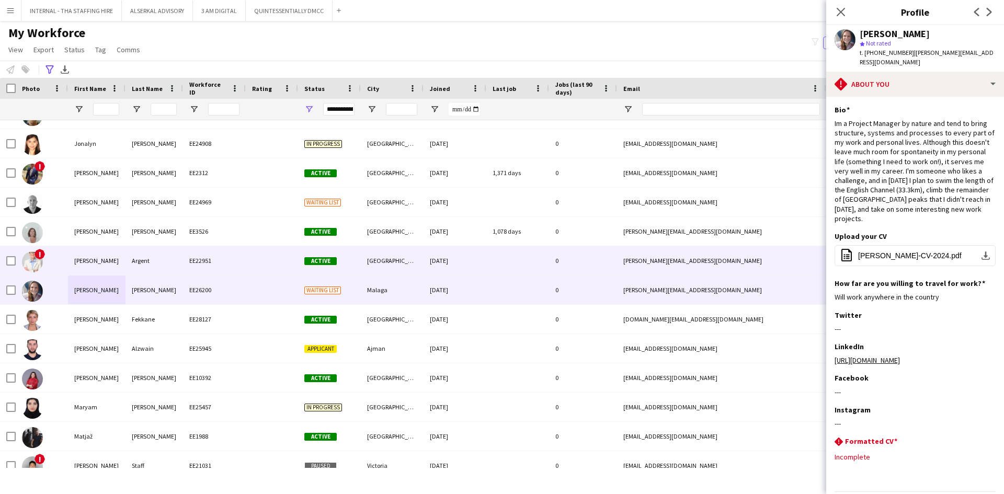
click at [115, 260] on div "[PERSON_NAME]" at bounding box center [97, 260] width 58 height 29
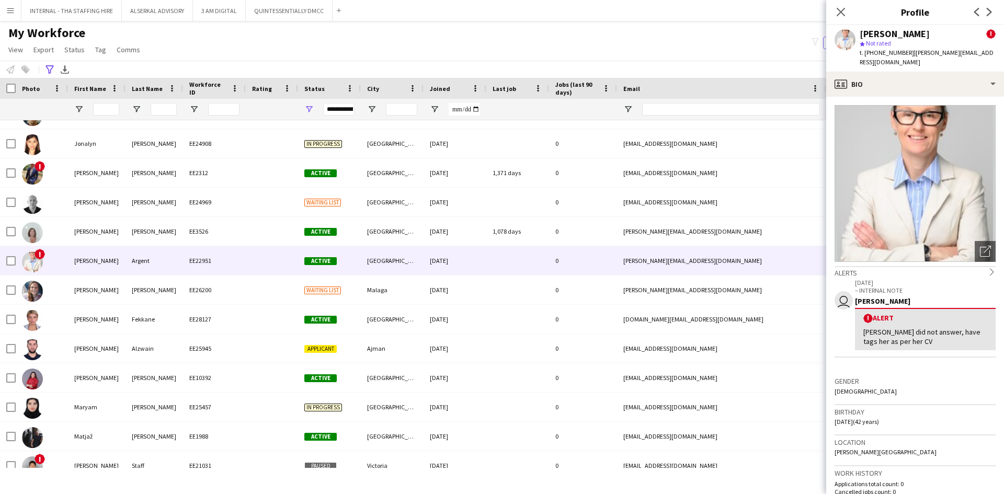
scroll to position [157, 0]
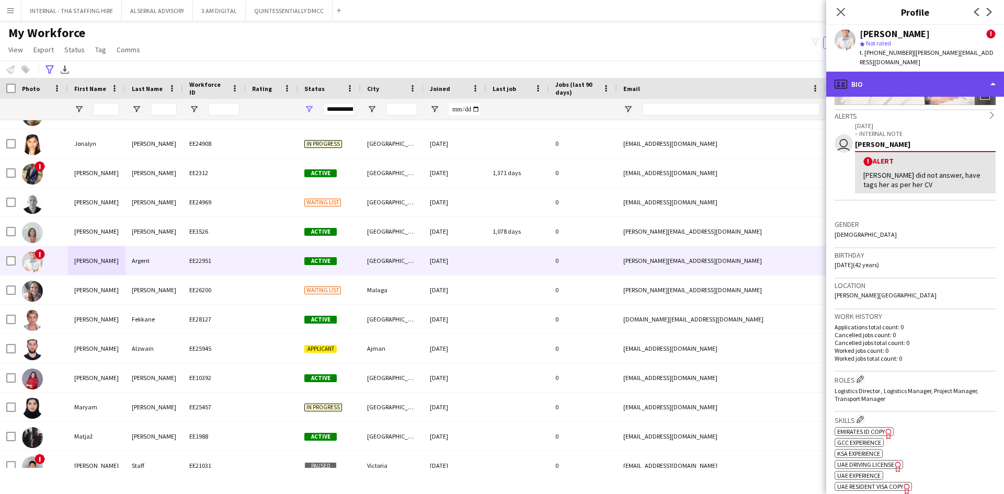
click at [907, 74] on div "profile Bio" at bounding box center [915, 84] width 178 height 25
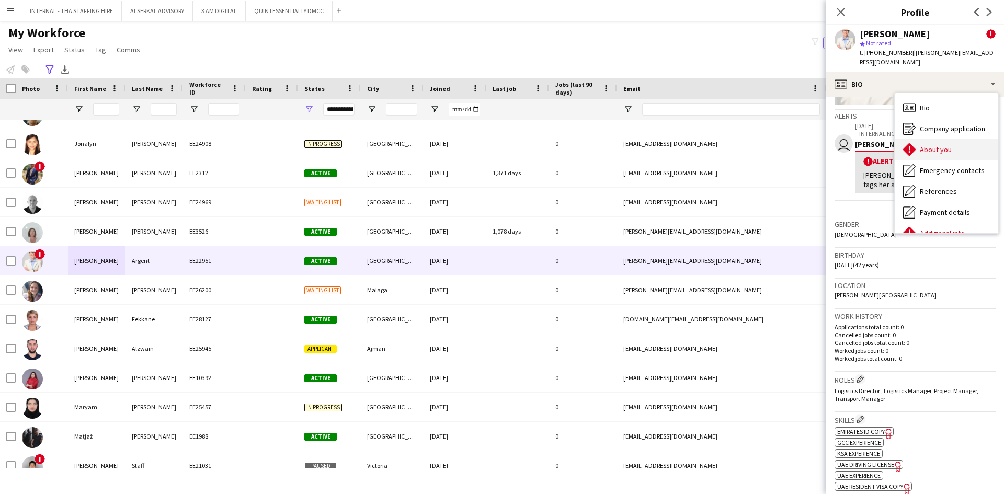
click at [930, 145] on span "About you" at bounding box center [936, 149] width 32 height 9
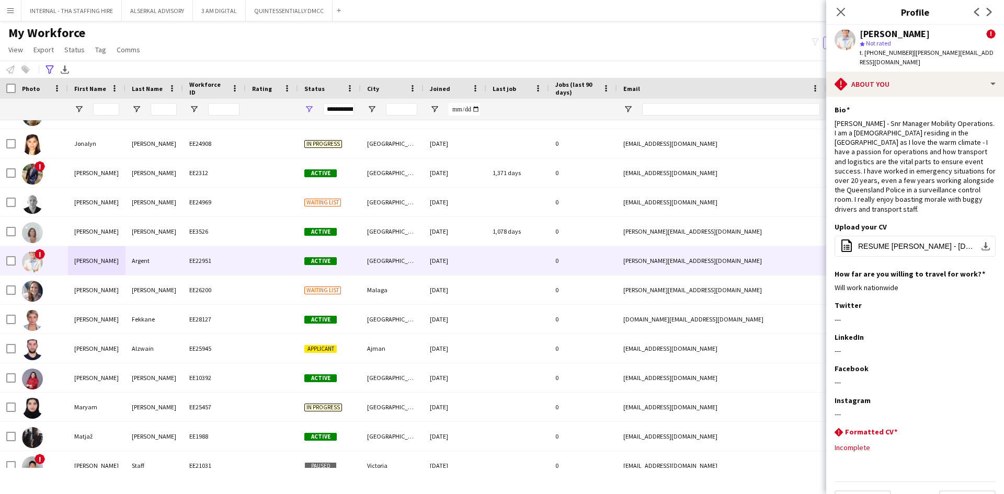
click at [896, 45] on div "star Not rated" at bounding box center [928, 43] width 136 height 9
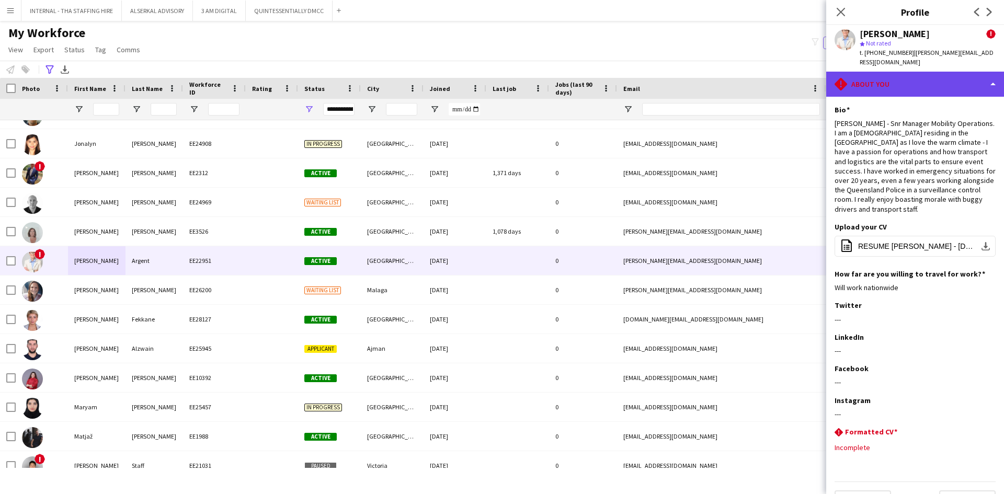
click at [872, 74] on div "rhombus-alert About you" at bounding box center [915, 84] width 178 height 25
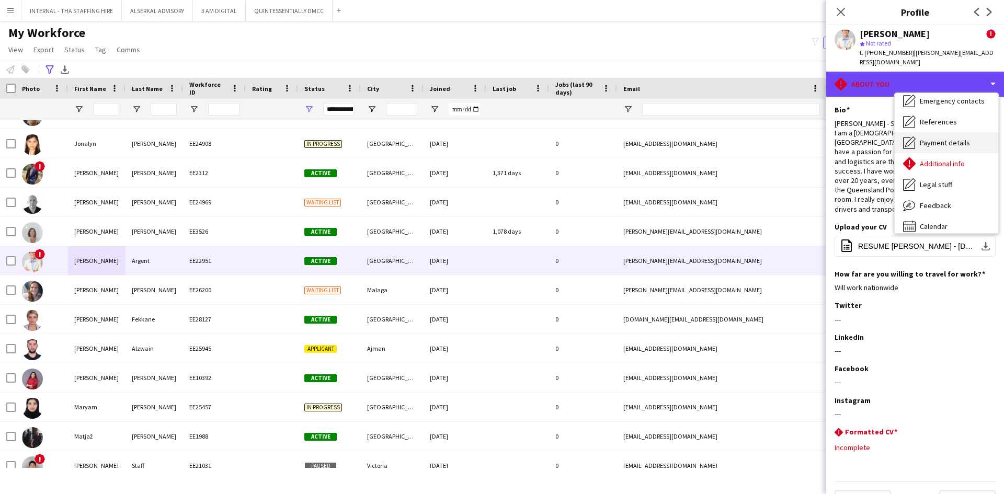
scroll to position [77, 0]
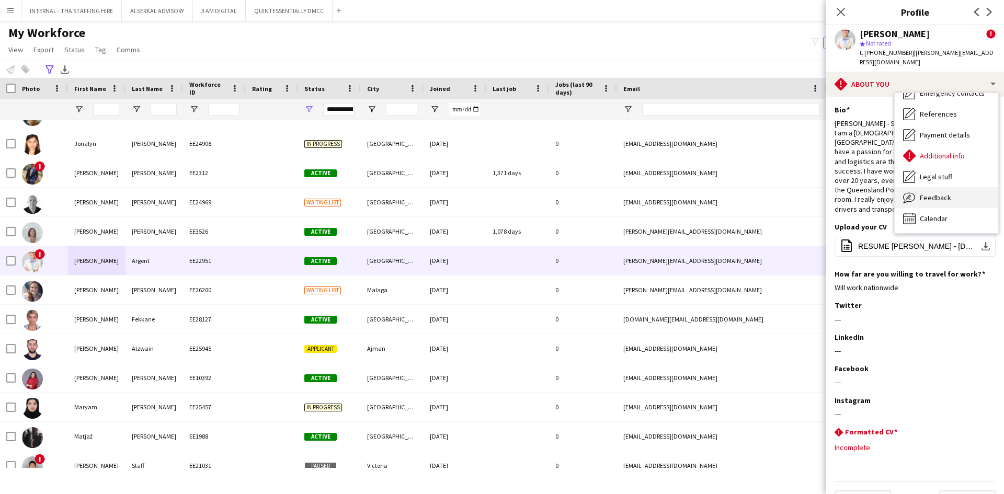
click at [937, 193] on span "Feedback" at bounding box center [935, 197] width 31 height 9
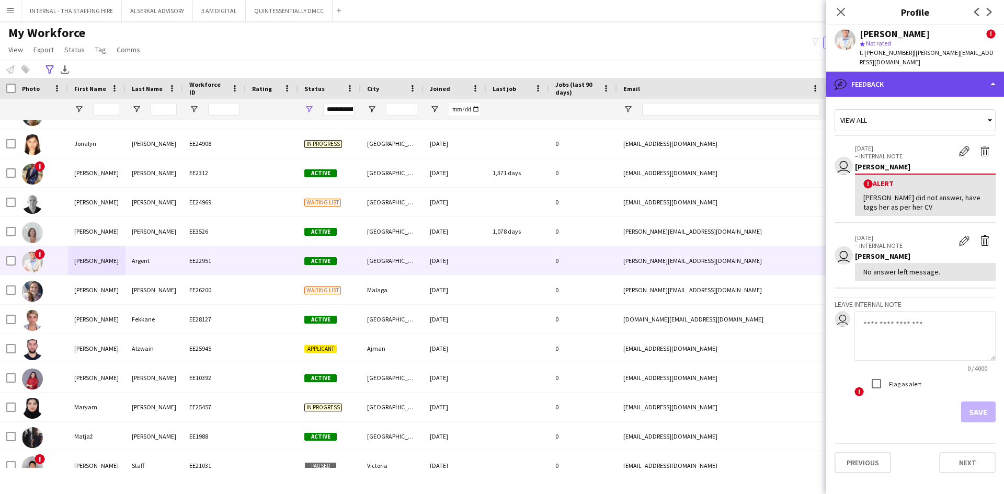
click at [918, 74] on div "bubble-pencil Feedback" at bounding box center [915, 84] width 178 height 25
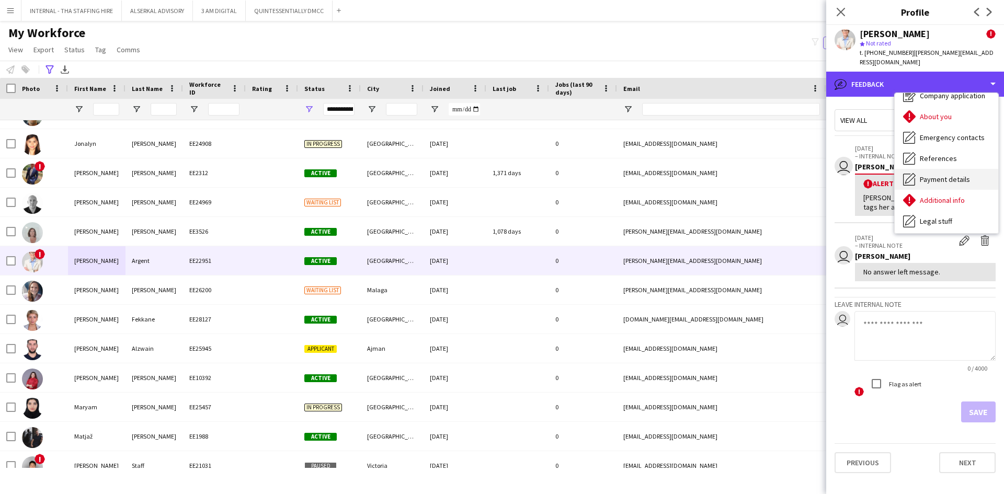
scroll to position [0, 0]
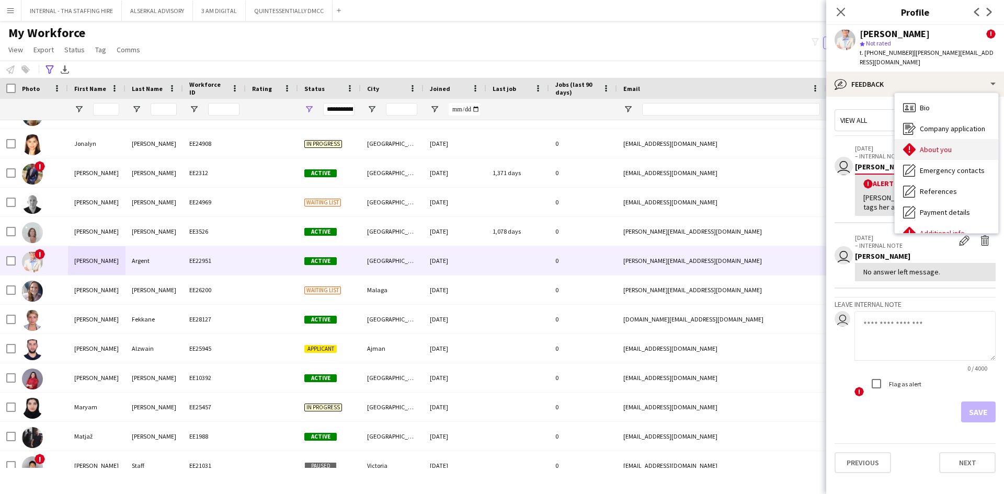
click at [935, 145] on span "About you" at bounding box center [936, 149] width 32 height 9
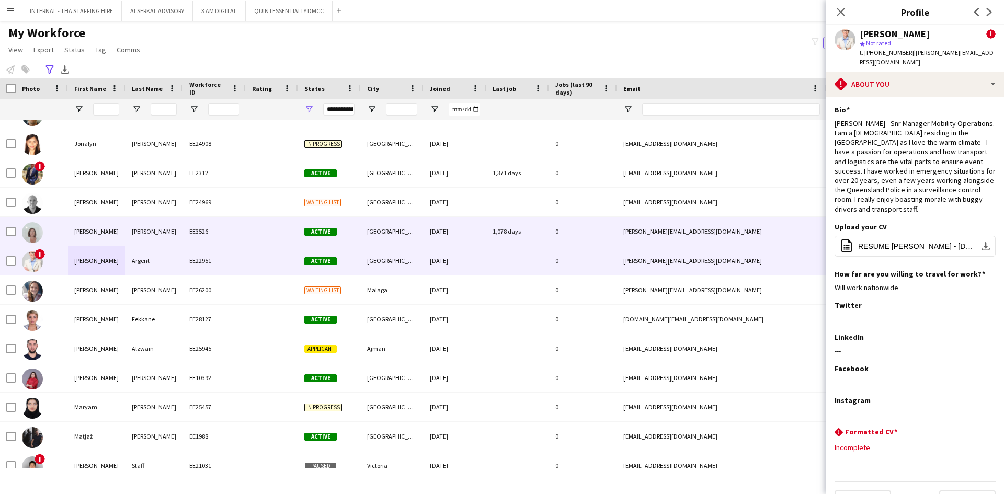
click at [149, 231] on div "[PERSON_NAME]" at bounding box center [155, 231] width 58 height 29
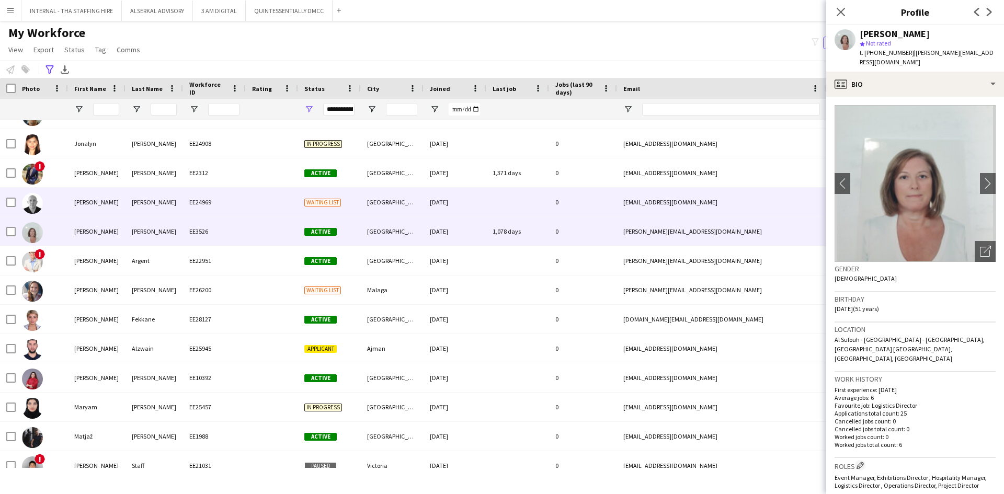
click at [142, 199] on div "[PERSON_NAME]" at bounding box center [155, 202] width 58 height 29
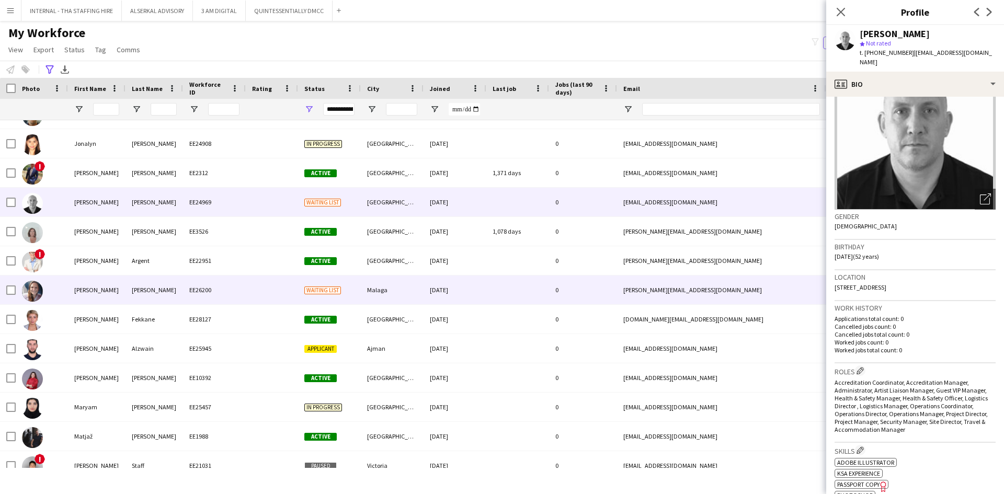
scroll to position [824, 0]
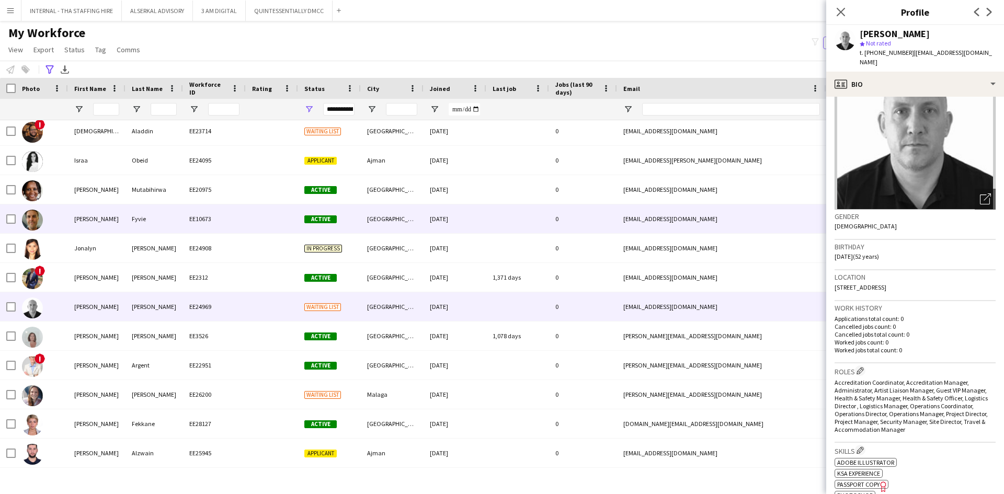
click at [132, 223] on div "Fyvie" at bounding box center [155, 218] width 58 height 29
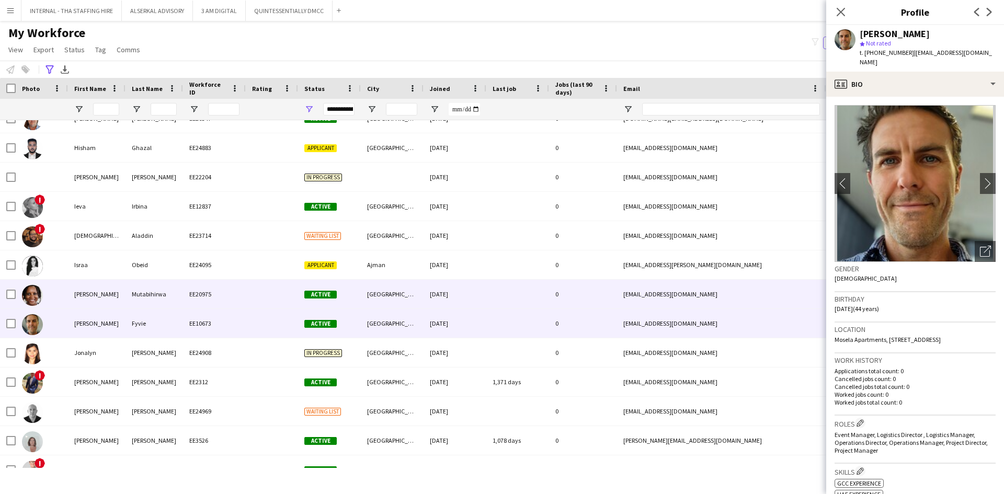
scroll to position [719, 0]
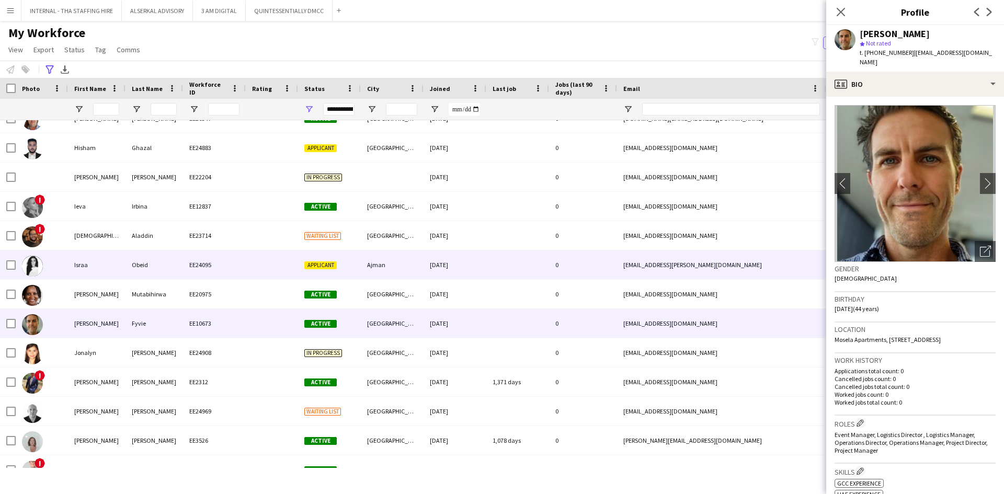
click at [119, 271] on div "Israa" at bounding box center [97, 264] width 58 height 29
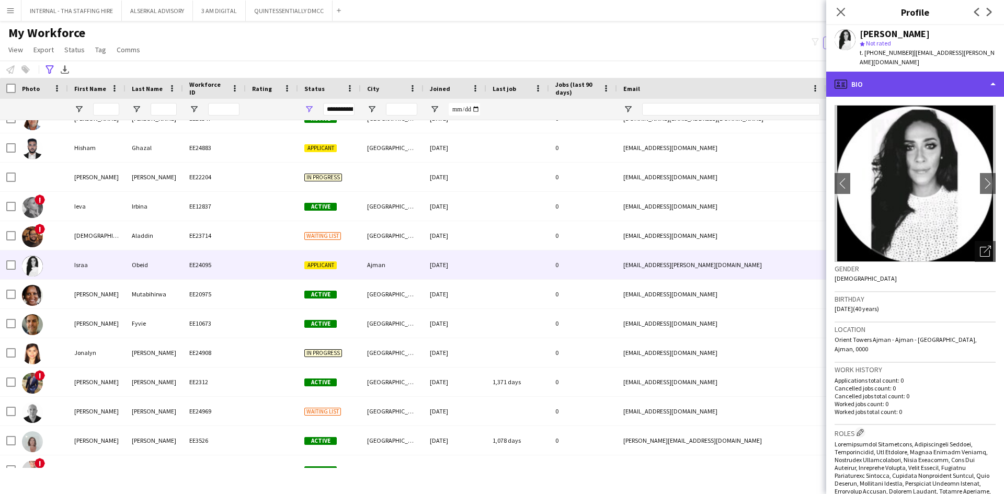
click at [899, 73] on div "profile Bio" at bounding box center [915, 84] width 178 height 25
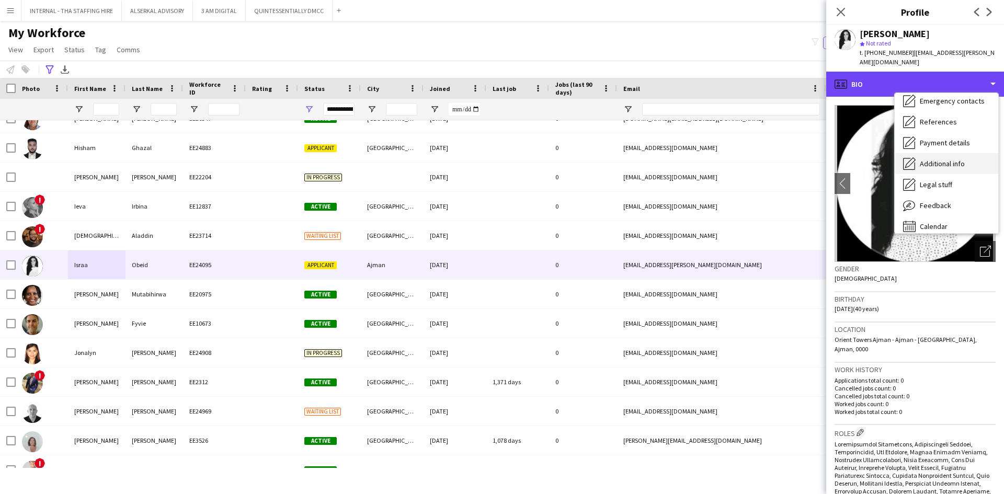
scroll to position [77, 0]
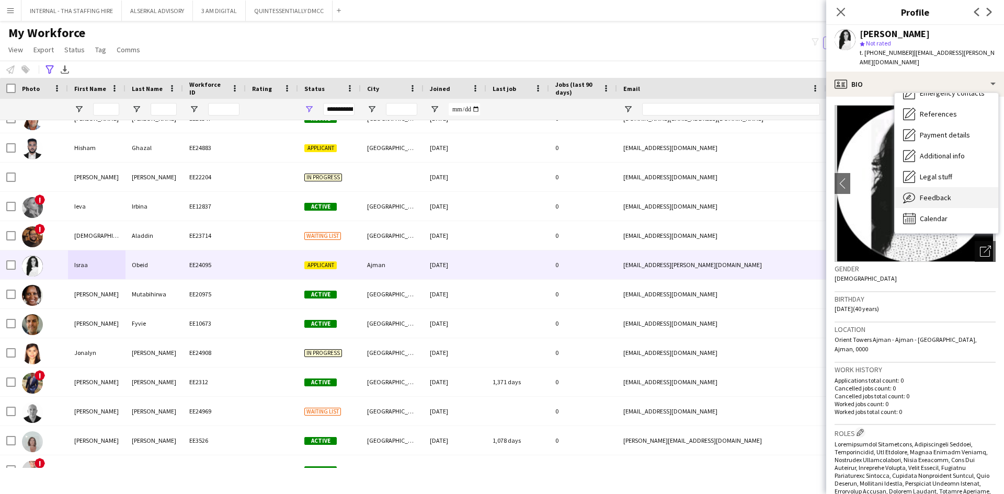
click at [947, 193] on span "Feedback" at bounding box center [935, 197] width 31 height 9
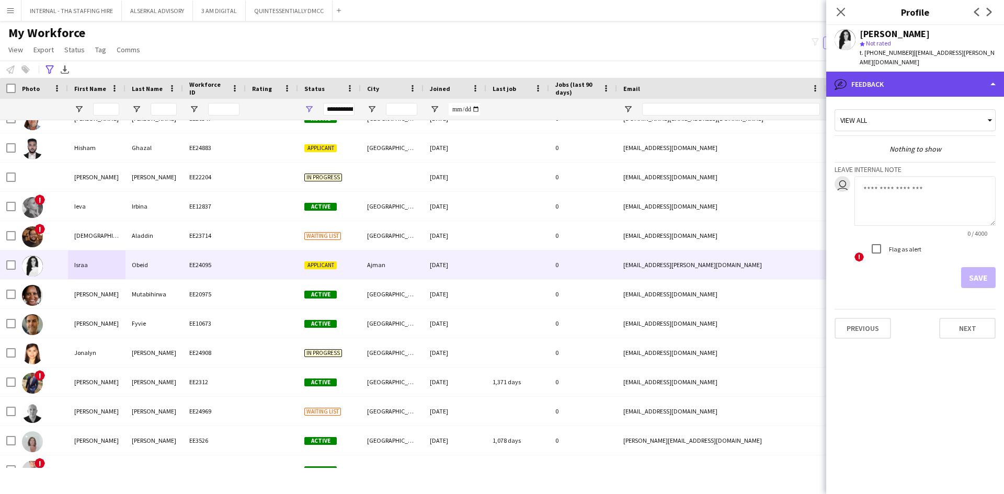
click at [905, 77] on div "bubble-pencil Feedback" at bounding box center [915, 84] width 178 height 25
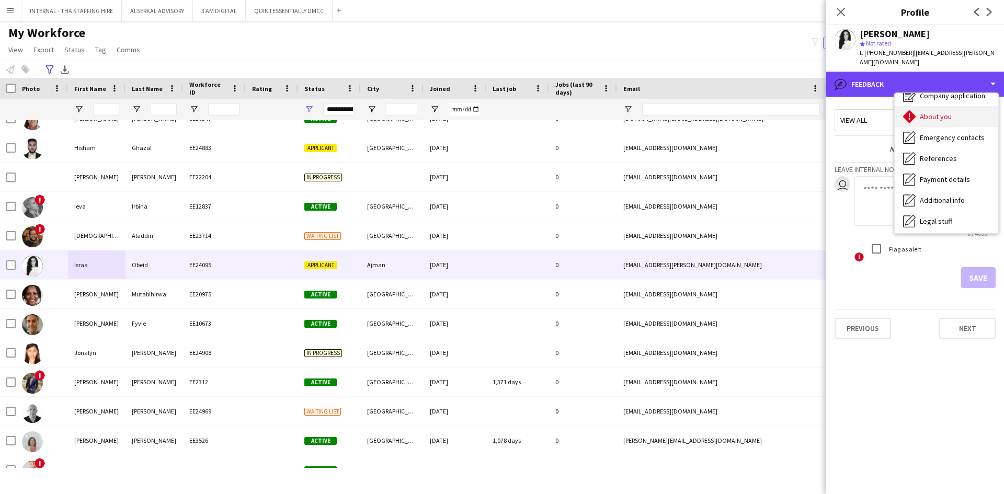
scroll to position [0, 0]
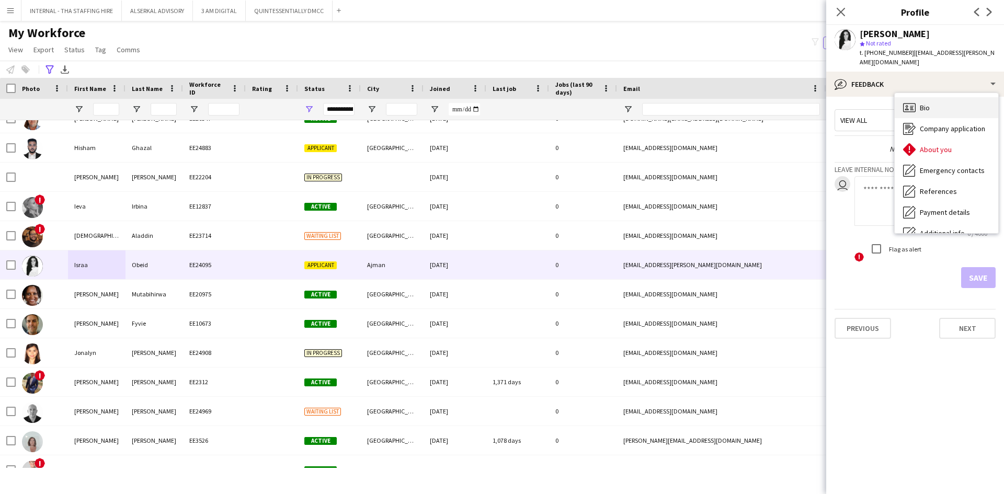
click at [924, 103] on span "Bio" at bounding box center [925, 107] width 10 height 9
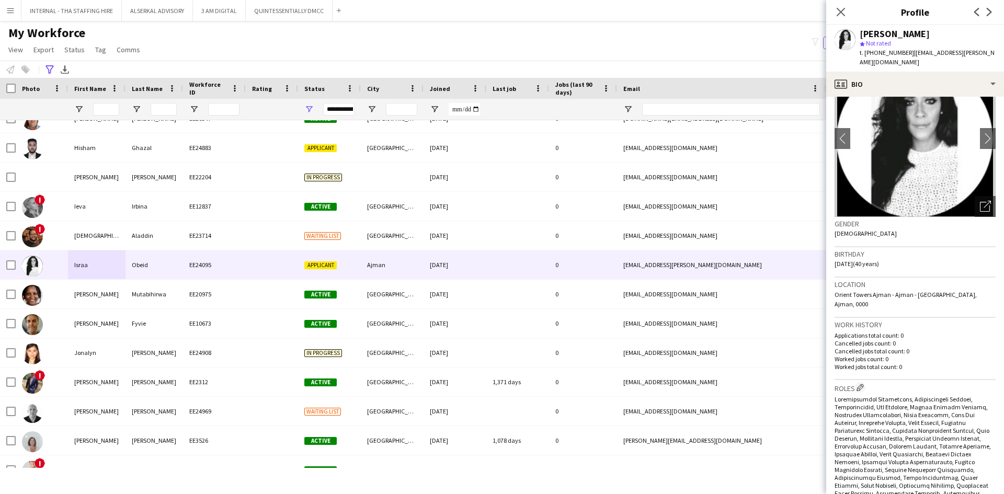
scroll to position [105, 0]
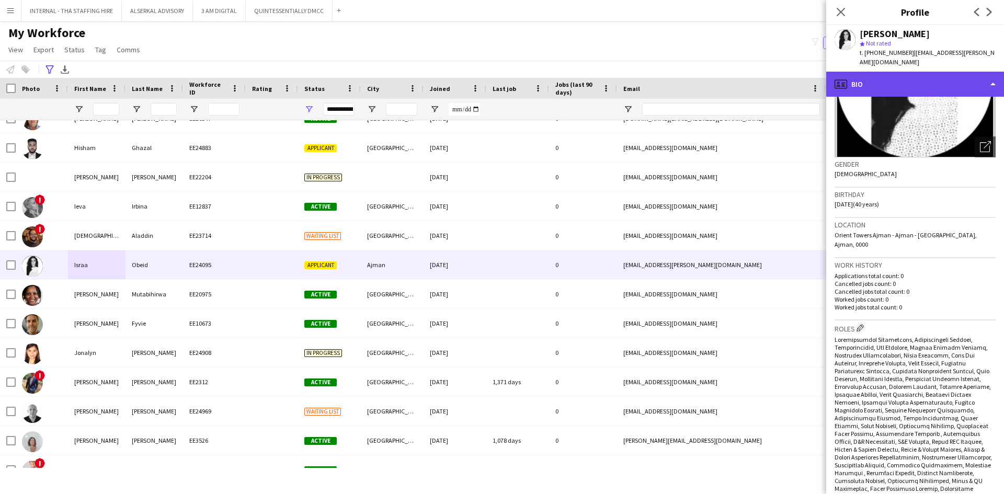
click at [903, 80] on div "profile Bio" at bounding box center [915, 84] width 178 height 25
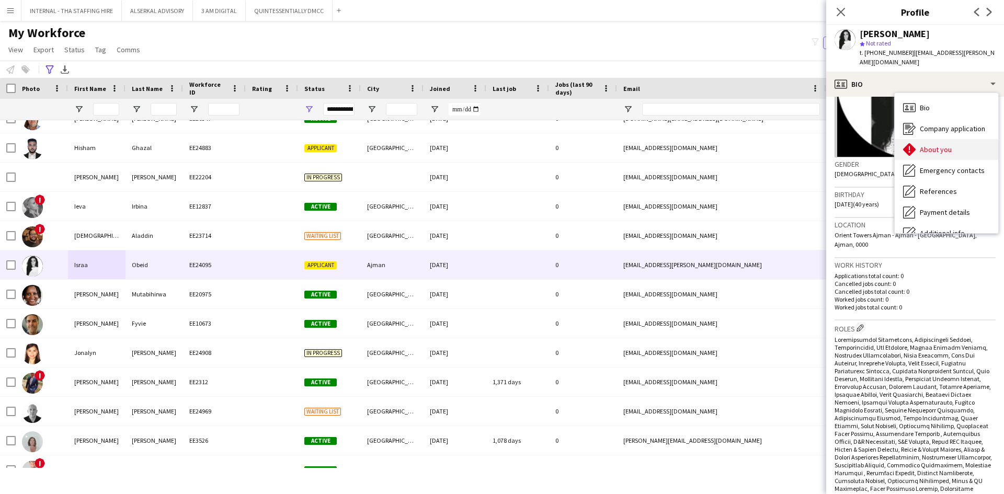
click at [931, 139] on div "About you About you" at bounding box center [947, 149] width 104 height 21
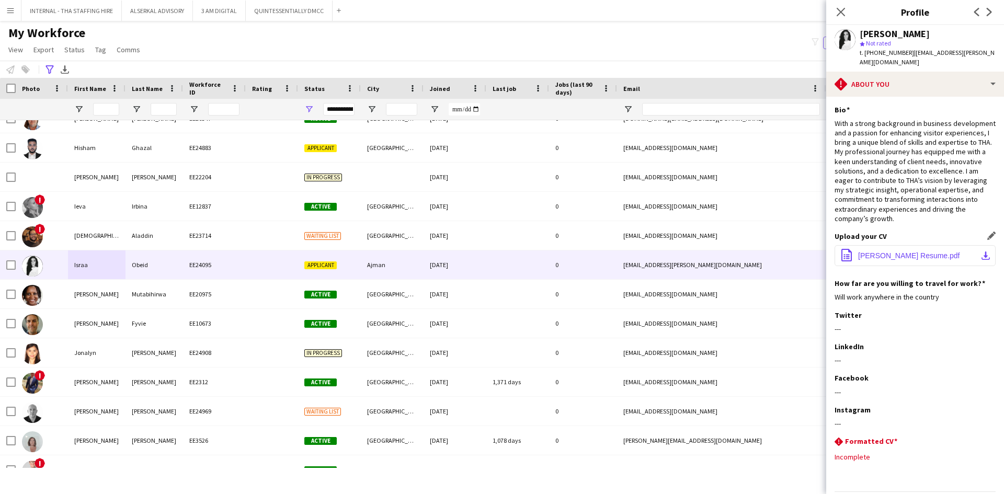
click at [865, 252] on span "[PERSON_NAME] Resume.pdf" at bounding box center [909, 256] width 102 height 8
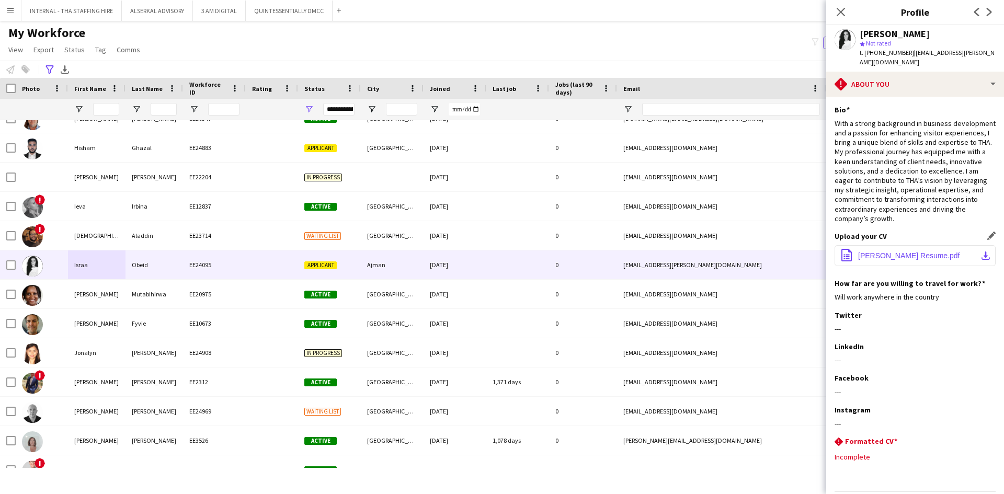
click at [865, 252] on span "[PERSON_NAME] Resume.pdf" at bounding box center [909, 256] width 102 height 8
click at [843, 10] on icon at bounding box center [841, 12] width 10 height 10
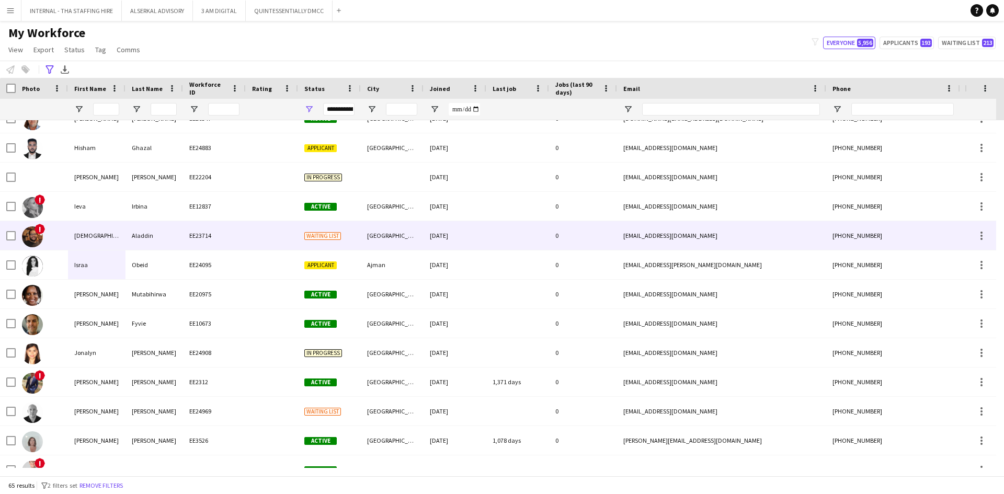
click at [110, 236] on div "[DEMOGRAPHIC_DATA]" at bounding box center [97, 235] width 58 height 29
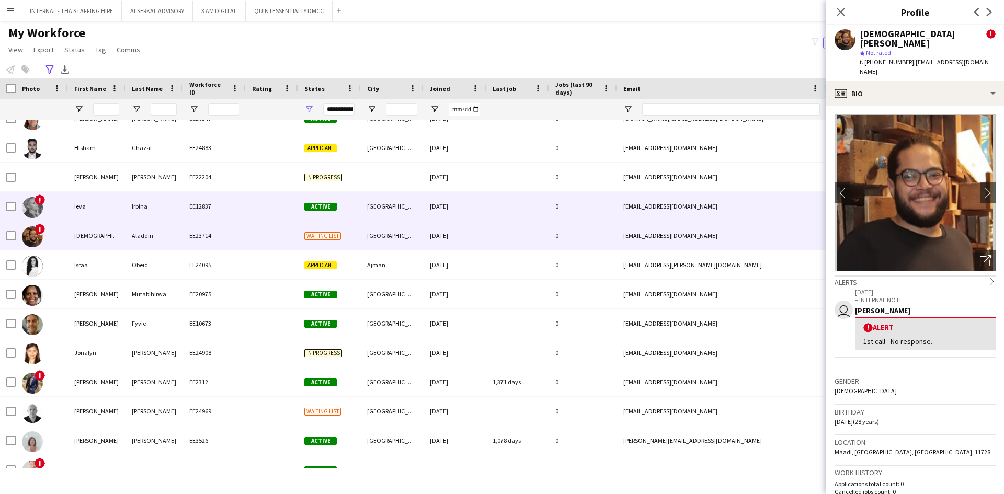
click at [103, 219] on div "Ieva" at bounding box center [97, 206] width 58 height 29
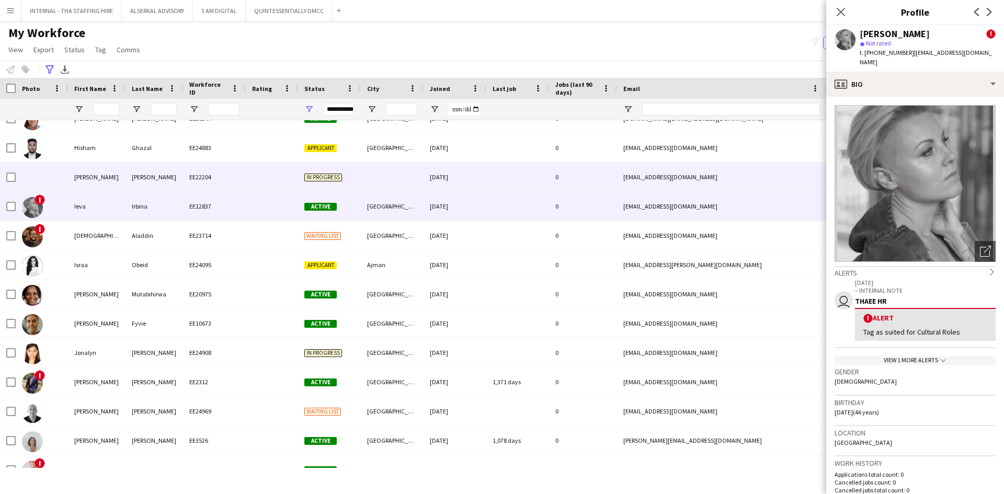
click at [168, 169] on div "[PERSON_NAME]" at bounding box center [155, 177] width 58 height 29
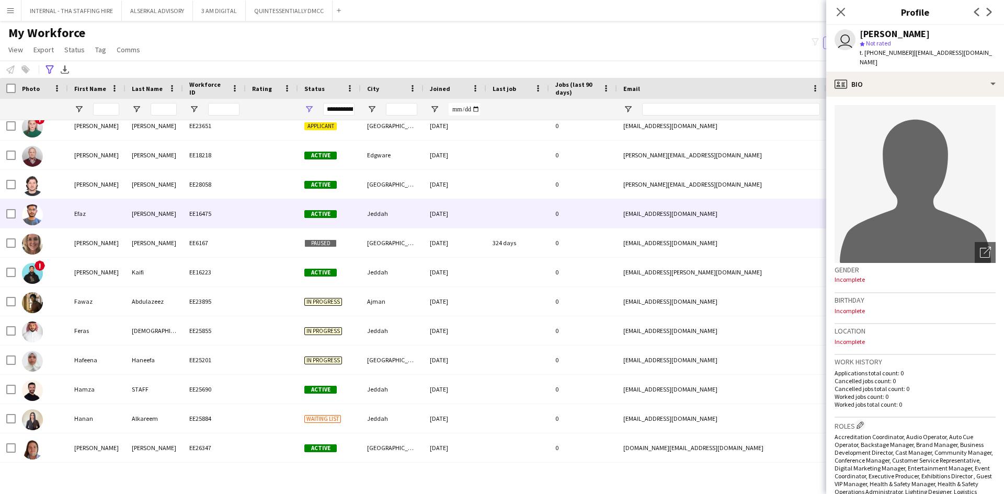
scroll to position [405, 0]
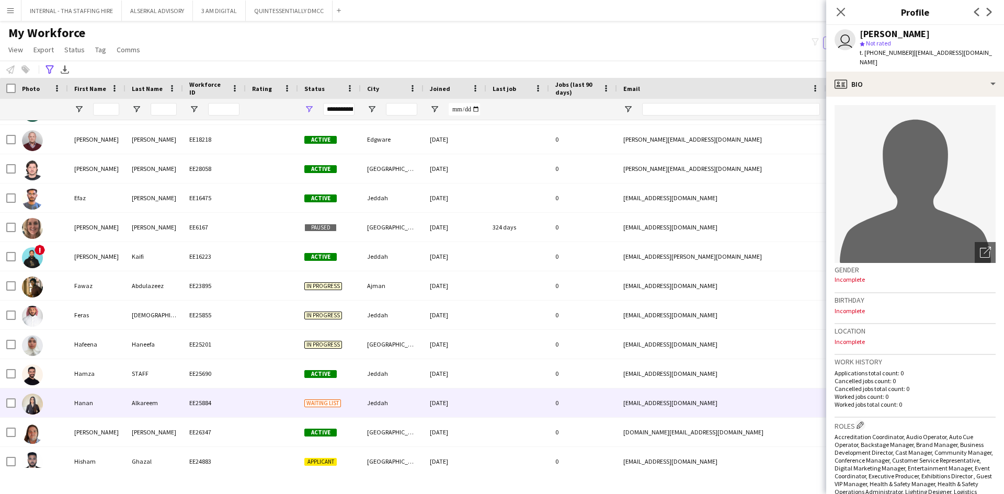
click at [129, 392] on div "Alkareem" at bounding box center [155, 403] width 58 height 29
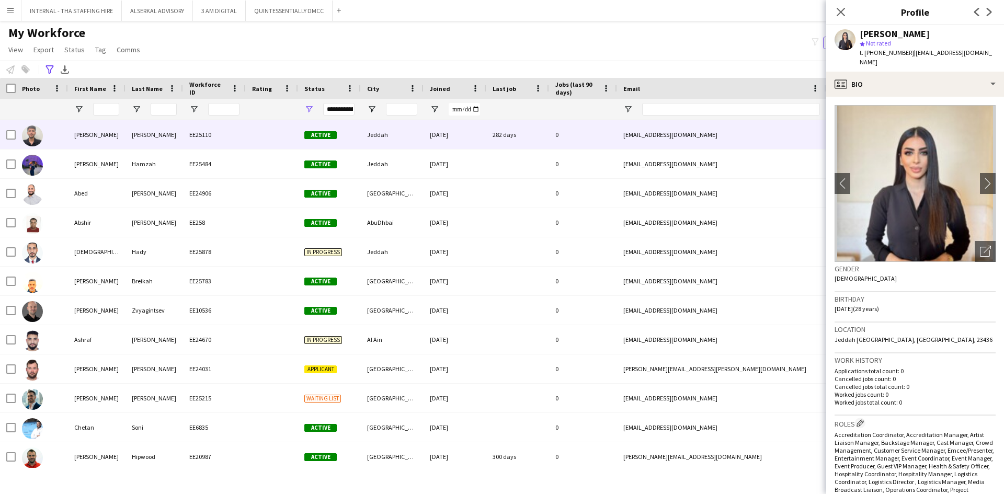
click at [85, 132] on div "[PERSON_NAME]" at bounding box center [97, 134] width 58 height 29
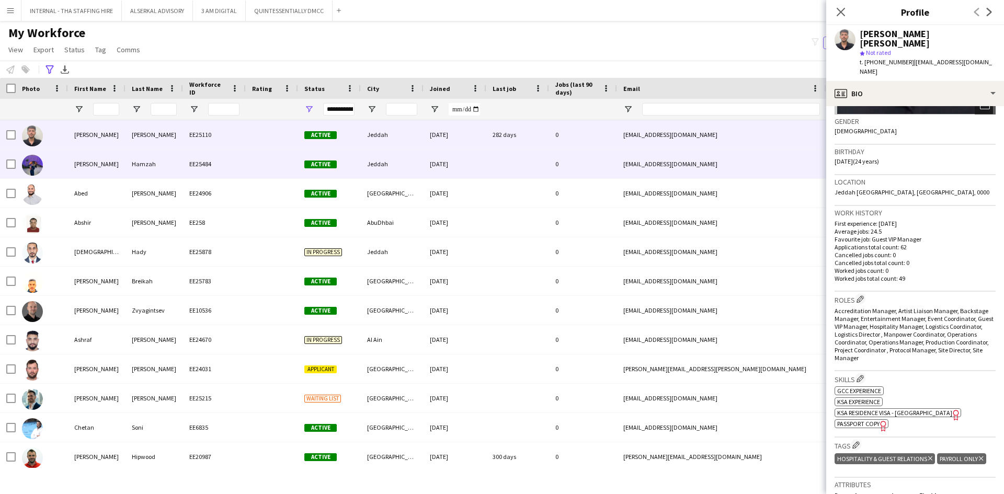
click at [86, 162] on div "[PERSON_NAME]" at bounding box center [97, 164] width 58 height 29
